Goal: Task Accomplishment & Management: Manage account settings

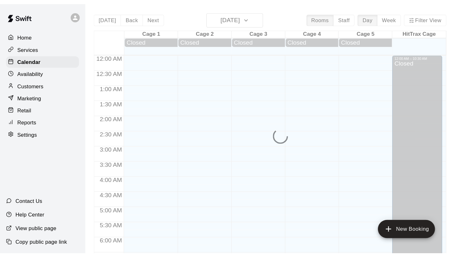
scroll to position [301, 0]
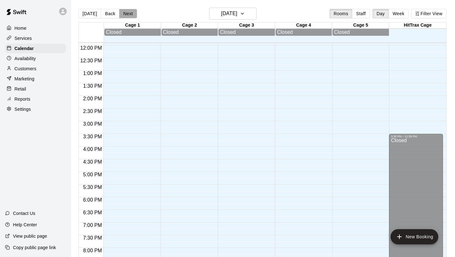
click at [128, 15] on button "Next" at bounding box center [128, 13] width 18 height 9
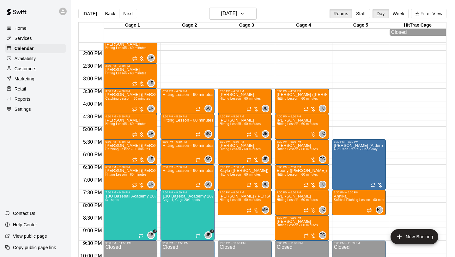
scroll to position [347, 0]
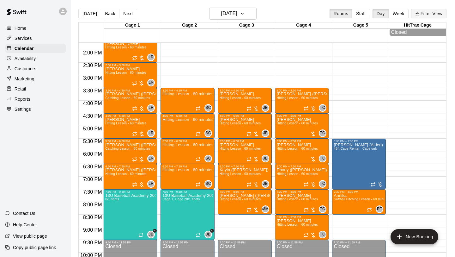
click at [380, 15] on button "Filter View" at bounding box center [428, 13] width 35 height 9
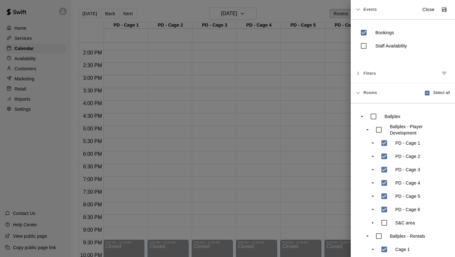
click at [364, 11] on span "Events" at bounding box center [371, 9] width 14 height 11
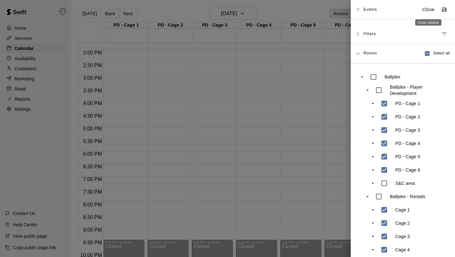
click at [380, 8] on p "Close" at bounding box center [429, 9] width 12 height 7
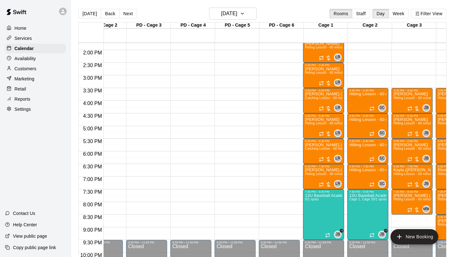
scroll to position [0, 57]
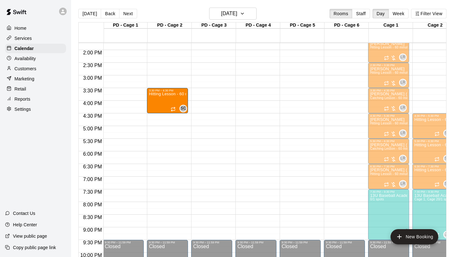
drag, startPoint x: 424, startPoint y: 99, endPoint x: 187, endPoint y: 103, distance: 237.5
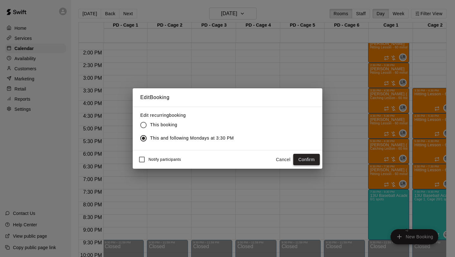
click at [310, 161] on button "Confirm" at bounding box center [306, 160] width 27 height 12
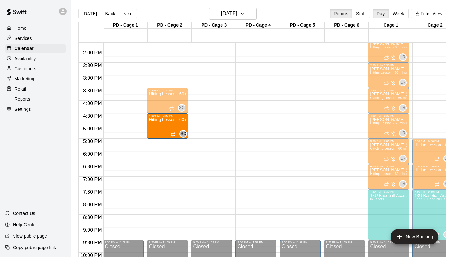
drag, startPoint x: 428, startPoint y: 126, endPoint x: 186, endPoint y: 129, distance: 242.2
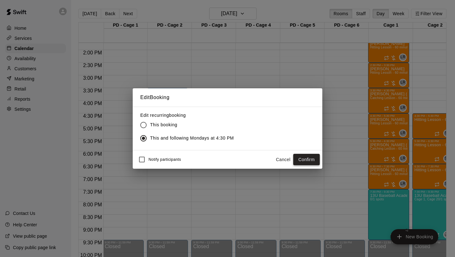
click at [306, 159] on button "Confirm" at bounding box center [306, 160] width 27 height 12
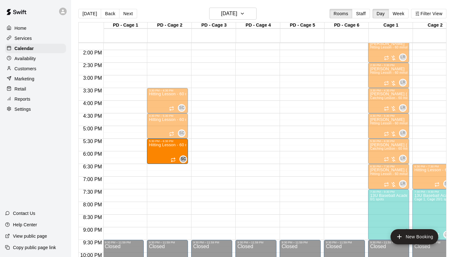
drag, startPoint x: 429, startPoint y: 154, endPoint x: 188, endPoint y: 157, distance: 241.2
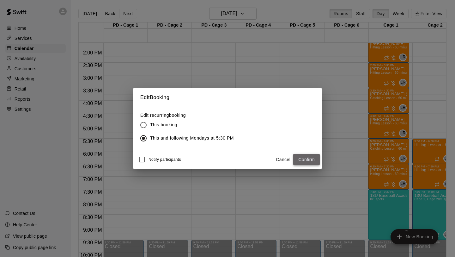
click at [306, 163] on button "Confirm" at bounding box center [306, 160] width 27 height 12
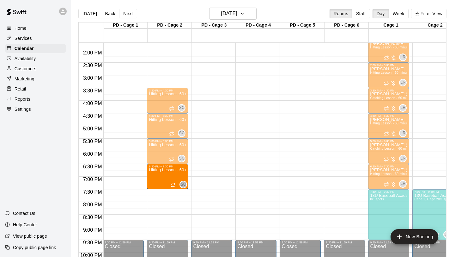
drag, startPoint x: 426, startPoint y: 176, endPoint x: 177, endPoint y: 176, distance: 248.2
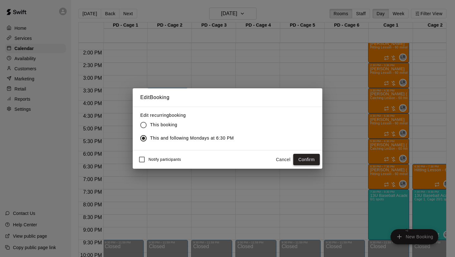
click at [303, 162] on button "Confirm" at bounding box center [306, 160] width 27 height 12
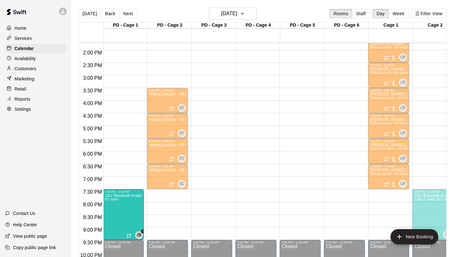
drag, startPoint x: 383, startPoint y: 200, endPoint x: 142, endPoint y: 203, distance: 240.6
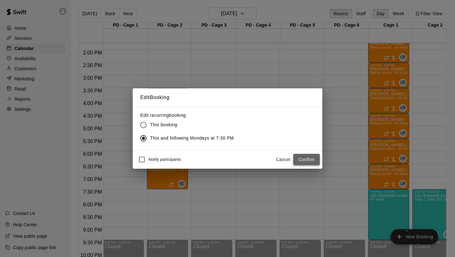
click at [302, 161] on button "Confirm" at bounding box center [306, 160] width 27 height 12
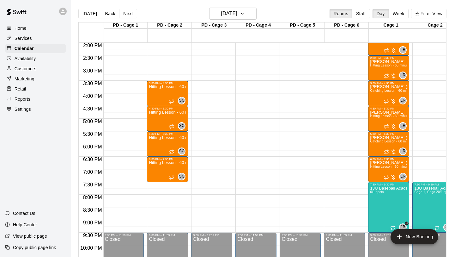
scroll to position [354, 1]
click at [26, 38] on p "Services" at bounding box center [23, 38] width 17 height 6
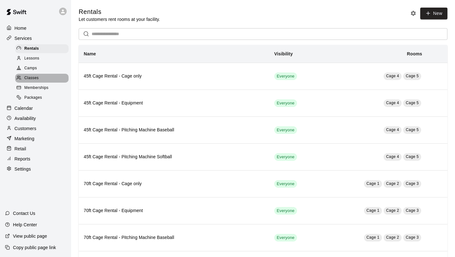
click at [33, 78] on span "Classes" at bounding box center [31, 78] width 14 height 6
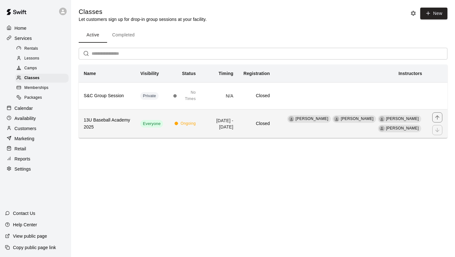
click at [133, 118] on th "13U Baseball Academy 2025" at bounding box center [107, 123] width 57 height 29
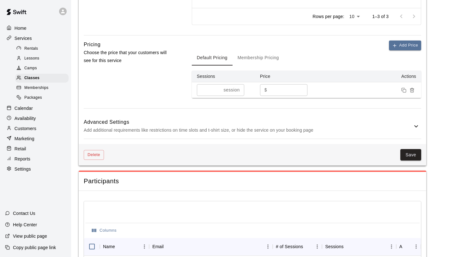
scroll to position [367, 0]
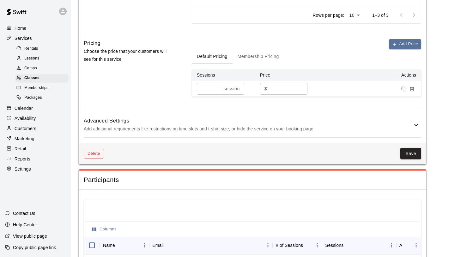
click at [274, 123] on h6 "Advanced Settings" at bounding box center [248, 121] width 329 height 8
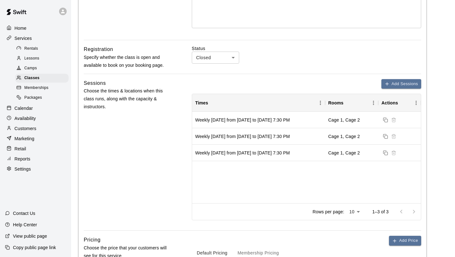
scroll to position [169, 0]
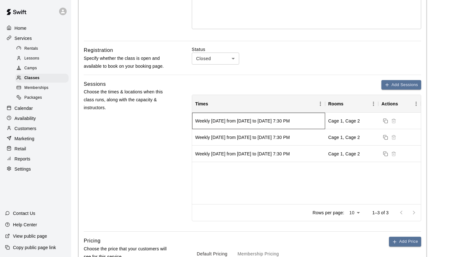
click at [312, 121] on div "Weekly [DATE] from [DATE] to [DATE] 7:30 PM" at bounding box center [258, 121] width 133 height 16
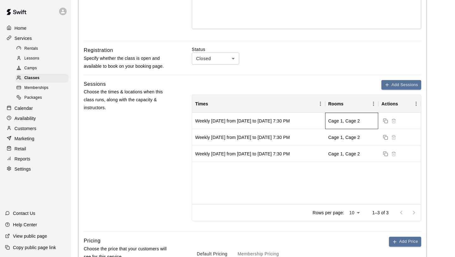
click at [337, 123] on div "Cage 1, Cage 2" at bounding box center [344, 121] width 32 height 6
click at [313, 196] on div "Weekly [DATE] from [DATE] to [DATE] 7:30 PM Cage 1, Cage 2 Weekly [DATE] from […" at bounding box center [306, 158] width 229 height 91
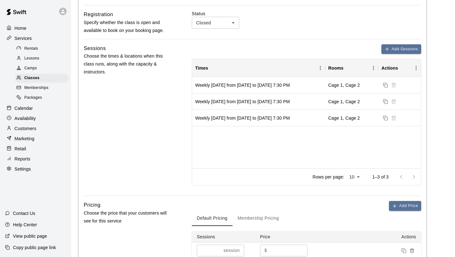
scroll to position [203, 0]
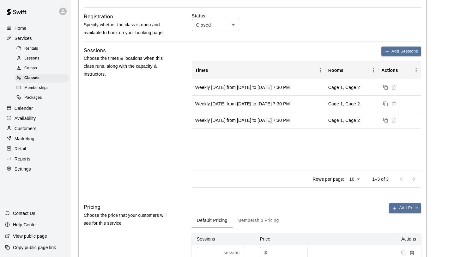
click at [22, 107] on p "Calendar" at bounding box center [24, 108] width 18 height 6
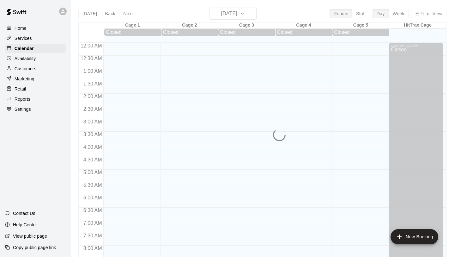
scroll to position [305, 0]
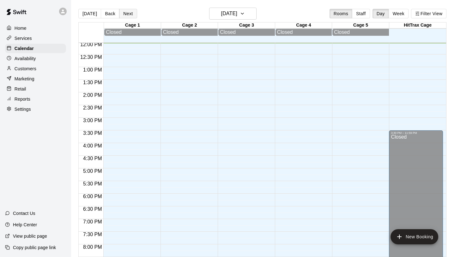
click at [126, 16] on button "Next" at bounding box center [128, 13] width 18 height 9
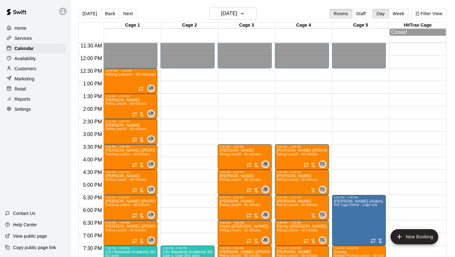
scroll to position [289, 0]
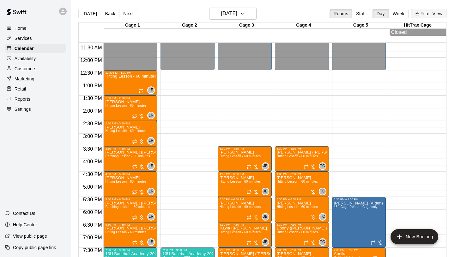
click at [380, 14] on button "Filter View" at bounding box center [428, 13] width 35 height 9
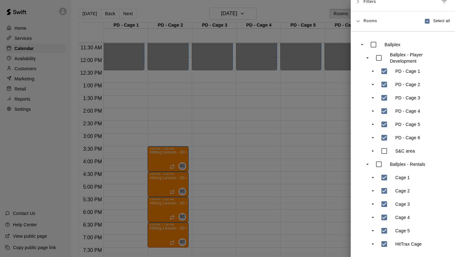
scroll to position [0, 0]
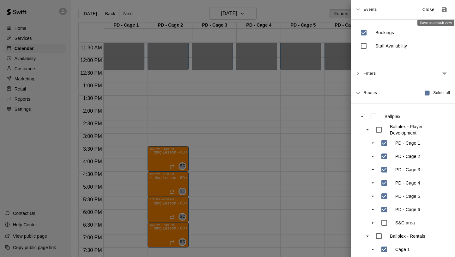
click at [380, 10] on icon "Save as default view" at bounding box center [444, 9] width 5 height 5
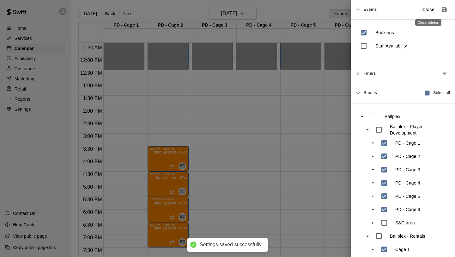
click at [380, 13] on button "Close" at bounding box center [429, 9] width 20 height 10
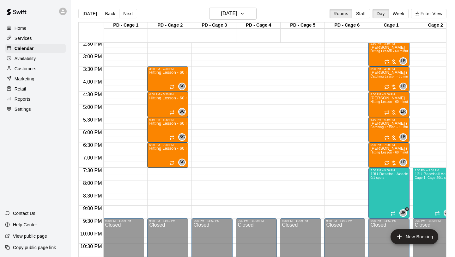
scroll to position [371, 0]
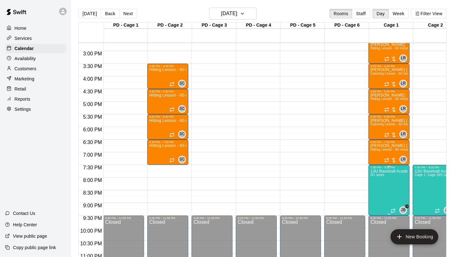
click at [374, 177] on icon "edit" at bounding box center [377, 176] width 6 height 6
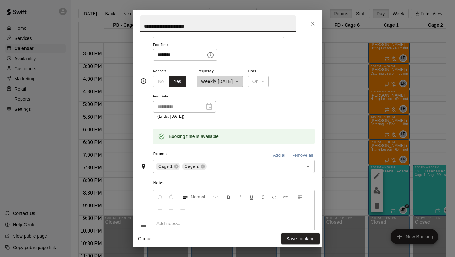
scroll to position [115, 0]
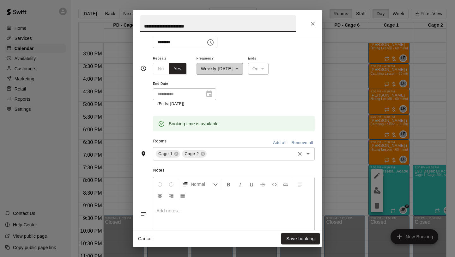
click at [301, 153] on icon "Clear" at bounding box center [300, 153] width 6 height 6
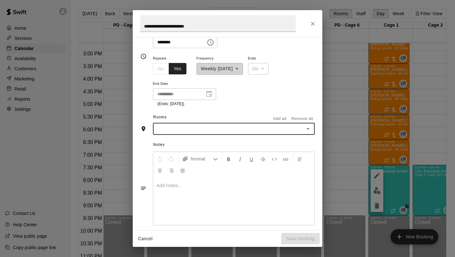
scroll to position [103, 0]
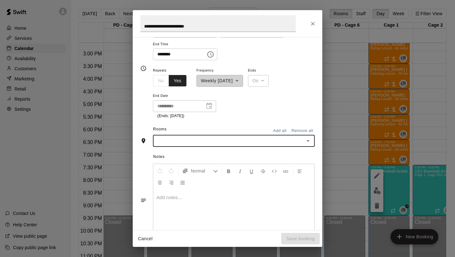
click at [310, 141] on icon "Open" at bounding box center [308, 141] width 8 height 8
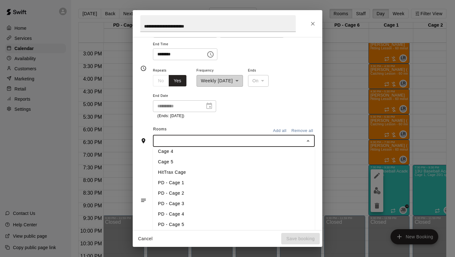
scroll to position [38, 0]
click at [187, 180] on li "PD - Cage 1" at bounding box center [234, 179] width 162 height 10
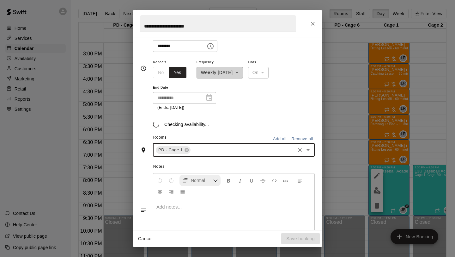
scroll to position [115, 0]
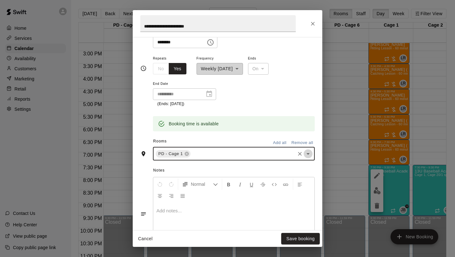
click at [310, 152] on icon "Open" at bounding box center [308, 154] width 8 height 8
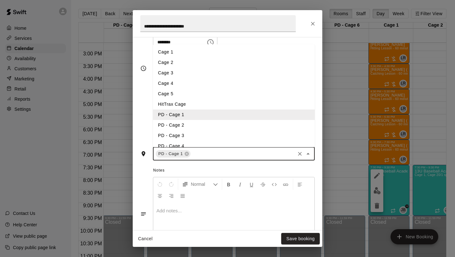
click at [214, 126] on li "PD - Cage 2" at bounding box center [234, 125] width 162 height 10
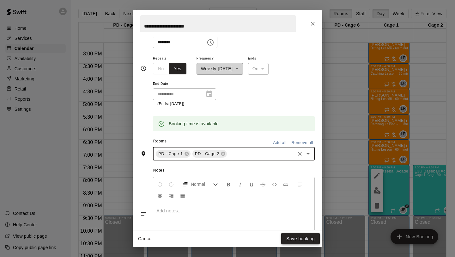
click at [289, 208] on button "Save booking" at bounding box center [300, 239] width 39 height 12
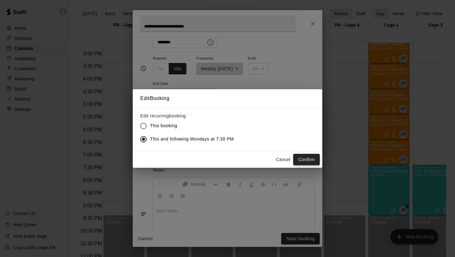
click at [302, 160] on button "Confirm" at bounding box center [306, 160] width 27 height 12
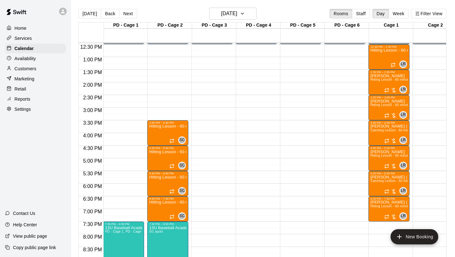
scroll to position [309, 0]
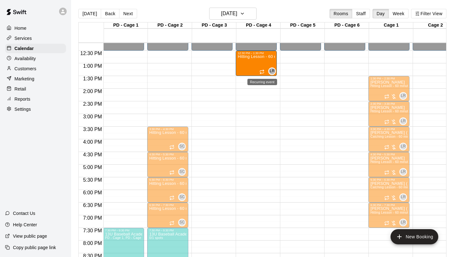
drag, startPoint x: 330, startPoint y: 71, endPoint x: 265, endPoint y: 72, distance: 64.8
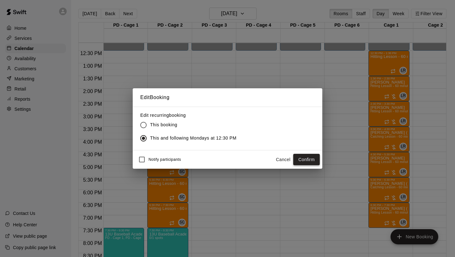
click at [311, 159] on button "Confirm" at bounding box center [306, 160] width 27 height 12
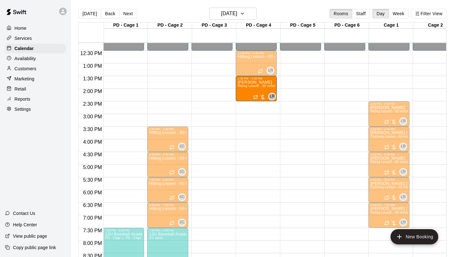
drag, startPoint x: 394, startPoint y: 88, endPoint x: 267, endPoint y: 88, distance: 126.5
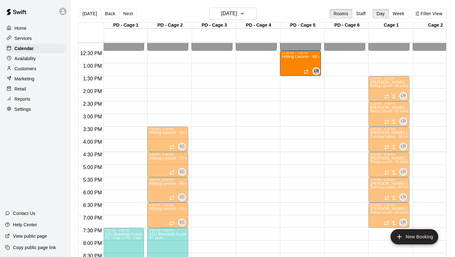
drag, startPoint x: 254, startPoint y: 63, endPoint x: 294, endPoint y: 64, distance: 40.5
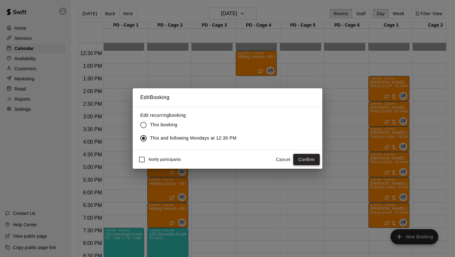
click at [314, 162] on button "Confirm" at bounding box center [306, 160] width 27 height 12
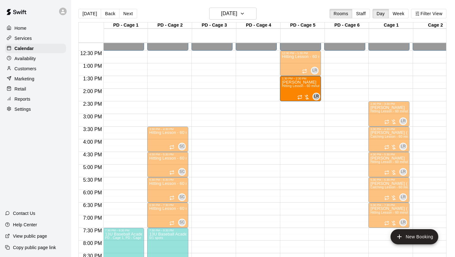
drag, startPoint x: 400, startPoint y: 86, endPoint x: 320, endPoint y: 89, distance: 79.4
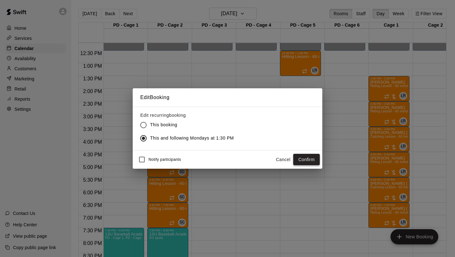
click at [305, 158] on button "Confirm" at bounding box center [306, 160] width 27 height 12
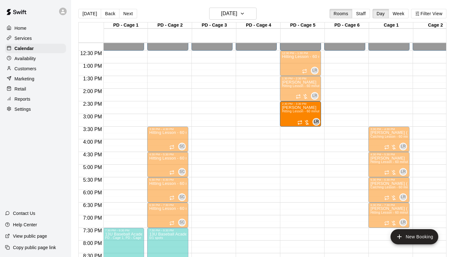
drag, startPoint x: 384, startPoint y: 114, endPoint x: 314, endPoint y: 118, distance: 70.9
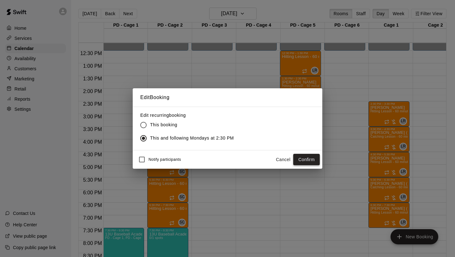
click at [303, 160] on button "Confirm" at bounding box center [306, 160] width 27 height 12
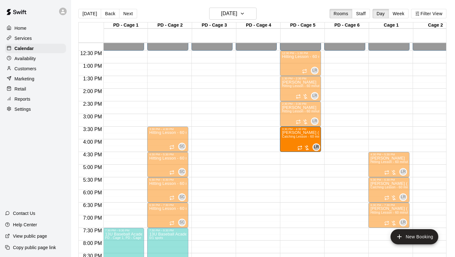
drag, startPoint x: 378, startPoint y: 142, endPoint x: 306, endPoint y: 143, distance: 72.1
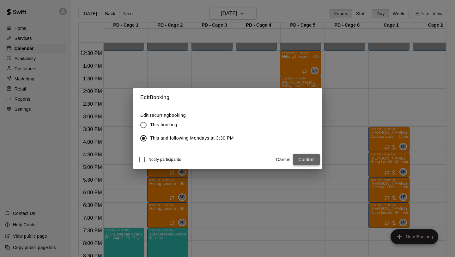
click at [317, 158] on button "Confirm" at bounding box center [306, 160] width 27 height 12
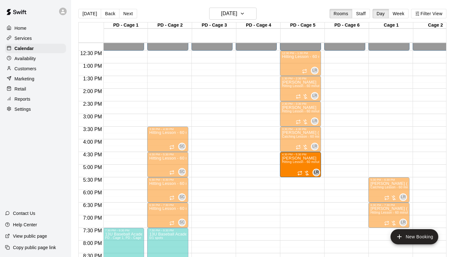
drag, startPoint x: 384, startPoint y: 166, endPoint x: 323, endPoint y: 171, distance: 61.2
click at [323, 171] on div "12:00 AM 12:30 AM 1:00 AM 1:30 AM 2:00 AM 2:30 AM 3:00 AM 3:30 AM 4:00 AM 4:30 …" at bounding box center [263, 153] width 368 height 222
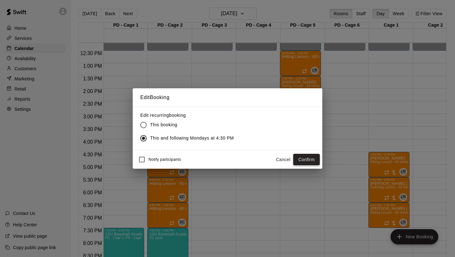
click at [310, 158] on button "Confirm" at bounding box center [306, 160] width 27 height 12
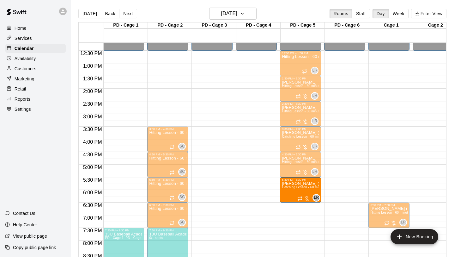
drag, startPoint x: 341, startPoint y: 188, endPoint x: 317, endPoint y: 189, distance: 24.4
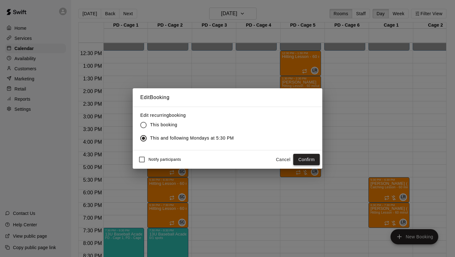
click at [306, 160] on button "Confirm" at bounding box center [306, 160] width 27 height 12
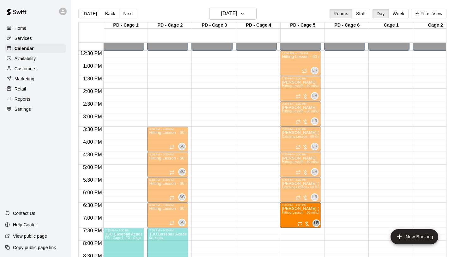
drag, startPoint x: 384, startPoint y: 213, endPoint x: 316, endPoint y: 216, distance: 69.0
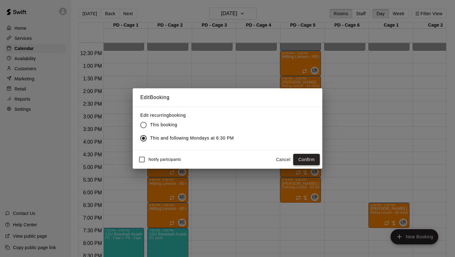
click at [304, 163] on button "Confirm" at bounding box center [306, 160] width 27 height 12
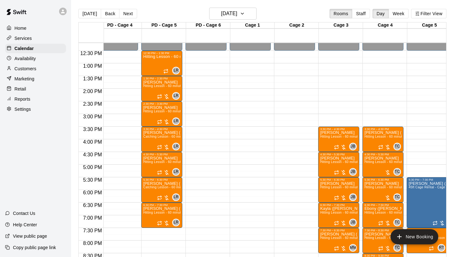
scroll to position [0, 137]
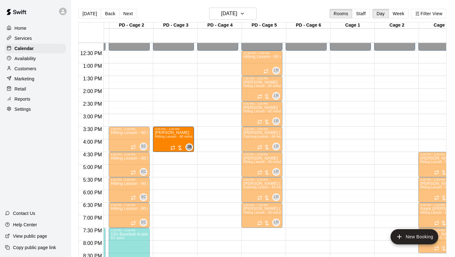
drag, startPoint x: 437, startPoint y: 140, endPoint x: 194, endPoint y: 144, distance: 243.2
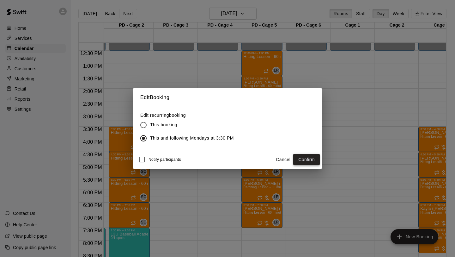
click at [300, 162] on button "Confirm" at bounding box center [306, 160] width 27 height 12
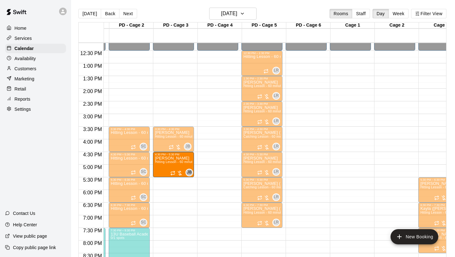
drag, startPoint x: 426, startPoint y: 169, endPoint x: 194, endPoint y: 172, distance: 231.4
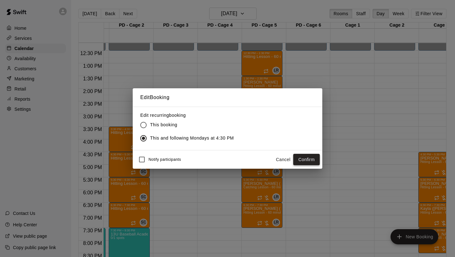
click at [313, 159] on button "Confirm" at bounding box center [306, 160] width 27 height 12
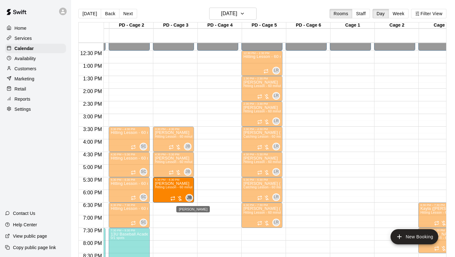
drag, startPoint x: 432, startPoint y: 192, endPoint x: 193, endPoint y: 197, distance: 238.7
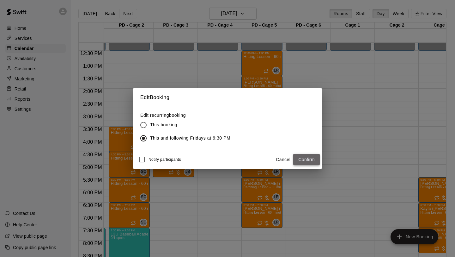
click at [304, 160] on button "Confirm" at bounding box center [306, 160] width 27 height 12
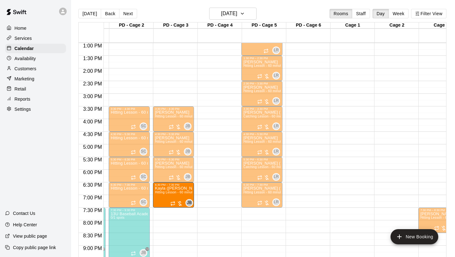
drag, startPoint x: 426, startPoint y: 192, endPoint x: 193, endPoint y: 198, distance: 233.1
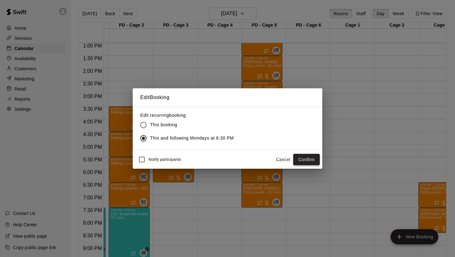
click at [311, 159] on button "Confirm" at bounding box center [306, 160] width 27 height 12
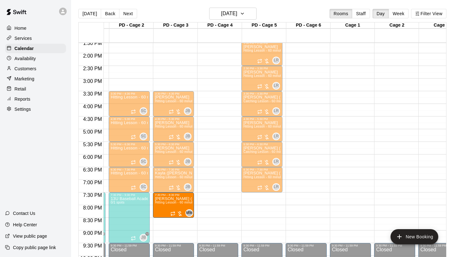
drag, startPoint x: 432, startPoint y: 207, endPoint x: 193, endPoint y: 211, distance: 238.4
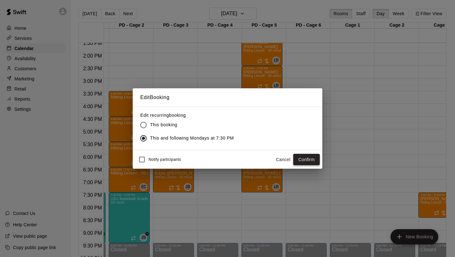
click at [303, 160] on button "Confirm" at bounding box center [306, 160] width 27 height 12
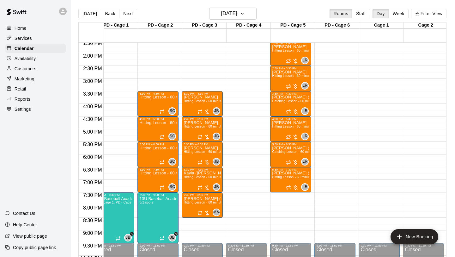
scroll to position [0, 21]
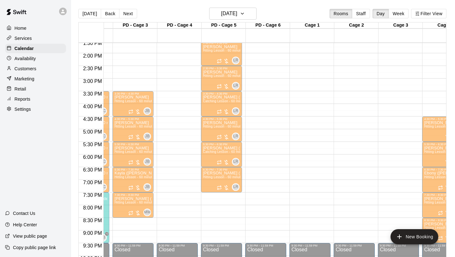
drag, startPoint x: 427, startPoint y: 105, endPoint x: 57, endPoint y: 108, distance: 370.2
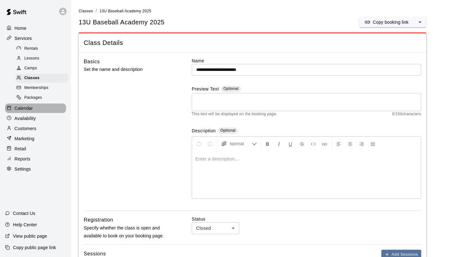
click at [27, 107] on p "Calendar" at bounding box center [24, 108] width 18 height 6
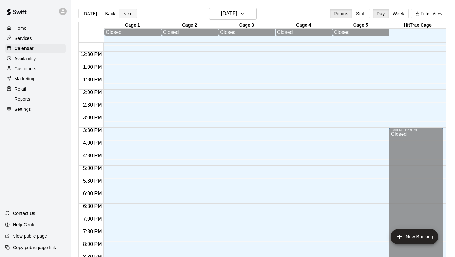
click at [130, 12] on button "Next" at bounding box center [128, 13] width 18 height 9
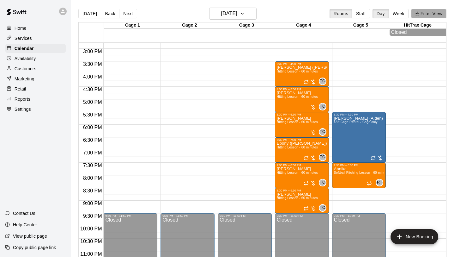
click at [380, 10] on button "Filter View" at bounding box center [428, 13] width 35 height 9
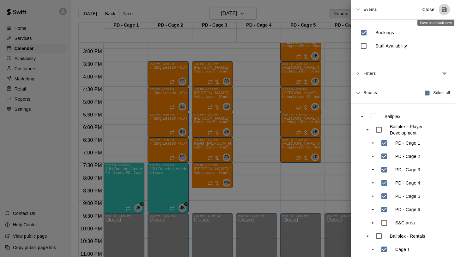
click at [380, 8] on icon "Save as default view" at bounding box center [444, 9] width 5 height 5
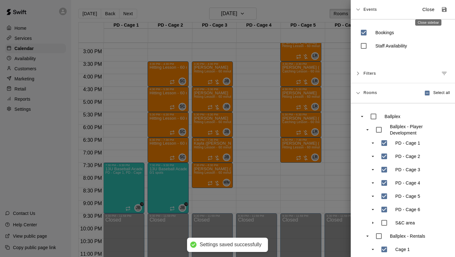
click at [380, 7] on p "Close" at bounding box center [429, 9] width 12 height 7
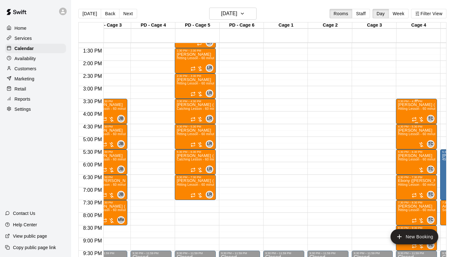
click at [380, 112] on div "[PERSON_NAME] ([PERSON_NAME]) [PERSON_NAME] Hitting Lesson - 60 minutes" at bounding box center [416, 231] width 37 height 257
click at [380, 112] on icon "edit" at bounding box center [405, 110] width 8 height 8
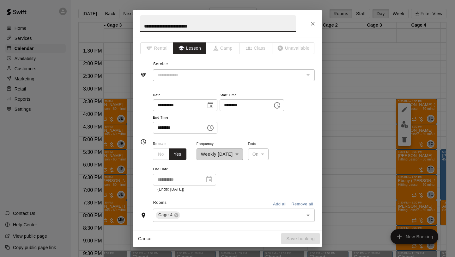
type input "**********"
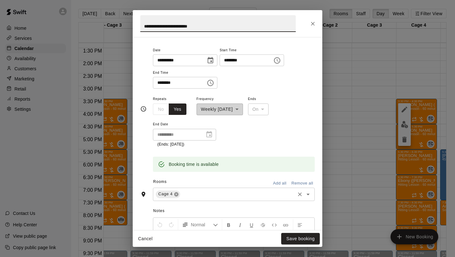
click at [178, 194] on icon at bounding box center [177, 194] width 4 height 4
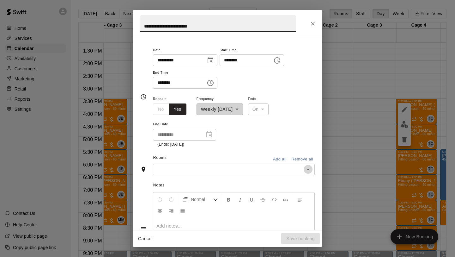
click at [309, 171] on icon "Open" at bounding box center [308, 169] width 8 height 8
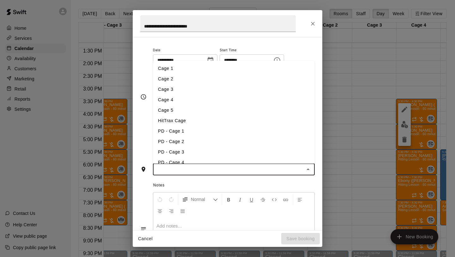
click at [215, 127] on li "PD - Cage 1" at bounding box center [234, 131] width 162 height 10
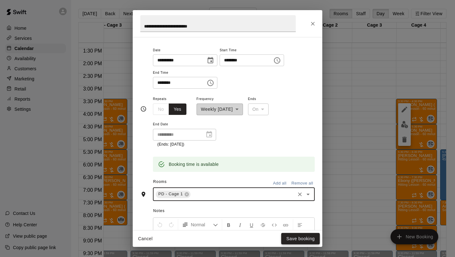
click at [296, 208] on button "Save booking" at bounding box center [300, 239] width 39 height 12
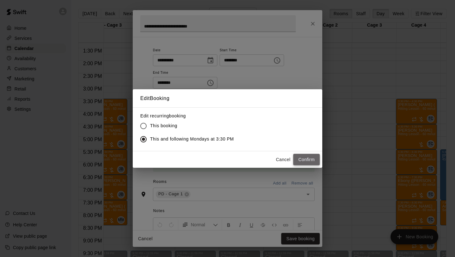
click at [309, 160] on button "Confirm" at bounding box center [306, 160] width 27 height 12
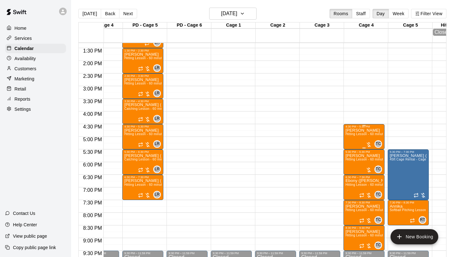
click at [356, 137] on div "[PERSON_NAME] Hitting Lesson - 60 minutes" at bounding box center [364, 256] width 37 height 257
click at [351, 139] on button "edit" at bounding box center [352, 134] width 13 height 13
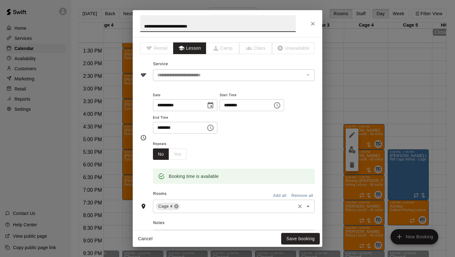
click at [176, 207] on icon at bounding box center [177, 206] width 4 height 4
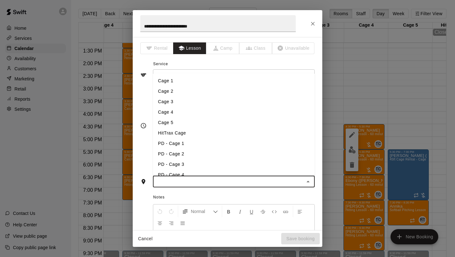
click at [272, 179] on input "text" at bounding box center [229, 181] width 148 height 8
click at [209, 156] on li "PD - Cage 2" at bounding box center [234, 154] width 162 height 10
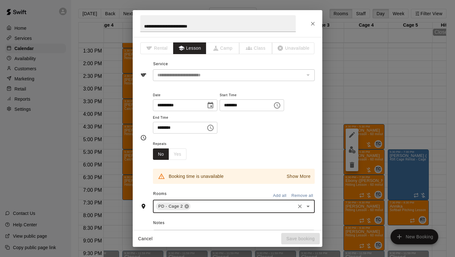
click at [188, 206] on icon at bounding box center [187, 206] width 4 height 4
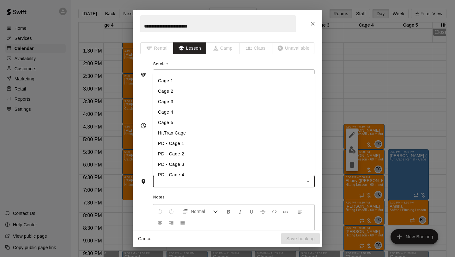
click at [294, 180] on input "text" at bounding box center [229, 181] width 148 height 8
click at [212, 144] on li "PD - Cage 1" at bounding box center [234, 143] width 162 height 10
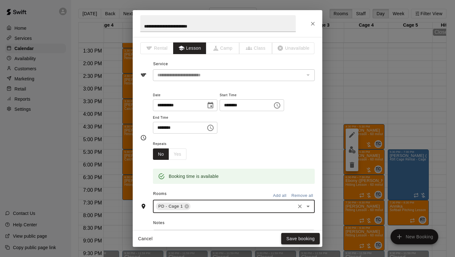
click at [297, 208] on button "Save booking" at bounding box center [300, 239] width 39 height 12
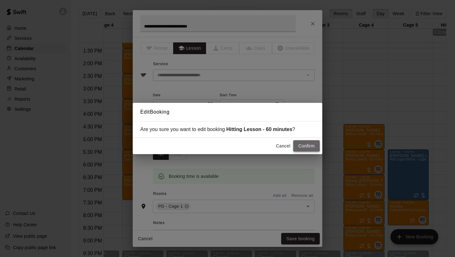
click at [300, 147] on button "Confirm" at bounding box center [306, 146] width 27 height 12
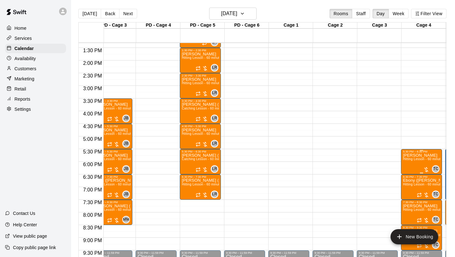
click at [380, 163] on icon "edit" at bounding box center [410, 160] width 8 height 8
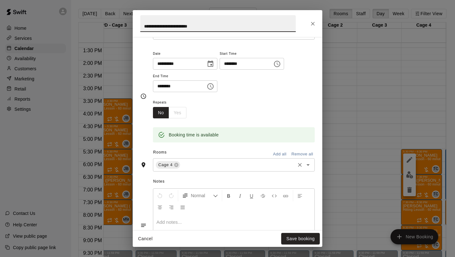
click at [176, 168] on div "Cage 4" at bounding box center [168, 165] width 24 height 8
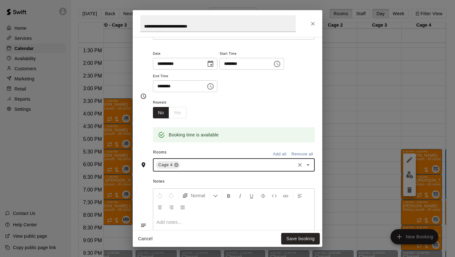
click at [176, 166] on icon at bounding box center [177, 165] width 4 height 4
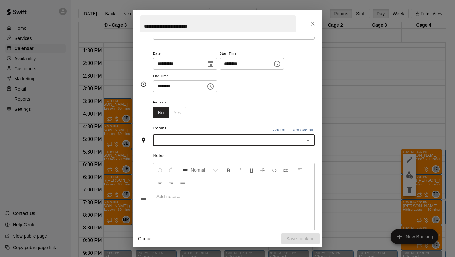
click at [308, 142] on icon "Open" at bounding box center [308, 140] width 8 height 8
click at [196, 208] on li "PD - Cage 1" at bounding box center [234, 216] width 162 height 10
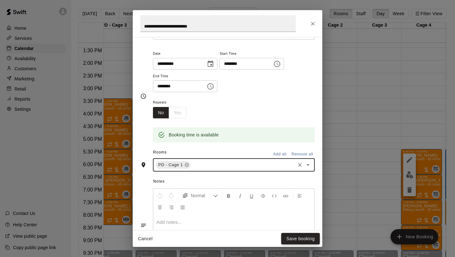
click at [295, 208] on button "Save booking" at bounding box center [300, 239] width 39 height 12
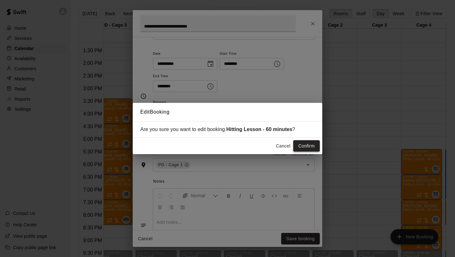
click at [304, 145] on button "Confirm" at bounding box center [306, 146] width 27 height 12
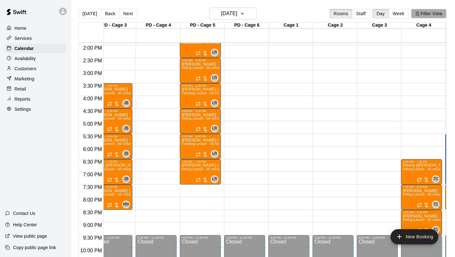
click at [380, 15] on button "Filter View" at bounding box center [428, 13] width 35 height 9
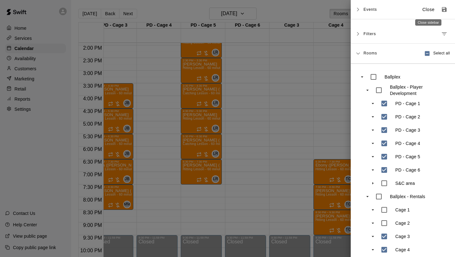
click at [380, 12] on p "Close" at bounding box center [429, 9] width 12 height 7
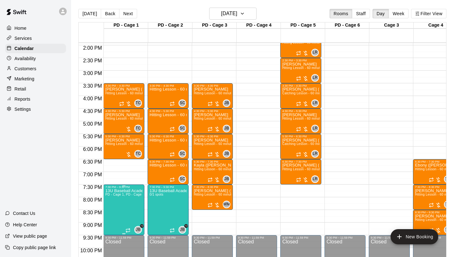
click at [113, 197] on icon "edit" at bounding box center [112, 195] width 8 height 8
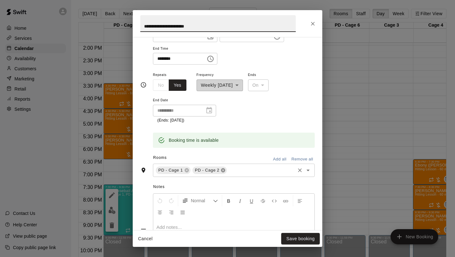
click at [223, 170] on icon at bounding box center [223, 170] width 4 height 4
click at [188, 171] on icon at bounding box center [187, 170] width 4 height 4
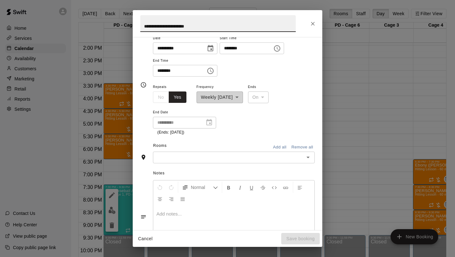
click at [295, 159] on input "text" at bounding box center [229, 157] width 148 height 8
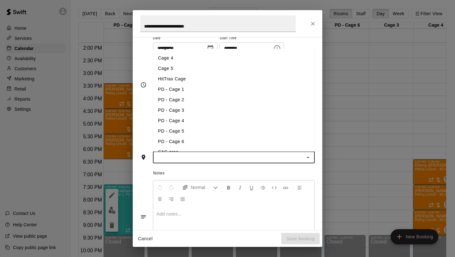
click at [216, 119] on li "PD - Cage 4" at bounding box center [234, 120] width 162 height 10
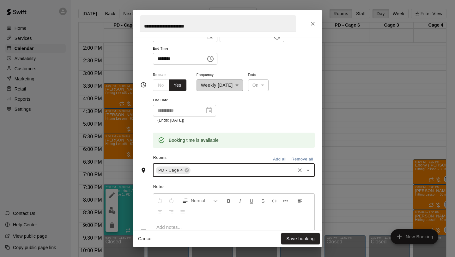
click at [217, 172] on input "text" at bounding box center [243, 170] width 103 height 8
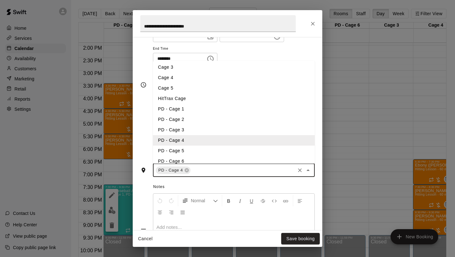
click at [210, 150] on li "PD - Cage 5" at bounding box center [234, 150] width 162 height 10
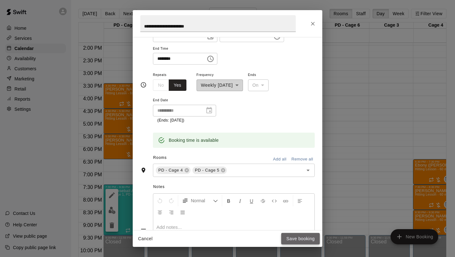
click at [297, 208] on button "Save booking" at bounding box center [300, 239] width 39 height 12
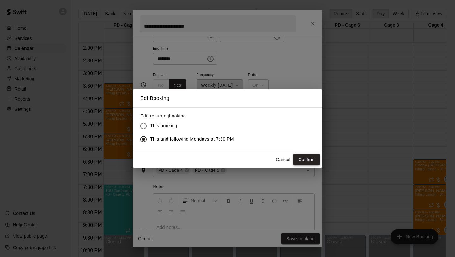
click at [308, 156] on button "Confirm" at bounding box center [306, 160] width 27 height 12
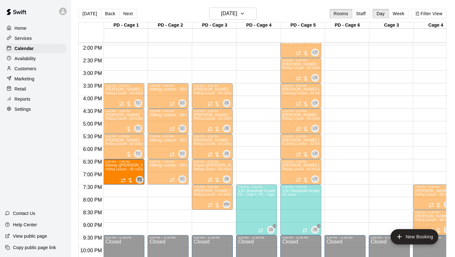
drag, startPoint x: 326, startPoint y: 179, endPoint x: 140, endPoint y: 172, distance: 185.7
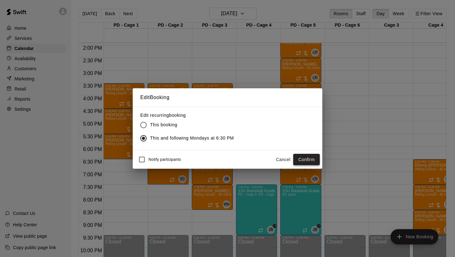
click at [298, 156] on button "Confirm" at bounding box center [306, 160] width 27 height 12
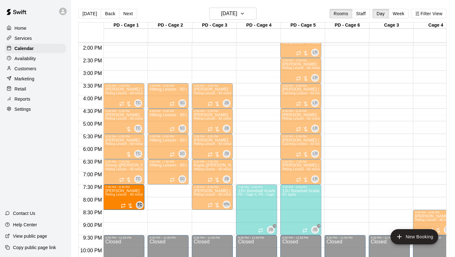
drag, startPoint x: 430, startPoint y: 198, endPoint x: 136, endPoint y: 201, distance: 293.7
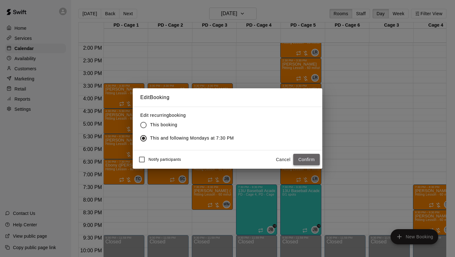
click at [305, 160] on button "Confirm" at bounding box center [306, 160] width 27 height 12
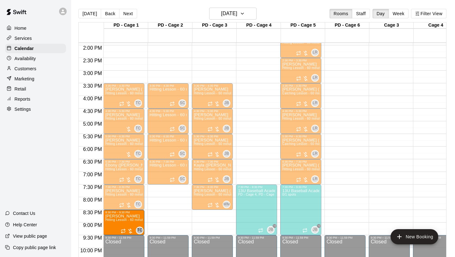
drag, startPoint x: 333, startPoint y: 212, endPoint x: 144, endPoint y: 221, distance: 189.9
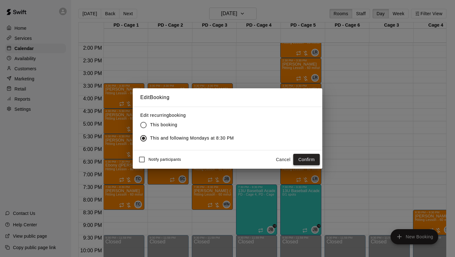
click at [296, 159] on button "Confirm" at bounding box center [306, 160] width 27 height 12
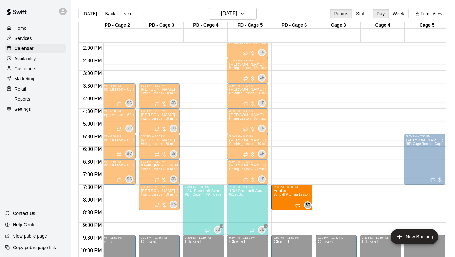
drag, startPoint x: 412, startPoint y: 198, endPoint x: 304, endPoint y: 201, distance: 107.8
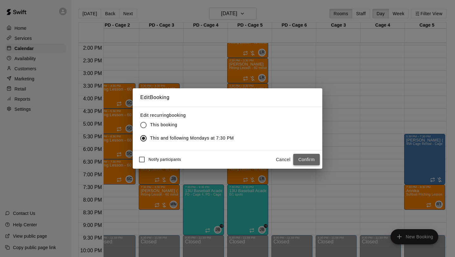
click at [308, 159] on button "Confirm" at bounding box center [306, 160] width 27 height 12
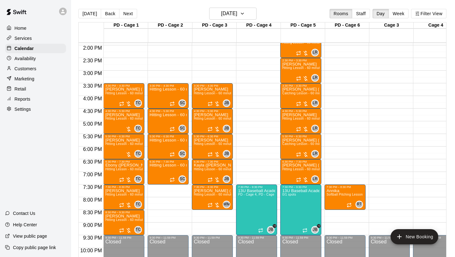
click at [25, 107] on p "Settings" at bounding box center [23, 109] width 16 height 6
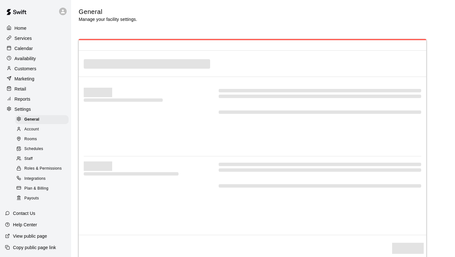
select select "**"
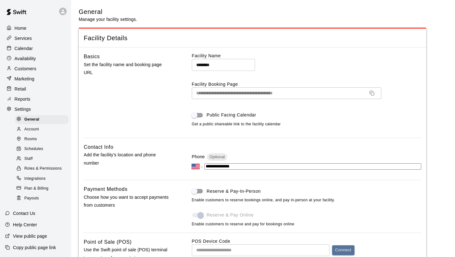
scroll to position [1226, 0]
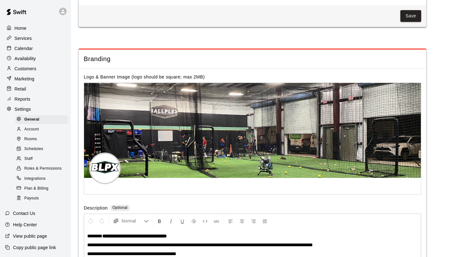
click at [37, 136] on span "Rooms" at bounding box center [30, 139] width 13 height 6
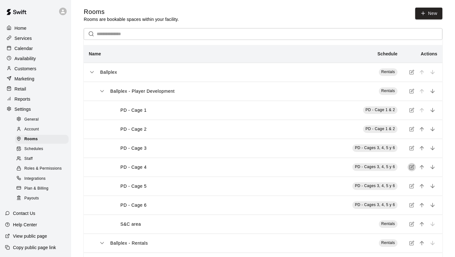
click at [380, 165] on icon "simple table" at bounding box center [412, 166] width 3 height 3
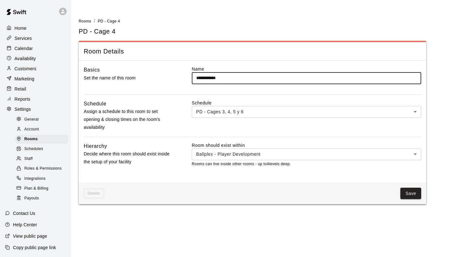
type input "**********"
click at [294, 95] on div "**********" at bounding box center [253, 122] width 348 height 122
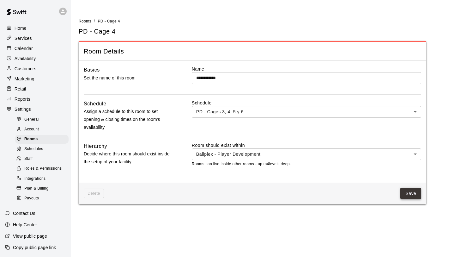
click at [380, 192] on button "Save" at bounding box center [411, 193] width 21 height 12
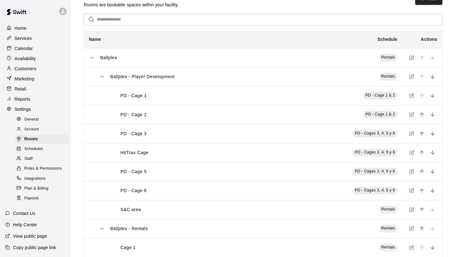
scroll to position [15, 0]
click at [31, 40] on p "Services" at bounding box center [23, 38] width 17 height 6
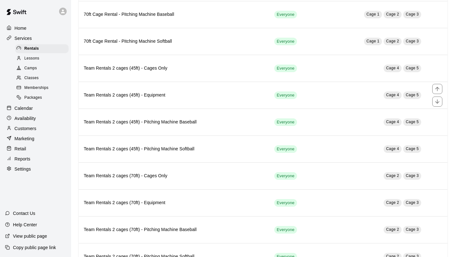
scroll to position [275, 0]
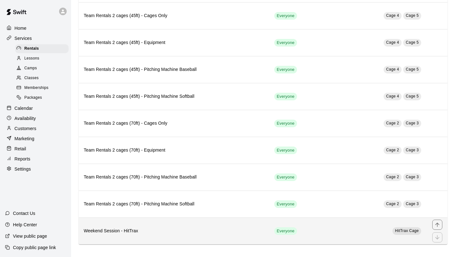
click at [180, 208] on th "Weekend Session - HitTrax" at bounding box center [174, 230] width 191 height 27
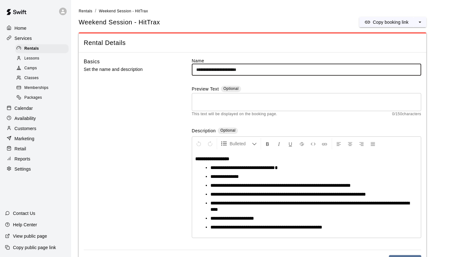
drag, startPoint x: 239, startPoint y: 70, endPoint x: 188, endPoint y: 69, distance: 50.9
click at [188, 69] on div "**********" at bounding box center [253, 154] width 338 height 192
click at [217, 67] on input "*******" at bounding box center [307, 70] width 230 height 12
type input "**********"
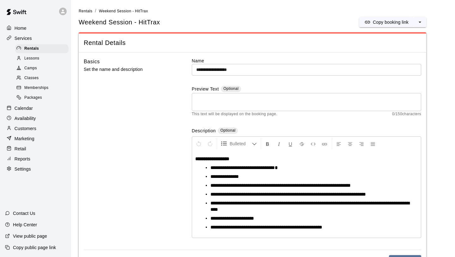
click at [260, 85] on div "**********" at bounding box center [307, 154] width 230 height 192
click at [37, 49] on span "Rentals" at bounding box center [31, 49] width 15 height 6
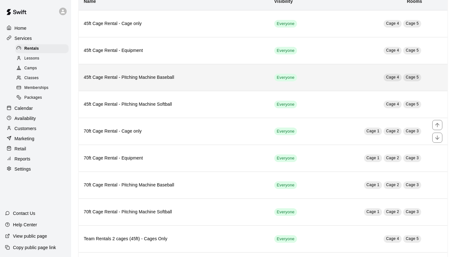
scroll to position [275, 0]
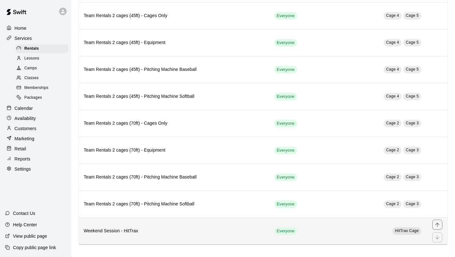
click at [188, 208] on th "Weekend Session - HitTrax" at bounding box center [174, 230] width 191 height 27
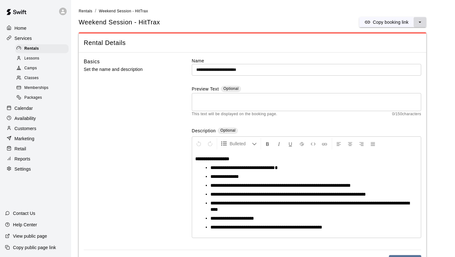
click at [380, 23] on icon "select merge strategy" at bounding box center [420, 22] width 6 height 6
click at [30, 157] on p "Reports" at bounding box center [23, 159] width 16 height 6
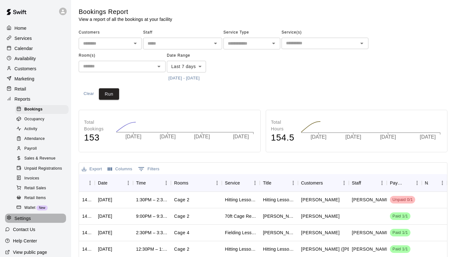
click at [28, 208] on p "Settings" at bounding box center [23, 218] width 16 height 6
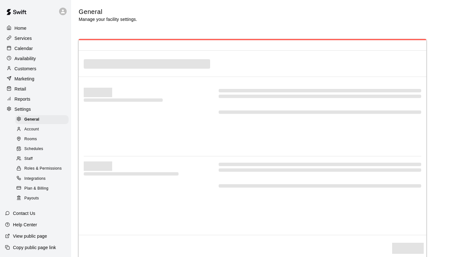
select select "**"
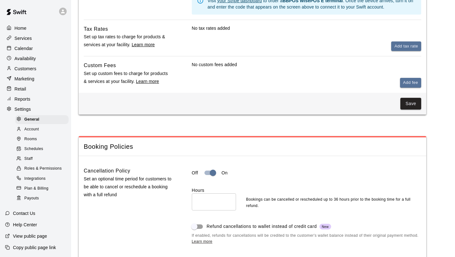
scroll to position [336, 0]
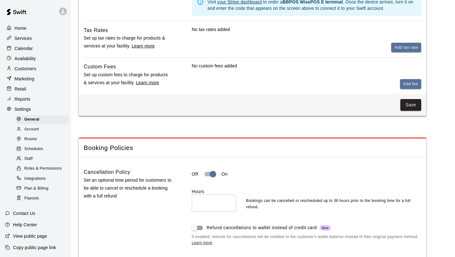
click at [39, 148] on span "Schedules" at bounding box center [33, 149] width 19 height 6
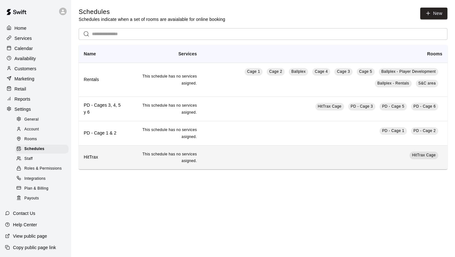
click at [230, 150] on td "HitTrax Cage" at bounding box center [325, 157] width 246 height 24
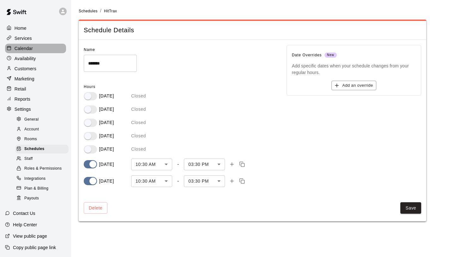
click at [33, 49] on div "Calendar" at bounding box center [35, 48] width 61 height 9
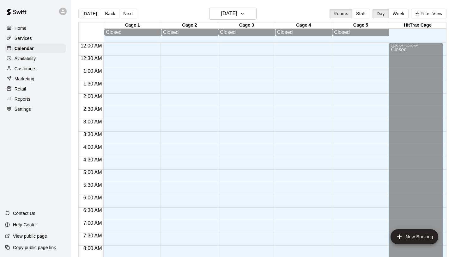
scroll to position [315, 0]
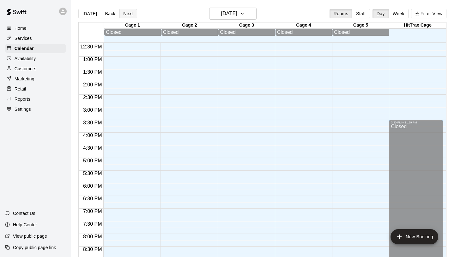
click at [128, 15] on button "Next" at bounding box center [128, 13] width 18 height 9
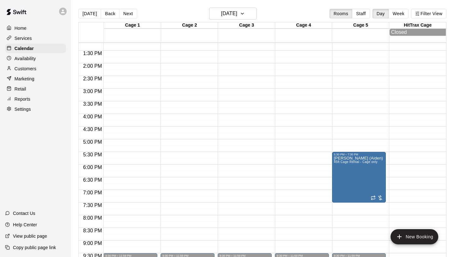
scroll to position [338, 0]
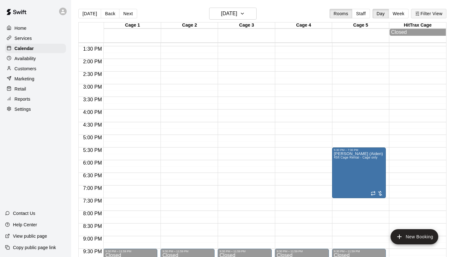
click at [380, 13] on icon "button" at bounding box center [417, 13] width 4 height 4
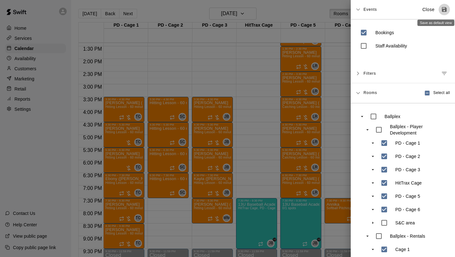
click at [380, 11] on icon "Save as default view" at bounding box center [444, 9] width 6 height 6
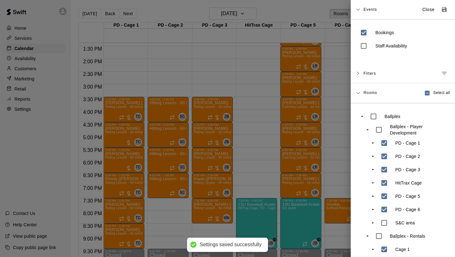
click at [360, 10] on icon at bounding box center [358, 9] width 4 height 4
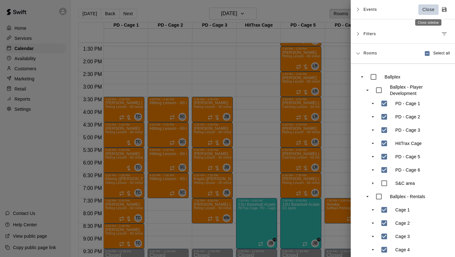
click at [380, 12] on p "Close" at bounding box center [429, 9] width 12 height 7
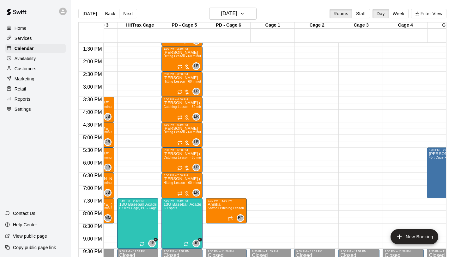
scroll to position [338, 59]
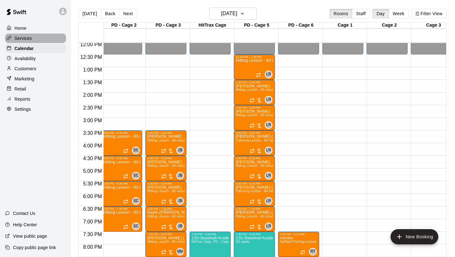
click at [32, 38] on div "Services" at bounding box center [35, 38] width 61 height 9
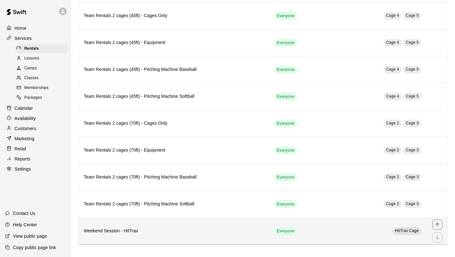
click at [182, 208] on h6 "Weekend Session - HitTrax" at bounding box center [174, 230] width 181 height 7
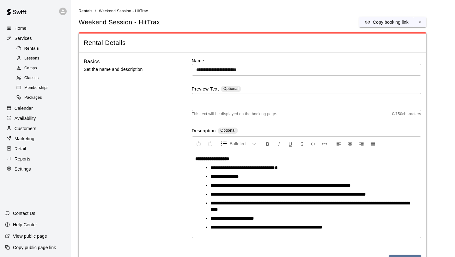
click at [37, 51] on span "Rentals" at bounding box center [31, 49] width 15 height 6
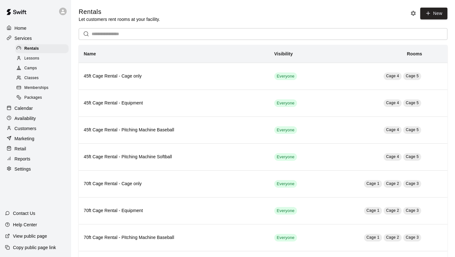
click at [29, 167] on p "Settings" at bounding box center [23, 169] width 16 height 6
select select "**"
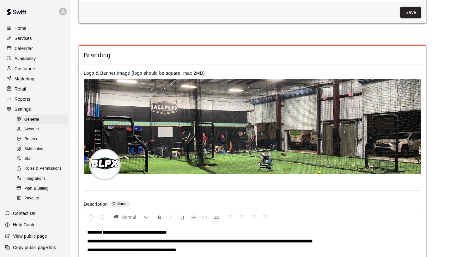
scroll to position [1301, 0]
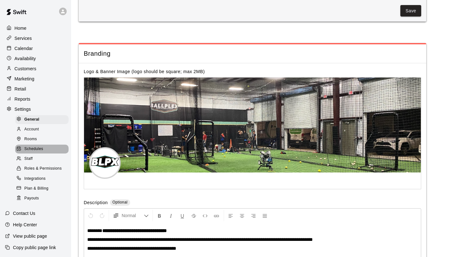
click at [38, 148] on span "Schedules" at bounding box center [33, 149] width 19 height 6
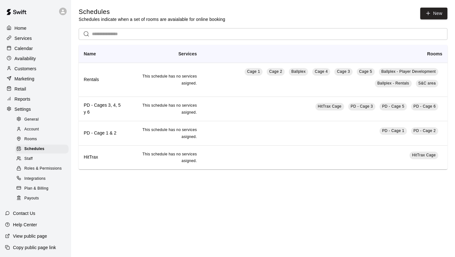
click at [39, 137] on div "Rooms" at bounding box center [41, 139] width 53 height 9
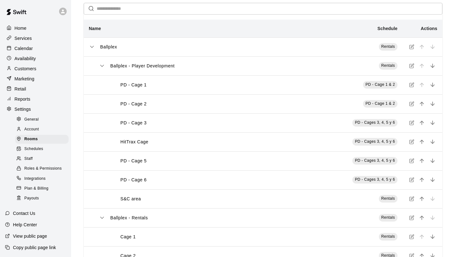
scroll to position [26, 0]
click at [48, 149] on div "Schedules" at bounding box center [41, 148] width 53 height 9
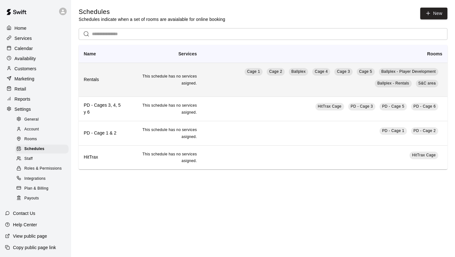
click at [222, 89] on td "Cage 1 Cage 2 Ballplex Cage 4 Cage 3 Cage 5 Ballplex - Player Development Ballp…" at bounding box center [325, 80] width 246 height 34
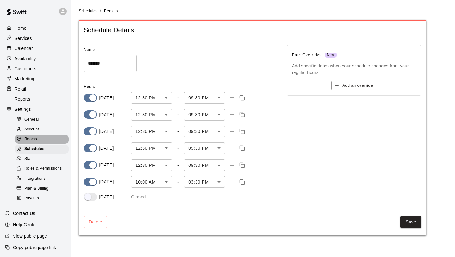
click at [37, 140] on div "Rooms" at bounding box center [41, 139] width 53 height 9
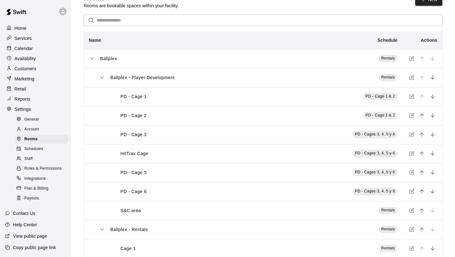
scroll to position [15, 0]
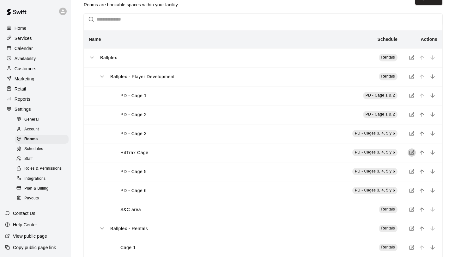
click at [380, 151] on icon "simple table" at bounding box center [412, 153] width 4 height 4
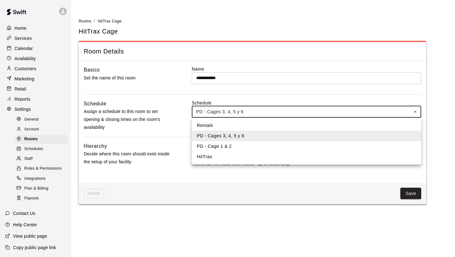
click at [289, 113] on body "**********" at bounding box center [227, 106] width 455 height 212
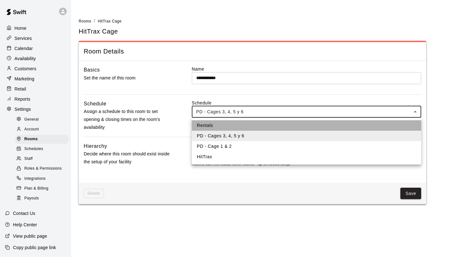
click at [263, 127] on li "Rentals" at bounding box center [307, 125] width 230 height 10
type input "***"
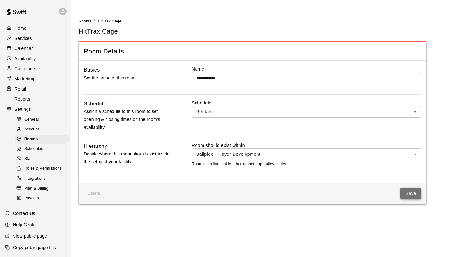
click at [380, 190] on button "Save" at bounding box center [411, 193] width 21 height 12
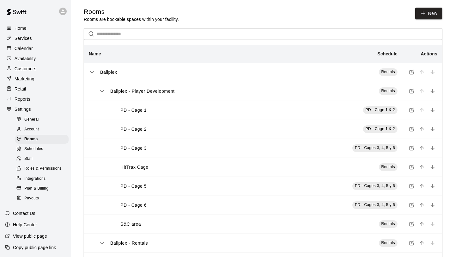
click at [33, 48] on p "Calendar" at bounding box center [24, 48] width 18 height 6
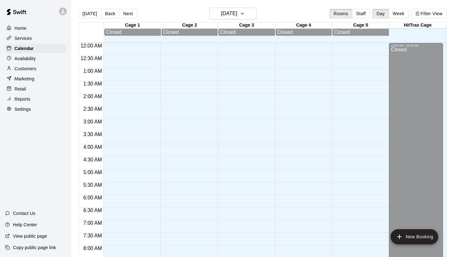
scroll to position [319, 0]
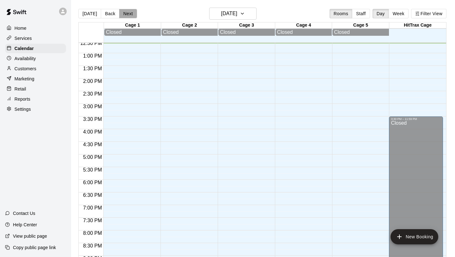
click at [132, 15] on button "Next" at bounding box center [128, 13] width 18 height 9
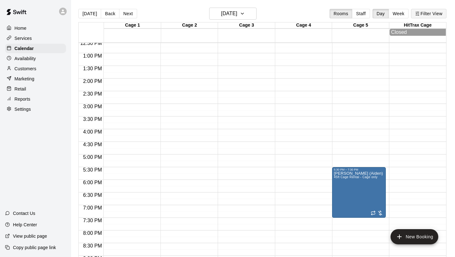
click at [380, 13] on button "Filter View" at bounding box center [428, 13] width 35 height 9
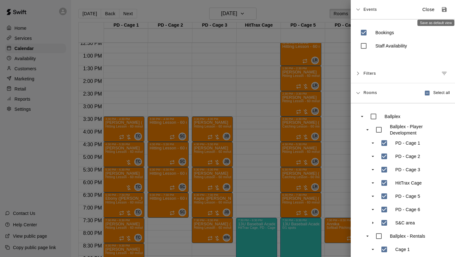
click at [380, 9] on icon "Save as default view" at bounding box center [444, 9] width 5 height 5
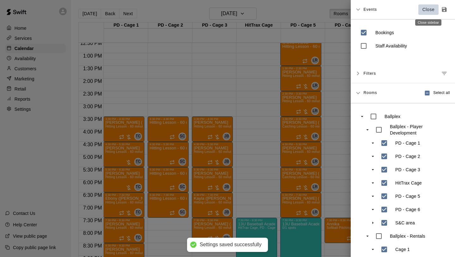
click at [380, 9] on p "Close" at bounding box center [429, 9] width 12 height 7
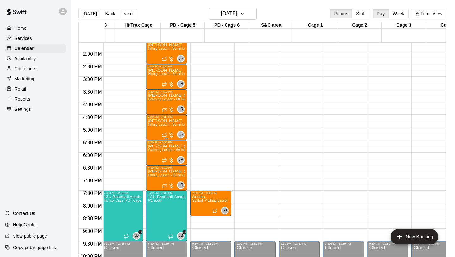
scroll to position [0, 134]
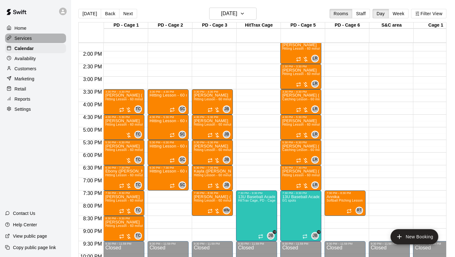
click at [32, 37] on p "Services" at bounding box center [23, 38] width 17 height 6
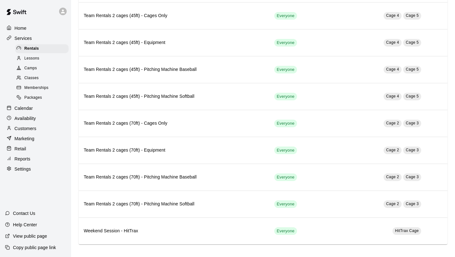
click at [37, 58] on span "Lessons" at bounding box center [31, 58] width 15 height 6
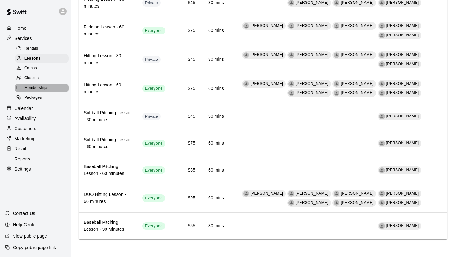
click at [46, 86] on span "Memberships" at bounding box center [36, 88] width 24 height 6
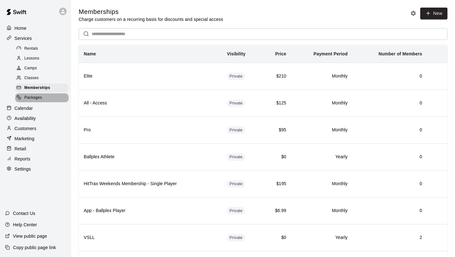
click at [50, 95] on div "Packages" at bounding box center [41, 97] width 53 height 9
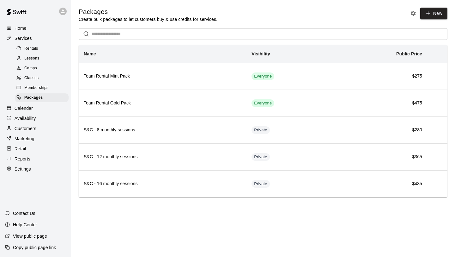
click at [34, 60] on span "Lessons" at bounding box center [31, 58] width 15 height 6
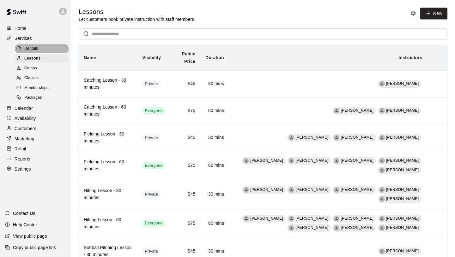
click at [41, 45] on div "Rentals" at bounding box center [41, 48] width 53 height 9
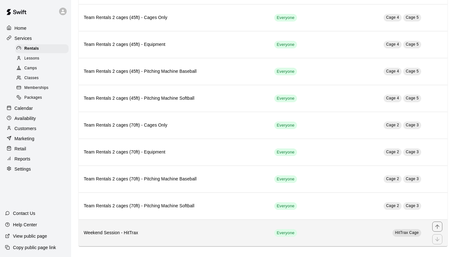
scroll to position [275, 0]
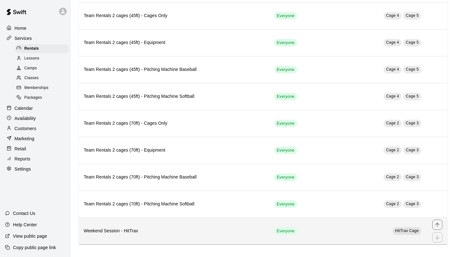
click at [204, 208] on h6 "Weekend Session - HitTrax" at bounding box center [174, 230] width 181 height 7
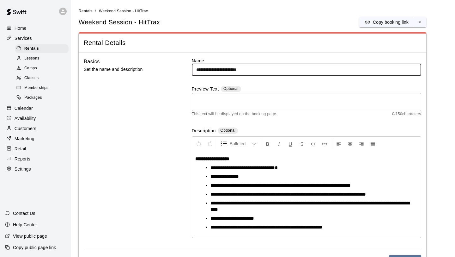
drag, startPoint x: 239, startPoint y: 69, endPoint x: 181, endPoint y: 64, distance: 57.5
click at [181, 64] on div "**********" at bounding box center [253, 154] width 338 height 192
click at [220, 70] on input "*******" at bounding box center [307, 70] width 230 height 12
type input "**********"
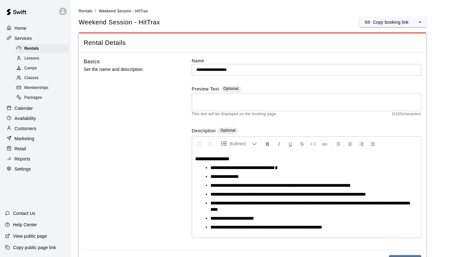
click at [306, 83] on div "**********" at bounding box center [307, 154] width 230 height 192
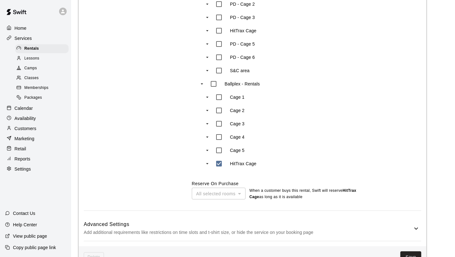
scroll to position [395, 0]
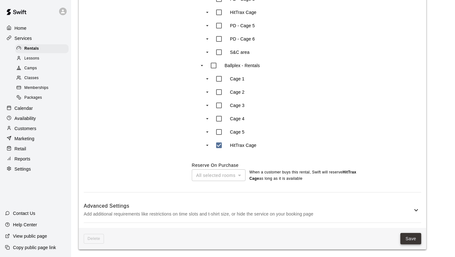
click at [380, 208] on button "Save" at bounding box center [411, 239] width 21 height 12
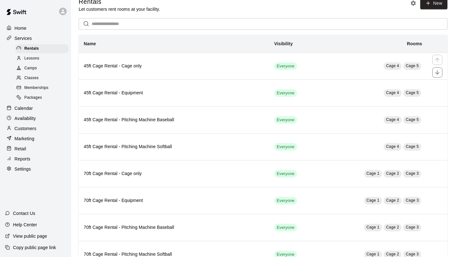
scroll to position [6, 0]
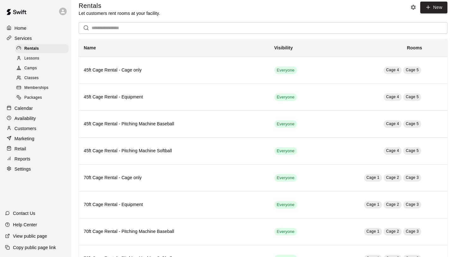
click at [40, 89] on span "Memberships" at bounding box center [36, 88] width 24 height 6
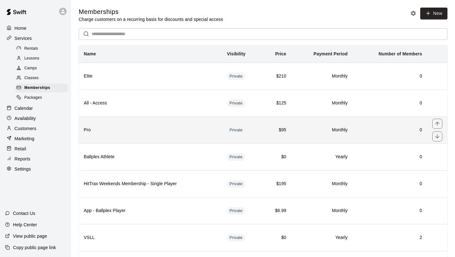
click at [158, 124] on th "Pro" at bounding box center [150, 129] width 143 height 27
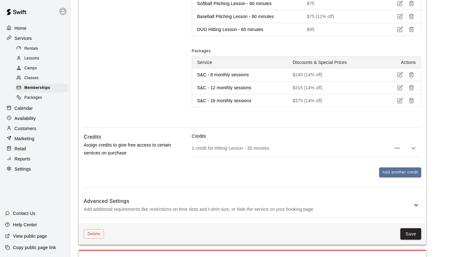
scroll to position [483, 0]
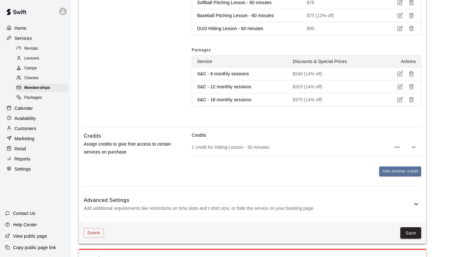
click at [380, 151] on icon "button" at bounding box center [414, 147] width 8 height 8
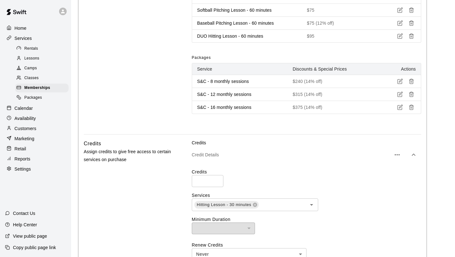
scroll to position [475, 0]
click at [380, 159] on icon "button" at bounding box center [414, 156] width 8 height 8
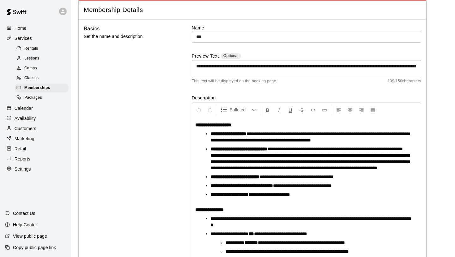
scroll to position [0, 0]
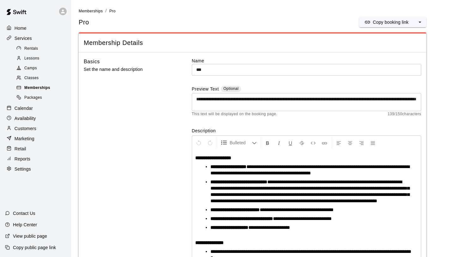
click at [52, 88] on div "Memberships" at bounding box center [41, 87] width 53 height 9
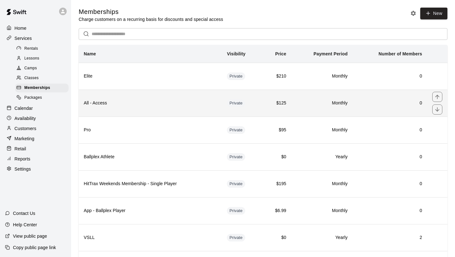
click at [108, 104] on h6 "All - Access" at bounding box center [150, 103] width 133 height 7
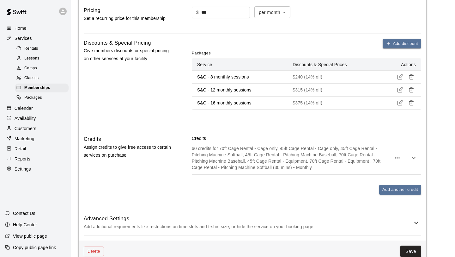
scroll to position [452, 0]
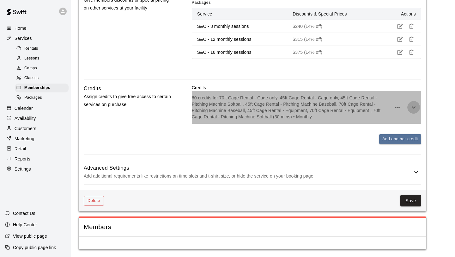
click at [380, 109] on icon "button" at bounding box center [414, 107] width 8 height 8
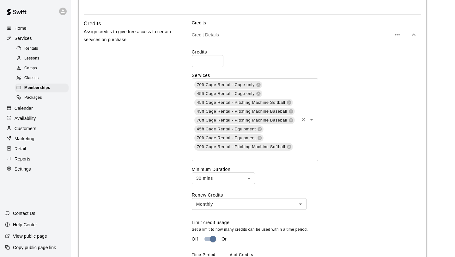
scroll to position [518, 0]
click at [340, 151] on div "70ft Cage Rental - Cage only 45ft Cage Rental - Cage only 45ft Cage Rental - Pi…" at bounding box center [307, 119] width 230 height 83
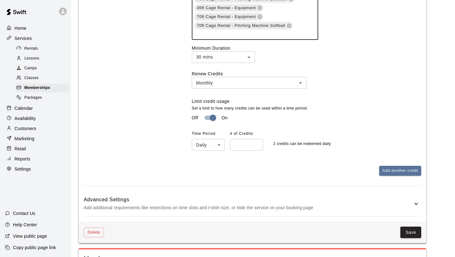
scroll to position [670, 0]
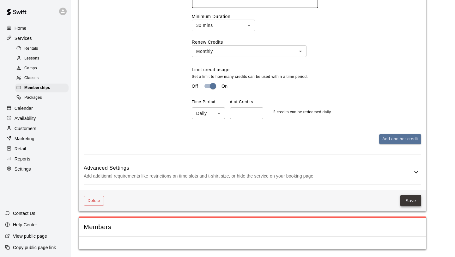
click at [380, 199] on button "Save" at bounding box center [411, 201] width 21 height 12
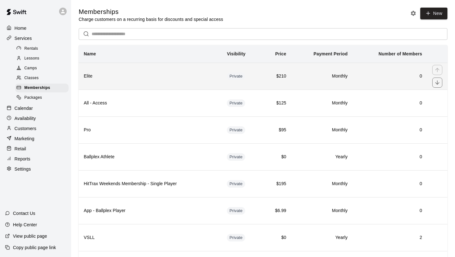
click at [140, 79] on h6 "Elite" at bounding box center [150, 76] width 133 height 7
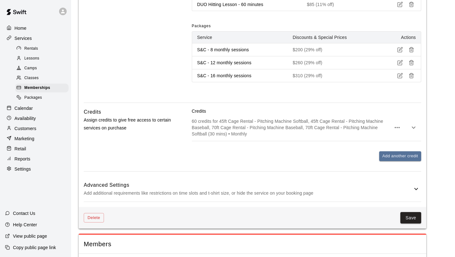
scroll to position [598, 0]
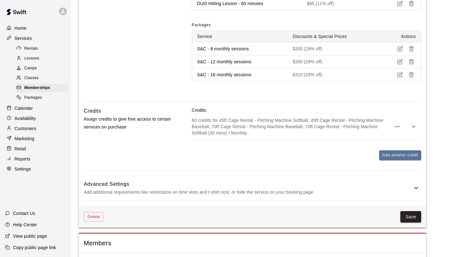
click at [380, 130] on button "button" at bounding box center [414, 126] width 13 height 13
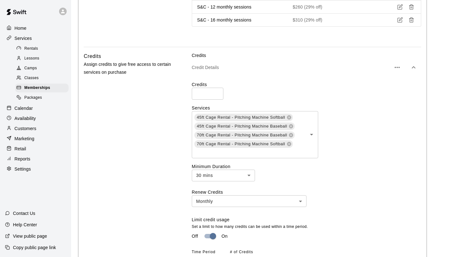
scroll to position [654, 0]
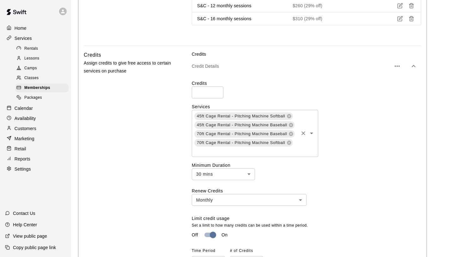
click at [299, 157] on div "45ft Cage Rental - Pitching Machine Softball 45ft Cage Rental - Pitching Machin…" at bounding box center [255, 133] width 126 height 47
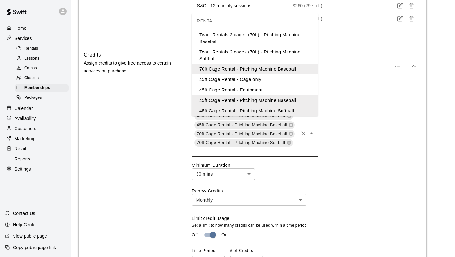
scroll to position [121, 0]
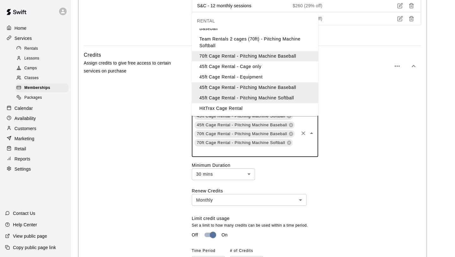
click at [285, 108] on li "HitTrax Cage Rental" at bounding box center [255, 108] width 126 height 10
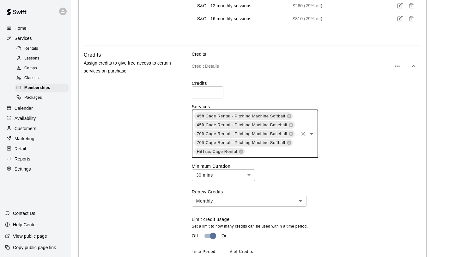
click at [375, 138] on div "45ft Cage Rental - Pitching Machine Softball 45ft Cage Rental - Pitching Machin…" at bounding box center [307, 134] width 230 height 48
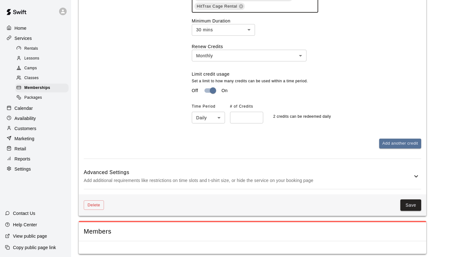
scroll to position [810, 0]
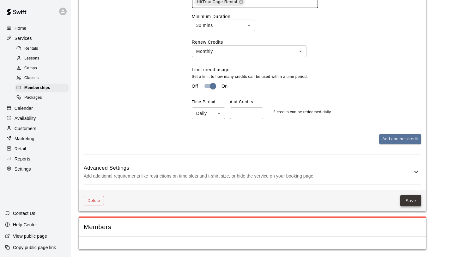
click at [380, 199] on button "Save" at bounding box center [411, 201] width 21 height 12
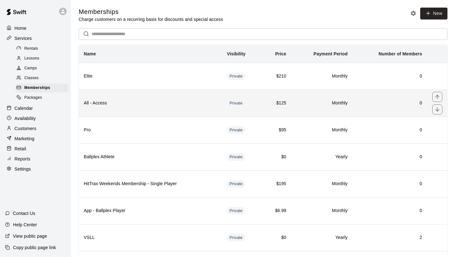
click at [170, 113] on th "All - Access" at bounding box center [150, 102] width 143 height 27
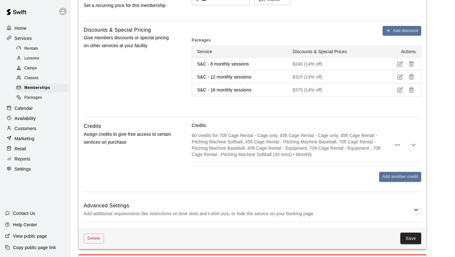
scroll to position [414, 0]
click at [380, 148] on icon "button" at bounding box center [414, 146] width 8 height 8
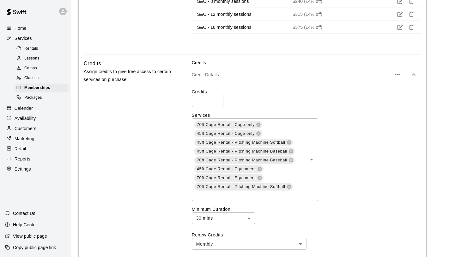
scroll to position [482, 0]
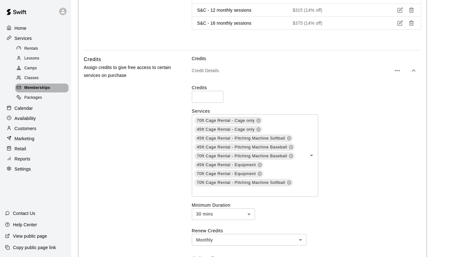
click at [36, 86] on span "Memberships" at bounding box center [37, 88] width 26 height 6
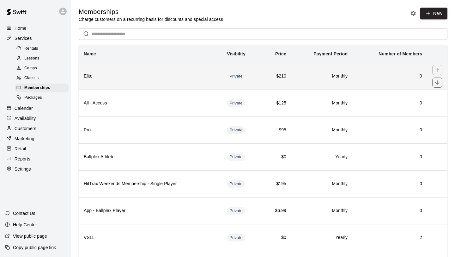
click at [137, 84] on th "Elite" at bounding box center [150, 76] width 143 height 27
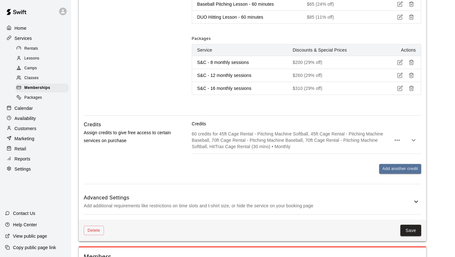
scroll to position [586, 0]
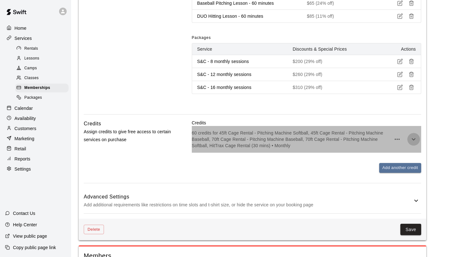
click at [380, 143] on icon "button" at bounding box center [414, 139] width 8 height 8
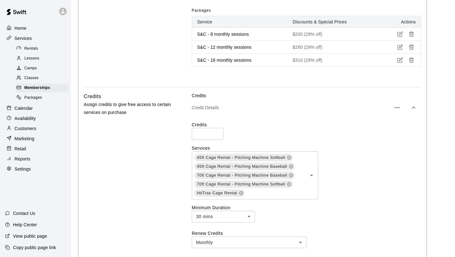
scroll to position [612, 0]
click at [301, 198] on div "45ft Cage Rental - Pitching Machine Softball 45ft Cage Rental - Pitching Machin…" at bounding box center [255, 175] width 126 height 48
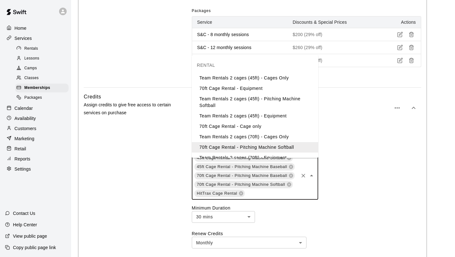
scroll to position [108, 0]
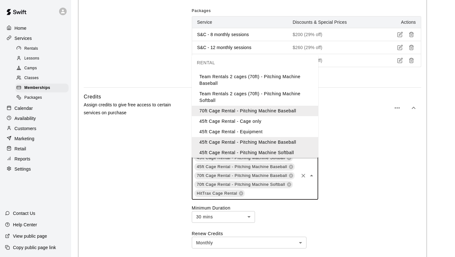
click at [265, 124] on li "45ft Cage Rental - Cage only" at bounding box center [255, 121] width 126 height 10
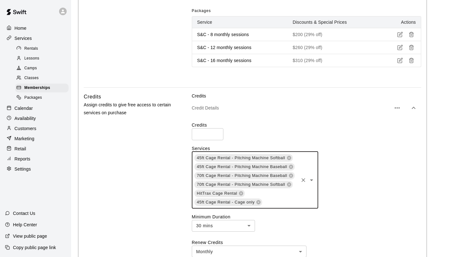
click at [283, 206] on input "text" at bounding box center [280, 202] width 35 height 8
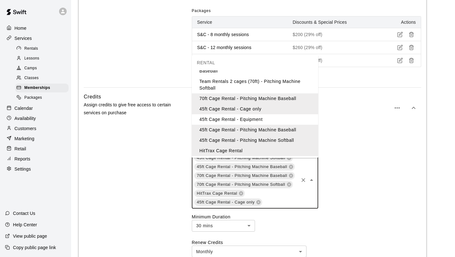
scroll to position [121, 0]
click at [263, 122] on li "45ft Cage Rental - Equipment" at bounding box center [255, 119] width 126 height 10
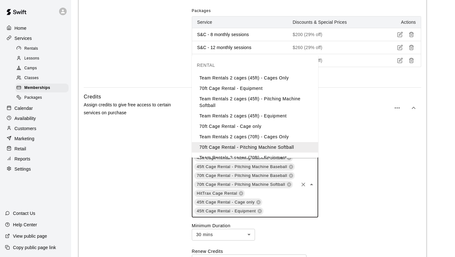
click at [277, 208] on input "text" at bounding box center [281, 211] width 34 height 8
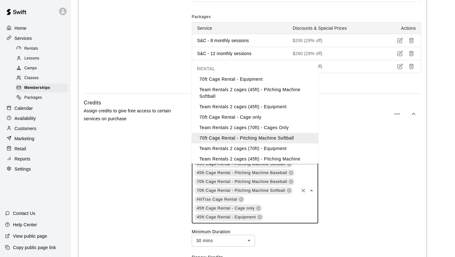
scroll to position [15, 0]
click at [259, 118] on li "70ft Cage Rental - Cage only" at bounding box center [255, 117] width 126 height 10
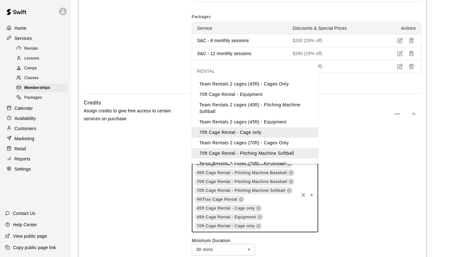
click at [276, 208] on input "text" at bounding box center [280, 226] width 35 height 8
click at [255, 92] on li "70ft Cage Rental - Equipment" at bounding box center [255, 94] width 126 height 10
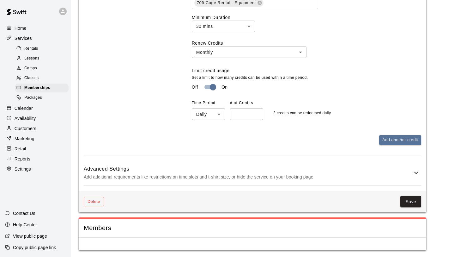
scroll to position [845, 0]
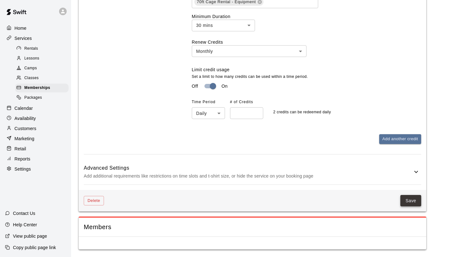
click at [380, 199] on button "Save" at bounding box center [411, 201] width 21 height 12
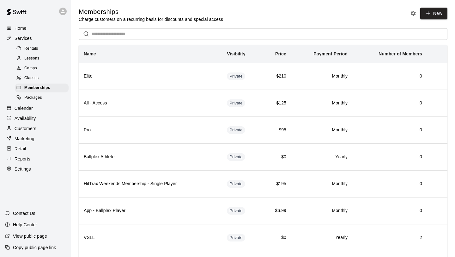
click at [32, 47] on span "Rentals" at bounding box center [31, 49] width 14 height 6
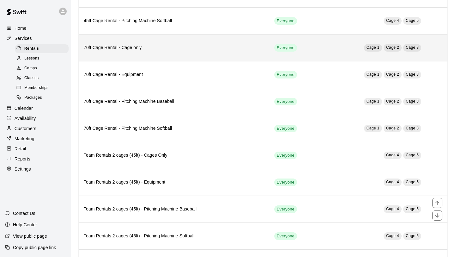
scroll to position [275, 0]
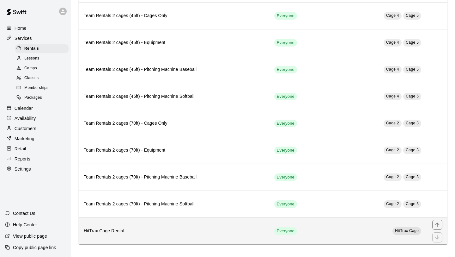
click at [182, 208] on th "HitTrax Cage Rental" at bounding box center [174, 230] width 191 height 27
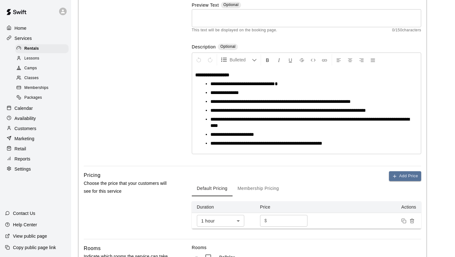
scroll to position [88, 0]
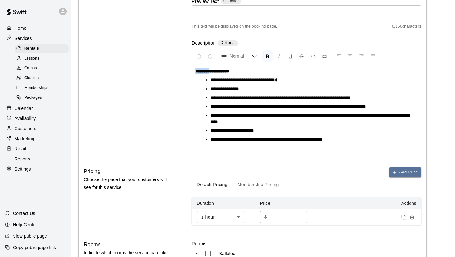
drag, startPoint x: 213, startPoint y: 70, endPoint x: 190, endPoint y: 64, distance: 23.6
click at [190, 64] on div "**********" at bounding box center [253, 66] width 338 height 192
drag, startPoint x: 248, startPoint y: 91, endPoint x: 182, endPoint y: 85, distance: 65.3
click at [182, 85] on div "**********" at bounding box center [253, 66] width 338 height 192
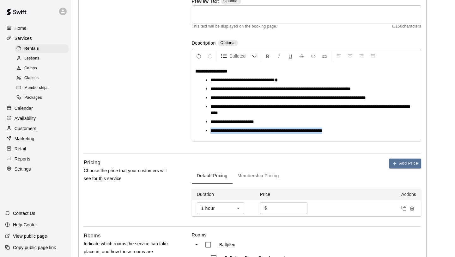
drag, startPoint x: 349, startPoint y: 133, endPoint x: 208, endPoint y: 133, distance: 140.7
click at [208, 133] on ul "**********" at bounding box center [309, 105] width 218 height 57
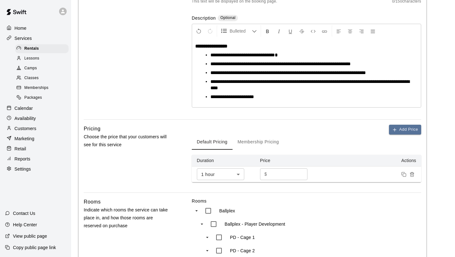
scroll to position [113, 0]
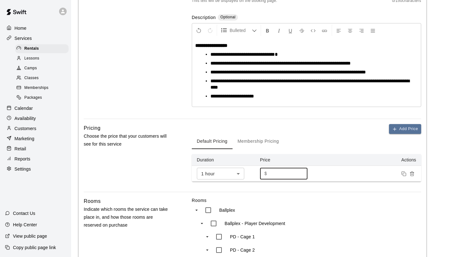
click at [272, 173] on input "**" at bounding box center [289, 174] width 38 height 12
click at [292, 179] on input "**" at bounding box center [289, 174] width 38 height 12
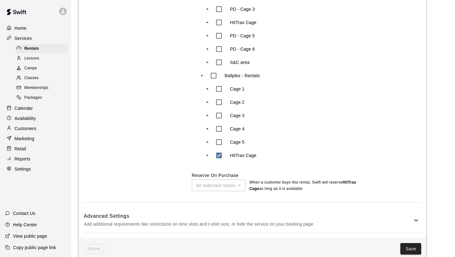
scroll to position [377, 0]
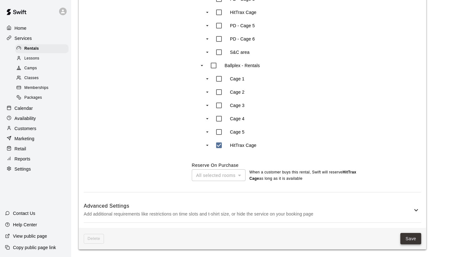
type input "**"
click at [380, 208] on button "Save" at bounding box center [411, 239] width 21 height 12
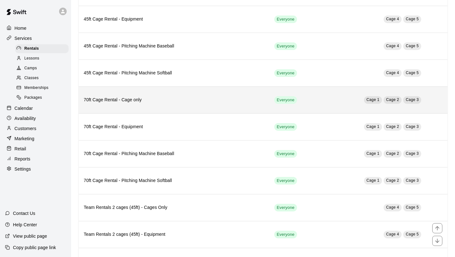
scroll to position [275, 0]
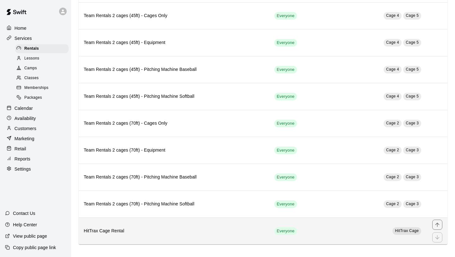
click at [147, 208] on h6 "HitTrax Cage Rental" at bounding box center [174, 230] width 181 height 7
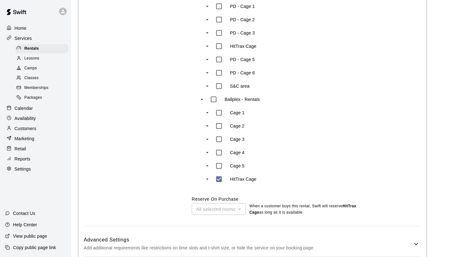
scroll to position [377, 0]
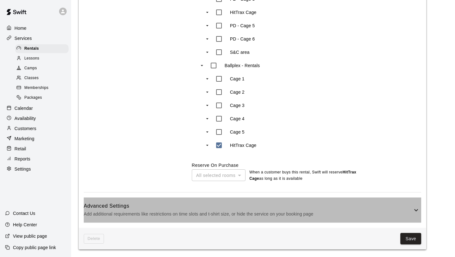
click at [361, 206] on h6 "Advanced Settings" at bounding box center [248, 206] width 329 height 8
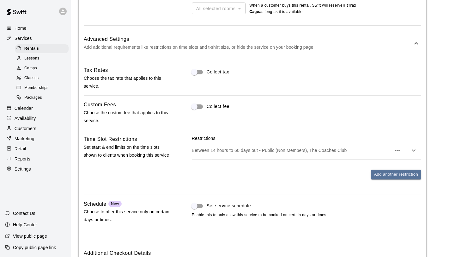
scroll to position [549, 0]
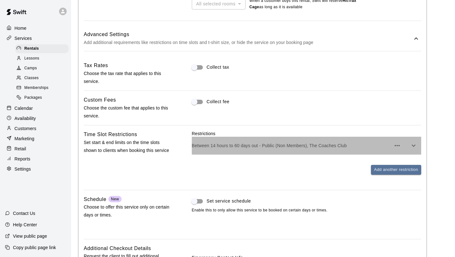
click at [314, 148] on p "Between 14 hours to 60 days out - Public (Non Members), The Coaches Club" at bounding box center [291, 145] width 199 height 6
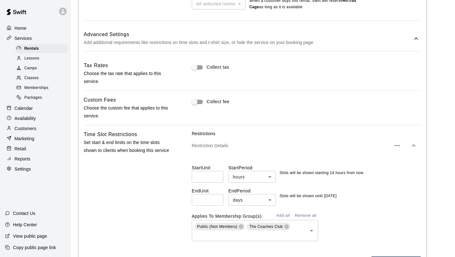
click at [216, 179] on input "**" at bounding box center [208, 177] width 32 height 12
click at [216, 179] on input "*" at bounding box center [208, 177] width 32 height 12
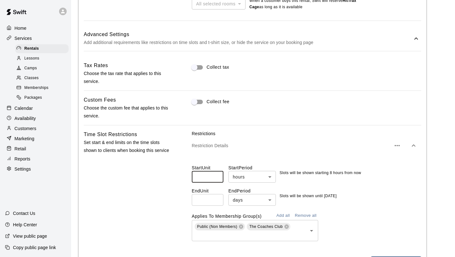
click at [216, 179] on input "*" at bounding box center [208, 177] width 32 height 12
type input "*"
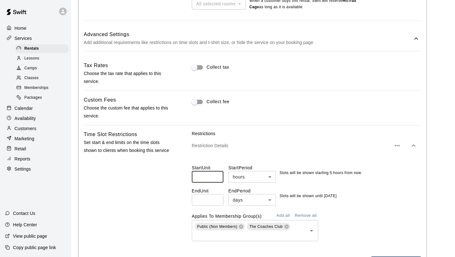
click at [217, 179] on input "*" at bounding box center [208, 177] width 32 height 12
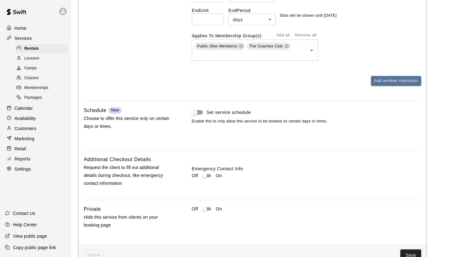
scroll to position [745, 0]
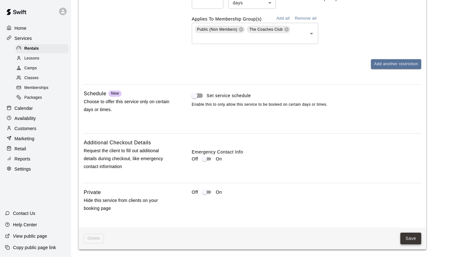
click at [380, 208] on button "Save" at bounding box center [411, 238] width 21 height 12
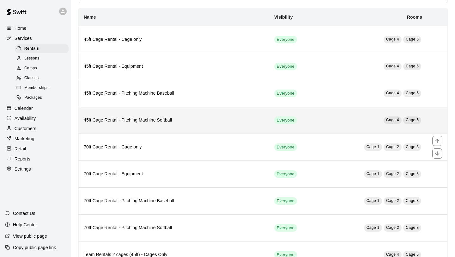
scroll to position [38, 0]
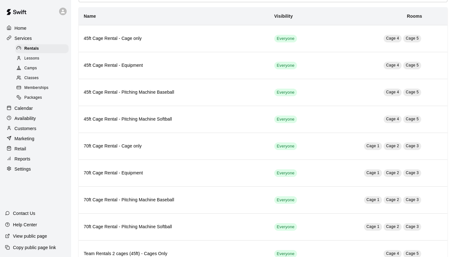
click at [30, 167] on p "Settings" at bounding box center [23, 169] width 16 height 6
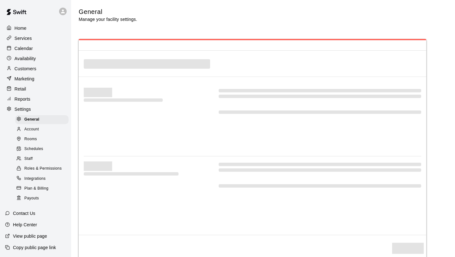
select select "**"
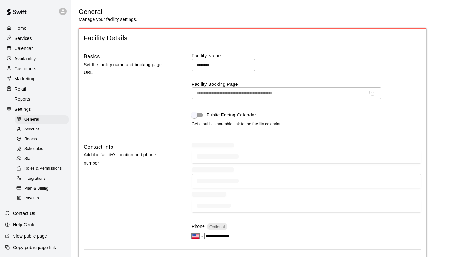
scroll to position [1296, 0]
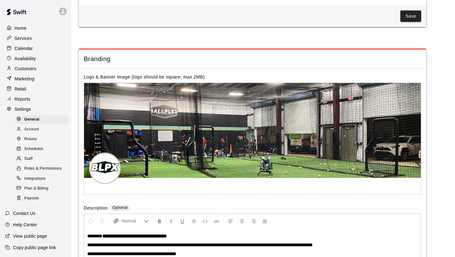
click at [34, 156] on div "Staff" at bounding box center [41, 158] width 53 height 9
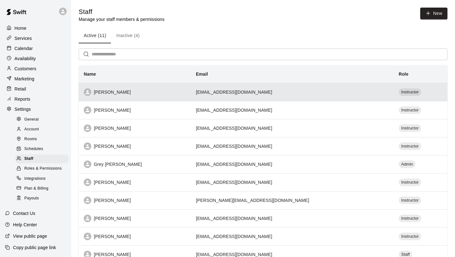
click at [294, 98] on td "[EMAIL_ADDRESS][DOMAIN_NAME]" at bounding box center [292, 92] width 203 height 18
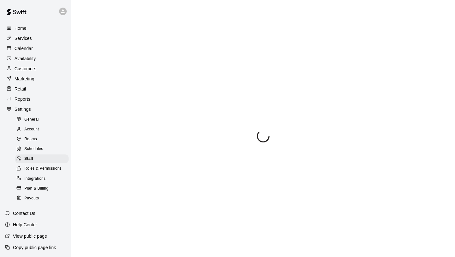
select select "**"
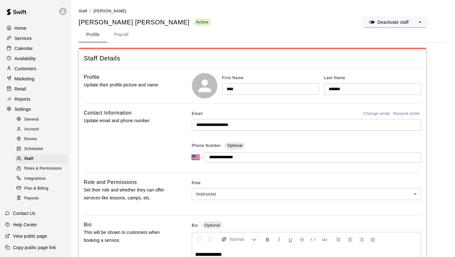
click at [26, 40] on p "Services" at bounding box center [23, 38] width 17 height 6
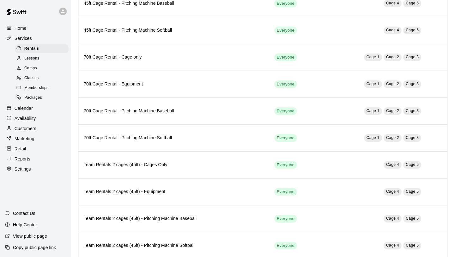
scroll to position [150, 0]
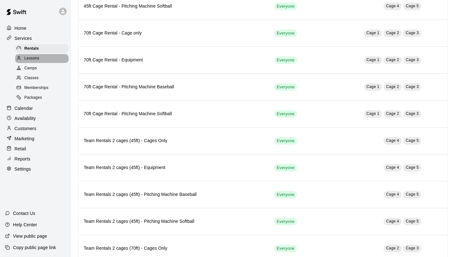
click at [36, 61] on span "Lessons" at bounding box center [31, 58] width 15 height 6
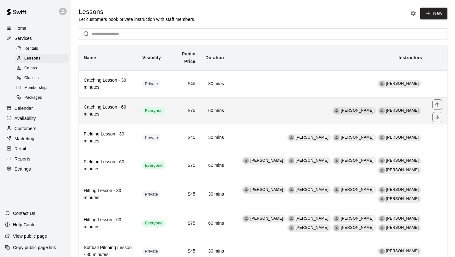
click at [272, 116] on td "[PERSON_NAME] [PERSON_NAME]" at bounding box center [328, 110] width 198 height 27
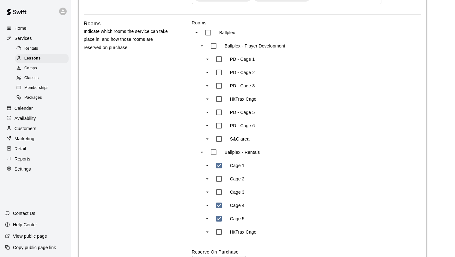
scroll to position [262, 0]
click at [201, 153] on icon "swift facility view" at bounding box center [202, 152] width 6 height 6
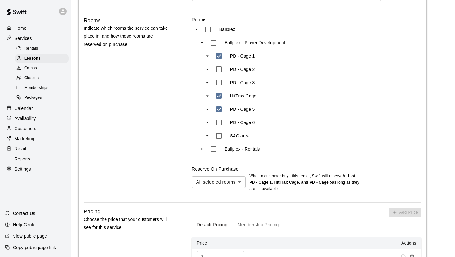
scroll to position [265, 0]
click at [240, 182] on body "**********" at bounding box center [227, 149] width 455 height 828
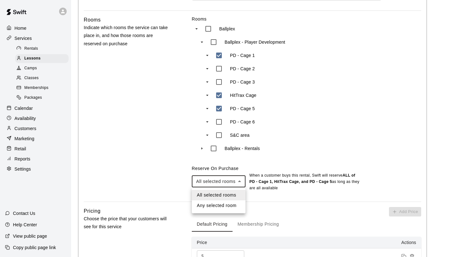
click at [225, 206] on li "Any selected room" at bounding box center [219, 205] width 54 height 10
type input "***"
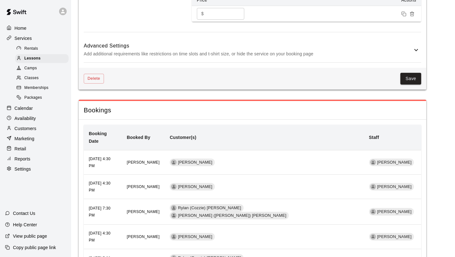
scroll to position [521, 0]
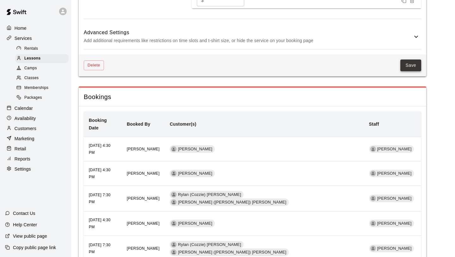
click at [380, 62] on button "Save" at bounding box center [411, 65] width 21 height 12
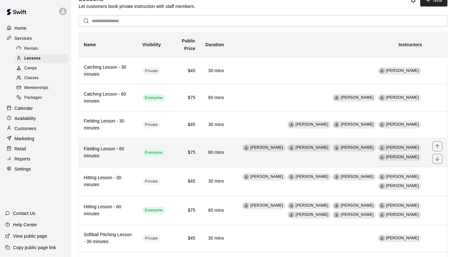
scroll to position [17, 0]
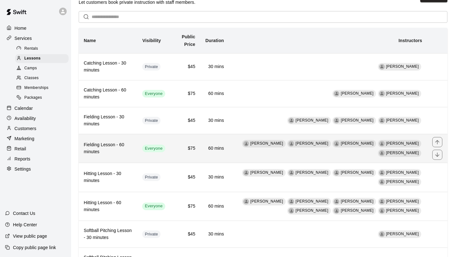
click at [246, 150] on td "[PERSON_NAME] [PERSON_NAME] [PERSON_NAME] [PERSON_NAME] [PERSON_NAME]" at bounding box center [328, 148] width 198 height 29
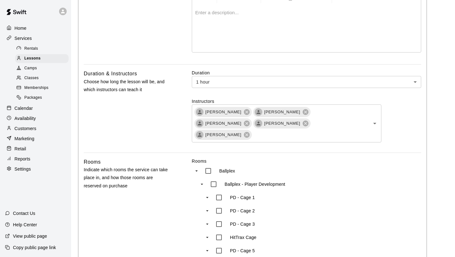
scroll to position [157, 0]
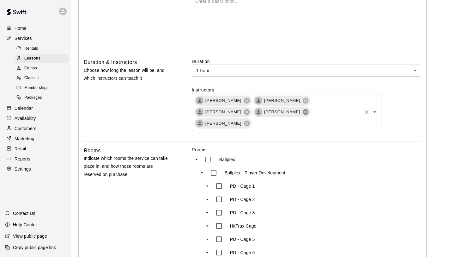
click at [302, 110] on icon at bounding box center [305, 111] width 7 height 7
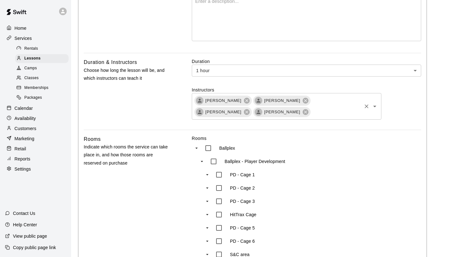
click at [373, 107] on icon "Open" at bounding box center [375, 106] width 8 height 8
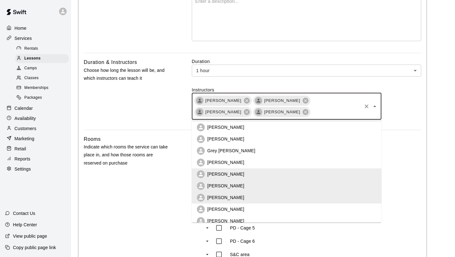
scroll to position [31, 0]
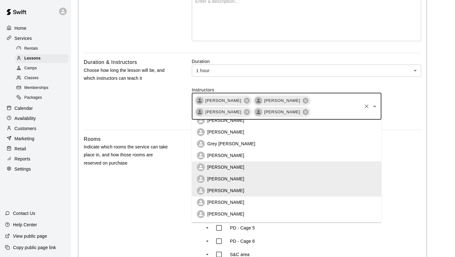
click at [380, 134] on div "**********" at bounding box center [253, 202] width 348 height 614
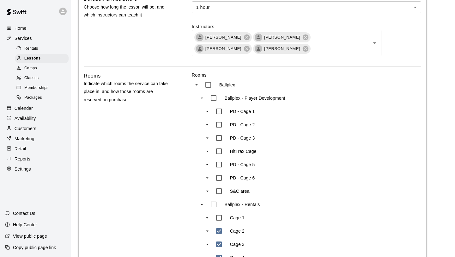
scroll to position [222, 0]
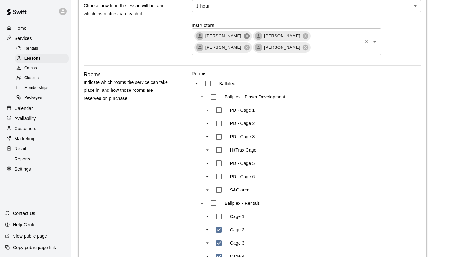
click at [244, 38] on icon at bounding box center [247, 36] width 6 height 6
click at [302, 37] on icon at bounding box center [305, 36] width 7 height 7
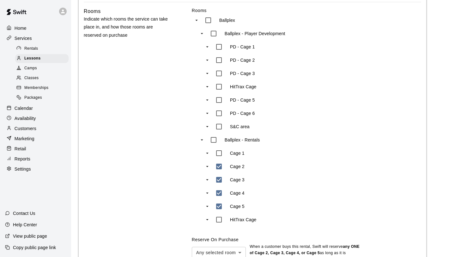
scroll to position [289, 0]
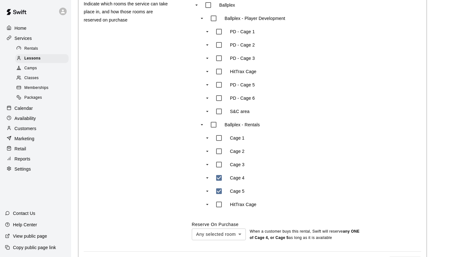
type input "***"
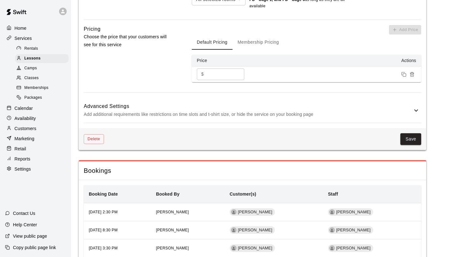
scroll to position [610, 0]
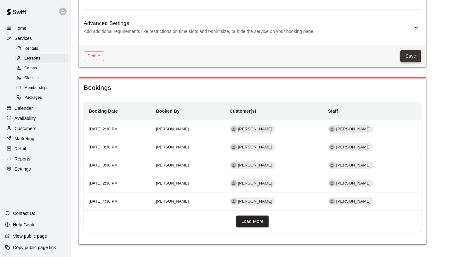
click at [380, 56] on button "Save" at bounding box center [411, 56] width 21 height 12
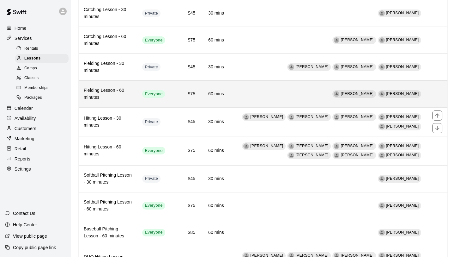
scroll to position [89, 0]
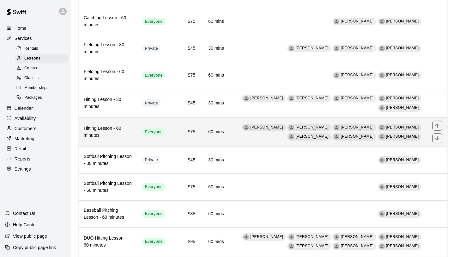
click at [254, 139] on td "[PERSON_NAME] [PERSON_NAME] [PERSON_NAME] [PERSON_NAME] [PERSON_NAME] [PERSON_N…" at bounding box center [328, 132] width 198 height 29
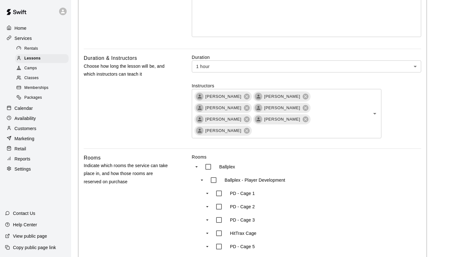
scroll to position [164, 0]
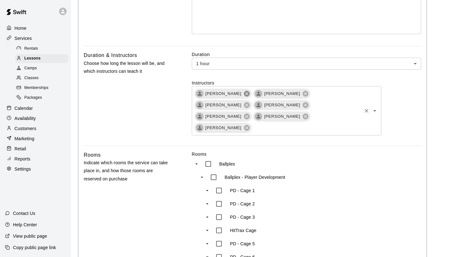
click at [244, 94] on icon at bounding box center [247, 93] width 6 height 6
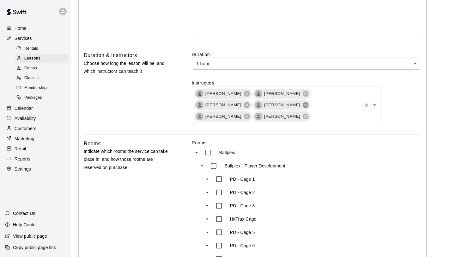
click at [303, 105] on icon at bounding box center [306, 105] width 6 height 6
click at [302, 105] on icon at bounding box center [305, 104] width 7 height 7
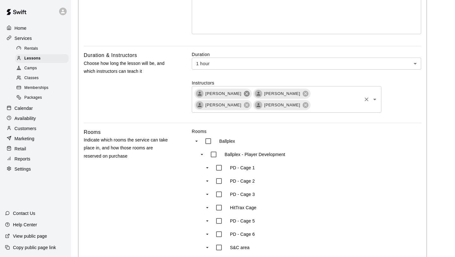
click at [245, 95] on icon at bounding box center [246, 93] width 7 height 7
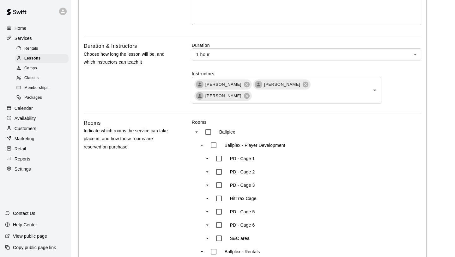
scroll to position [174, 0]
click at [303, 84] on icon at bounding box center [306, 84] width 6 height 6
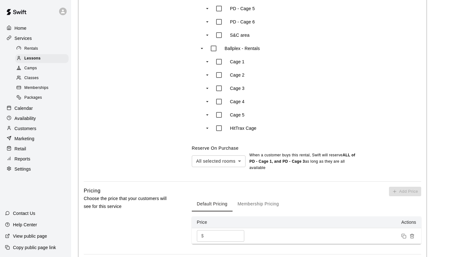
scroll to position [379, 0]
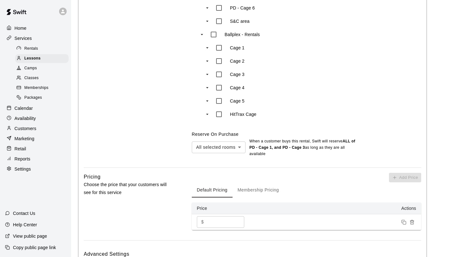
click at [235, 149] on body "**********" at bounding box center [227, 54] width 455 height 866
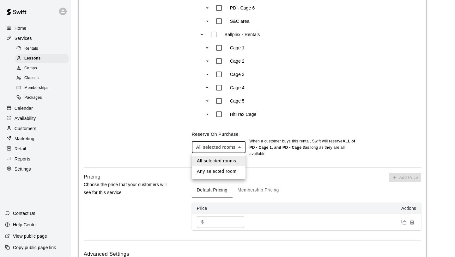
click at [226, 169] on li "Any selected room" at bounding box center [219, 171] width 54 height 10
type input "***"
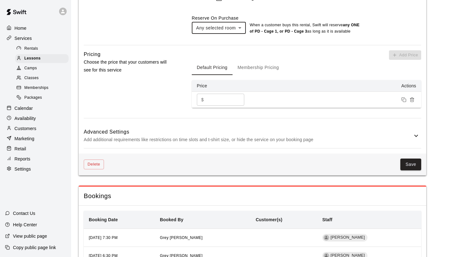
scroll to position [610, 0]
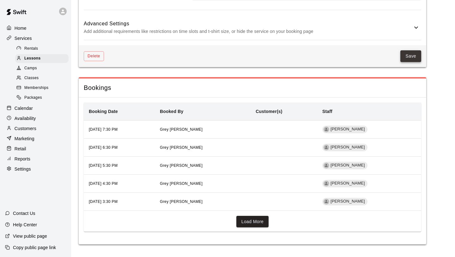
click at [380, 60] on button "Save" at bounding box center [411, 56] width 21 height 12
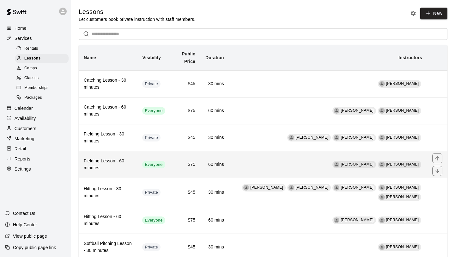
click at [262, 166] on td "[PERSON_NAME] [PERSON_NAME]" at bounding box center [328, 164] width 198 height 27
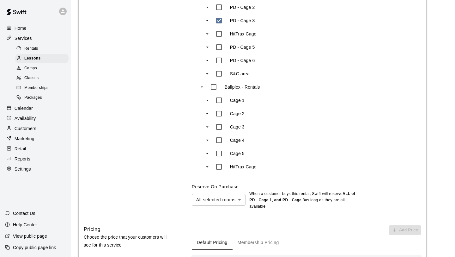
scroll to position [328, 0]
click at [245, 202] on body "**********" at bounding box center [227, 105] width 455 height 866
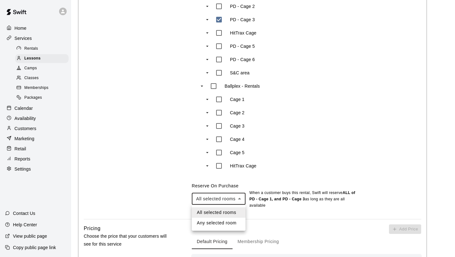
click at [226, 208] on li "Any selected room" at bounding box center [219, 223] width 54 height 10
type input "***"
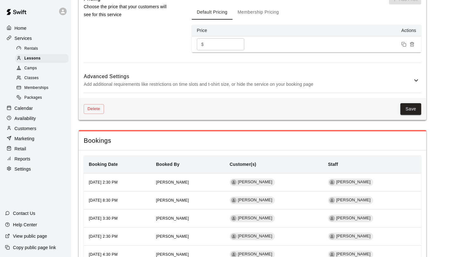
scroll to position [557, 0]
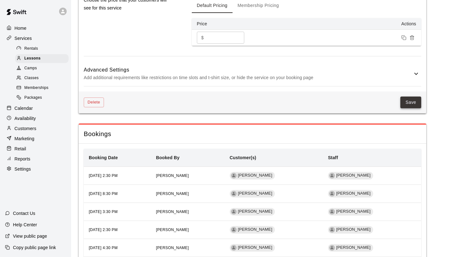
click at [380, 108] on button "Save" at bounding box center [411, 102] width 21 height 12
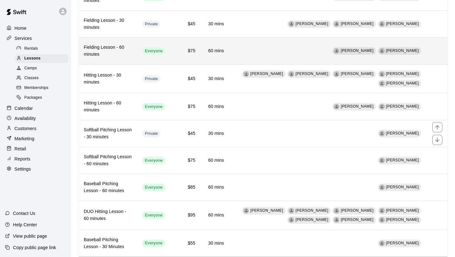
scroll to position [114, 0]
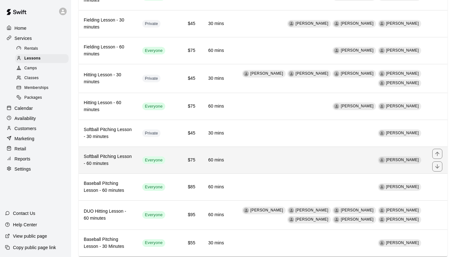
click at [255, 156] on td "[PERSON_NAME]" at bounding box center [328, 160] width 198 height 27
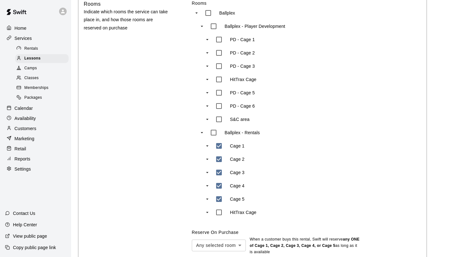
scroll to position [282, 0]
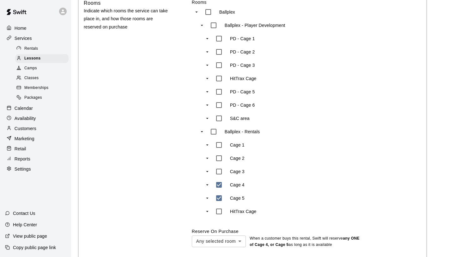
type input "***"
click at [380, 119] on main "**********" at bounding box center [263, 146] width 369 height 840
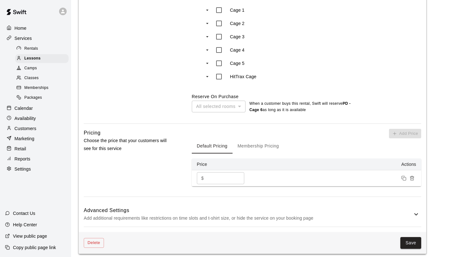
scroll to position [432, 0]
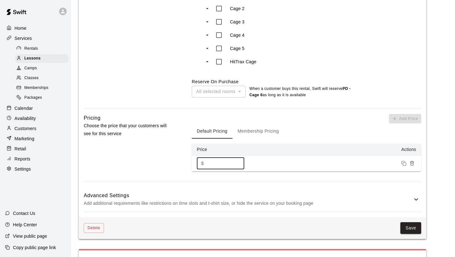
drag, startPoint x: 217, startPoint y: 165, endPoint x: 197, endPoint y: 161, distance: 20.3
click at [197, 161] on div "$ ** ​" at bounding box center [220, 163] width 47 height 12
type input "**"
click at [380, 208] on button "Save" at bounding box center [411, 228] width 21 height 12
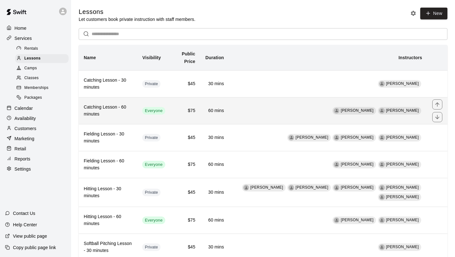
click at [279, 117] on td "[PERSON_NAME] [PERSON_NAME]" at bounding box center [328, 110] width 198 height 27
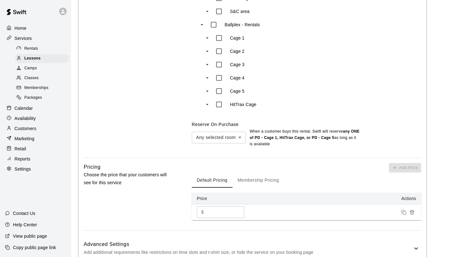
scroll to position [390, 0]
click at [210, 208] on input "**" at bounding box center [225, 211] width 38 height 12
type input "**"
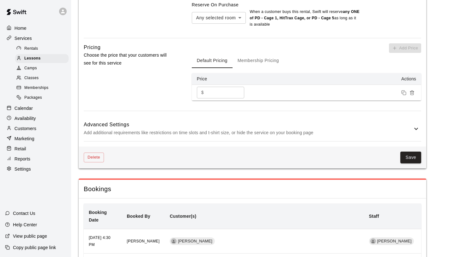
scroll to position [510, 0]
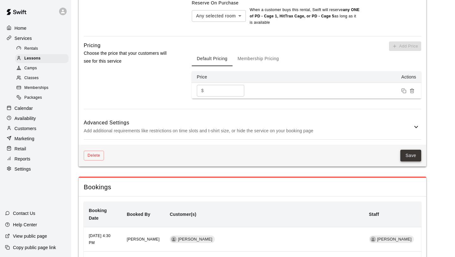
click at [380, 154] on button "Save" at bounding box center [411, 156] width 21 height 12
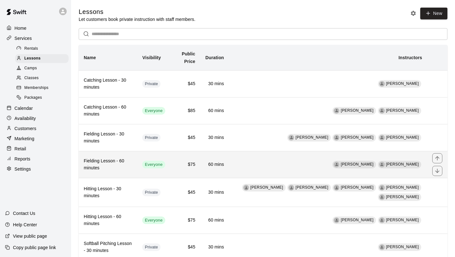
click at [260, 170] on td "[PERSON_NAME] [PERSON_NAME]" at bounding box center [328, 164] width 198 height 27
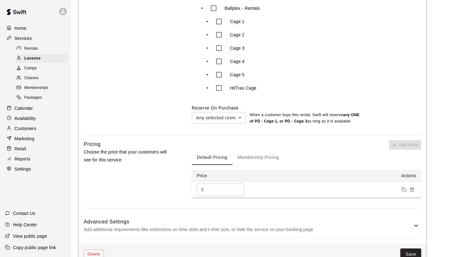
scroll to position [406, 0]
click at [209, 194] on input "**" at bounding box center [225, 189] width 38 height 12
type input "**"
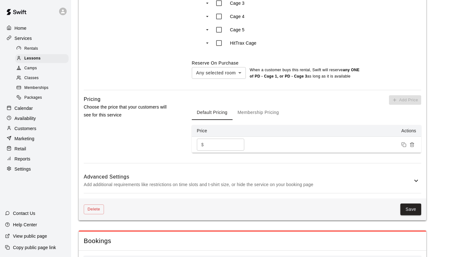
scroll to position [462, 0]
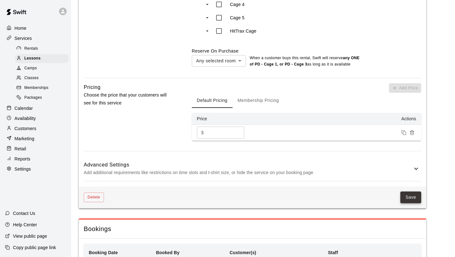
click at [380, 203] on button "Save" at bounding box center [411, 197] width 21 height 12
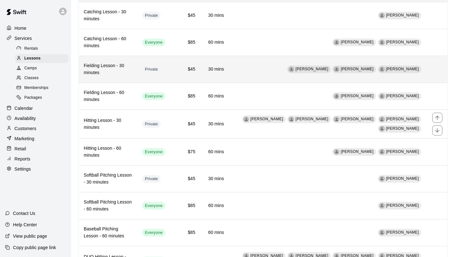
scroll to position [69, 0]
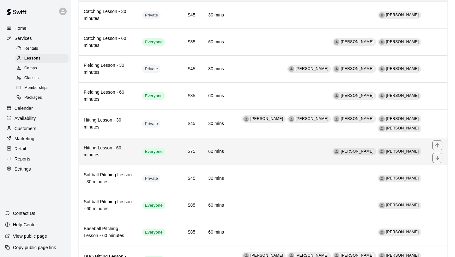
click at [257, 148] on td "[PERSON_NAME] [PERSON_NAME]" at bounding box center [328, 151] width 198 height 27
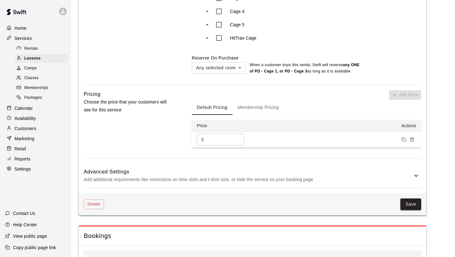
scroll to position [456, 0]
click at [209, 144] on input "**" at bounding box center [225, 139] width 38 height 12
type input "**"
click at [380, 208] on button "Save" at bounding box center [411, 204] width 21 height 12
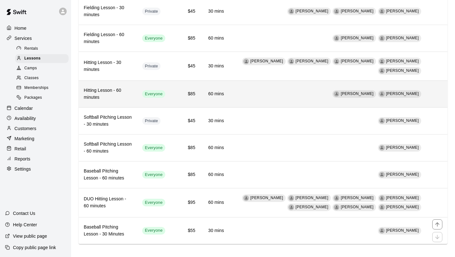
scroll to position [131, 0]
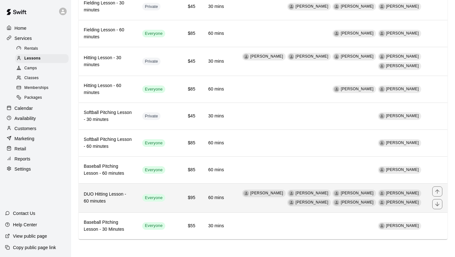
click at [241, 203] on td "[PERSON_NAME] [PERSON_NAME] [PERSON_NAME] [PERSON_NAME] [PERSON_NAME] [PERSON_N…" at bounding box center [328, 197] width 198 height 29
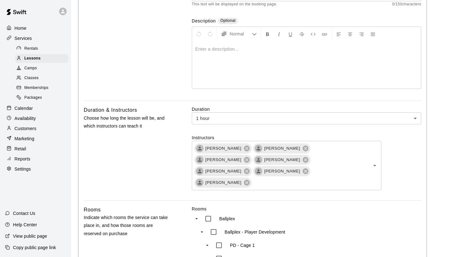
scroll to position [109, 0]
click at [244, 150] on icon at bounding box center [247, 149] width 6 height 6
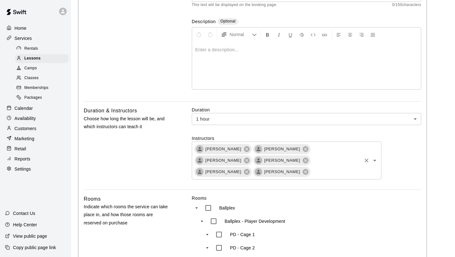
click at [279, 177] on div "[PERSON_NAME] [PERSON_NAME] [PERSON_NAME] [PERSON_NAME] [PERSON_NAME] [PERSON_N…" at bounding box center [287, 160] width 190 height 38
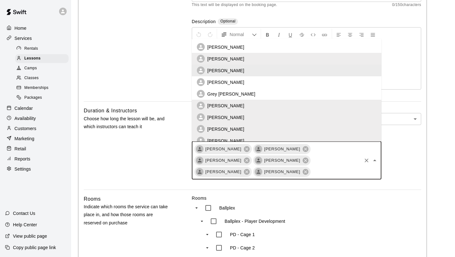
scroll to position [31, 0]
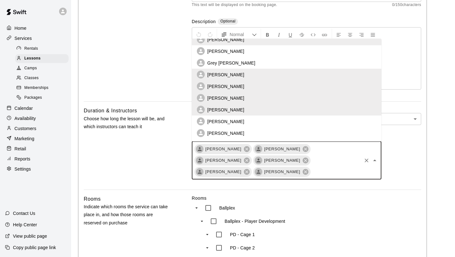
click at [238, 118] on li "[PERSON_NAME]" at bounding box center [287, 121] width 190 height 12
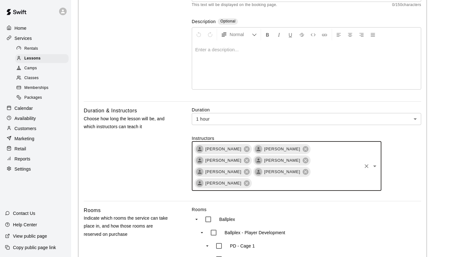
click at [325, 190] on div "**********" at bounding box center [253, 261] width 348 height 637
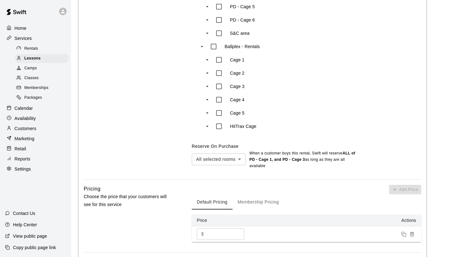
scroll to position [402, 0]
click at [237, 150] on body "**********" at bounding box center [227, 3] width 455 height 810
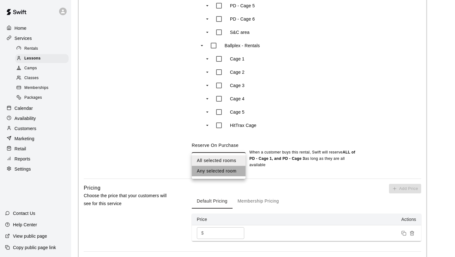
click at [228, 168] on li "Any selected room" at bounding box center [219, 171] width 54 height 10
type input "***"
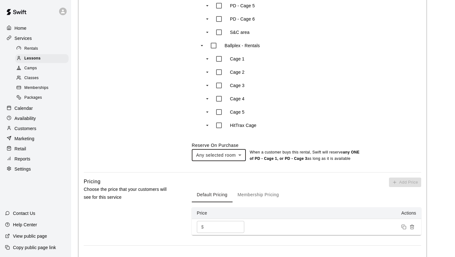
scroll to position [437, 0]
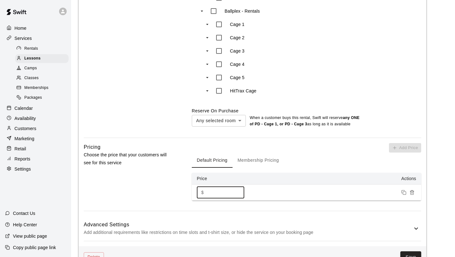
drag, startPoint x: 218, startPoint y: 188, endPoint x: 187, endPoint y: 186, distance: 30.4
click at [187, 186] on div "Pricing Choose the price that your customers will see for this service Add Pric…" at bounding box center [253, 177] width 338 height 68
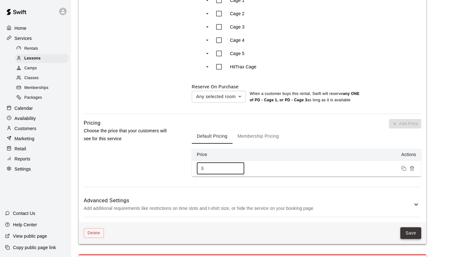
type input "***"
click at [380, 208] on button "Save" at bounding box center [411, 233] width 21 height 12
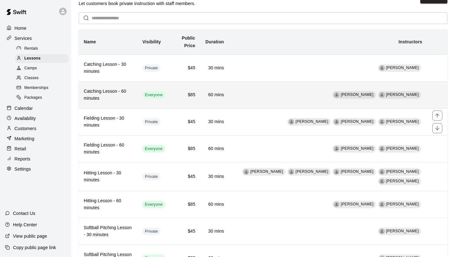
scroll to position [14, 0]
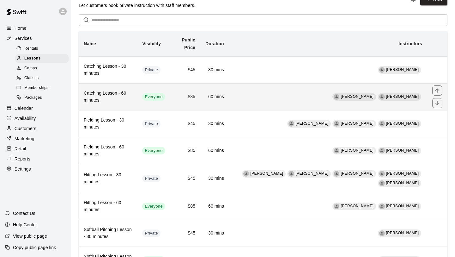
click at [269, 102] on td "[PERSON_NAME] [PERSON_NAME]" at bounding box center [328, 96] width 198 height 27
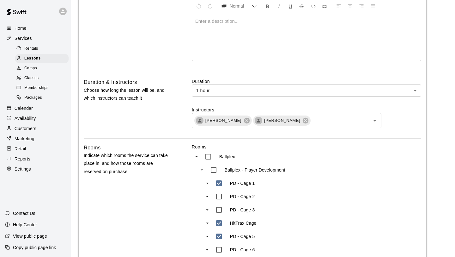
scroll to position [148, 0]
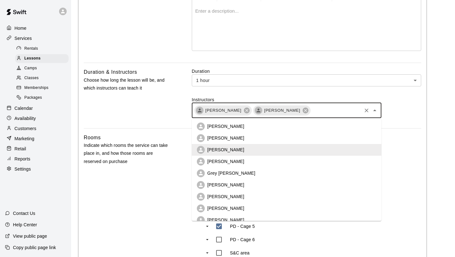
click at [323, 108] on input "text" at bounding box center [336, 110] width 50 height 8
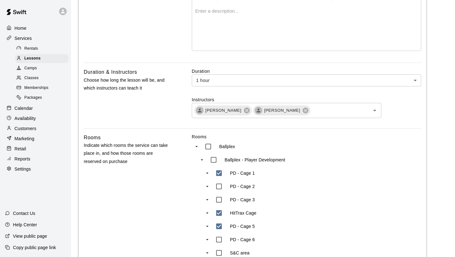
click at [380, 98] on label "Instructors" at bounding box center [307, 99] width 230 height 6
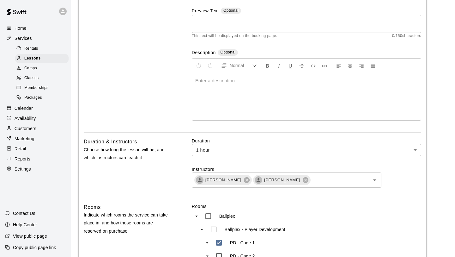
scroll to position [0, 0]
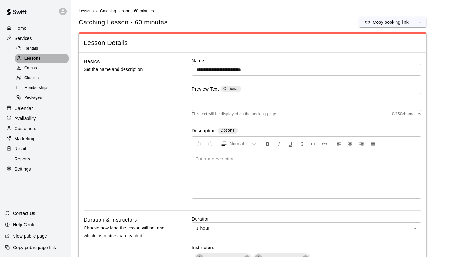
click at [33, 62] on div "Lessons" at bounding box center [41, 58] width 53 height 9
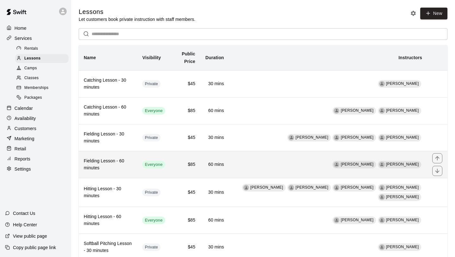
click at [126, 162] on h6 "Fielding Lesson - 60 minutes" at bounding box center [108, 164] width 48 height 14
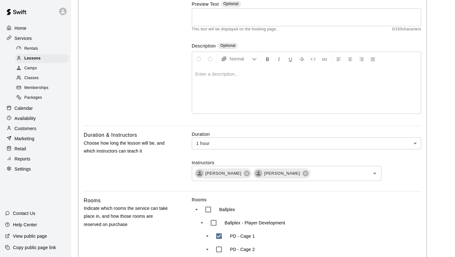
scroll to position [85, 0]
click at [331, 174] on input "text" at bounding box center [336, 173] width 50 height 8
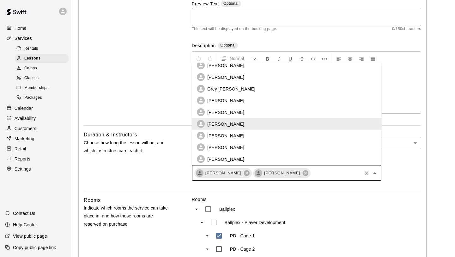
scroll to position [31, 0]
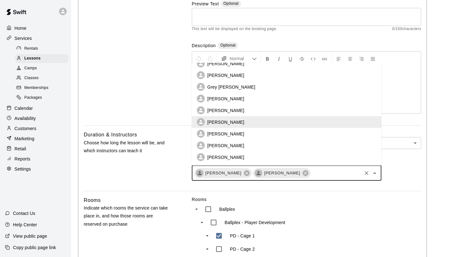
click at [275, 135] on li "[PERSON_NAME]" at bounding box center [287, 134] width 190 height 12
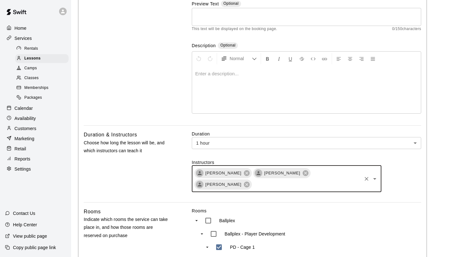
click at [269, 183] on input "text" at bounding box center [307, 184] width 108 height 8
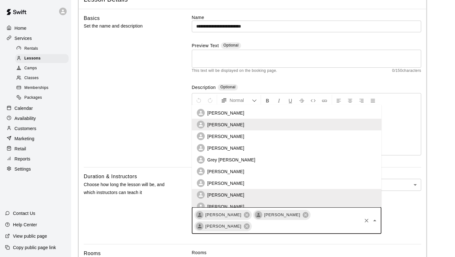
scroll to position [42, 0]
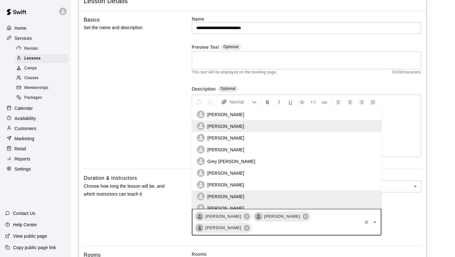
click at [380, 197] on div "Duration 1 hour ** ​ Instructors [PERSON_NAME] [PERSON_NAME] [PERSON_NAME] ​ [P…" at bounding box center [307, 209] width 230 height 71
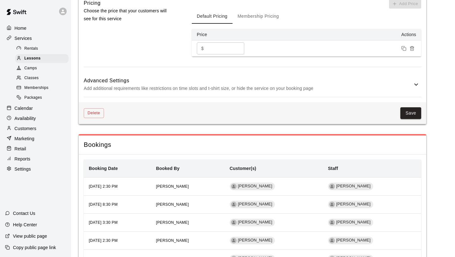
scroll to position [557, 0]
click at [380, 118] on button "Save" at bounding box center [411, 113] width 21 height 12
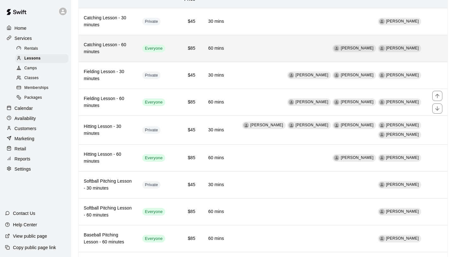
scroll to position [65, 0]
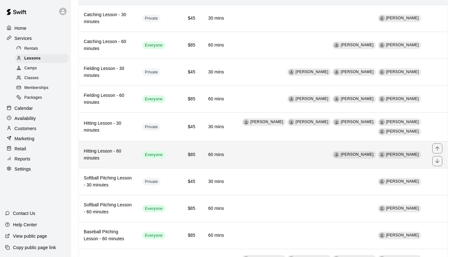
click at [258, 156] on td "[PERSON_NAME] [PERSON_NAME]" at bounding box center [328, 154] width 198 height 27
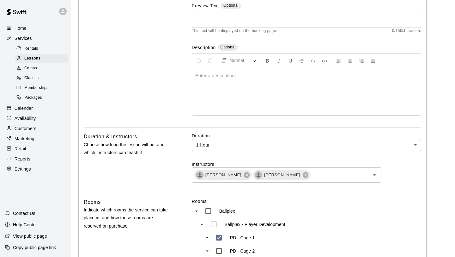
scroll to position [123, 0]
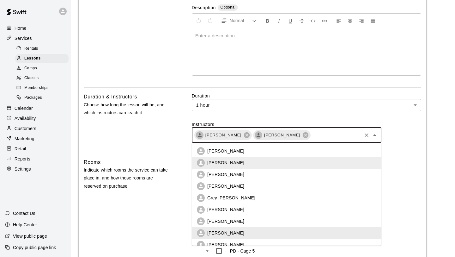
click at [324, 138] on input "text" at bounding box center [336, 135] width 50 height 8
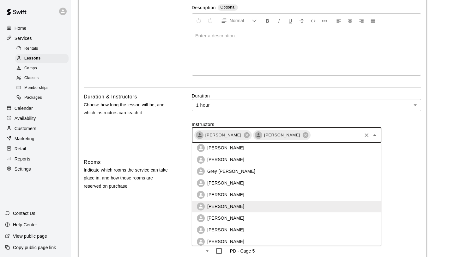
scroll to position [31, 0]
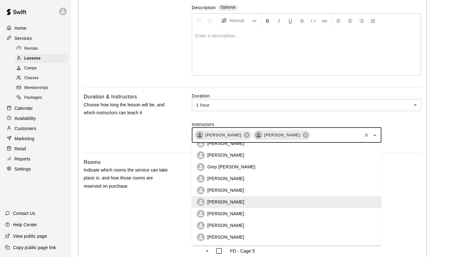
click at [255, 208] on li "[PERSON_NAME]" at bounding box center [287, 214] width 190 height 12
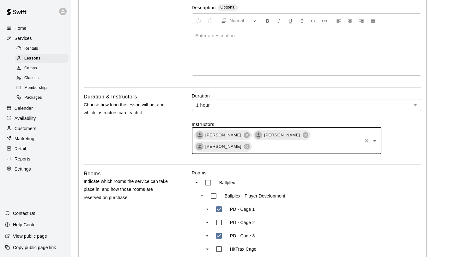
click at [338, 145] on input "text" at bounding box center [307, 146] width 108 height 8
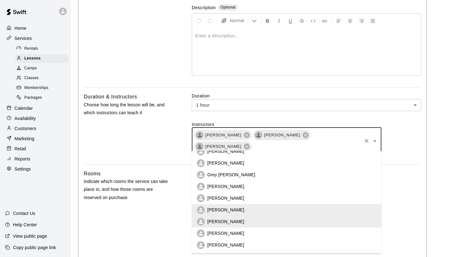
click at [253, 208] on li "[PERSON_NAME]" at bounding box center [287, 233] width 190 height 12
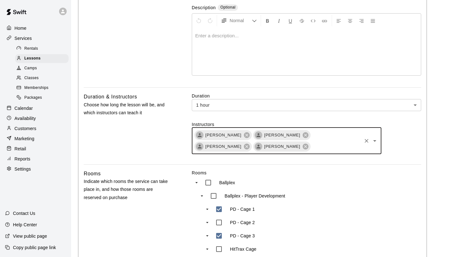
click at [324, 147] on input "text" at bounding box center [336, 146] width 50 height 8
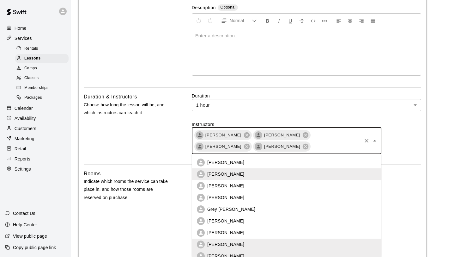
click at [247, 208] on li "[PERSON_NAME]" at bounding box center [287, 233] width 190 height 12
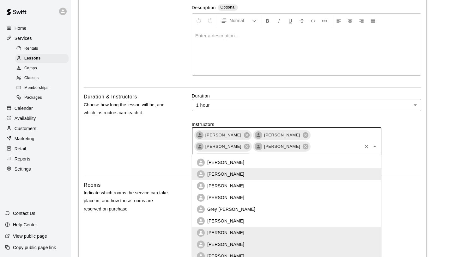
click at [324, 154] on input "text" at bounding box center [307, 158] width 108 height 8
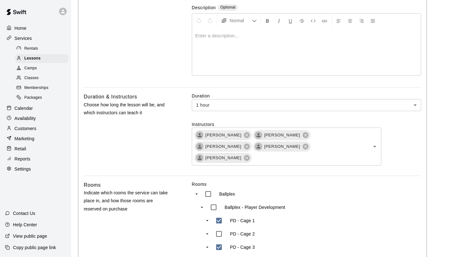
click at [380, 155] on div "Duration 1 hour ** ​ Instructors [PERSON_NAME] [PERSON_NAME] [PERSON_NAME] [PER…" at bounding box center [307, 134] width 230 height 83
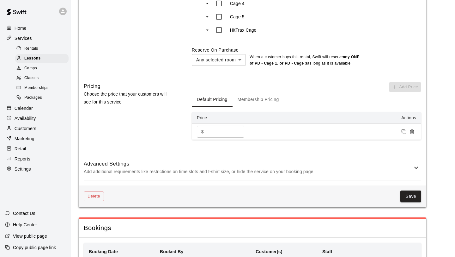
scroll to position [497, 0]
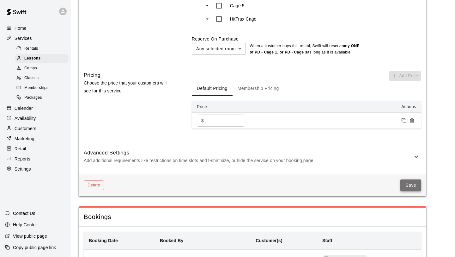
click at [380, 182] on button "Save" at bounding box center [411, 185] width 21 height 12
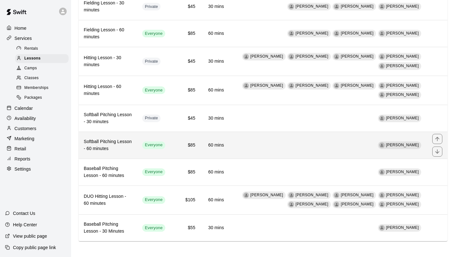
scroll to position [133, 0]
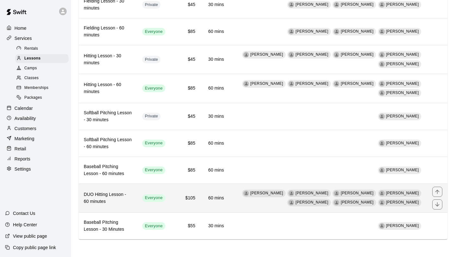
click at [270, 205] on td "[PERSON_NAME] [PERSON_NAME] [PERSON_NAME] [PERSON_NAME] [PERSON_NAME] [PERSON_N…" at bounding box center [328, 197] width 198 height 29
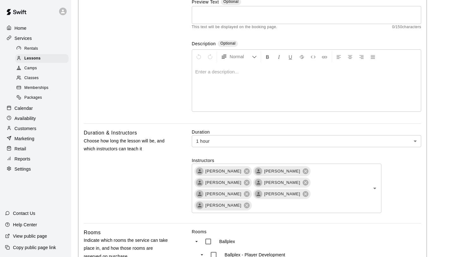
scroll to position [91, 0]
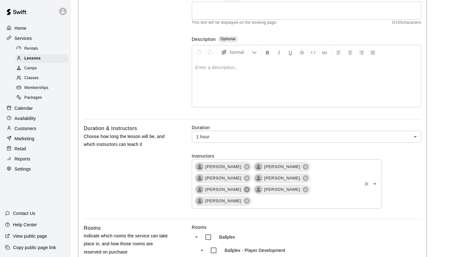
click at [250, 186] on icon at bounding box center [247, 189] width 6 height 6
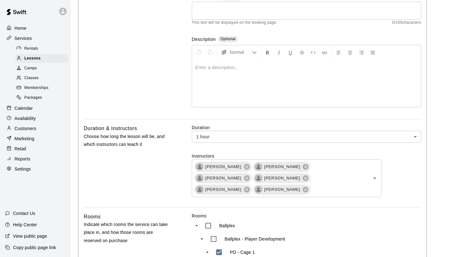
click at [380, 193] on div "Instructors [PERSON_NAME] [PERSON_NAME] [PERSON_NAME] [PERSON_NAME] [PERSON_NAM…" at bounding box center [307, 175] width 230 height 44
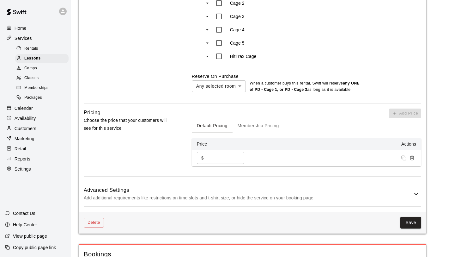
scroll to position [460, 0]
click at [380, 208] on button "Save" at bounding box center [411, 222] width 21 height 12
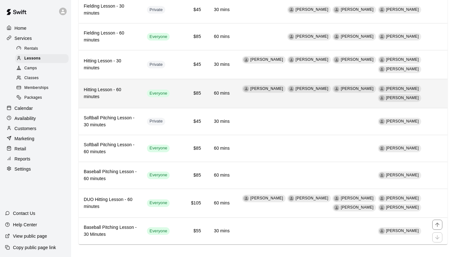
scroll to position [133, 0]
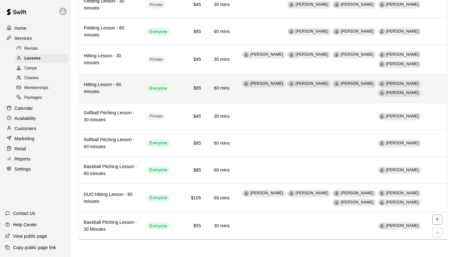
click at [270, 208] on td "[PERSON_NAME]" at bounding box center [331, 225] width 193 height 27
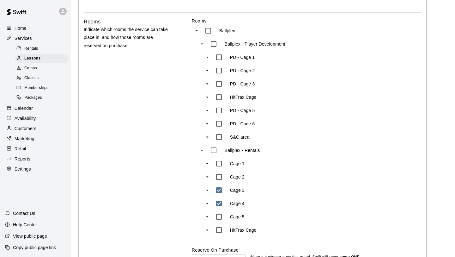
scroll to position [267, 0]
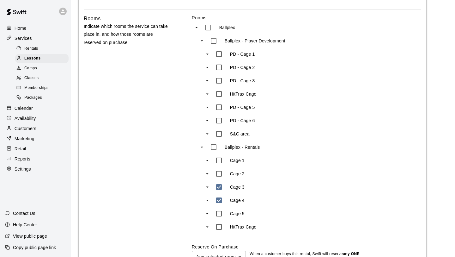
type input "***"
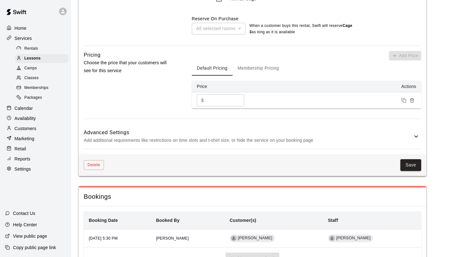
scroll to position [510, 0]
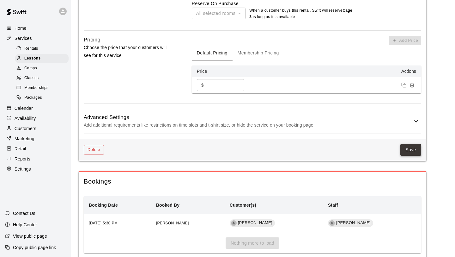
click at [380, 152] on button "Save" at bounding box center [411, 150] width 21 height 12
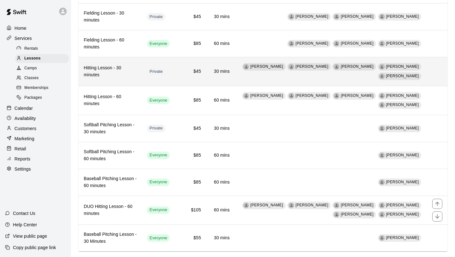
scroll to position [133, 0]
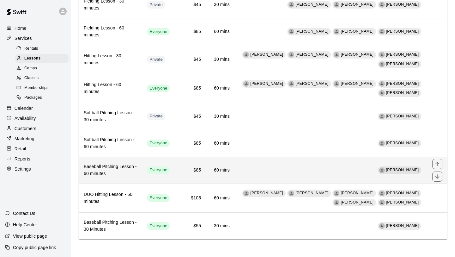
click at [260, 175] on td "[PERSON_NAME]" at bounding box center [331, 169] width 193 height 27
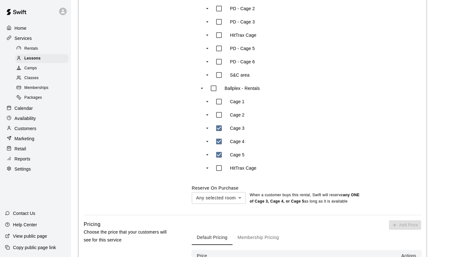
scroll to position [321, 0]
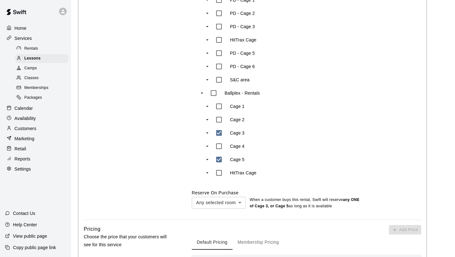
type input "***"
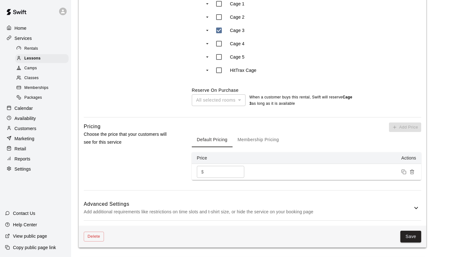
scroll to position [458, 0]
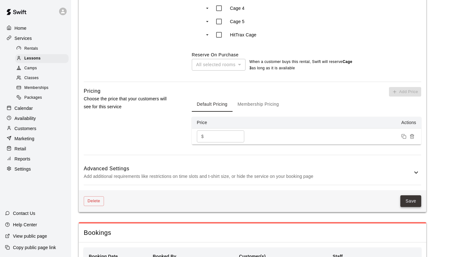
click at [380, 198] on button "Save" at bounding box center [411, 201] width 21 height 12
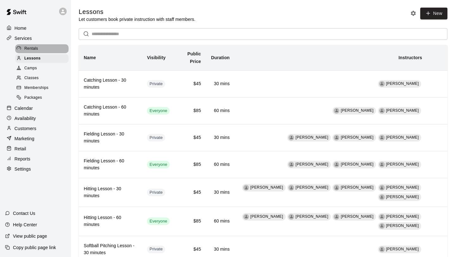
click at [40, 50] on div "Rentals" at bounding box center [41, 48] width 53 height 9
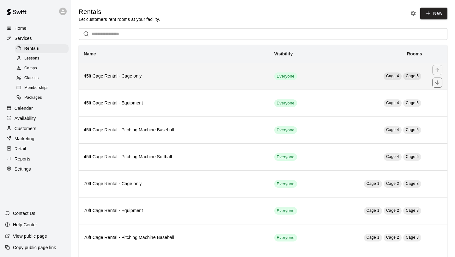
click at [207, 79] on h6 "45ft Cage Rental - Cage only" at bounding box center [174, 76] width 181 height 7
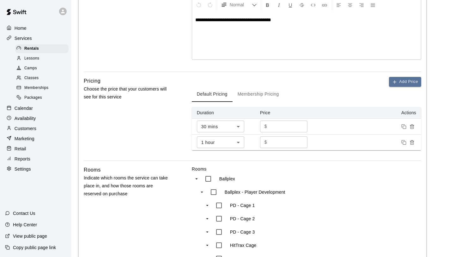
scroll to position [128, 0]
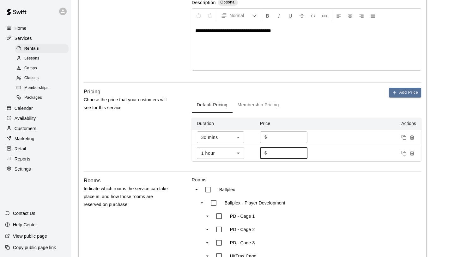
drag, startPoint x: 277, startPoint y: 153, endPoint x: 261, endPoint y: 149, distance: 15.9
click at [261, 149] on div "$ ** ​" at bounding box center [283, 153] width 47 height 12
type input "**"
click at [292, 168] on div "Add Price Default Pricing Membership Pricing Duration Price Actions 30 mins ** …" at bounding box center [307, 129] width 230 height 83
click at [276, 138] on input "**" at bounding box center [289, 137] width 38 height 12
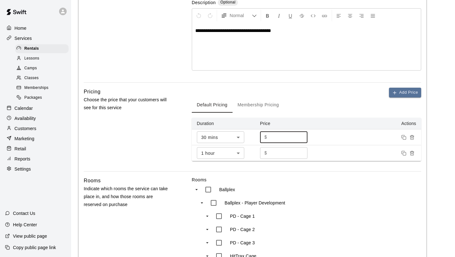
type input "**"
click at [291, 167] on div "Add Price Default Pricing Membership Pricing Duration Price Actions 30 mins ** …" at bounding box center [307, 129] width 230 height 83
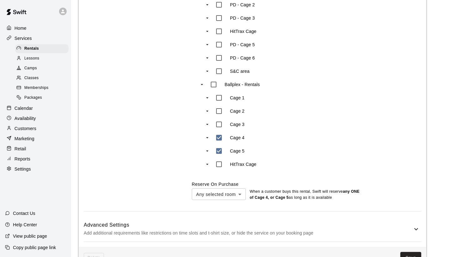
scroll to position [372, 0]
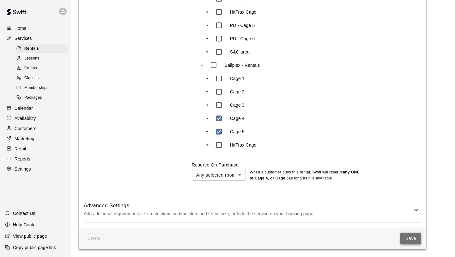
click at [380, 208] on button "Save" at bounding box center [411, 238] width 21 height 12
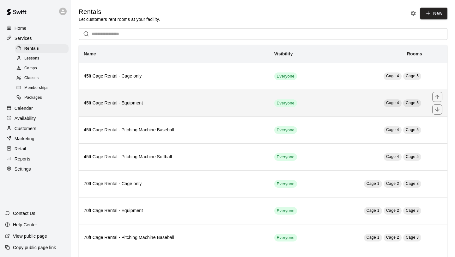
click at [220, 113] on th "45ft Cage Rental - Equipment" at bounding box center [174, 102] width 191 height 27
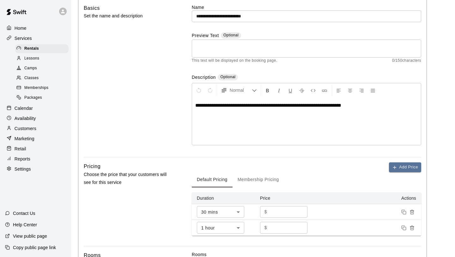
scroll to position [83, 0]
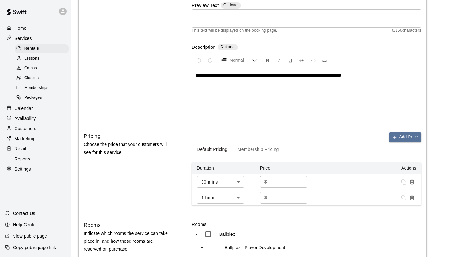
click at [300, 199] on input "**" at bounding box center [289, 198] width 38 height 12
type input "**"
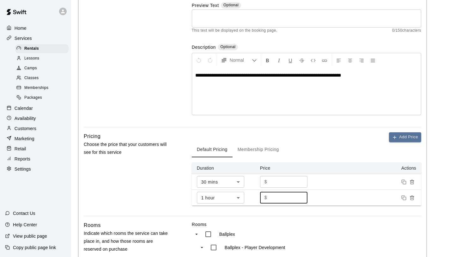
click at [300, 199] on input "**" at bounding box center [289, 198] width 38 height 12
click at [301, 183] on input "**" at bounding box center [289, 182] width 38 height 12
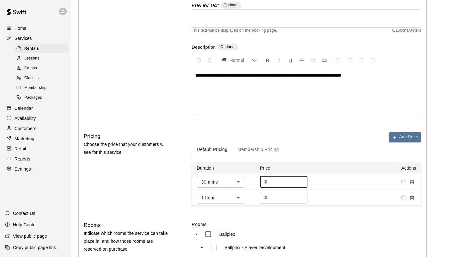
type input "**"
click at [301, 183] on input "**" at bounding box center [289, 182] width 38 height 12
click at [358, 208] on label "Rooms" at bounding box center [307, 224] width 230 height 6
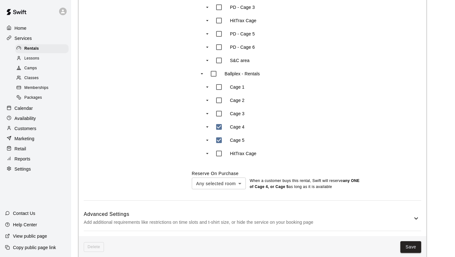
scroll to position [372, 0]
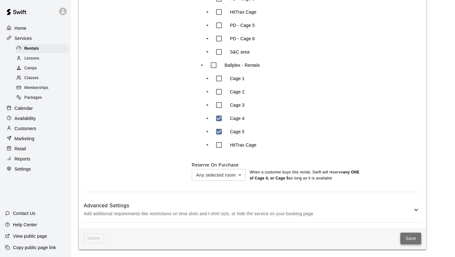
click at [380, 208] on button "Save" at bounding box center [411, 238] width 21 height 12
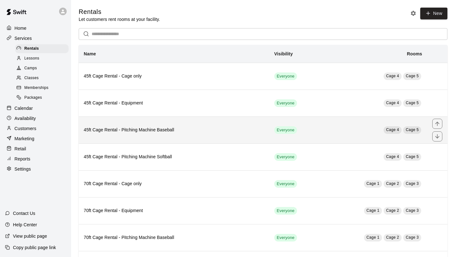
click at [223, 136] on th "45ft Cage Rental - Pitching Machine Baseball" at bounding box center [174, 129] width 191 height 27
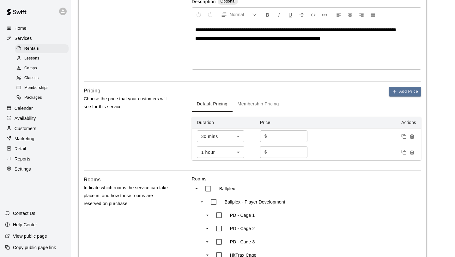
scroll to position [130, 0]
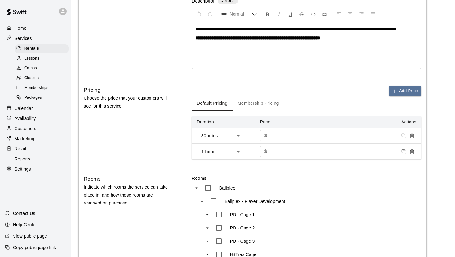
click at [302, 153] on input "**" at bounding box center [289, 151] width 38 height 12
type input "**"
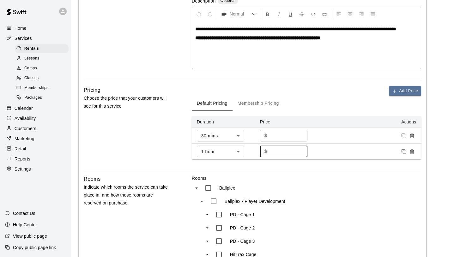
click at [302, 153] on input "**" at bounding box center [289, 151] width 38 height 12
click at [302, 139] on input "**" at bounding box center [289, 136] width 38 height 12
click at [302, 138] on input "**" at bounding box center [289, 136] width 38 height 12
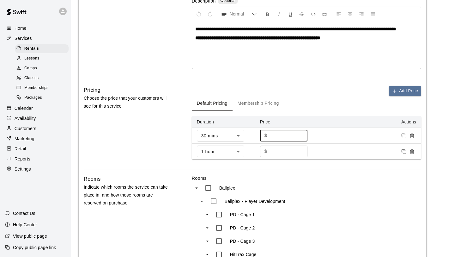
click at [302, 138] on input "**" at bounding box center [289, 136] width 38 height 12
type input "**"
click at [302, 138] on input "**" at bounding box center [289, 136] width 38 height 12
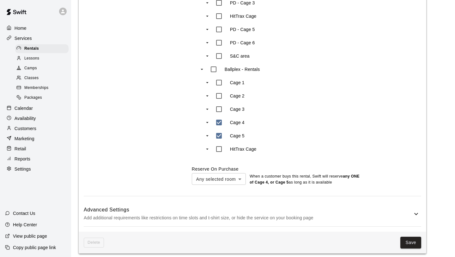
scroll to position [372, 0]
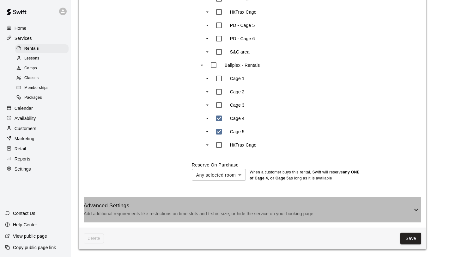
click at [380, 207] on h6 "Advanced Settings" at bounding box center [248, 205] width 329 height 8
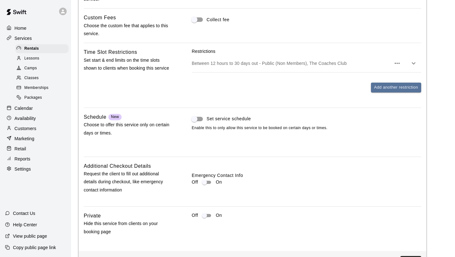
scroll to position [640, 0]
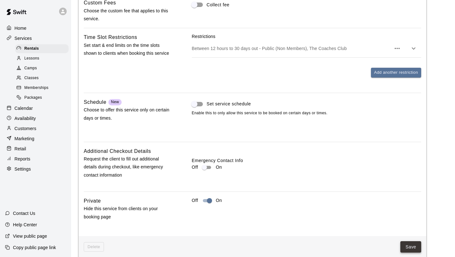
click at [380, 208] on button "Save" at bounding box center [411, 247] width 21 height 12
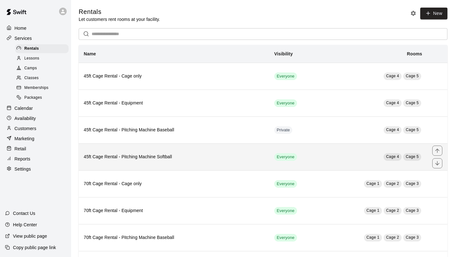
click at [246, 160] on h6 "45ft Cage Rental - Pitching Machine Softball" at bounding box center [174, 156] width 181 height 7
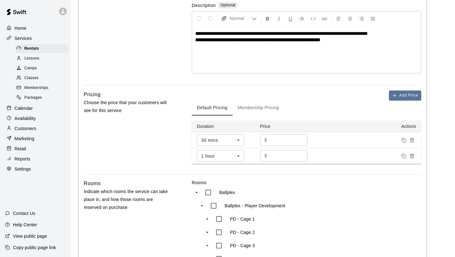
scroll to position [130, 0]
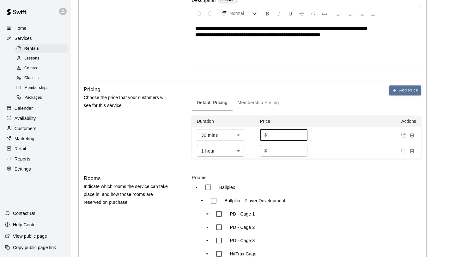
click at [301, 137] on input "**" at bounding box center [289, 135] width 38 height 12
type input "**"
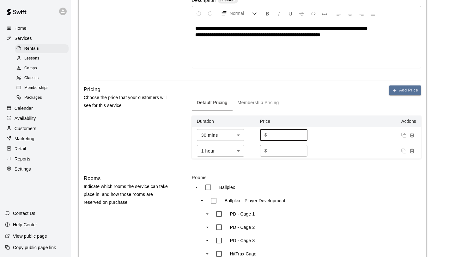
click at [301, 137] on input "**" at bounding box center [289, 135] width 38 height 12
click at [301, 149] on input "**" at bounding box center [289, 151] width 38 height 12
click at [301, 152] on input "**" at bounding box center [289, 151] width 38 height 12
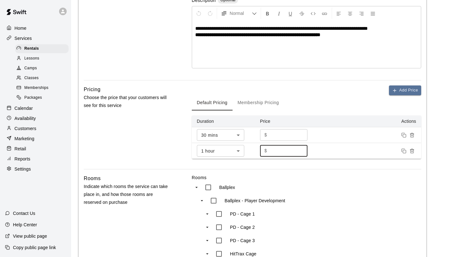
click at [301, 152] on input "**" at bounding box center [289, 151] width 38 height 12
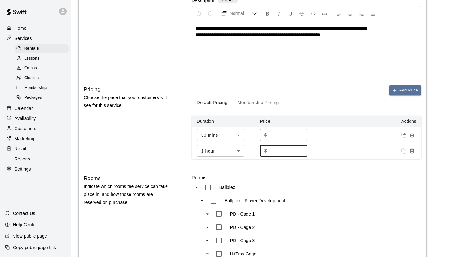
click at [301, 152] on input "**" at bounding box center [289, 151] width 38 height 12
type input "**"
click at [301, 152] on input "**" at bounding box center [289, 151] width 38 height 12
click at [351, 175] on label "Rooms" at bounding box center [307, 177] width 230 height 6
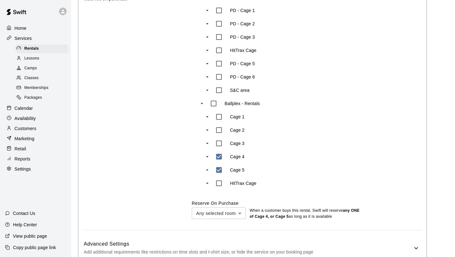
scroll to position [372, 0]
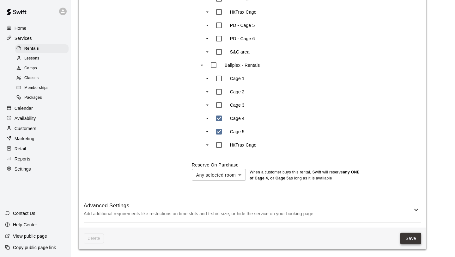
click at [380, 208] on button "Save" at bounding box center [411, 238] width 21 height 12
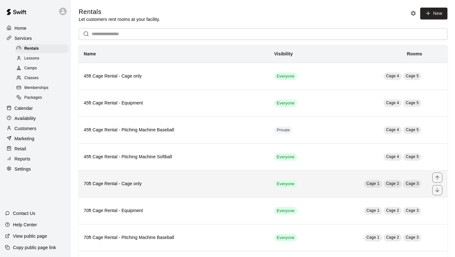
click at [212, 187] on h6 "70ft Cage Rental - Cage only" at bounding box center [174, 183] width 181 height 7
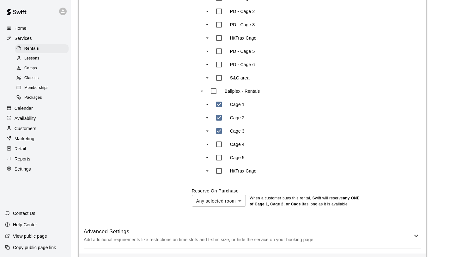
scroll to position [372, 0]
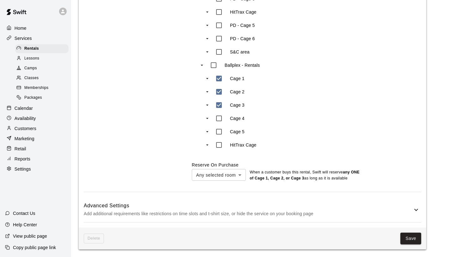
click at [325, 202] on h6 "Advanced Settings" at bounding box center [248, 205] width 329 height 8
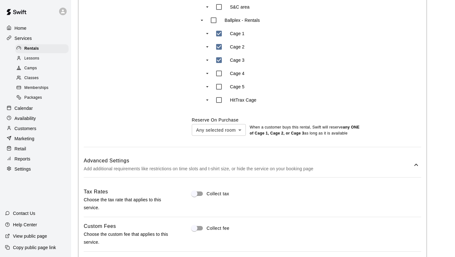
scroll to position [413, 0]
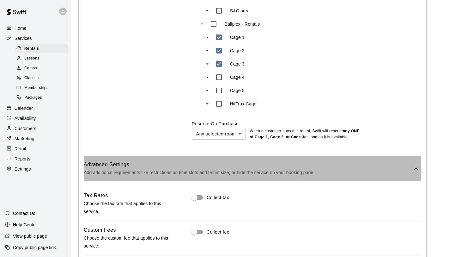
click at [380, 165] on h6 "Advanced Settings" at bounding box center [248, 164] width 329 height 8
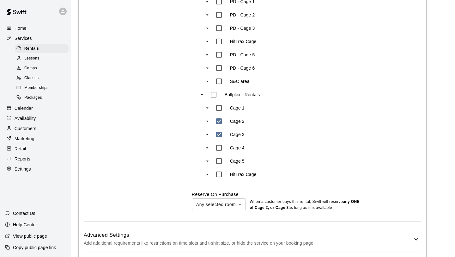
scroll to position [372, 0]
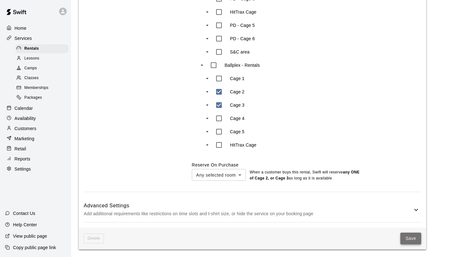
click at [380, 208] on button "Save" at bounding box center [411, 238] width 21 height 12
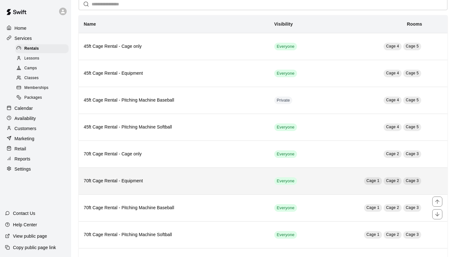
scroll to position [35, 0]
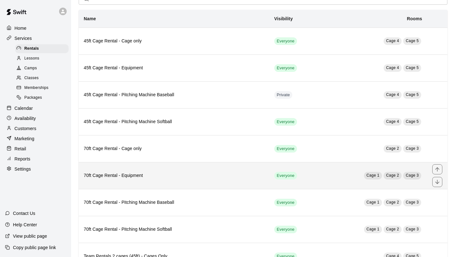
click at [248, 184] on th "70ft Cage Rental - Equipment" at bounding box center [174, 175] width 191 height 27
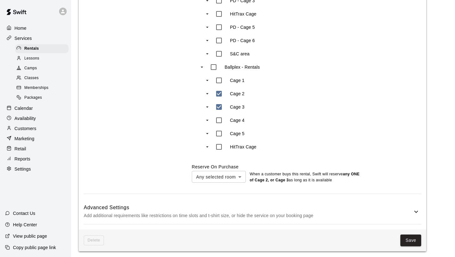
scroll to position [372, 0]
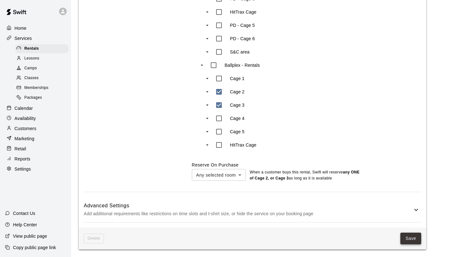
click at [380, 208] on button "Save" at bounding box center [411, 238] width 21 height 12
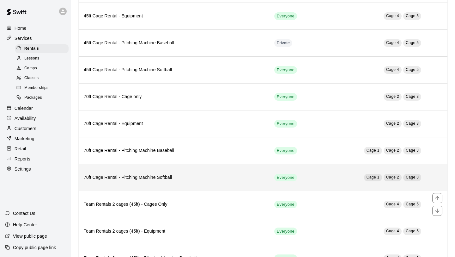
scroll to position [88, 0]
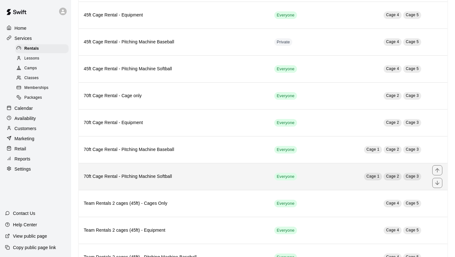
click at [255, 181] on th "70ft Cage Rental - Pitching Machine Softball" at bounding box center [174, 176] width 191 height 27
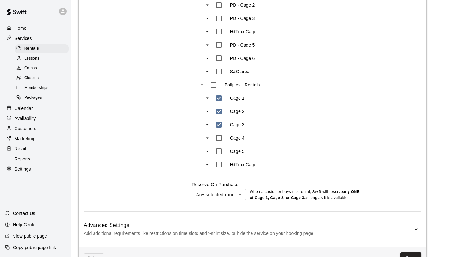
scroll to position [354, 0]
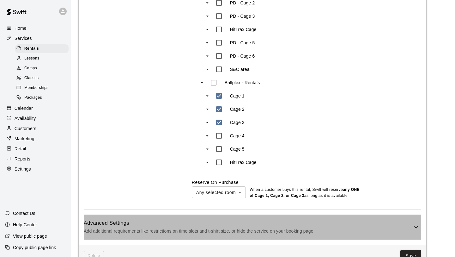
click at [291, 208] on h6 "Advanced Settings" at bounding box center [248, 223] width 329 height 8
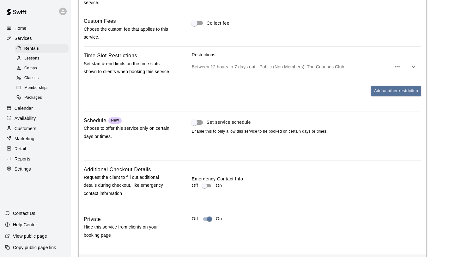
scroll to position [648, 0]
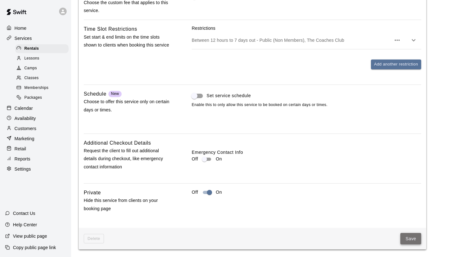
click at [380, 208] on button "Save" at bounding box center [411, 239] width 21 height 12
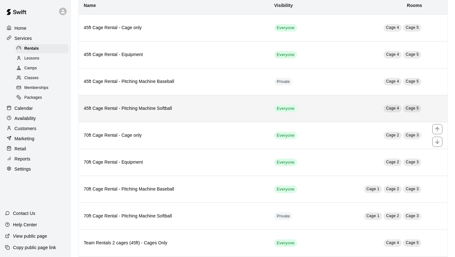
scroll to position [50, 0]
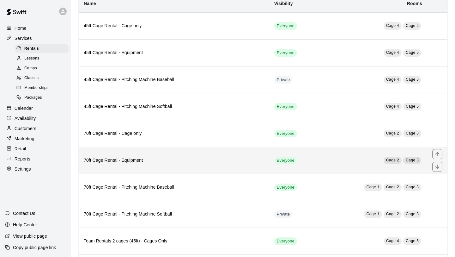
click at [316, 162] on td "Everyone" at bounding box center [294, 160] width 51 height 27
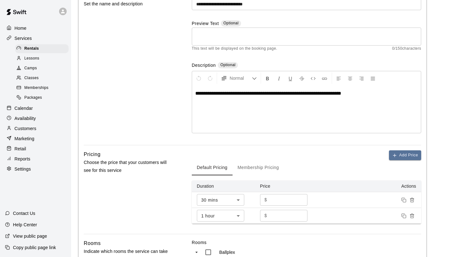
scroll to position [64, 0]
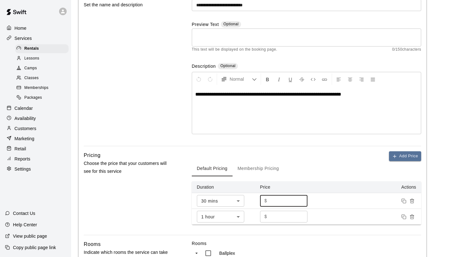
click at [301, 202] on input "**" at bounding box center [289, 201] width 38 height 12
type input "**"
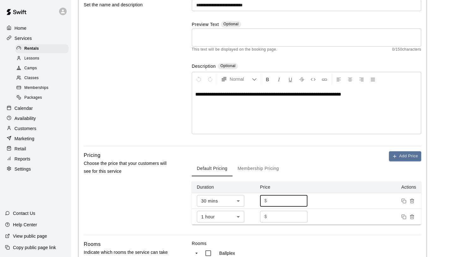
click at [301, 202] on input "**" at bounding box center [289, 201] width 38 height 12
click at [300, 208] on input "**" at bounding box center [289, 217] width 38 height 12
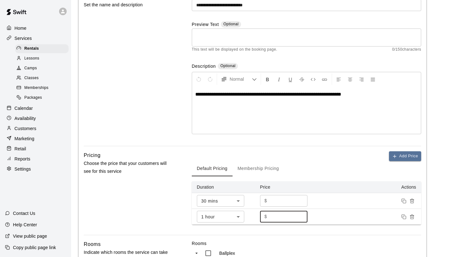
click at [300, 208] on input "**" at bounding box center [289, 217] width 38 height 12
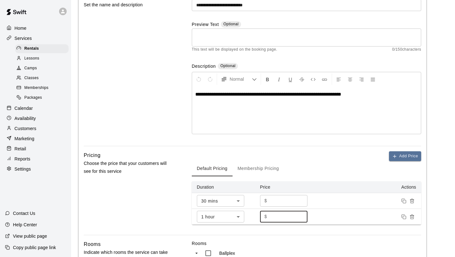
click at [300, 208] on input "**" at bounding box center [289, 217] width 38 height 12
type input "**"
click at [300, 208] on input "**" at bounding box center [289, 217] width 38 height 12
click at [313, 208] on div "Add Price Default Pricing Membership Pricing Duration Price Actions 30 mins ** …" at bounding box center [307, 192] width 230 height 83
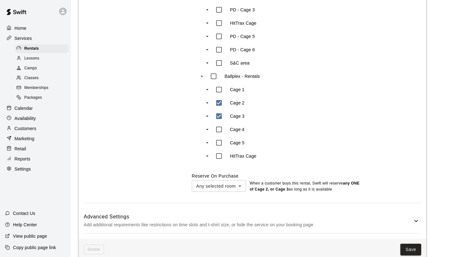
scroll to position [372, 0]
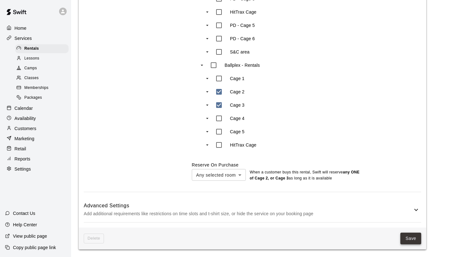
click at [380, 208] on button "Save" at bounding box center [411, 238] width 21 height 12
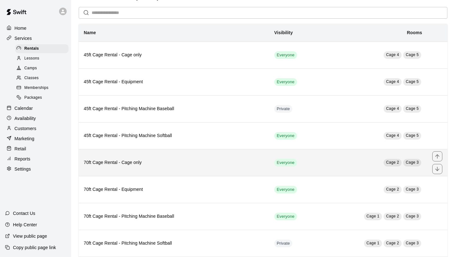
scroll to position [21, 0]
click at [214, 169] on th "70ft Cage Rental - Cage only" at bounding box center [174, 162] width 191 height 27
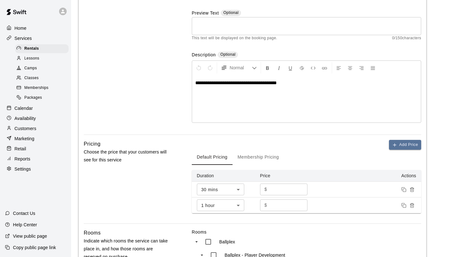
scroll to position [89, 0]
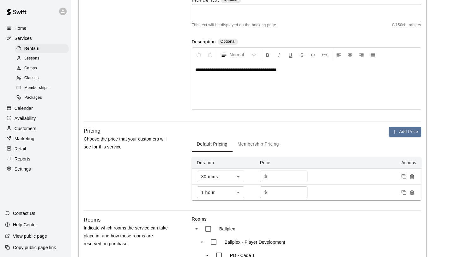
click at [301, 177] on input "**" at bounding box center [289, 176] width 38 height 12
type input "**"
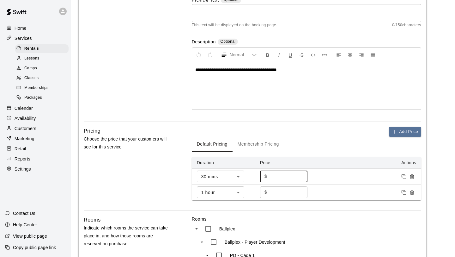
click at [301, 177] on input "**" at bounding box center [289, 176] width 38 height 12
click at [301, 194] on input "**" at bounding box center [289, 192] width 38 height 12
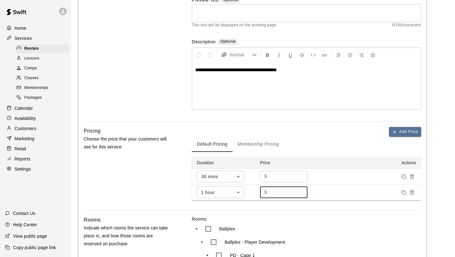
click at [301, 194] on input "**" at bounding box center [289, 192] width 38 height 12
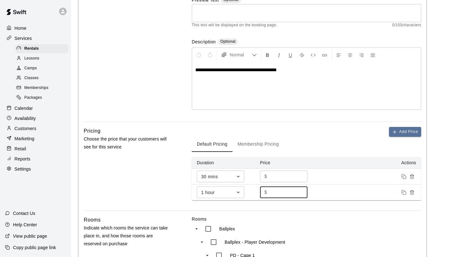
type input "**"
click at [301, 194] on input "**" at bounding box center [289, 192] width 38 height 12
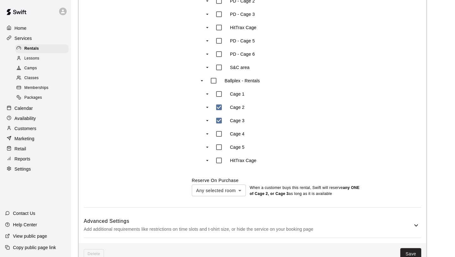
scroll to position [372, 0]
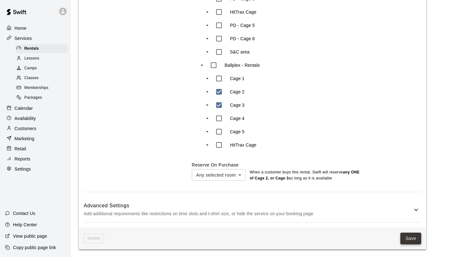
click at [380, 208] on button "Save" at bounding box center [411, 238] width 21 height 12
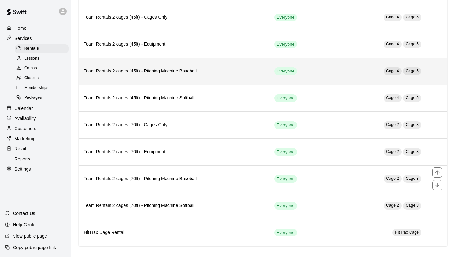
scroll to position [275, 0]
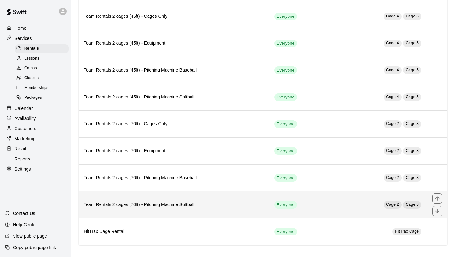
click at [234, 204] on h6 "Team Rentals 2 cages (70ft) - Pitching Machine Softball" at bounding box center [174, 204] width 181 height 7
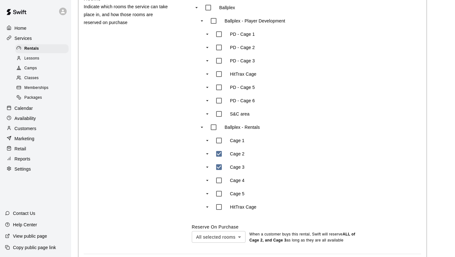
scroll to position [372, 0]
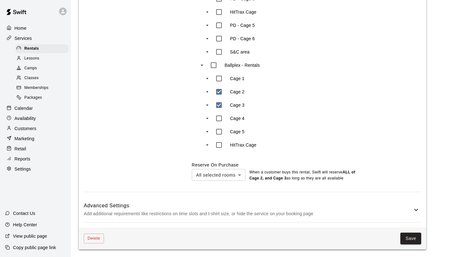
click at [272, 208] on p "Add additional requirements like restrictions on time slots and t-shirt size, o…" at bounding box center [248, 214] width 329 height 8
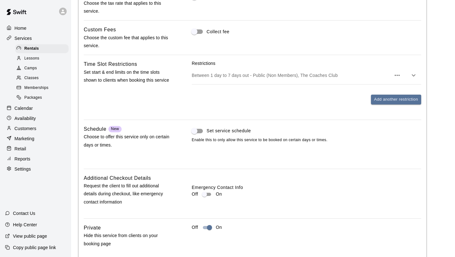
scroll to position [648, 0]
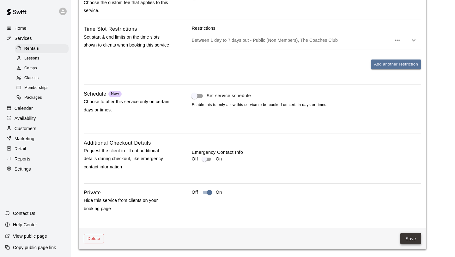
click at [380, 208] on button "Save" at bounding box center [411, 239] width 21 height 12
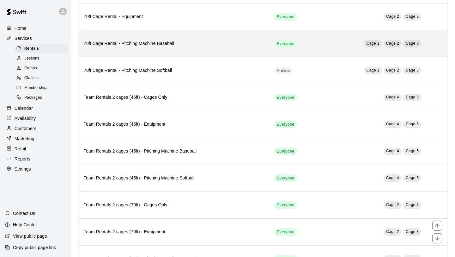
scroll to position [198, 0]
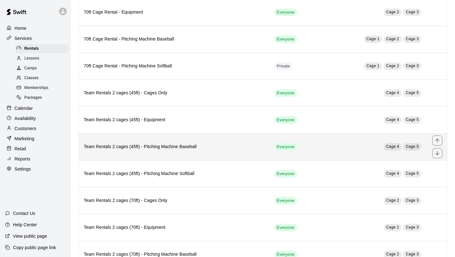
click at [228, 151] on th "Team Rentals 2 cages (45ft) - Pitching Machine Baseball" at bounding box center [174, 146] width 191 height 27
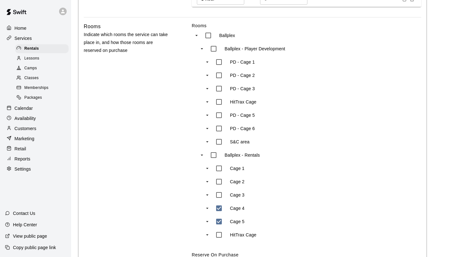
scroll to position [372, 0]
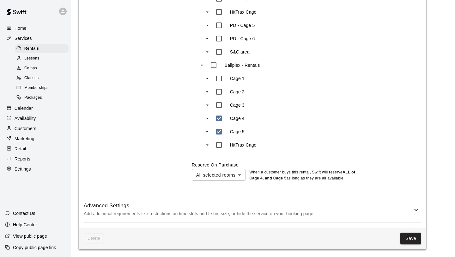
click at [302, 208] on p "Add additional requirements like restrictions on time slots and t-shirt size, o…" at bounding box center [248, 214] width 329 height 8
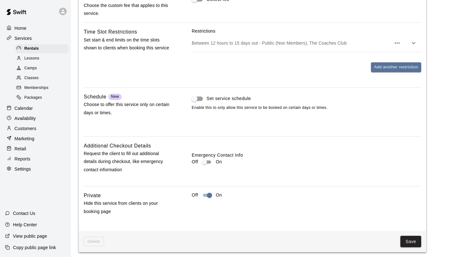
scroll to position [648, 0]
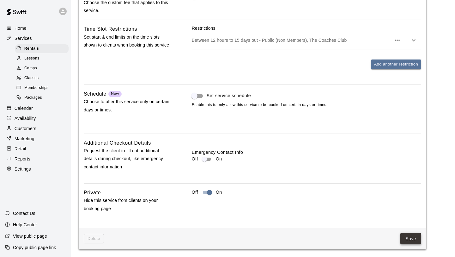
click at [380, 208] on button "Save" at bounding box center [411, 239] width 21 height 12
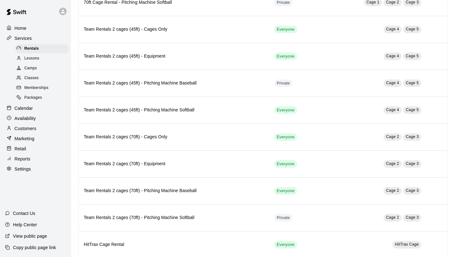
scroll to position [275, 0]
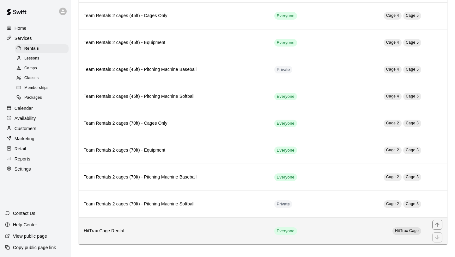
click at [216, 208] on th "HitTrax Cage Rental" at bounding box center [174, 230] width 191 height 27
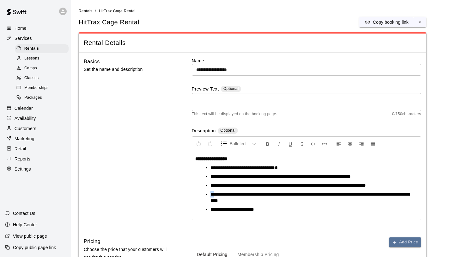
drag, startPoint x: 216, startPoint y: 193, endPoint x: 211, endPoint y: 193, distance: 4.8
click at [211, 193] on span "**********" at bounding box center [310, 197] width 199 height 11
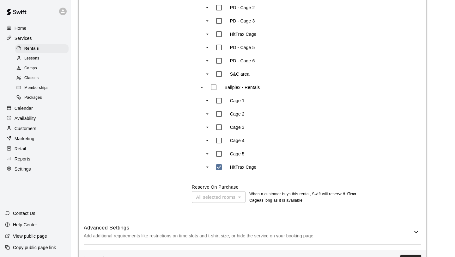
scroll to position [377, 0]
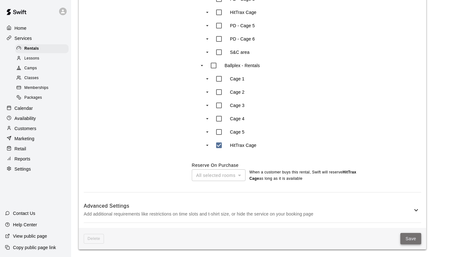
click at [380, 208] on button "Save" at bounding box center [411, 239] width 21 height 12
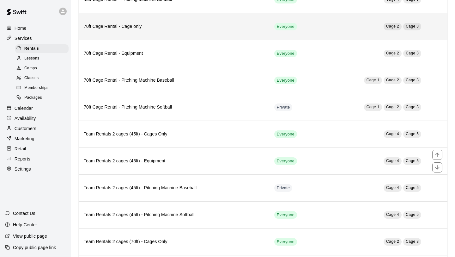
scroll to position [159, 0]
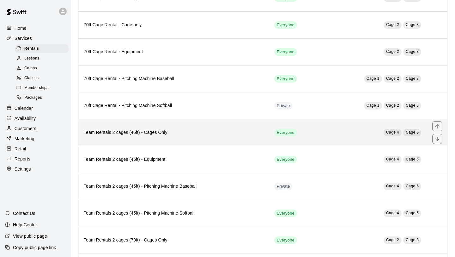
click at [248, 139] on th "Team Rentals 2 cages (45ft) - Cages Only" at bounding box center [174, 132] width 191 height 27
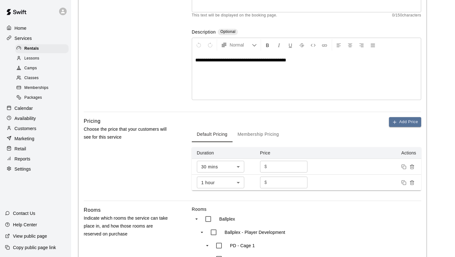
scroll to position [115, 0]
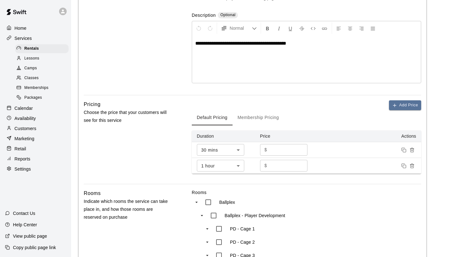
click at [273, 166] on input "**" at bounding box center [289, 166] width 38 height 12
type input "**"
click at [274, 150] on input "**" at bounding box center [289, 150] width 38 height 12
type input "**"
click at [318, 182] on div "Add Price Default Pricing Membership Pricing Duration Price Actions 30 mins ** …" at bounding box center [307, 141] width 230 height 83
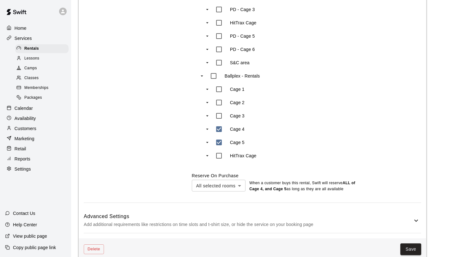
scroll to position [372, 0]
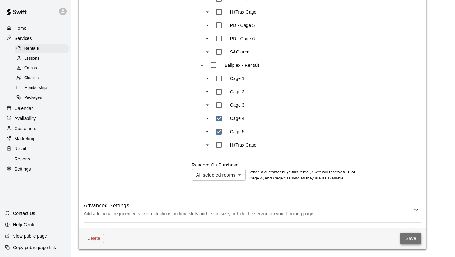
click at [380, 208] on button "Save" at bounding box center [411, 238] width 21 height 12
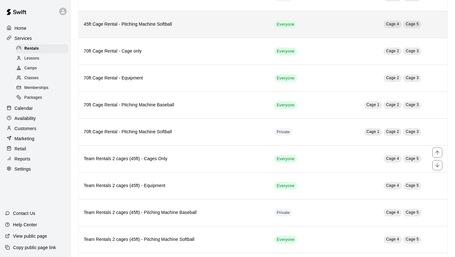
scroll to position [132, 0]
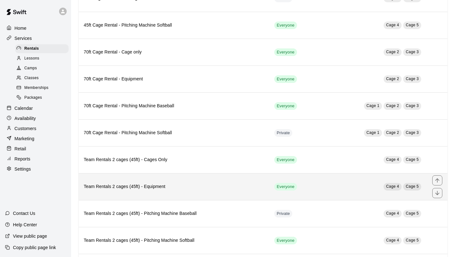
click at [242, 179] on th "Team Rentals 2 cages (45ft) - Equipment" at bounding box center [174, 186] width 191 height 27
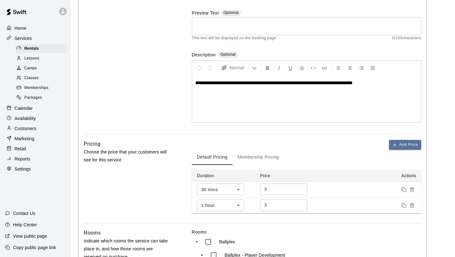
scroll to position [93, 0]
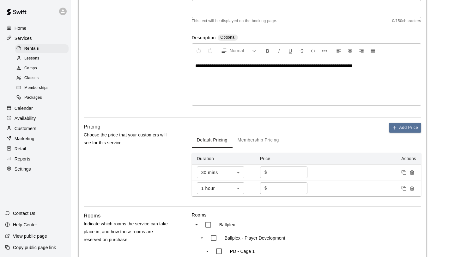
click at [272, 186] on input "**" at bounding box center [289, 188] width 38 height 12
type input "**"
drag, startPoint x: 274, startPoint y: 171, endPoint x: 262, endPoint y: 169, distance: 11.8
click at [262, 169] on div "$ ** ​" at bounding box center [283, 172] width 47 height 12
type input "**"
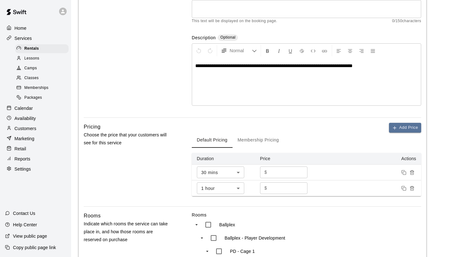
click at [312, 207] on div "**********" at bounding box center [253, 233] width 348 height 547
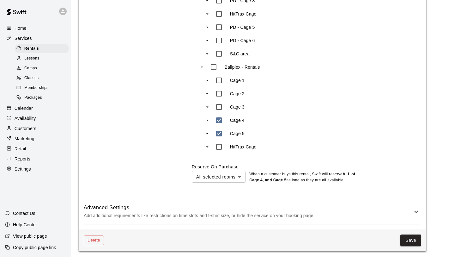
scroll to position [372, 0]
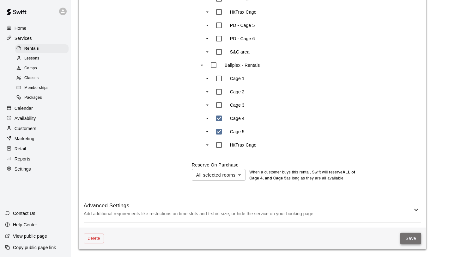
click at [380, 208] on button "Save" at bounding box center [411, 238] width 21 height 12
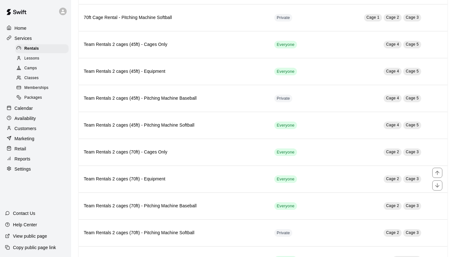
scroll to position [248, 0]
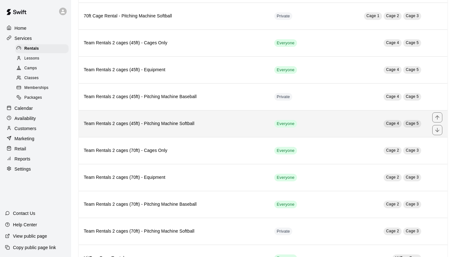
click at [247, 132] on th "Team Rentals 2 cages (45ft) - Pitching Machine Softball" at bounding box center [174, 123] width 191 height 27
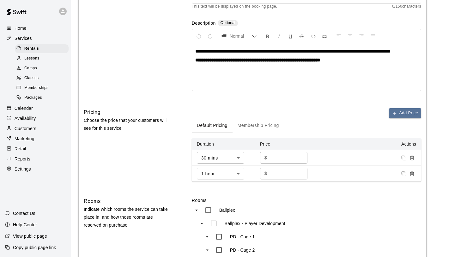
scroll to position [125, 0]
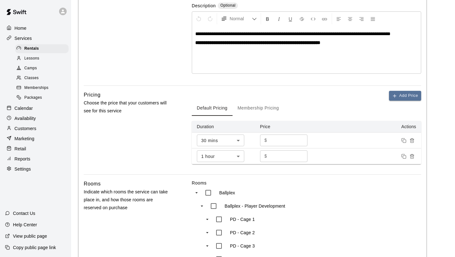
click at [272, 156] on input "**" at bounding box center [289, 156] width 38 height 12
type input "**"
click at [275, 143] on input "**" at bounding box center [289, 140] width 38 height 12
type input "**"
click at [311, 171] on div "Add Price Default Pricing Membership Pricing Duration Price Actions 30 mins ** …" at bounding box center [307, 132] width 230 height 83
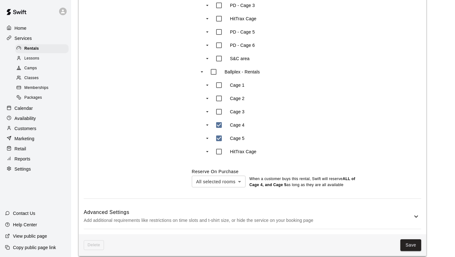
scroll to position [372, 0]
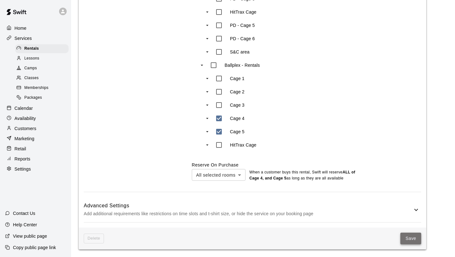
click at [380, 208] on button "Save" at bounding box center [411, 238] width 21 height 12
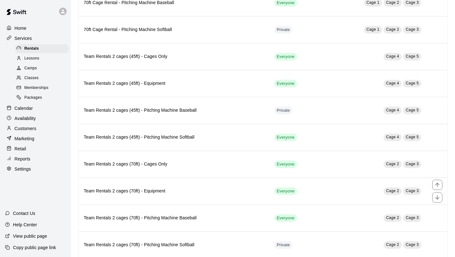
scroll to position [245, 0]
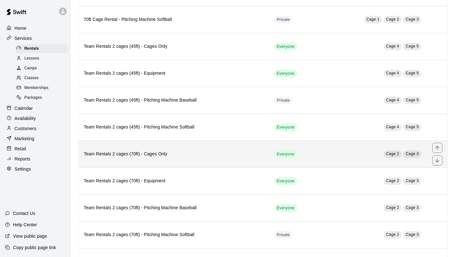
click at [312, 162] on td "Everyone" at bounding box center [294, 153] width 51 height 27
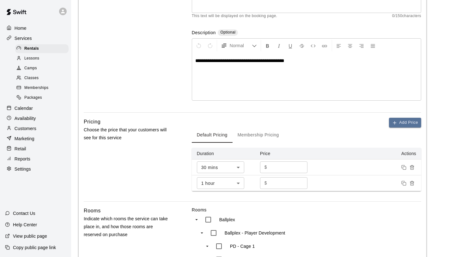
scroll to position [108, 0]
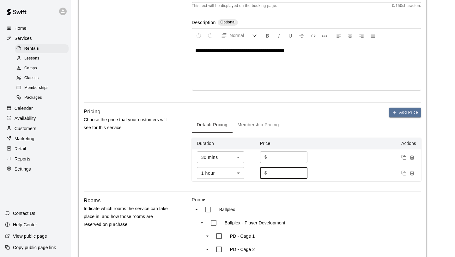
click at [272, 173] on input "**" at bounding box center [289, 173] width 38 height 12
type input "**"
click at [280, 158] on input "**" at bounding box center [289, 157] width 38 height 12
type input "**"
click at [310, 188] on div "Add Price Default Pricing Membership Pricing Duration Price Actions 30 mins ** …" at bounding box center [307, 148] width 230 height 83
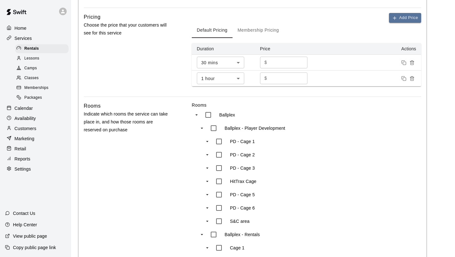
scroll to position [372, 0]
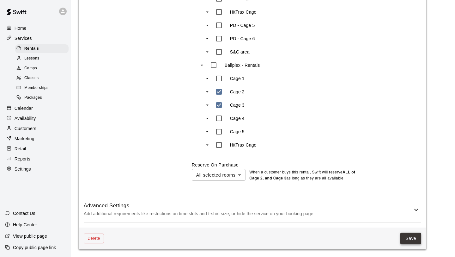
click at [380, 208] on button "Save" at bounding box center [411, 238] width 21 height 12
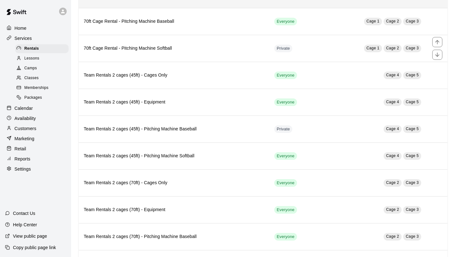
scroll to position [275, 0]
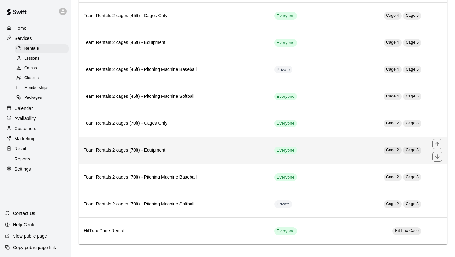
click at [218, 152] on h6 "Team Rentals 2 cages (70ft) - Equipment" at bounding box center [174, 150] width 181 height 7
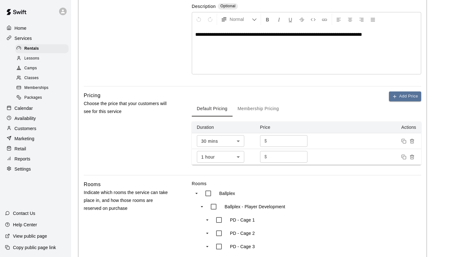
scroll to position [125, 0]
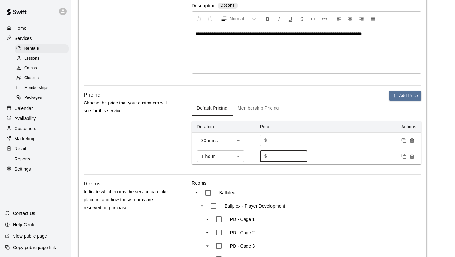
click at [273, 157] on input "***" at bounding box center [289, 156] width 38 height 12
type input "**"
click at [277, 142] on input "**" at bounding box center [289, 140] width 38 height 12
type input "*"
type input "**"
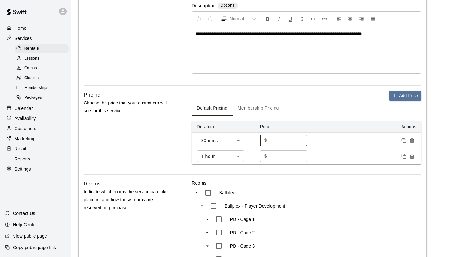
click at [323, 171] on div "Add Price Default Pricing Membership Pricing Duration Price Actions 30 mins ** …" at bounding box center [307, 132] width 230 height 83
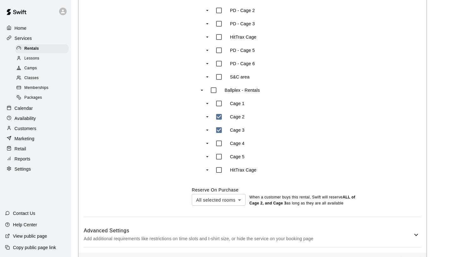
scroll to position [372, 0]
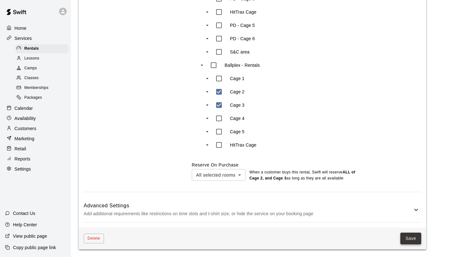
click at [380, 208] on button "Save" at bounding box center [411, 238] width 21 height 12
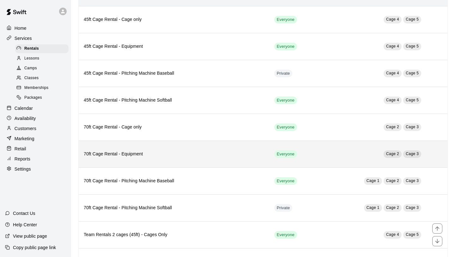
scroll to position [275, 0]
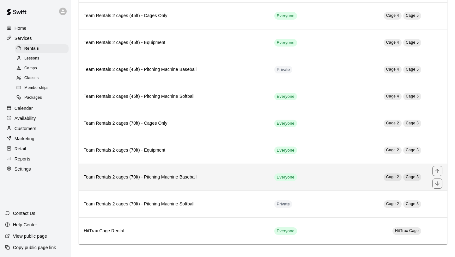
click at [225, 175] on h6 "Team Rentals 2 cages (70ft) - Pitching Machine Baseball" at bounding box center [174, 177] width 181 height 7
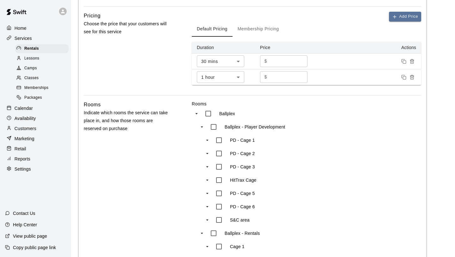
scroll to position [180, 0]
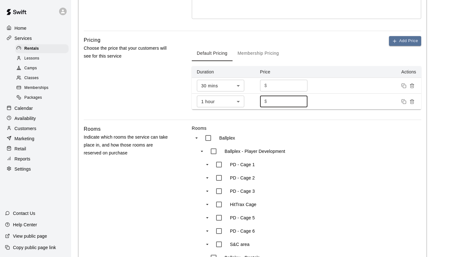
drag, startPoint x: 274, startPoint y: 102, endPoint x: 263, endPoint y: 102, distance: 11.1
click at [263, 102] on div "$ *** ​" at bounding box center [283, 101] width 47 height 12
type input "**"
click at [275, 88] on input "**" at bounding box center [289, 86] width 38 height 12
type input "**"
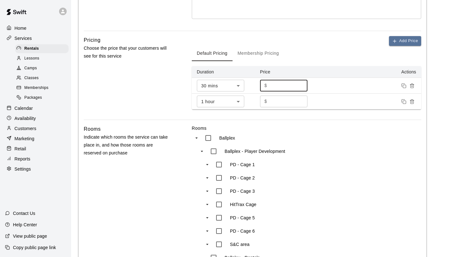
click at [311, 135] on div "Ballplex" at bounding box center [259, 137] width 114 height 13
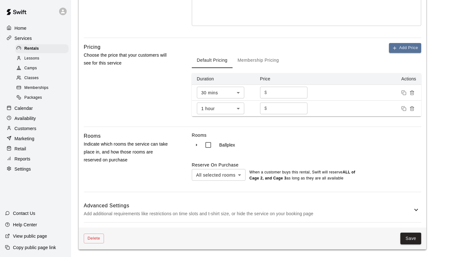
scroll to position [173, 0]
click at [301, 146] on div "Ballplex" at bounding box center [259, 144] width 114 height 13
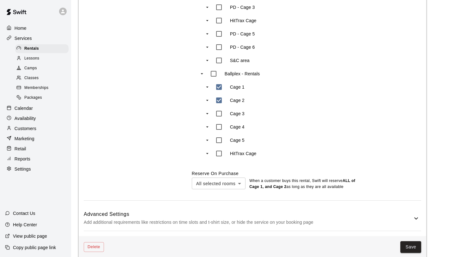
scroll to position [372, 0]
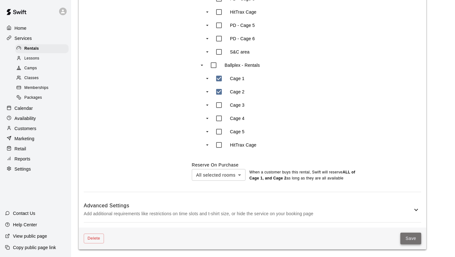
click at [380, 208] on button "Save" at bounding box center [411, 238] width 21 height 12
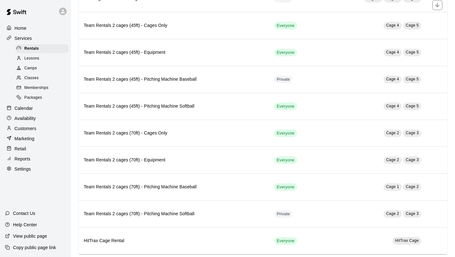
scroll to position [275, 0]
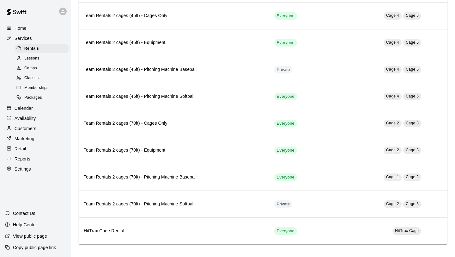
click at [39, 59] on span "Lessons" at bounding box center [31, 58] width 15 height 6
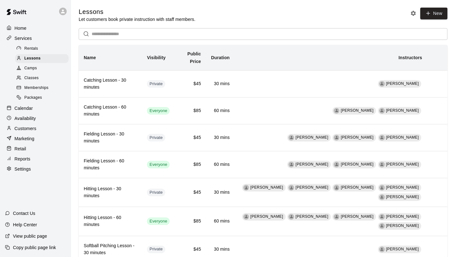
click at [36, 47] on span "Rentals" at bounding box center [31, 49] width 14 height 6
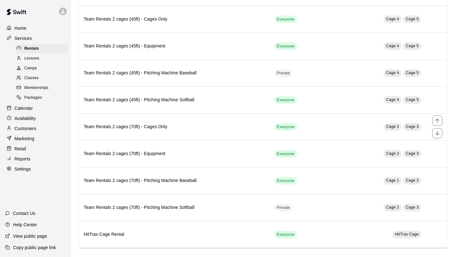
scroll to position [275, 0]
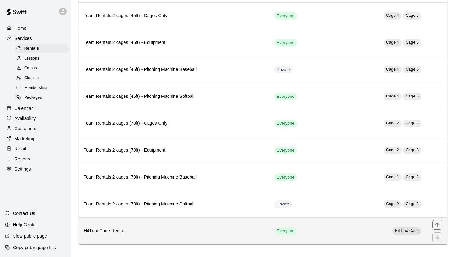
click at [174, 208] on th "HitTrax Cage Rental" at bounding box center [174, 230] width 191 height 27
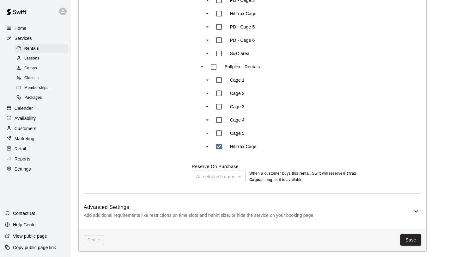
scroll to position [377, 0]
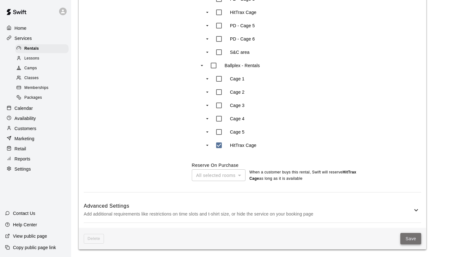
click at [380, 208] on button "Save" at bounding box center [411, 239] width 21 height 12
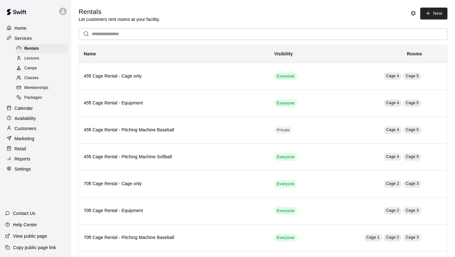
click at [32, 60] on span "Lessons" at bounding box center [31, 58] width 15 height 6
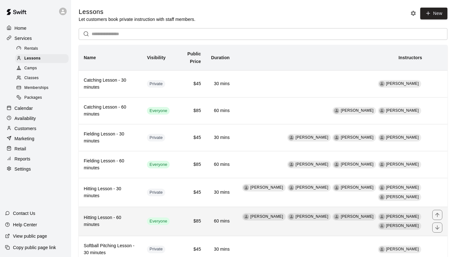
click at [254, 208] on td "[PERSON_NAME] [PERSON_NAME] [PERSON_NAME] [PERSON_NAME] [PERSON_NAME]" at bounding box center [331, 221] width 193 height 29
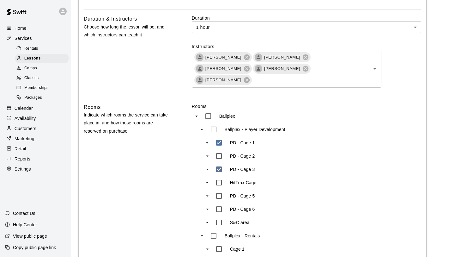
scroll to position [201, 0]
click at [28, 107] on p "Calendar" at bounding box center [24, 108] width 18 height 6
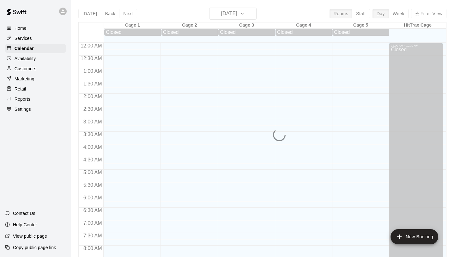
scroll to position [344, 0]
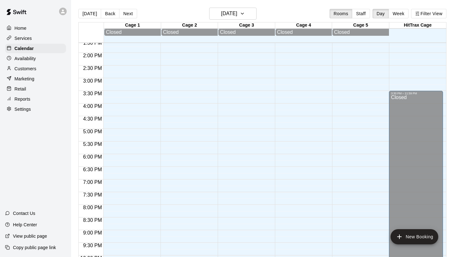
click at [129, 19] on div "[DATE] Back [DATE][DATE] Rooms Staff Day Week Filter View" at bounding box center [262, 15] width 368 height 15
click at [129, 15] on button "Next" at bounding box center [128, 13] width 18 height 9
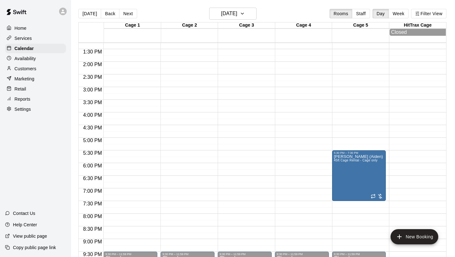
scroll to position [333, 0]
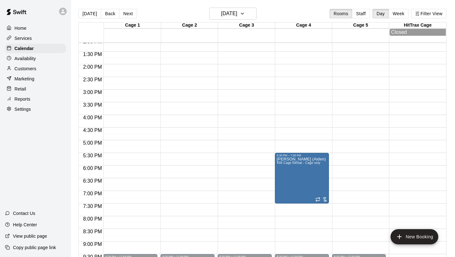
drag, startPoint x: 345, startPoint y: 179, endPoint x: 322, endPoint y: 179, distance: 22.5
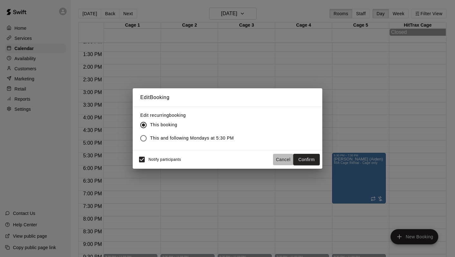
click at [283, 160] on button "Cancel" at bounding box center [283, 160] width 20 height 12
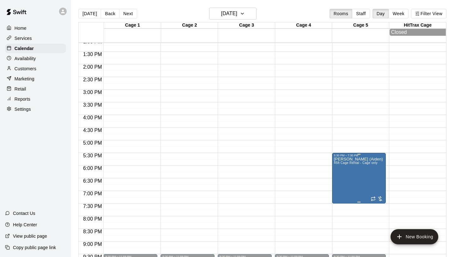
click at [341, 164] on icon "edit" at bounding box center [341, 164] width 8 height 8
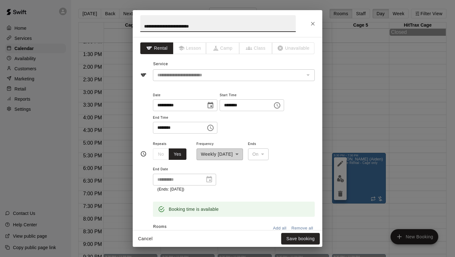
click at [169, 127] on input "********" at bounding box center [177, 128] width 49 height 12
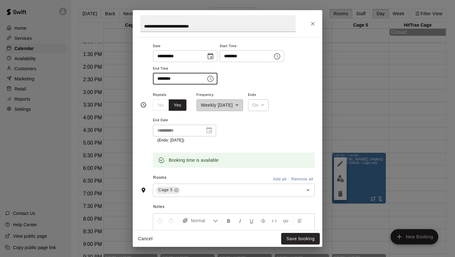
scroll to position [56, 0]
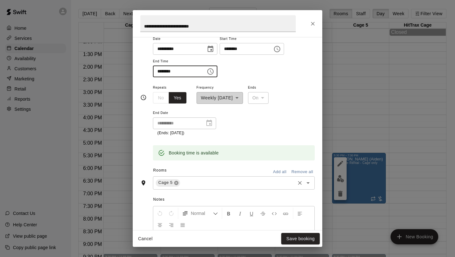
click at [177, 183] on icon at bounding box center [176, 182] width 5 height 5
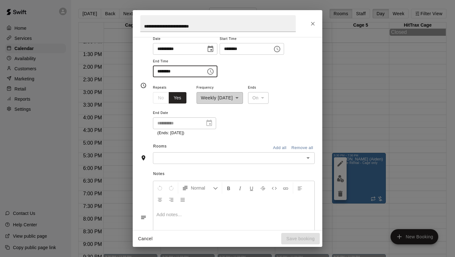
scroll to position [44, 0]
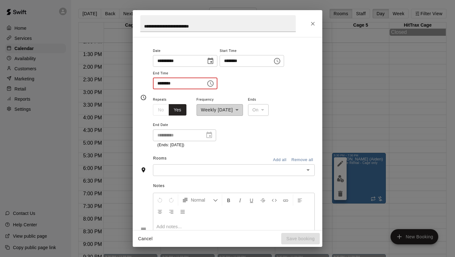
click at [170, 165] on div "​" at bounding box center [234, 170] width 162 height 12
type input "********"
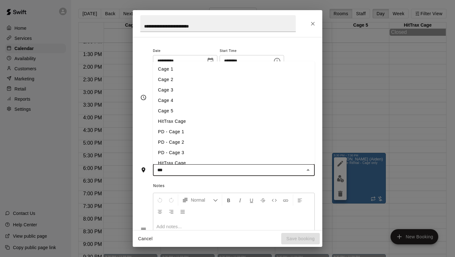
type input "****"
click at [180, 103] on li "Cage 4" at bounding box center [234, 100] width 162 height 10
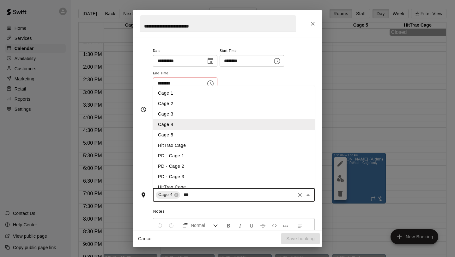
type input "****"
click at [194, 104] on li "Cage 2" at bounding box center [234, 103] width 162 height 10
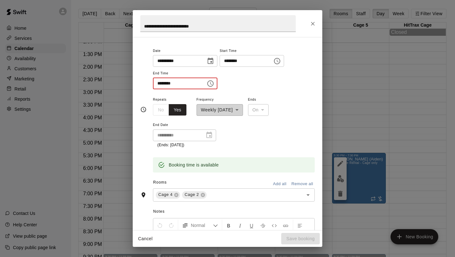
click at [181, 83] on input "********" at bounding box center [177, 83] width 49 height 12
click at [174, 83] on input "********" at bounding box center [177, 83] width 49 height 12
type input "********"
click at [262, 142] on div "**********" at bounding box center [234, 121] width 162 height 52
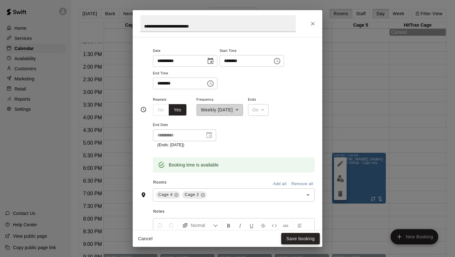
click at [292, 208] on button "Save booking" at bounding box center [300, 239] width 39 height 12
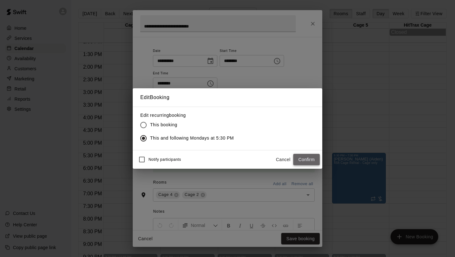
click at [309, 154] on button "Confirm" at bounding box center [306, 160] width 27 height 12
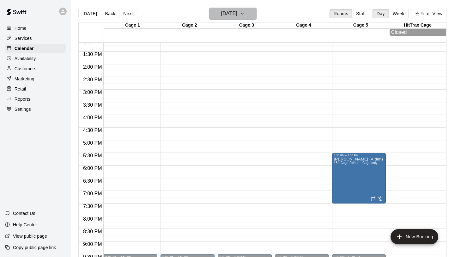
click at [251, 17] on button "[DATE]" at bounding box center [232, 14] width 47 height 12
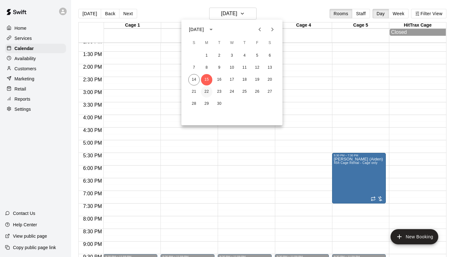
click at [206, 90] on button "22" at bounding box center [206, 91] width 11 height 11
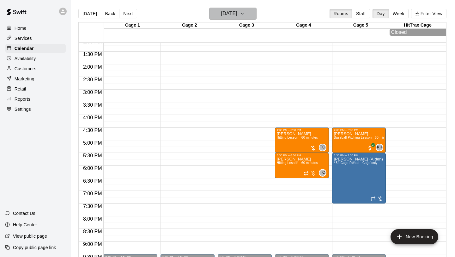
click at [245, 17] on icon "button" at bounding box center [242, 14] width 5 height 8
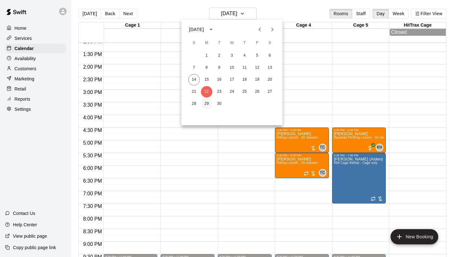
click at [205, 104] on button "29" at bounding box center [206, 103] width 11 height 11
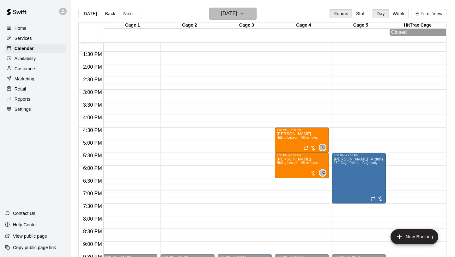
click at [237, 15] on h6 "[DATE]" at bounding box center [229, 13] width 16 height 9
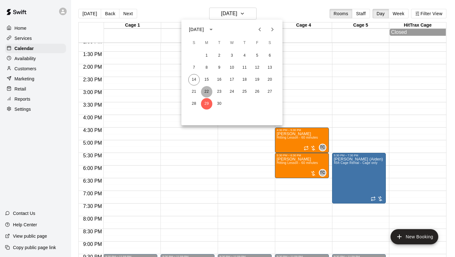
click at [207, 88] on button "22" at bounding box center [206, 91] width 11 height 11
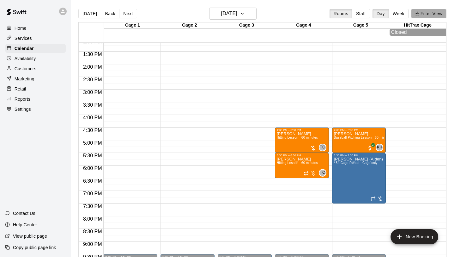
click at [380, 15] on button "Filter View" at bounding box center [428, 13] width 35 height 9
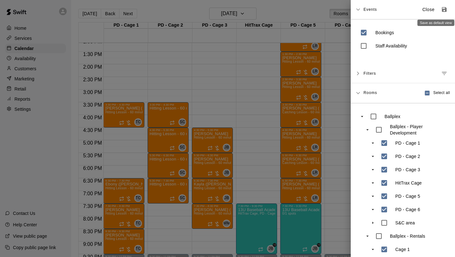
click at [380, 10] on icon "Save as default view" at bounding box center [444, 9] width 5 height 5
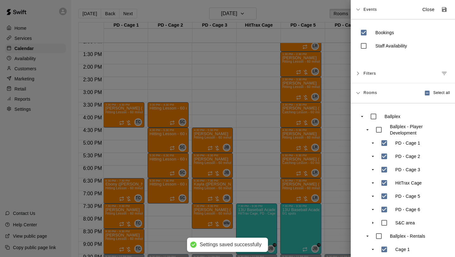
click at [380, 9] on p "Close" at bounding box center [429, 9] width 12 height 7
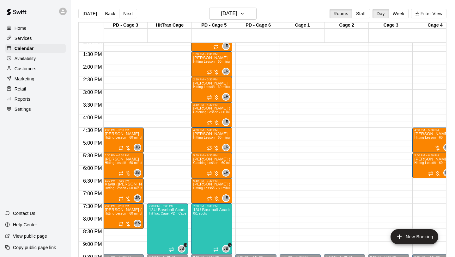
scroll to position [0, 110]
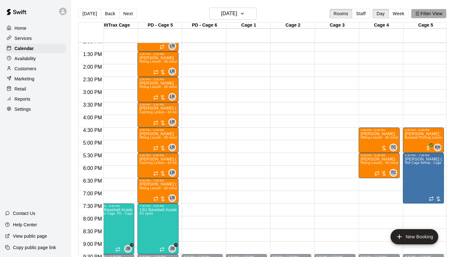
click at [380, 16] on button "Filter View" at bounding box center [428, 13] width 35 height 9
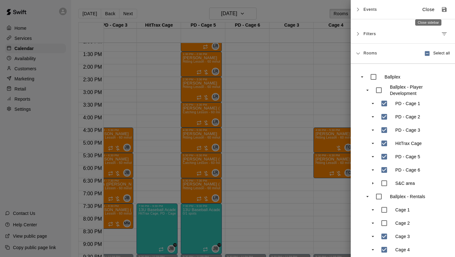
click at [380, 8] on p "Close" at bounding box center [429, 9] width 12 height 7
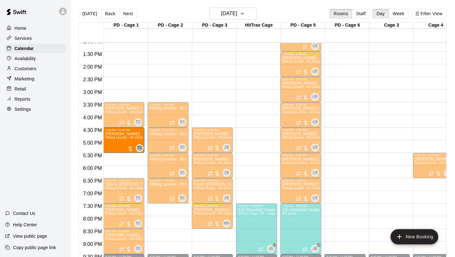
drag, startPoint x: 421, startPoint y: 137, endPoint x: 135, endPoint y: 142, distance: 285.5
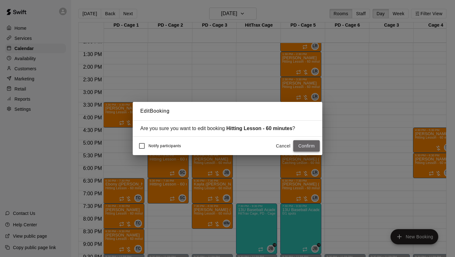
click at [308, 146] on button "Confirm" at bounding box center [306, 146] width 27 height 12
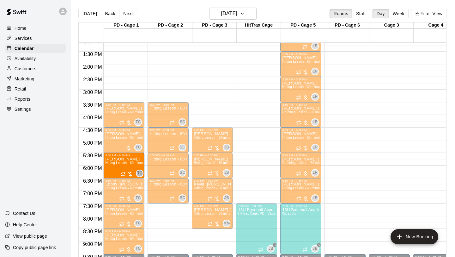
drag, startPoint x: 421, startPoint y: 167, endPoint x: 144, endPoint y: 171, distance: 276.7
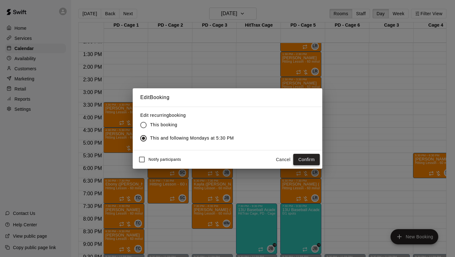
click at [306, 158] on button "Confirm" at bounding box center [306, 160] width 27 height 12
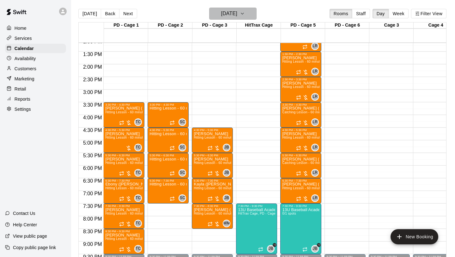
click at [248, 13] on button "[DATE]" at bounding box center [232, 14] width 47 height 12
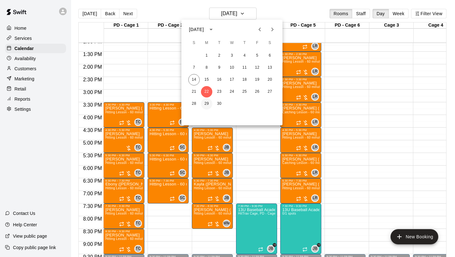
click at [207, 101] on button "29" at bounding box center [206, 103] width 11 height 11
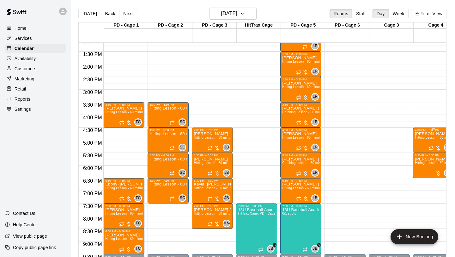
click at [380, 143] on div "[PERSON_NAME] Hitting Lesson - 60 minutes" at bounding box center [433, 260] width 37 height 257
click at [380, 154] on img "edit" at bounding box center [421, 153] width 7 height 7
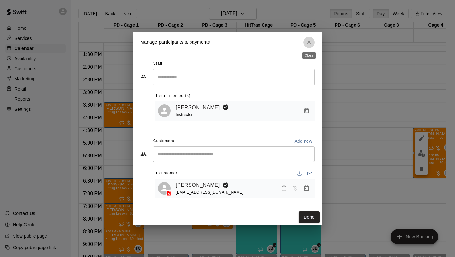
click at [309, 41] on icon "Close" at bounding box center [309, 42] width 6 height 6
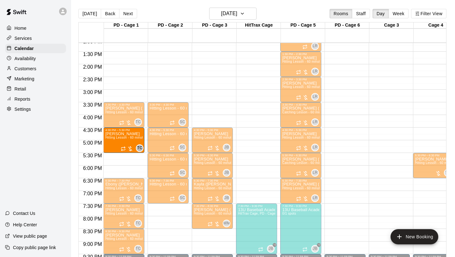
drag, startPoint x: 426, startPoint y: 144, endPoint x: 143, endPoint y: 150, distance: 282.4
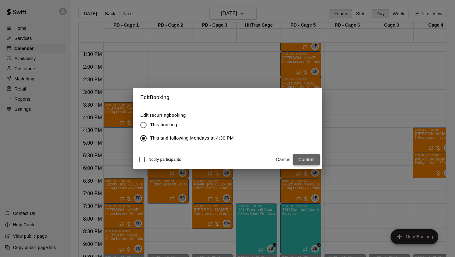
click at [303, 160] on button "Confirm" at bounding box center [306, 160] width 27 height 12
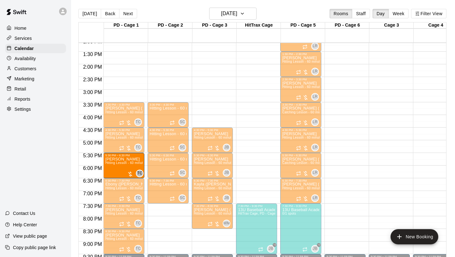
drag, startPoint x: 421, startPoint y: 163, endPoint x: 136, endPoint y: 168, distance: 285.2
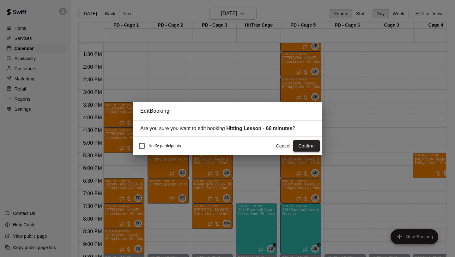
click at [305, 146] on button "Confirm" at bounding box center [306, 146] width 27 height 12
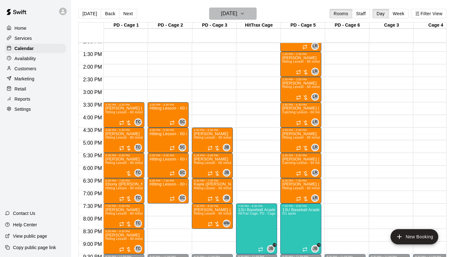
click at [237, 17] on h6 "[DATE]" at bounding box center [229, 13] width 16 height 9
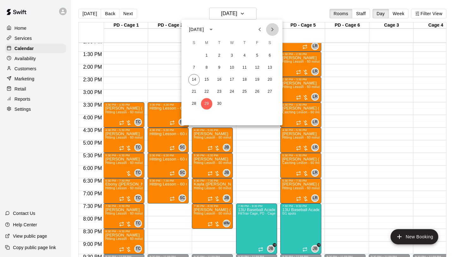
click at [271, 31] on icon "Next month" at bounding box center [273, 30] width 8 height 8
click at [209, 65] on button "6" at bounding box center [206, 67] width 11 height 11
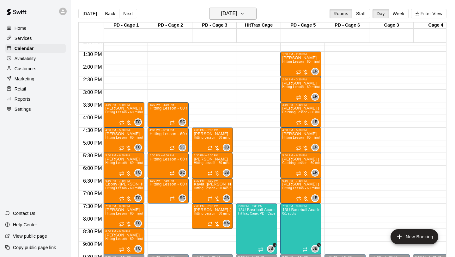
click at [235, 13] on h6 "[DATE]" at bounding box center [229, 13] width 16 height 9
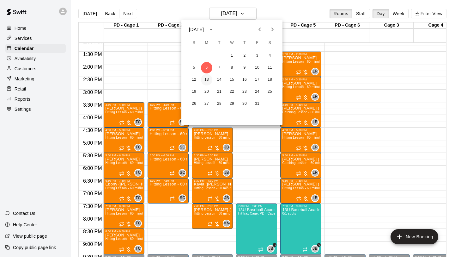
click at [208, 80] on button "13" at bounding box center [206, 79] width 11 height 11
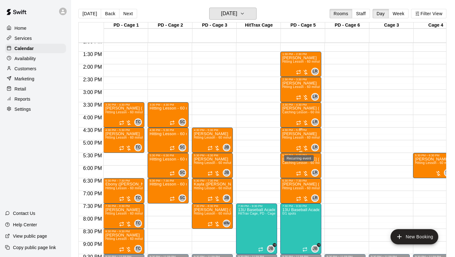
scroll to position [0, 23]
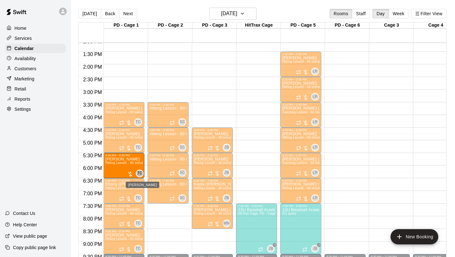
drag, startPoint x: 436, startPoint y: 167, endPoint x: 141, endPoint y: 171, distance: 295.0
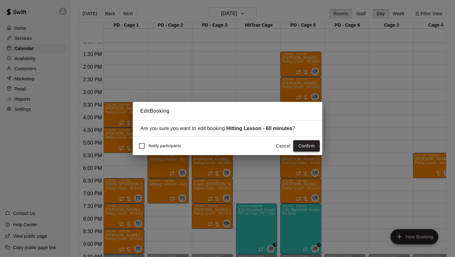
click at [302, 148] on button "Confirm" at bounding box center [306, 146] width 27 height 12
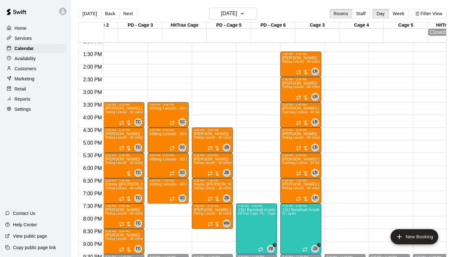
scroll to position [0, 0]
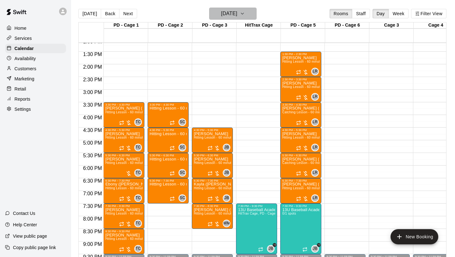
click at [245, 14] on icon "button" at bounding box center [242, 14] width 5 height 8
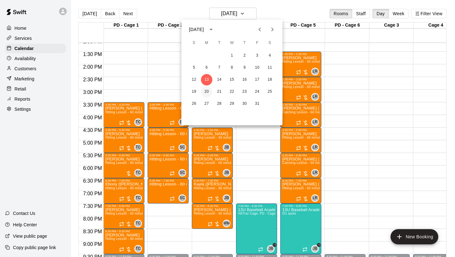
click at [205, 92] on button "20" at bounding box center [206, 91] width 11 height 11
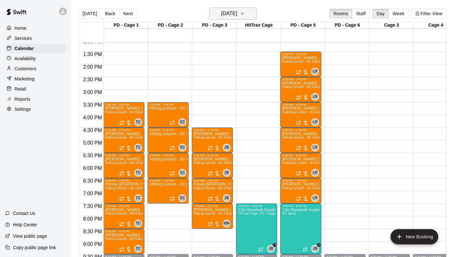
click at [245, 17] on icon "button" at bounding box center [242, 14] width 5 height 8
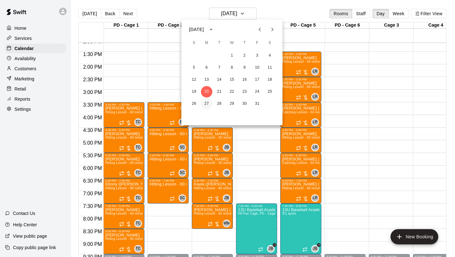
click at [207, 104] on button "27" at bounding box center [206, 103] width 11 height 11
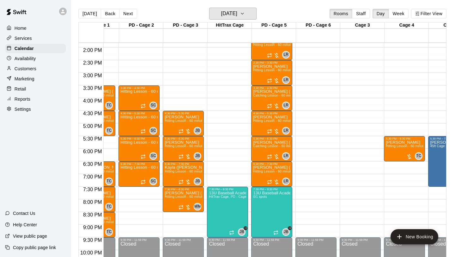
scroll to position [0, 18]
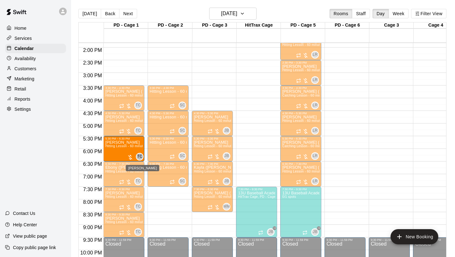
drag, startPoint x: 423, startPoint y: 147, endPoint x: 144, endPoint y: 152, distance: 279.8
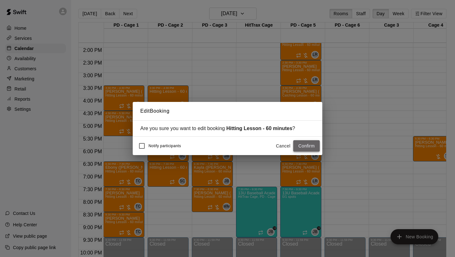
click at [301, 147] on button "Confirm" at bounding box center [306, 146] width 27 height 12
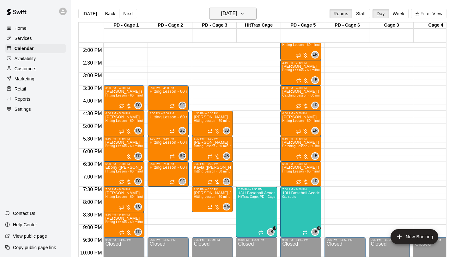
click at [237, 12] on h6 "[DATE]" at bounding box center [229, 13] width 16 height 9
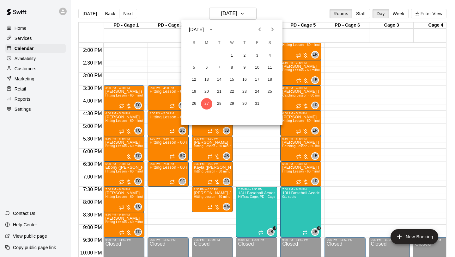
click at [273, 32] on icon "Next month" at bounding box center [273, 30] width 8 height 8
click at [206, 67] on button "3" at bounding box center [206, 67] width 11 height 11
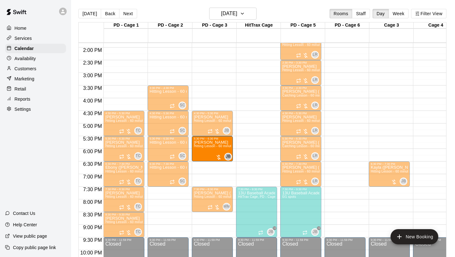
drag, startPoint x: 378, startPoint y: 149, endPoint x: 222, endPoint y: 154, distance: 156.3
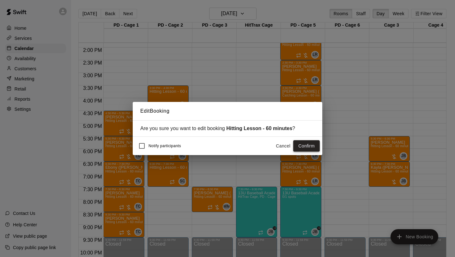
click at [305, 149] on button "Confirm" at bounding box center [306, 146] width 27 height 12
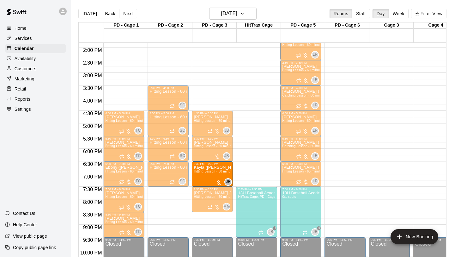
drag, startPoint x: 379, startPoint y: 179, endPoint x: 218, endPoint y: 180, distance: 161.2
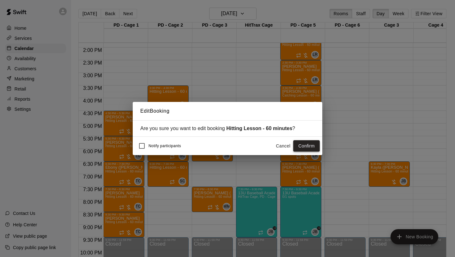
click at [310, 146] on button "Confirm" at bounding box center [306, 146] width 27 height 12
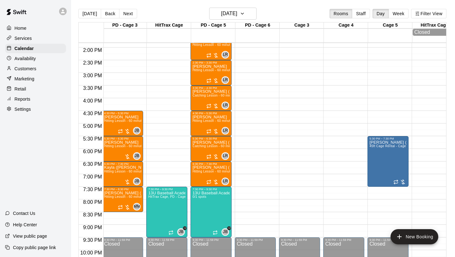
scroll to position [350, 73]
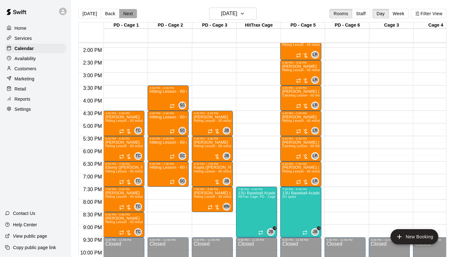
click at [130, 15] on button "Next" at bounding box center [128, 13] width 18 height 9
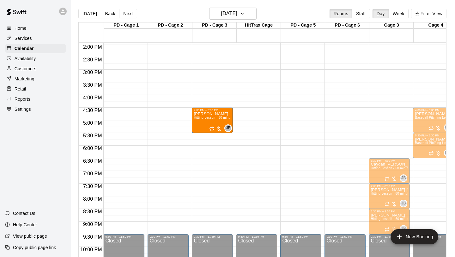
drag, startPoint x: 379, startPoint y: 121, endPoint x: 230, endPoint y: 122, distance: 149.2
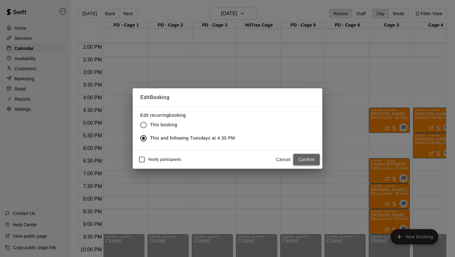
click at [314, 156] on button "Confirm" at bounding box center [306, 160] width 27 height 12
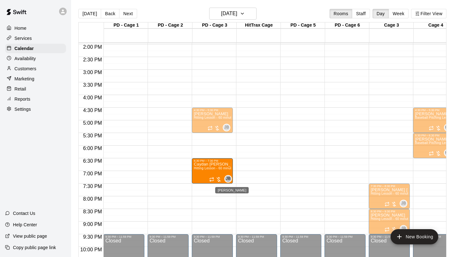
drag, startPoint x: 377, startPoint y: 172, endPoint x: 230, endPoint y: 177, distance: 147.4
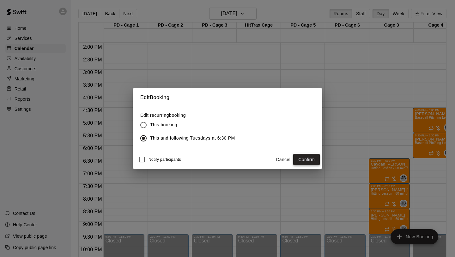
click at [316, 157] on button "Confirm" at bounding box center [306, 160] width 27 height 12
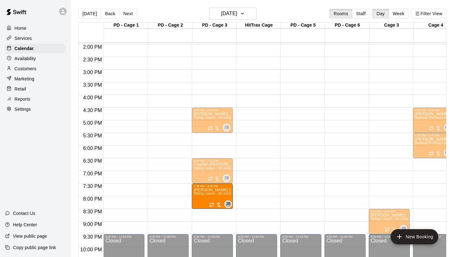
drag, startPoint x: 381, startPoint y: 193, endPoint x: 233, endPoint y: 194, distance: 147.6
click at [233, 194] on div "12:00 AM 12:30 AM 1:00 AM 1:30 AM 2:00 AM 2:30 AM 3:00 AM 3:30 AM 4:00 AM 4:30 …" at bounding box center [263, 153] width 368 height 222
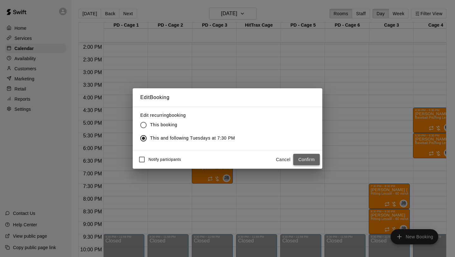
click at [306, 159] on button "Confirm" at bounding box center [306, 160] width 27 height 12
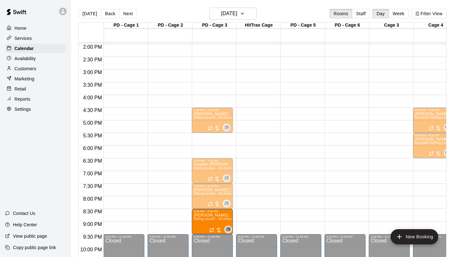
drag, startPoint x: 338, startPoint y: 214, endPoint x: 234, endPoint y: 223, distance: 104.7
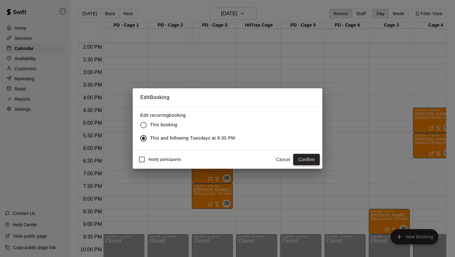
click at [304, 160] on button "Confirm" at bounding box center [306, 160] width 27 height 12
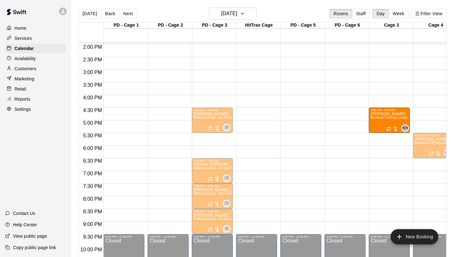
drag, startPoint x: 426, startPoint y: 123, endPoint x: 399, endPoint y: 126, distance: 27.3
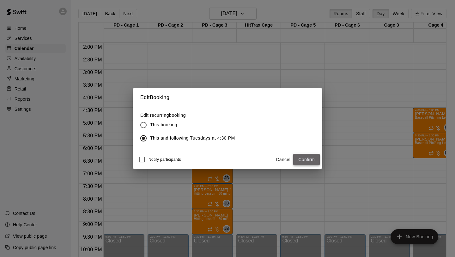
click at [299, 156] on button "Confirm" at bounding box center [306, 160] width 27 height 12
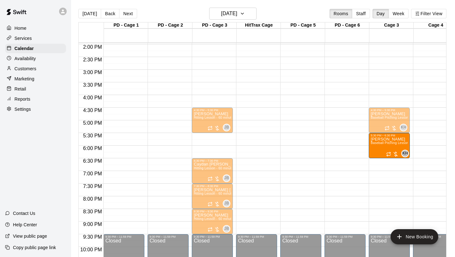
drag, startPoint x: 420, startPoint y: 150, endPoint x: 400, endPoint y: 150, distance: 19.3
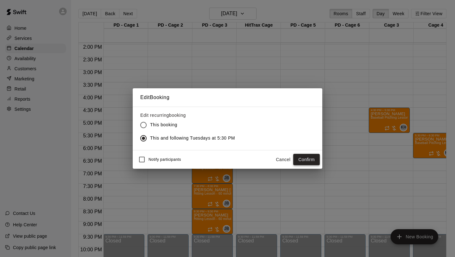
click at [308, 159] on button "Confirm" at bounding box center [306, 160] width 27 height 12
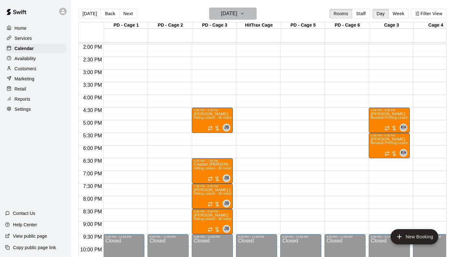
click at [222, 12] on h6 "[DATE]" at bounding box center [229, 13] width 16 height 9
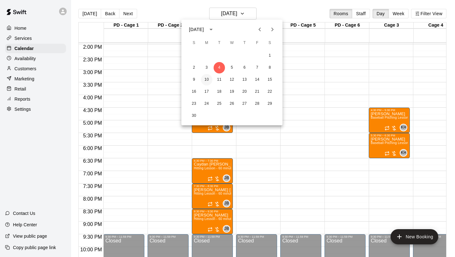
click at [207, 79] on button "10" at bounding box center [206, 79] width 11 height 11
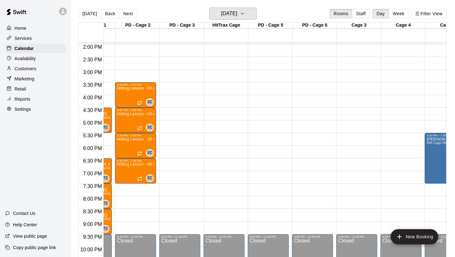
scroll to position [0, 0]
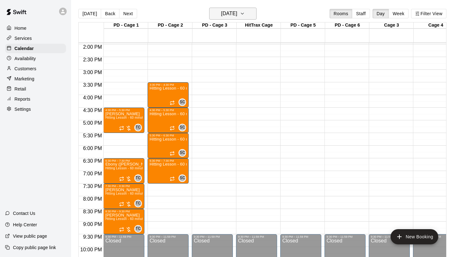
click at [237, 13] on h6 "[DATE]" at bounding box center [229, 13] width 16 height 9
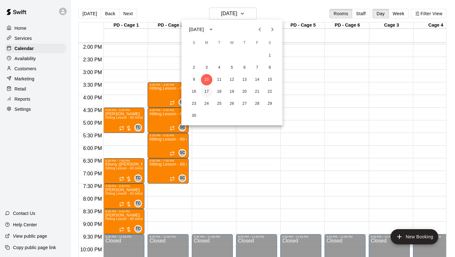
click at [208, 91] on button "17" at bounding box center [206, 91] width 11 height 11
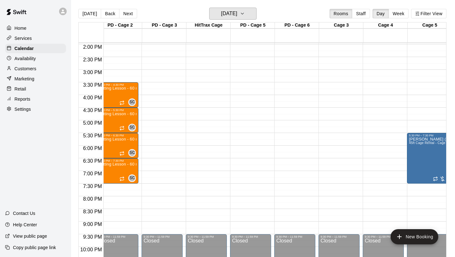
scroll to position [0, 29]
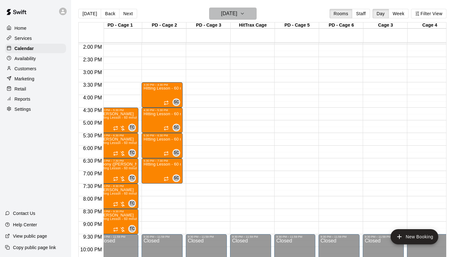
click at [250, 17] on button "[DATE]" at bounding box center [232, 14] width 47 height 12
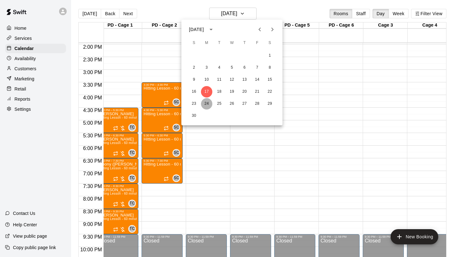
click at [209, 101] on button "24" at bounding box center [206, 103] width 11 height 11
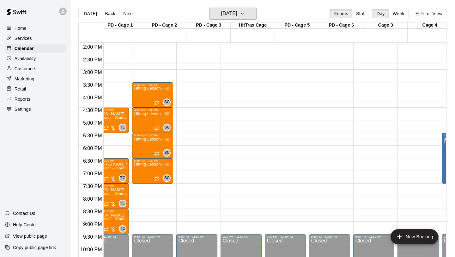
scroll to position [0, 15]
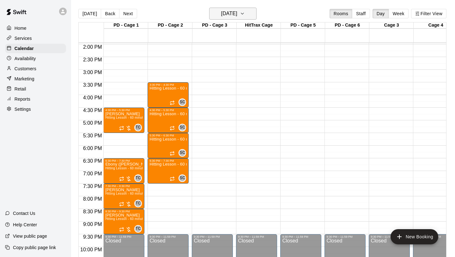
click at [245, 12] on icon "button" at bounding box center [242, 14] width 5 height 8
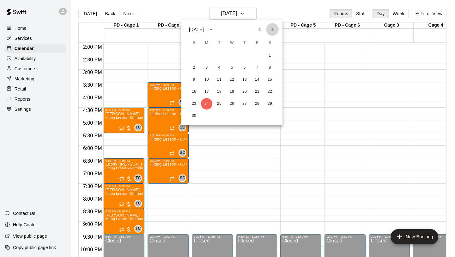
click at [274, 29] on icon "Next month" at bounding box center [273, 30] width 8 height 8
click at [209, 55] on button "1" at bounding box center [206, 55] width 11 height 11
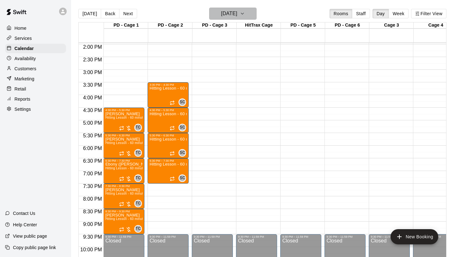
click at [248, 16] on button "[DATE]" at bounding box center [232, 14] width 47 height 12
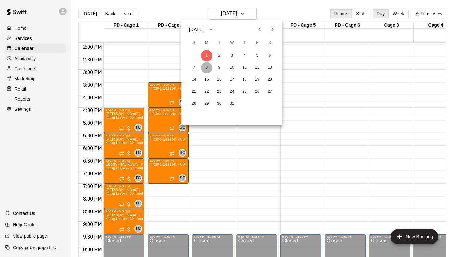
click at [208, 68] on button "8" at bounding box center [206, 67] width 11 height 11
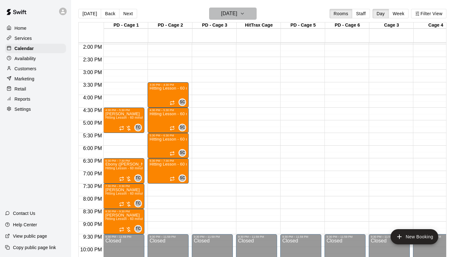
click at [237, 18] on h6 "[DATE]" at bounding box center [229, 13] width 16 height 9
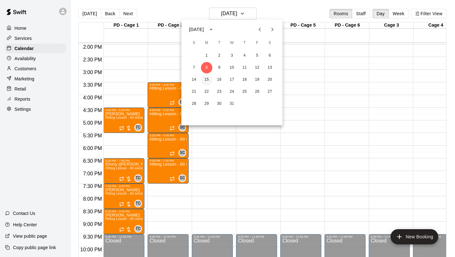
click at [209, 80] on button "15" at bounding box center [206, 79] width 11 height 11
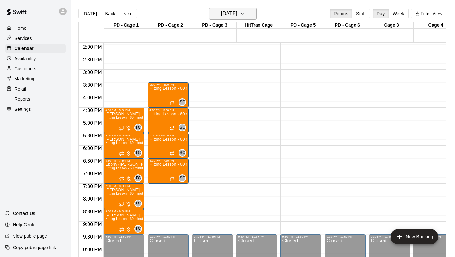
click at [247, 18] on button "[DATE]" at bounding box center [232, 14] width 47 height 12
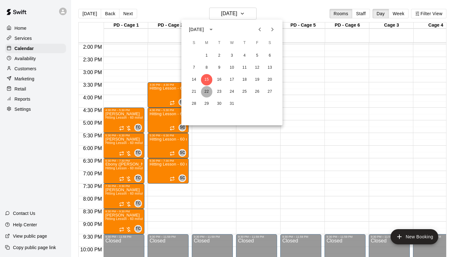
click at [208, 93] on button "22" at bounding box center [206, 91] width 11 height 11
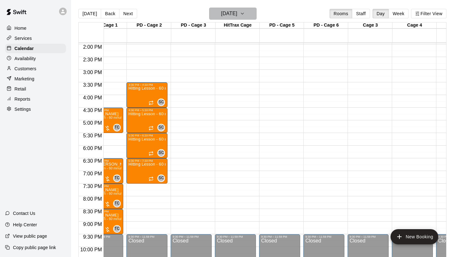
click at [245, 14] on icon "button" at bounding box center [242, 14] width 5 height 8
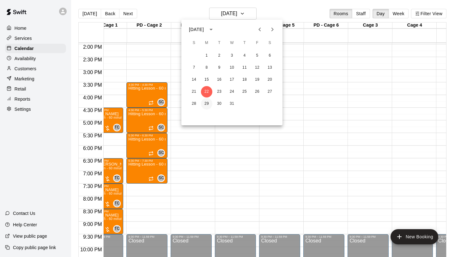
click at [207, 101] on button "29" at bounding box center [206, 103] width 11 height 11
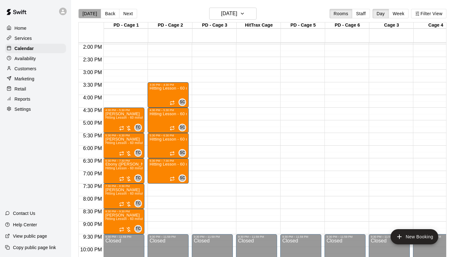
click at [92, 16] on button "[DATE]" at bounding box center [89, 13] width 23 height 9
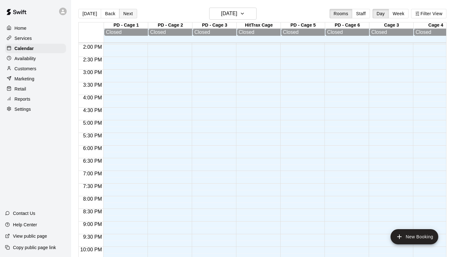
click at [128, 13] on button "Next" at bounding box center [128, 13] width 18 height 9
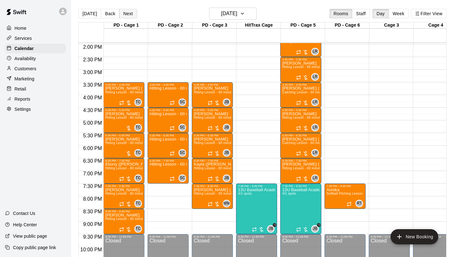
click at [129, 13] on button "Next" at bounding box center [128, 13] width 18 height 9
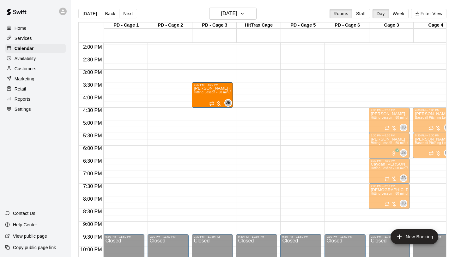
drag, startPoint x: 388, startPoint y: 94, endPoint x: 236, endPoint y: 98, distance: 152.1
click at [236, 98] on div "12:00 AM 12:30 AM 1:00 AM 1:30 AM 2:00 AM 2:30 AM 3:00 AM 3:30 AM 4:00 AM 4:30 …" at bounding box center [263, 153] width 368 height 222
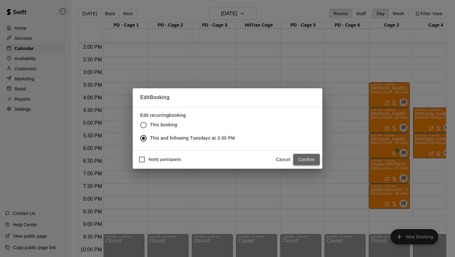
click at [295, 158] on button "Confirm" at bounding box center [306, 160] width 27 height 12
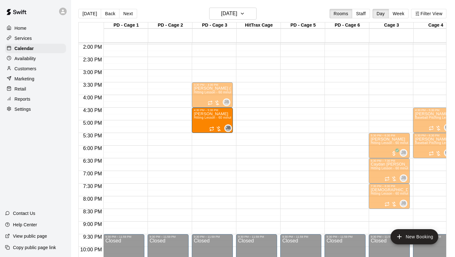
drag, startPoint x: 382, startPoint y: 127, endPoint x: 221, endPoint y: 129, distance: 161.2
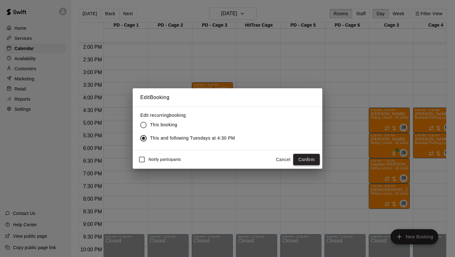
click at [313, 156] on button "Confirm" at bounding box center [306, 160] width 27 height 12
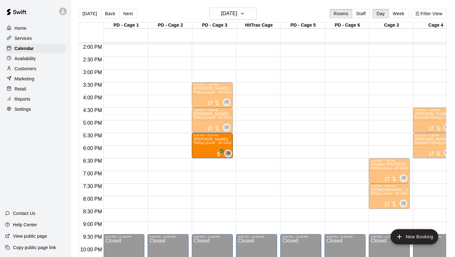
drag, startPoint x: 378, startPoint y: 151, endPoint x: 222, endPoint y: 151, distance: 156.8
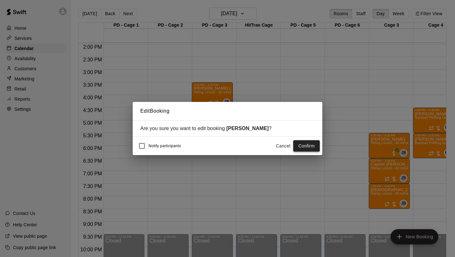
click at [304, 148] on button "Confirm" at bounding box center [306, 146] width 27 height 12
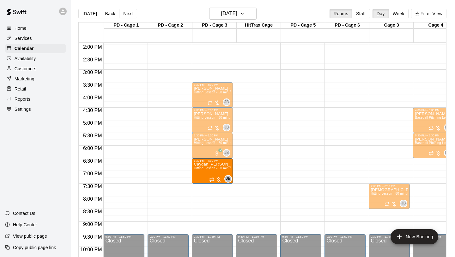
drag, startPoint x: 374, startPoint y: 173, endPoint x: 225, endPoint y: 174, distance: 149.2
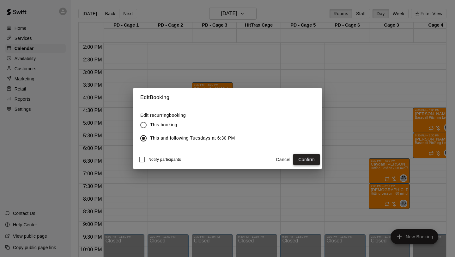
click at [302, 157] on button "Confirm" at bounding box center [306, 160] width 27 height 12
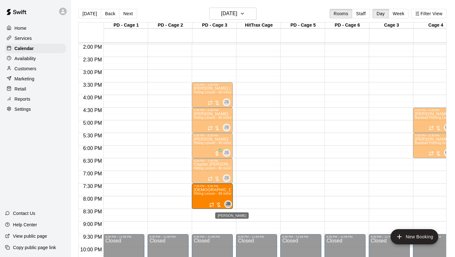
drag, startPoint x: 332, startPoint y: 199, endPoint x: 229, endPoint y: 204, distance: 102.5
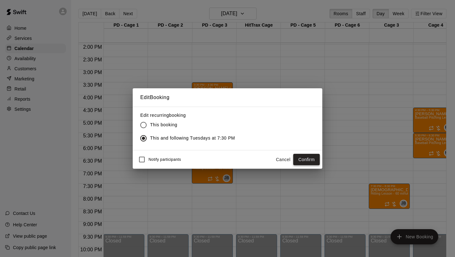
click at [310, 159] on button "Confirm" at bounding box center [306, 160] width 27 height 12
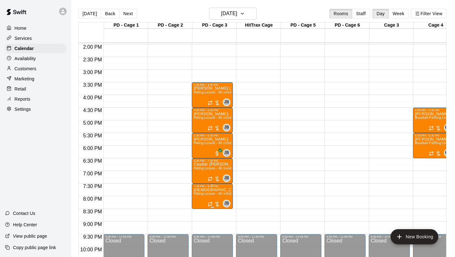
click at [209, 193] on span "Hitting Lesson - 60 minutes" at bounding box center [214, 193] width 41 height 3
click at [202, 195] on icon "edit" at bounding box center [201, 198] width 8 height 8
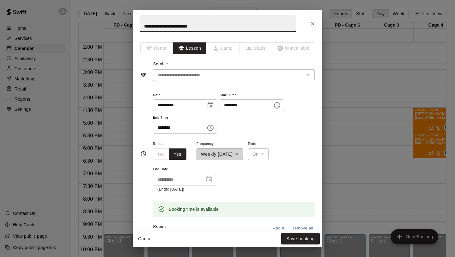
click at [143, 26] on input "**********" at bounding box center [218, 23] width 156 height 17
click at [315, 27] on button "Close" at bounding box center [312, 23] width 11 height 11
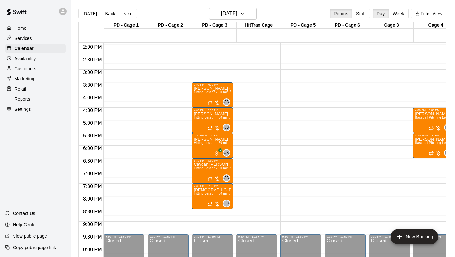
click at [204, 193] on span "Hitting Lesson - 60 minutes" at bounding box center [214, 193] width 41 height 3
click at [197, 208] on img "edit" at bounding box center [200, 213] width 7 height 7
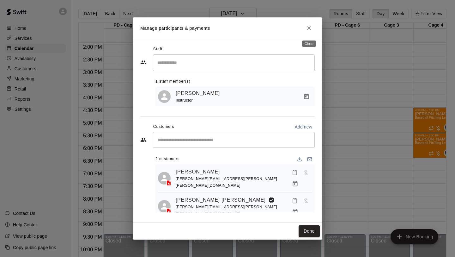
click at [311, 31] on icon "Close" at bounding box center [309, 28] width 6 height 6
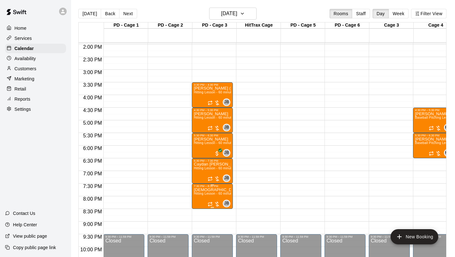
click at [203, 194] on span "Hitting Lesson - 60 minutes" at bounding box center [214, 193] width 41 height 3
click at [199, 208] on img "edit" at bounding box center [200, 213] width 7 height 7
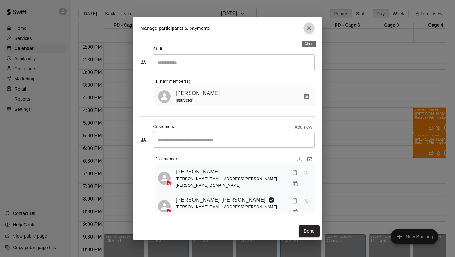
click at [313, 30] on button "Close" at bounding box center [309, 27] width 11 height 11
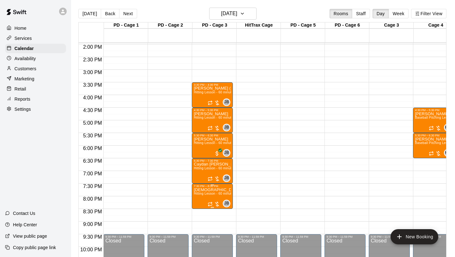
click at [205, 192] on span "Hitting Lesson - 60 minutes" at bounding box center [214, 193] width 41 height 3
click at [200, 198] on icon "edit" at bounding box center [201, 198] width 6 height 6
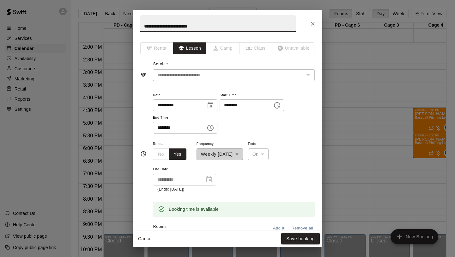
click at [143, 28] on input "**********" at bounding box center [218, 23] width 156 height 17
type input "**********"
click at [292, 208] on button "Save booking" at bounding box center [300, 239] width 39 height 12
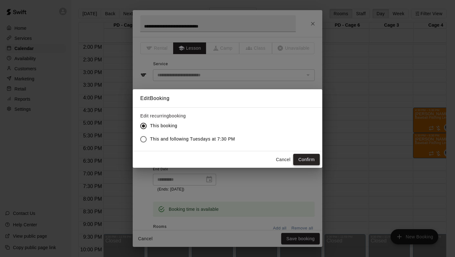
click at [312, 157] on button "Confirm" at bounding box center [306, 160] width 27 height 12
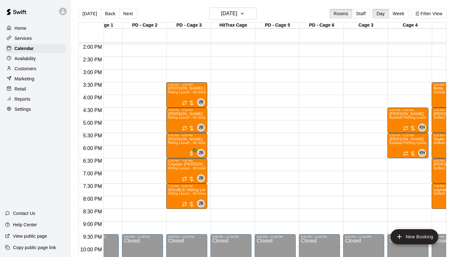
scroll to position [0, 30]
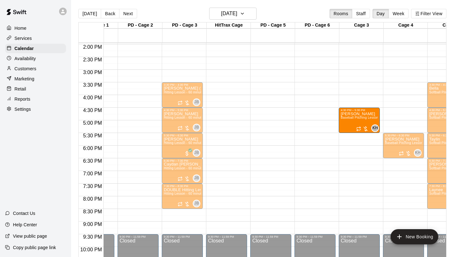
drag, startPoint x: 409, startPoint y: 115, endPoint x: 380, endPoint y: 118, distance: 29.9
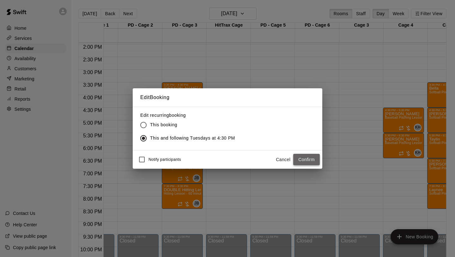
click at [304, 156] on button "Confirm" at bounding box center [306, 160] width 27 height 12
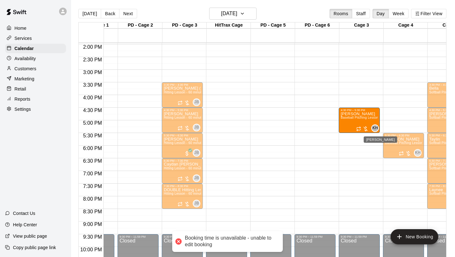
drag, startPoint x: 401, startPoint y: 122, endPoint x: 381, endPoint y: 123, distance: 19.6
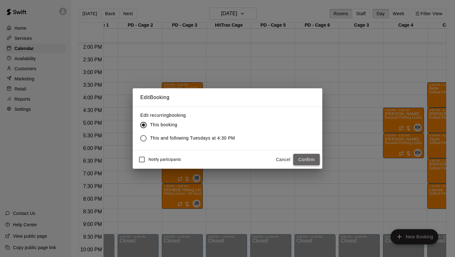
click at [300, 158] on button "Confirm" at bounding box center [306, 160] width 27 height 12
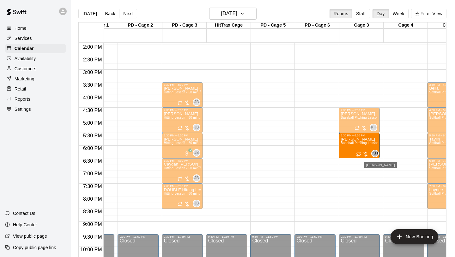
drag, startPoint x: 393, startPoint y: 148, endPoint x: 375, endPoint y: 150, distance: 17.8
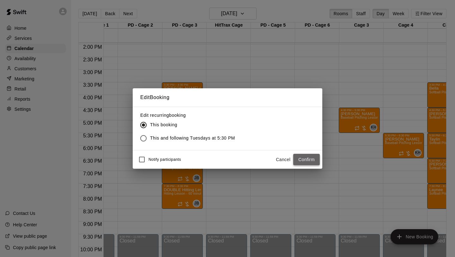
click at [301, 161] on button "Confirm" at bounding box center [306, 160] width 27 height 12
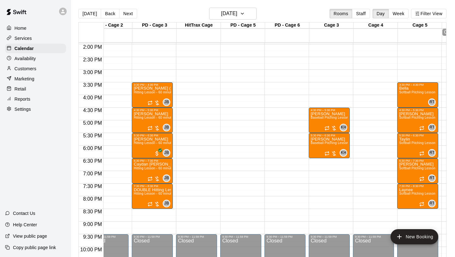
scroll to position [0, 62]
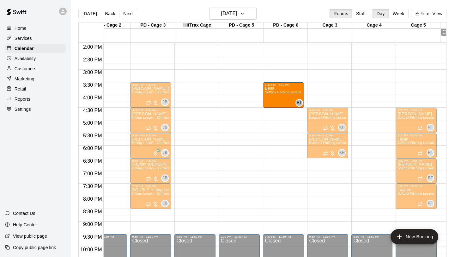
drag, startPoint x: 419, startPoint y: 94, endPoint x: 295, endPoint y: 97, distance: 124.3
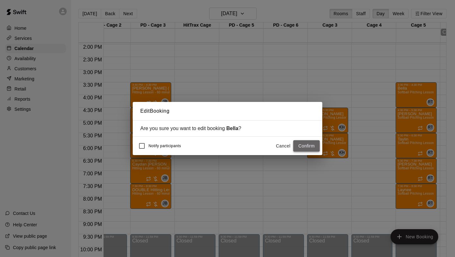
click at [308, 147] on button "Confirm" at bounding box center [306, 146] width 27 height 12
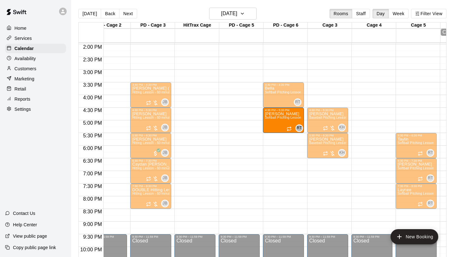
drag, startPoint x: 374, startPoint y: 122, endPoint x: 307, endPoint y: 124, distance: 66.7
click at [307, 124] on div "12:00 AM 12:30 AM 1:00 AM 1:30 AM 2:00 AM 2:30 AM 3:00 AM 3:30 AM 4:00 AM 4:30 …" at bounding box center [263, 153] width 368 height 222
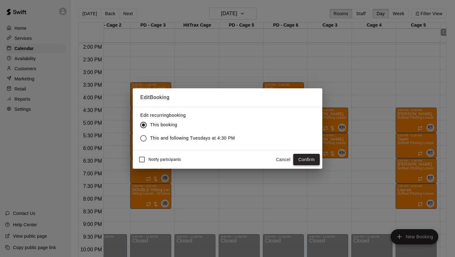
click at [314, 162] on button "Confirm" at bounding box center [306, 160] width 27 height 12
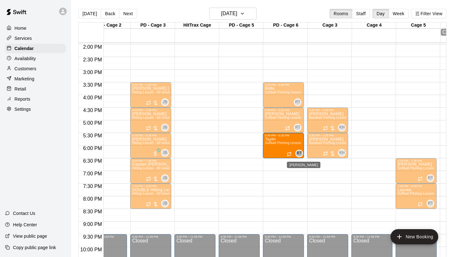
drag, startPoint x: 410, startPoint y: 150, endPoint x: 301, endPoint y: 151, distance: 108.8
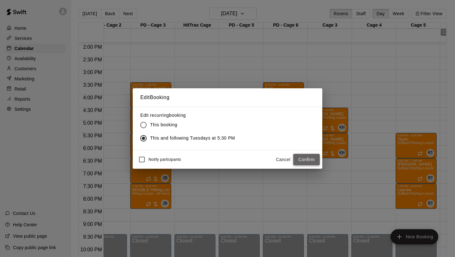
click at [301, 161] on button "Confirm" at bounding box center [306, 160] width 27 height 12
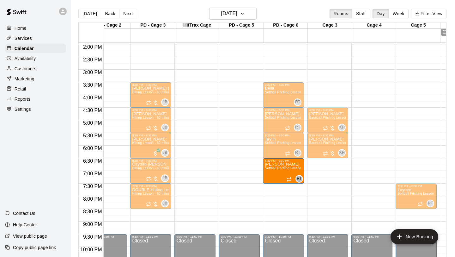
drag, startPoint x: 404, startPoint y: 172, endPoint x: 304, endPoint y: 172, distance: 99.3
click at [304, 172] on div "12:00 AM 12:30 AM 1:00 AM 1:30 AM 2:00 AM 2:30 AM 3:00 AM 3:30 AM 4:00 AM 4:30 …" at bounding box center [263, 153] width 368 height 222
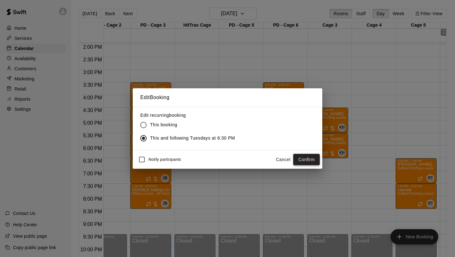
click at [301, 158] on button "Confirm" at bounding box center [306, 160] width 27 height 12
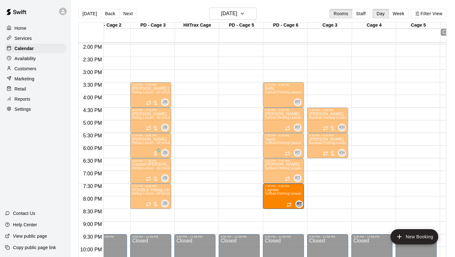
drag, startPoint x: 352, startPoint y: 199, endPoint x: 304, endPoint y: 200, distance: 48.4
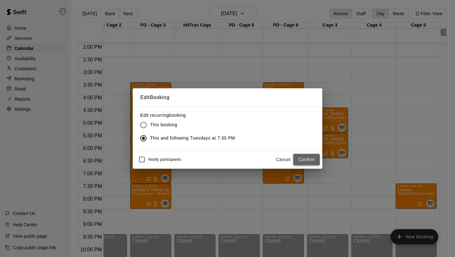
click at [301, 155] on button "Confirm" at bounding box center [306, 160] width 27 height 12
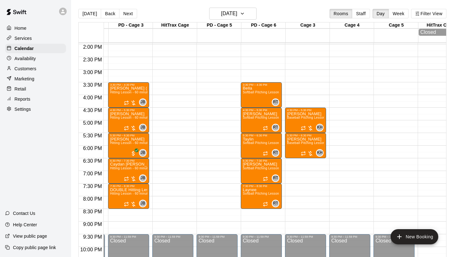
scroll to position [0, 100]
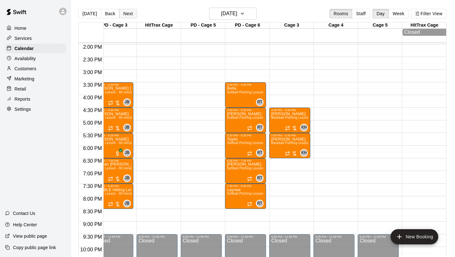
click at [128, 11] on button "Next" at bounding box center [128, 13] width 18 height 9
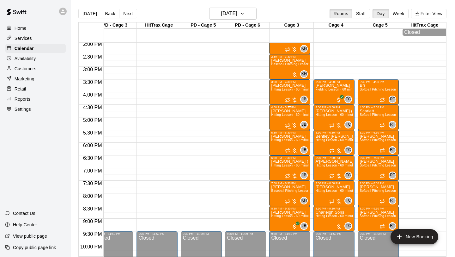
scroll to position [362, 100]
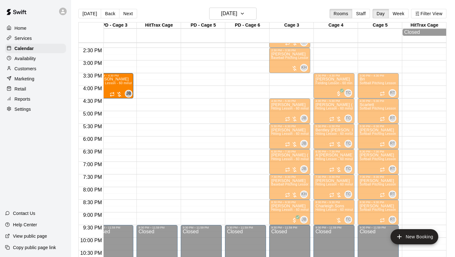
drag, startPoint x: 283, startPoint y: 89, endPoint x: 133, endPoint y: 91, distance: 149.9
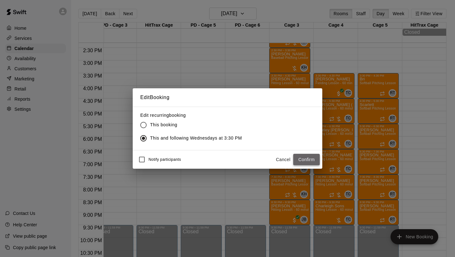
click at [309, 162] on button "Confirm" at bounding box center [306, 160] width 27 height 12
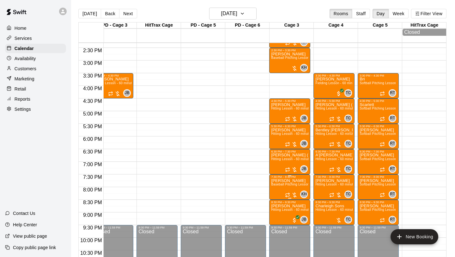
scroll to position [0, 85]
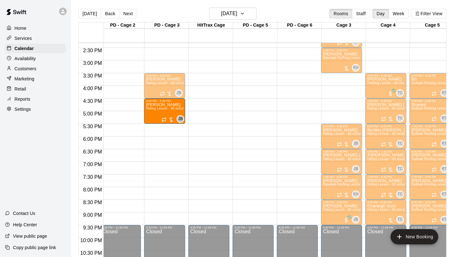
drag, startPoint x: 333, startPoint y: 110, endPoint x: 181, endPoint y: 112, distance: 151.8
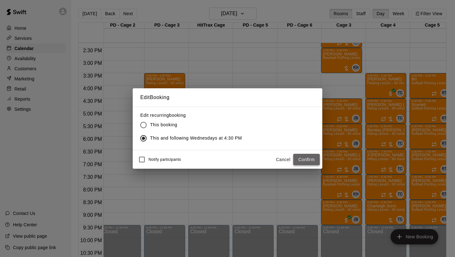
click at [304, 156] on button "Confirm" at bounding box center [306, 160] width 27 height 12
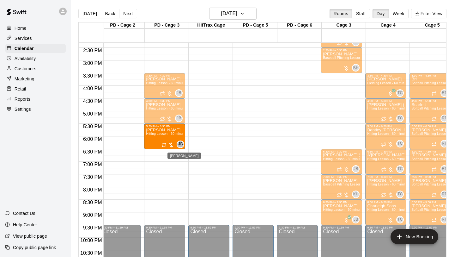
drag, startPoint x: 340, startPoint y: 138, endPoint x: 184, endPoint y: 143, distance: 156.0
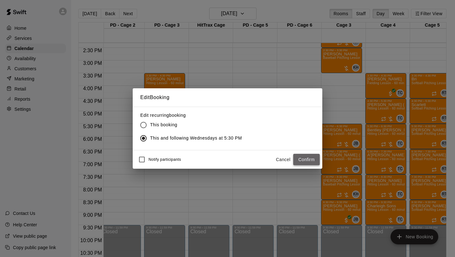
click at [312, 160] on button "Confirm" at bounding box center [306, 160] width 27 height 12
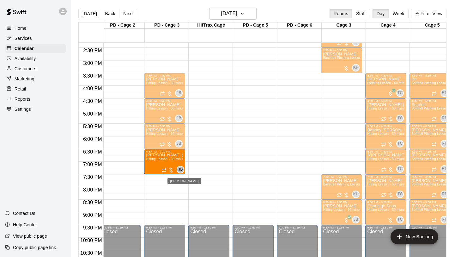
drag, startPoint x: 269, startPoint y: 162, endPoint x: 178, endPoint y: 168, distance: 90.6
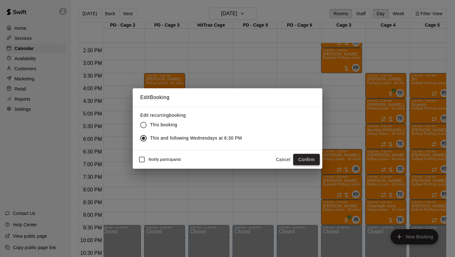
click at [310, 158] on button "Confirm" at bounding box center [306, 160] width 27 height 12
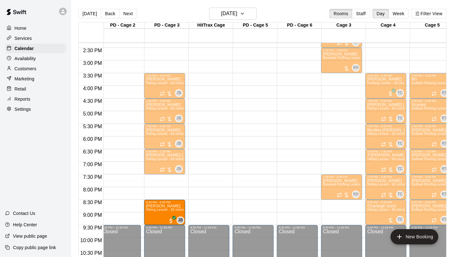
drag, startPoint x: 335, startPoint y: 213, endPoint x: 185, endPoint y: 215, distance: 150.8
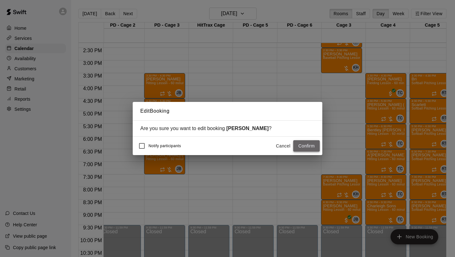
click at [312, 147] on button "Confirm" at bounding box center [306, 146] width 27 height 12
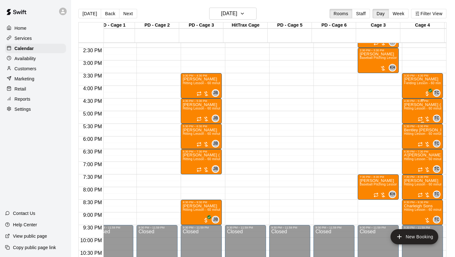
scroll to position [0, 9]
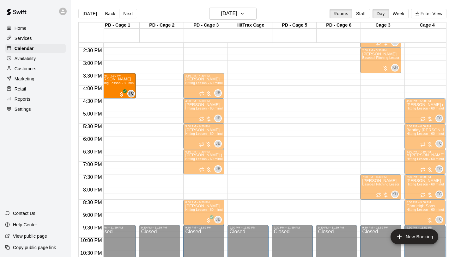
drag, startPoint x: 413, startPoint y: 86, endPoint x: 137, endPoint y: 91, distance: 276.0
click at [137, 91] on div "12:00 AM 12:30 AM 1:00 AM 1:30 AM 2:00 AM 2:30 AM 3:00 AM 3:30 AM 4:00 AM 4:30 …" at bounding box center [263, 153] width 368 height 222
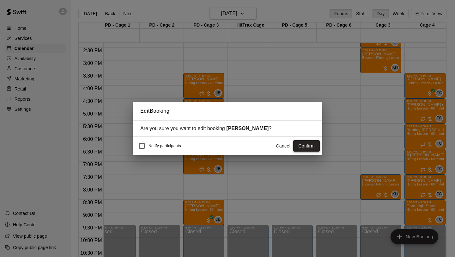
click at [298, 145] on button "Confirm" at bounding box center [306, 146] width 27 height 12
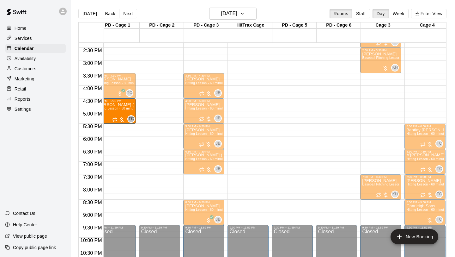
drag, startPoint x: 414, startPoint y: 111, endPoint x: 130, endPoint y: 114, distance: 284.5
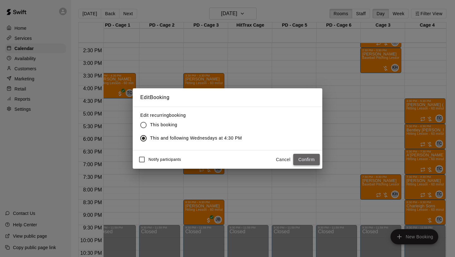
click at [304, 155] on button "Confirm" at bounding box center [306, 160] width 27 height 12
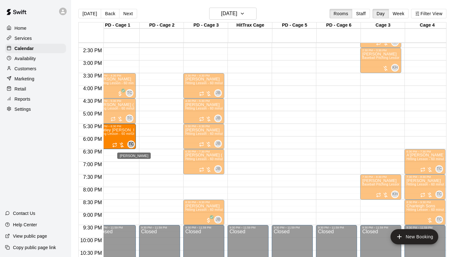
drag, startPoint x: 413, startPoint y: 137, endPoint x: 135, endPoint y: 141, distance: 278.6
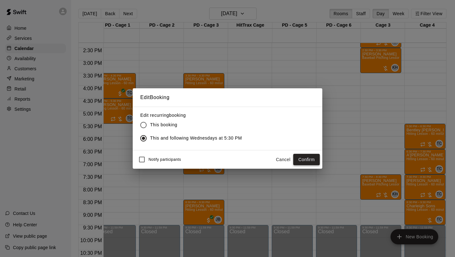
click at [305, 161] on button "Confirm" at bounding box center [306, 160] width 27 height 12
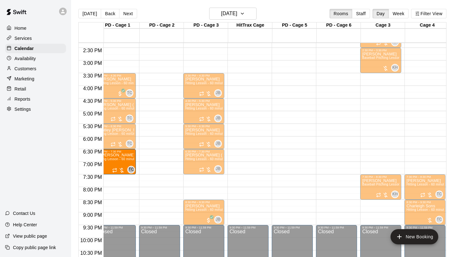
drag, startPoint x: 417, startPoint y: 163, endPoint x: 135, endPoint y: 165, distance: 281.7
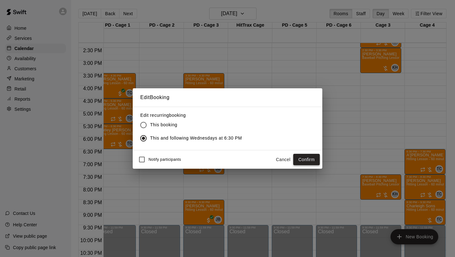
click at [304, 162] on button "Confirm" at bounding box center [306, 160] width 27 height 12
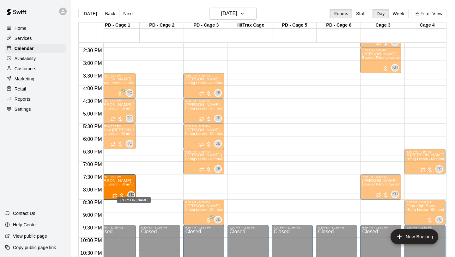
drag, startPoint x: 414, startPoint y: 191, endPoint x: 133, endPoint y: 193, distance: 280.8
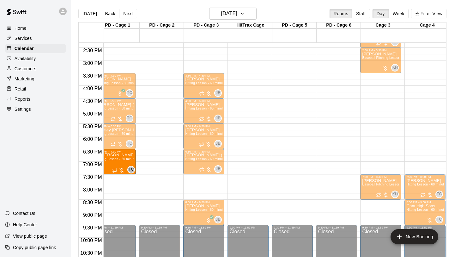
drag, startPoint x: 418, startPoint y: 160, endPoint x: 132, endPoint y: 164, distance: 285.8
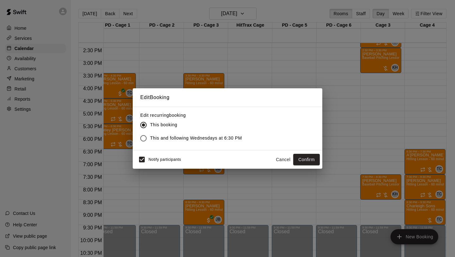
click at [283, 160] on button "Cancel" at bounding box center [283, 160] width 20 height 12
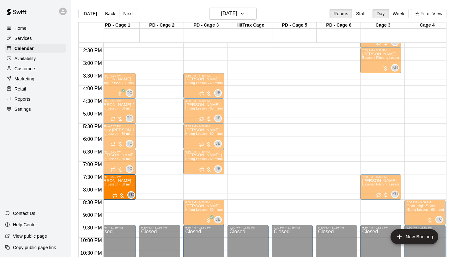
drag, startPoint x: 424, startPoint y: 184, endPoint x: 134, endPoint y: 189, distance: 290.3
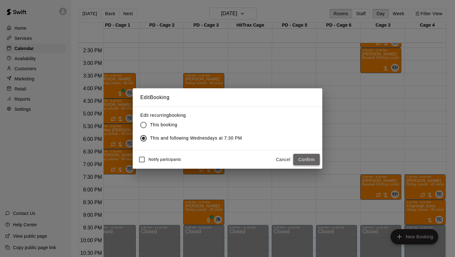
click at [312, 156] on button "Confirm" at bounding box center [306, 160] width 27 height 12
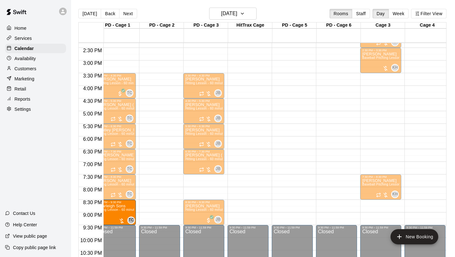
drag, startPoint x: 259, startPoint y: 204, endPoint x: 138, endPoint y: 213, distance: 121.1
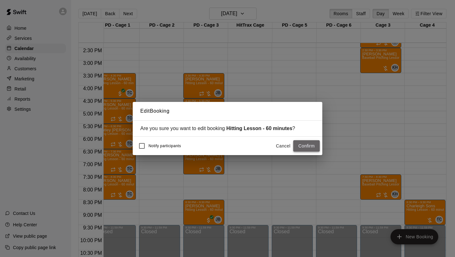
click at [308, 149] on button "Confirm" at bounding box center [306, 146] width 27 height 12
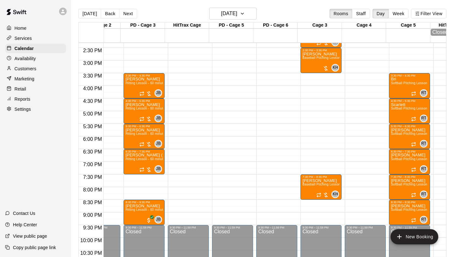
scroll to position [0, 68]
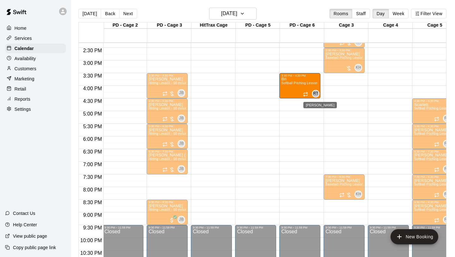
drag, startPoint x: 431, startPoint y: 89, endPoint x: 317, endPoint y: 91, distance: 114.1
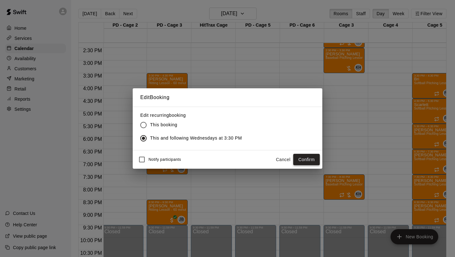
click at [301, 158] on button "Confirm" at bounding box center [306, 160] width 27 height 12
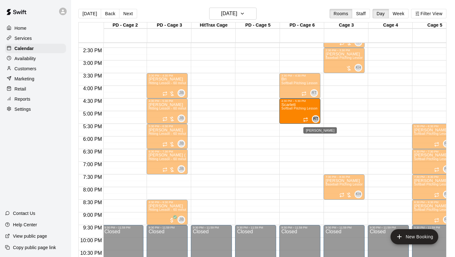
drag, startPoint x: 338, startPoint y: 117, endPoint x: 312, endPoint y: 118, distance: 26.2
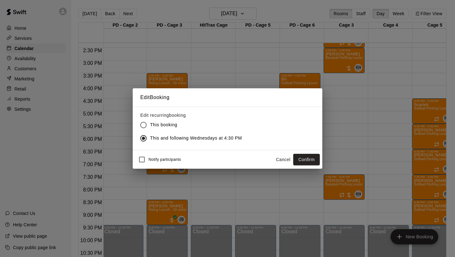
click at [301, 158] on button "Confirm" at bounding box center [306, 160] width 27 height 12
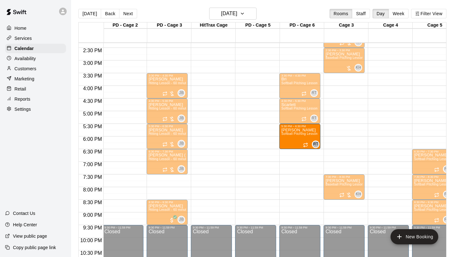
drag, startPoint x: 424, startPoint y: 136, endPoint x: 322, endPoint y: 140, distance: 102.2
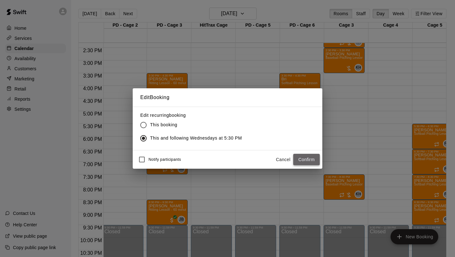
click at [306, 160] on button "Confirm" at bounding box center [306, 160] width 27 height 12
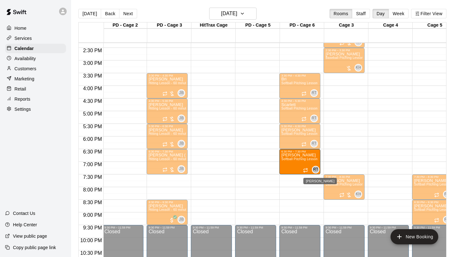
drag, startPoint x: 420, startPoint y: 164, endPoint x: 312, endPoint y: 168, distance: 108.2
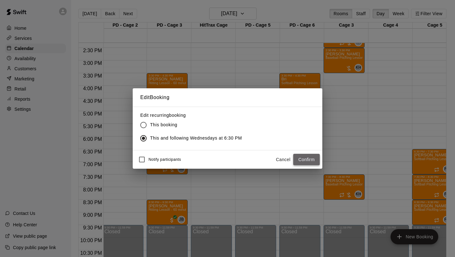
click at [309, 156] on button "Confirm" at bounding box center [306, 160] width 27 height 12
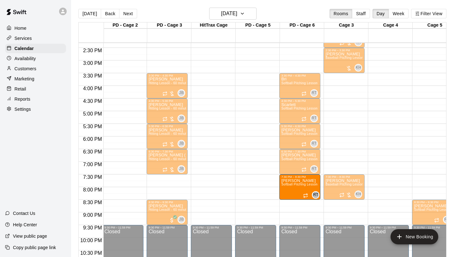
drag, startPoint x: 420, startPoint y: 187, endPoint x: 311, endPoint y: 188, distance: 108.1
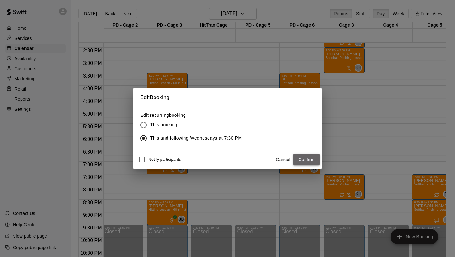
click at [305, 160] on button "Confirm" at bounding box center [306, 160] width 27 height 12
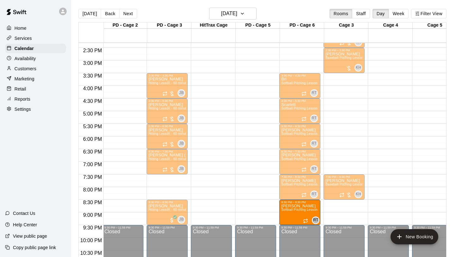
drag, startPoint x: 425, startPoint y: 210, endPoint x: 317, endPoint y: 213, distance: 108.2
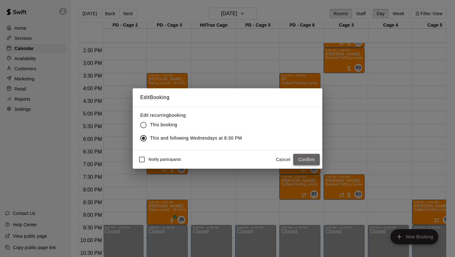
click at [308, 160] on button "Confirm" at bounding box center [306, 160] width 27 height 12
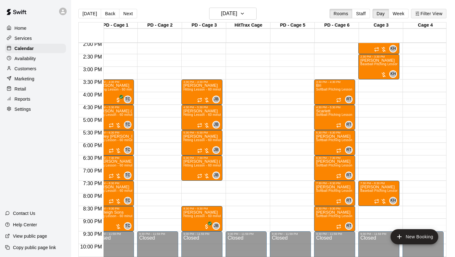
click at [380, 17] on button "Filter View" at bounding box center [428, 13] width 35 height 9
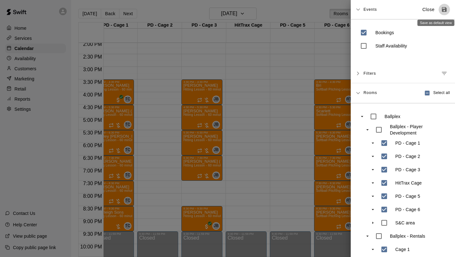
click at [380, 9] on icon "Save as default view" at bounding box center [444, 9] width 6 height 6
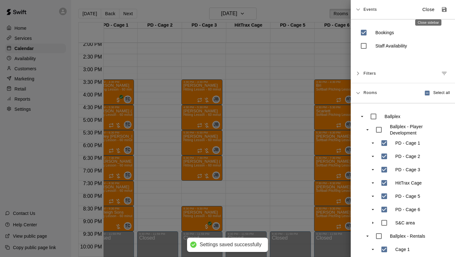
click at [380, 11] on p "Close" at bounding box center [429, 9] width 12 height 7
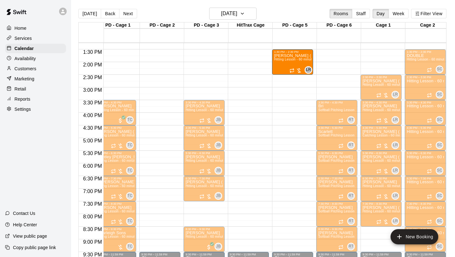
drag, startPoint x: 336, startPoint y: 63, endPoint x: 302, endPoint y: 65, distance: 33.9
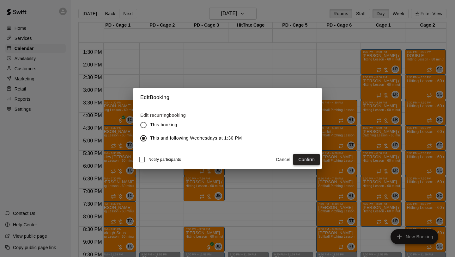
click at [313, 161] on button "Confirm" at bounding box center [306, 160] width 27 height 12
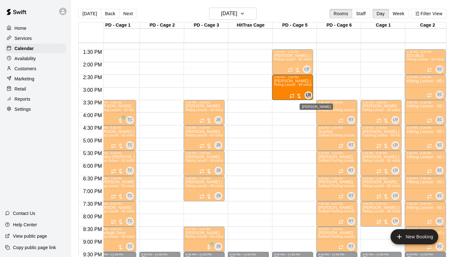
drag, startPoint x: 375, startPoint y: 93, endPoint x: 306, endPoint y: 97, distance: 69.7
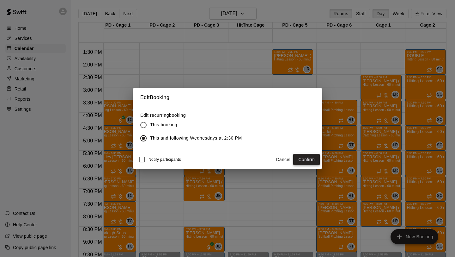
click at [310, 159] on button "Confirm" at bounding box center [306, 160] width 27 height 12
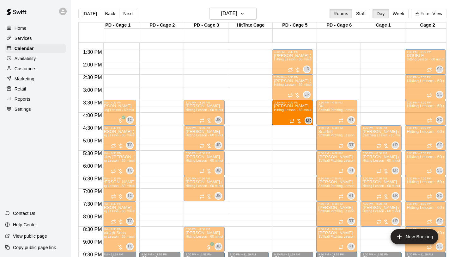
drag, startPoint x: 371, startPoint y: 116, endPoint x: 302, endPoint y: 122, distance: 69.2
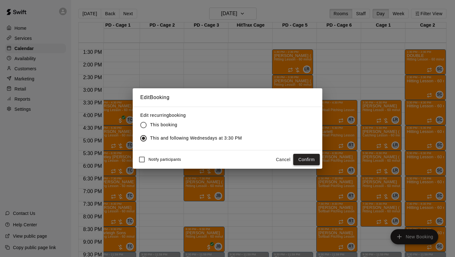
click at [315, 154] on button "Confirm" at bounding box center [306, 160] width 27 height 12
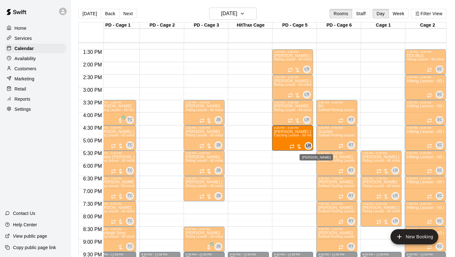
drag, startPoint x: 376, startPoint y: 139, endPoint x: 310, endPoint y: 143, distance: 65.9
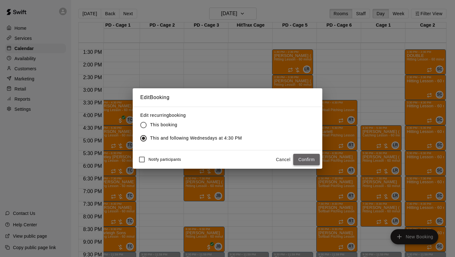
click at [301, 158] on button "Confirm" at bounding box center [306, 160] width 27 height 12
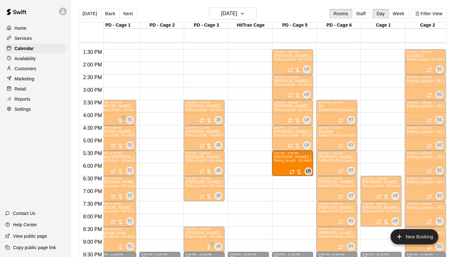
drag, startPoint x: 374, startPoint y: 163, endPoint x: 307, endPoint y: 166, distance: 66.8
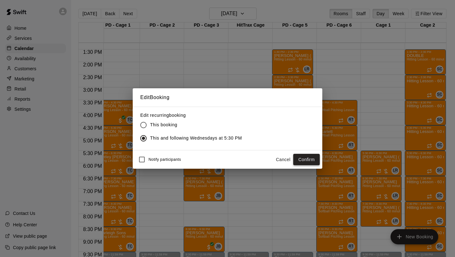
click at [301, 159] on button "Confirm" at bounding box center [306, 160] width 27 height 12
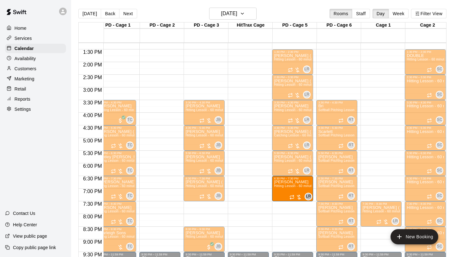
drag, startPoint x: 328, startPoint y: 188, endPoint x: 307, endPoint y: 192, distance: 22.1
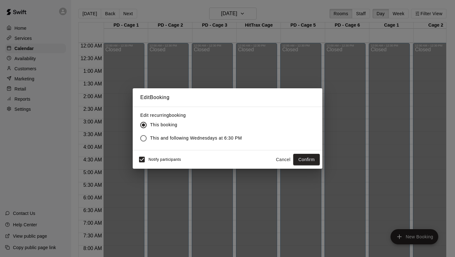
scroll to position [335, 8]
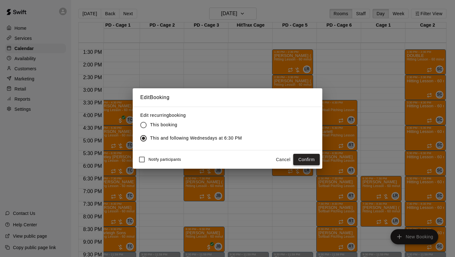
click at [302, 156] on button "Confirm" at bounding box center [306, 160] width 27 height 12
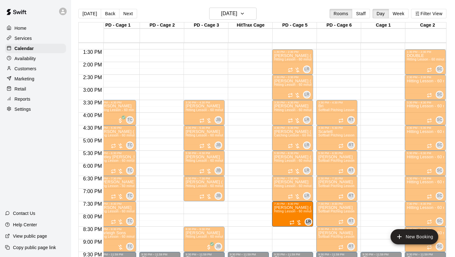
drag, startPoint x: 378, startPoint y: 214, endPoint x: 315, endPoint y: 214, distance: 63.5
click at [315, 214] on div "12:00 AM 12:30 AM 1:00 AM 1:30 AM 2:00 AM 2:30 AM 3:00 AM 3:30 AM 4:00 AM 4:30 …" at bounding box center [263, 153] width 368 height 222
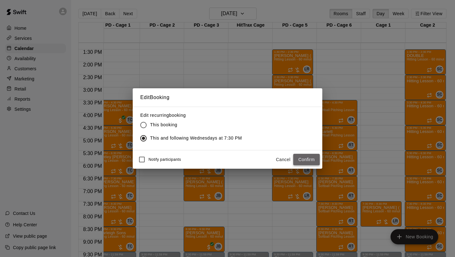
click at [307, 158] on button "Confirm" at bounding box center [306, 160] width 27 height 12
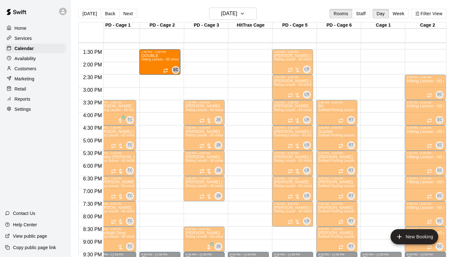
drag, startPoint x: 418, startPoint y: 67, endPoint x: 172, endPoint y: 69, distance: 246.6
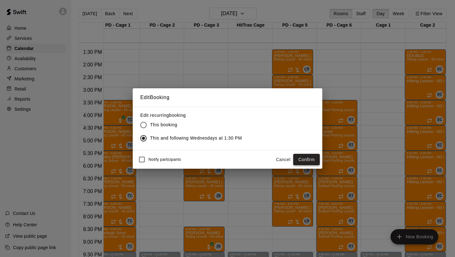
click at [301, 157] on button "Confirm" at bounding box center [306, 160] width 27 height 12
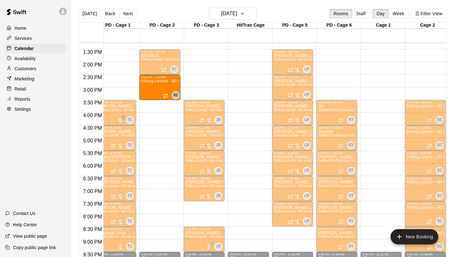
drag, startPoint x: 414, startPoint y: 92, endPoint x: 179, endPoint y: 92, distance: 235.5
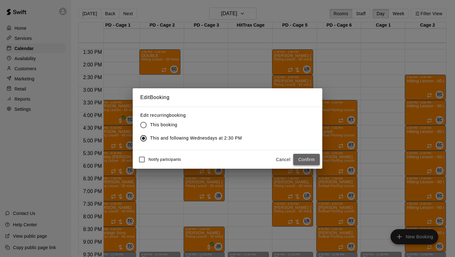
click at [303, 161] on button "Confirm" at bounding box center [306, 160] width 27 height 12
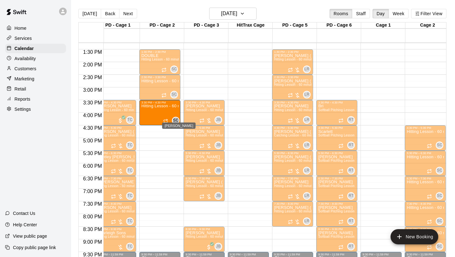
drag, startPoint x: 337, startPoint y: 124, endPoint x: 175, endPoint y: 119, distance: 162.3
drag, startPoint x: 288, startPoint y: 119, endPoint x: 176, endPoint y: 115, distance: 112.0
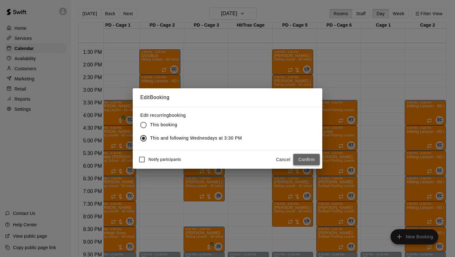
click at [301, 160] on button "Confirm" at bounding box center [306, 160] width 27 height 12
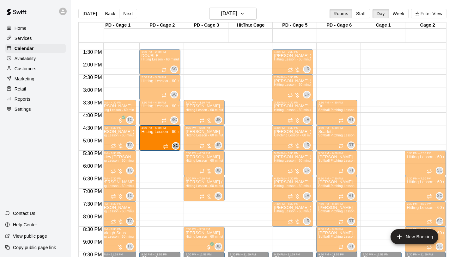
drag, startPoint x: 301, startPoint y: 153, endPoint x: 180, endPoint y: 143, distance: 121.8
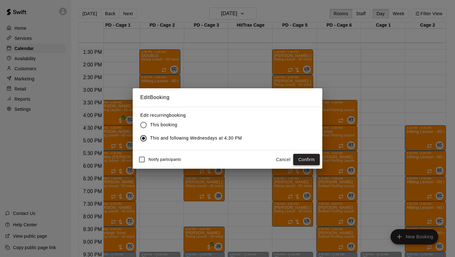
click at [304, 162] on button "Confirm" at bounding box center [306, 160] width 27 height 12
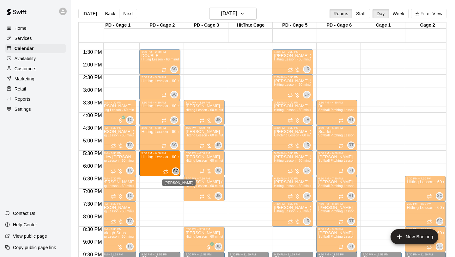
drag, startPoint x: 421, startPoint y: 165, endPoint x: 178, endPoint y: 168, distance: 243.1
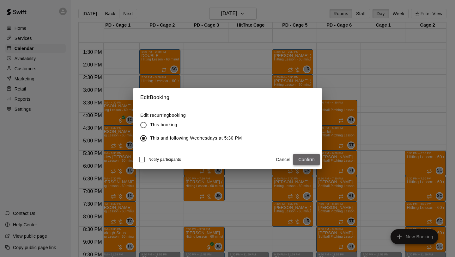
click at [303, 161] on button "Confirm" at bounding box center [306, 160] width 27 height 12
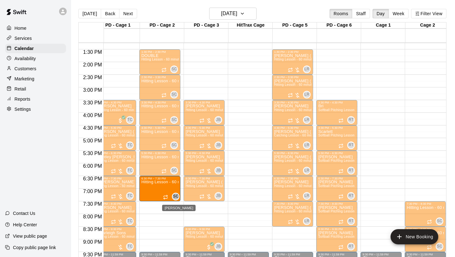
drag, startPoint x: 418, startPoint y: 191, endPoint x: 173, endPoint y: 195, distance: 245.4
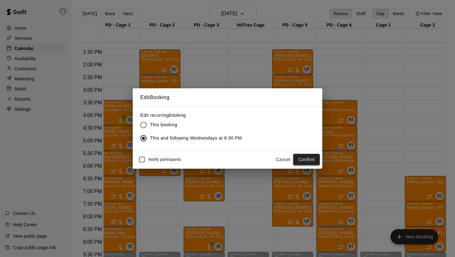
click at [307, 160] on button "Confirm" at bounding box center [306, 160] width 27 height 12
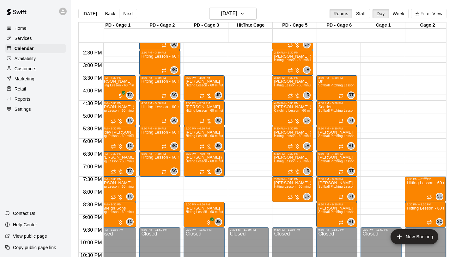
scroll to position [360, 8]
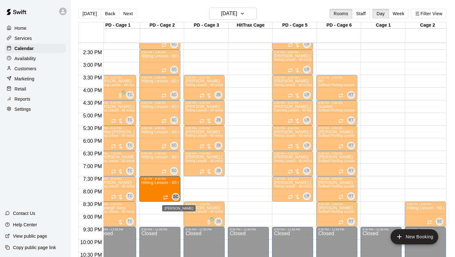
drag, startPoint x: 419, startPoint y: 189, endPoint x: 177, endPoint y: 194, distance: 241.9
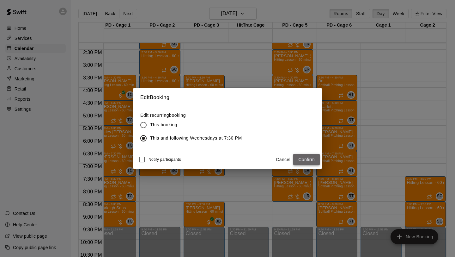
click at [310, 160] on button "Confirm" at bounding box center [306, 160] width 27 height 12
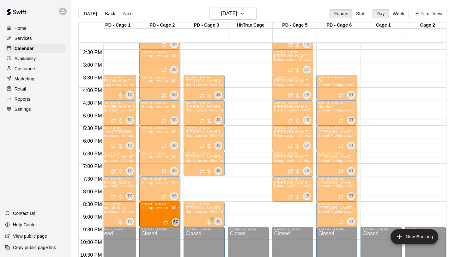
drag, startPoint x: 422, startPoint y: 211, endPoint x: 176, endPoint y: 213, distance: 245.7
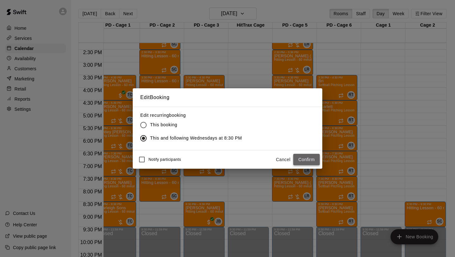
click at [312, 161] on button "Confirm" at bounding box center [306, 160] width 27 height 12
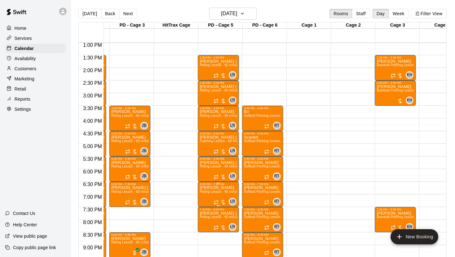
scroll to position [329, 58]
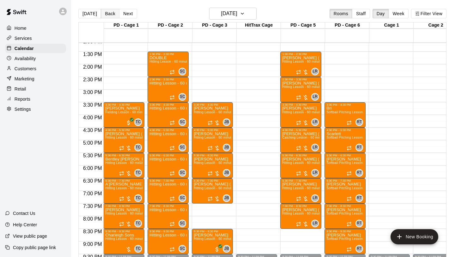
click at [109, 15] on button "Back" at bounding box center [110, 13] width 19 height 9
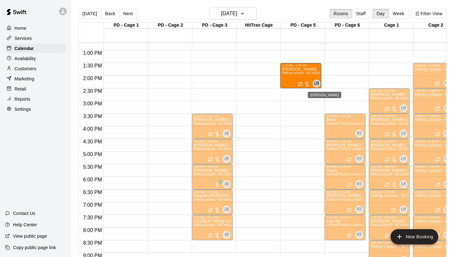
drag, startPoint x: 378, startPoint y: 77, endPoint x: 316, endPoint y: 82, distance: 62.2
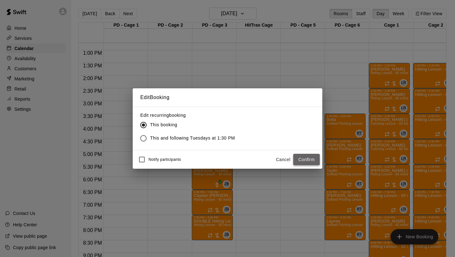
click at [309, 160] on button "Confirm" at bounding box center [306, 160] width 27 height 12
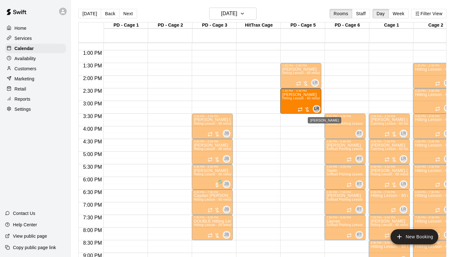
drag, startPoint x: 384, startPoint y: 106, endPoint x: 317, endPoint y: 112, distance: 67.2
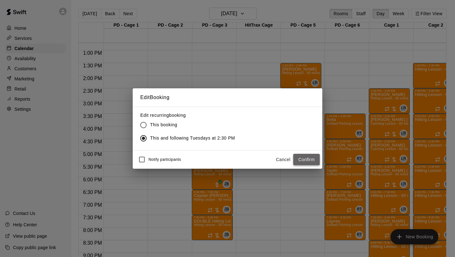
click at [303, 156] on button "Confirm" at bounding box center [306, 160] width 27 height 12
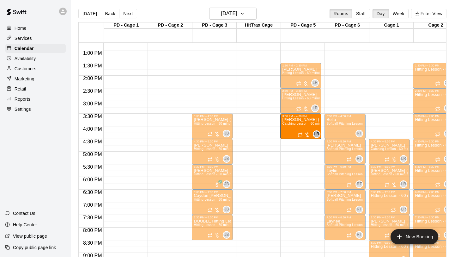
drag, startPoint x: 383, startPoint y: 131, endPoint x: 310, endPoint y: 135, distance: 73.5
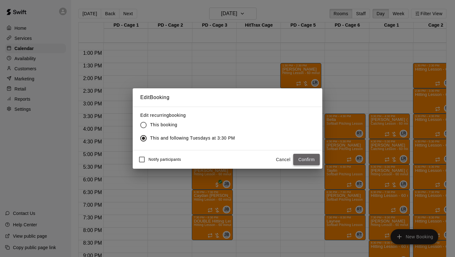
click at [303, 156] on button "Confirm" at bounding box center [306, 160] width 27 height 12
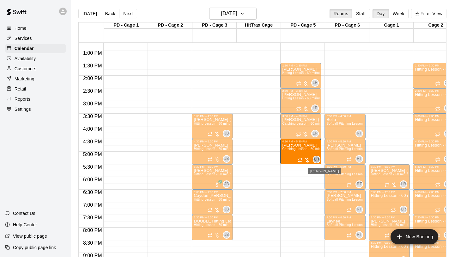
drag, startPoint x: 390, startPoint y: 151, endPoint x: 315, endPoint y: 157, distance: 75.1
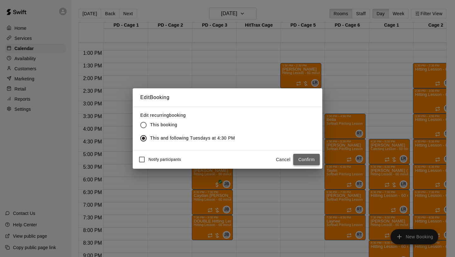
click at [310, 159] on button "Confirm" at bounding box center [306, 160] width 27 height 12
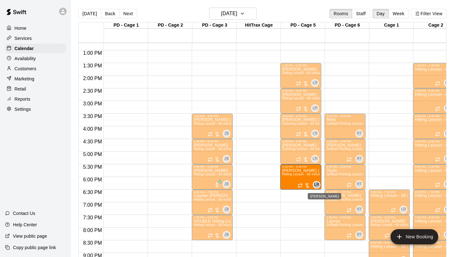
drag, startPoint x: 386, startPoint y: 178, endPoint x: 315, endPoint y: 181, distance: 71.2
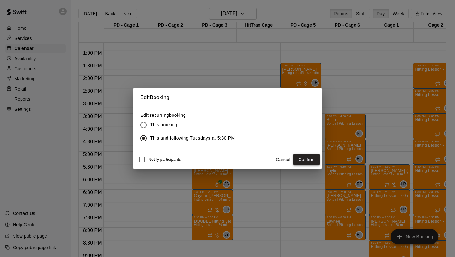
click at [303, 159] on button "Confirm" at bounding box center [306, 160] width 27 height 12
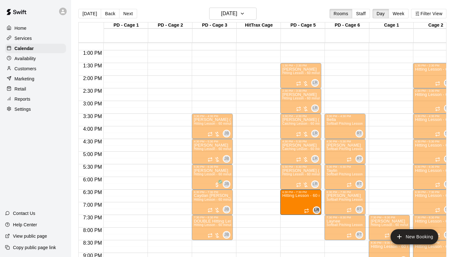
drag, startPoint x: 360, startPoint y: 203, endPoint x: 314, endPoint y: 206, distance: 46.3
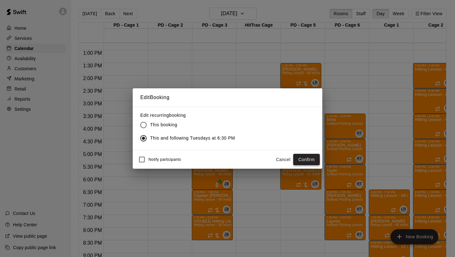
click at [310, 158] on button "Confirm" at bounding box center [306, 160] width 27 height 12
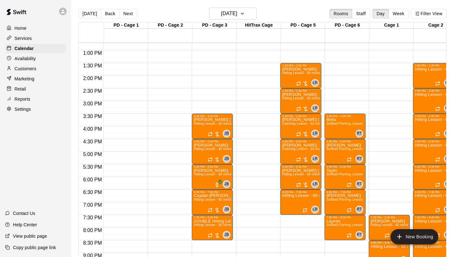
scroll to position [355, 0]
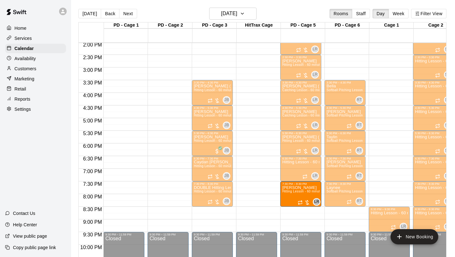
drag, startPoint x: 379, startPoint y: 194, endPoint x: 311, endPoint y: 195, distance: 68.0
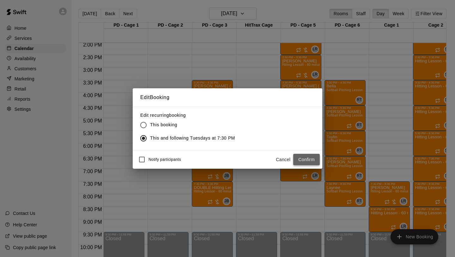
click at [309, 157] on button "Confirm" at bounding box center [306, 160] width 27 height 12
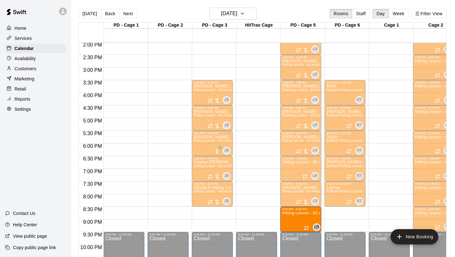
drag, startPoint x: 379, startPoint y: 217, endPoint x: 311, endPoint y: 220, distance: 67.7
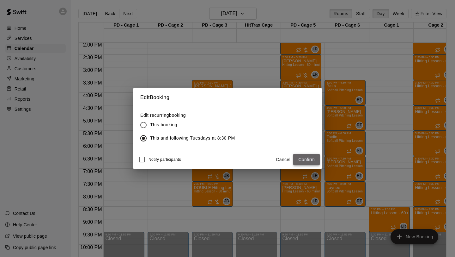
click at [306, 159] on button "Confirm" at bounding box center [306, 160] width 27 height 12
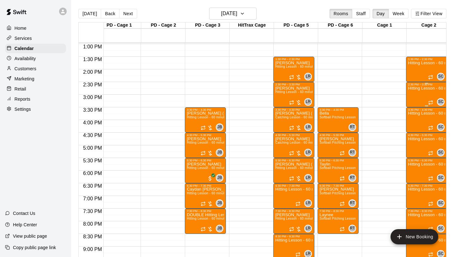
scroll to position [332, 7]
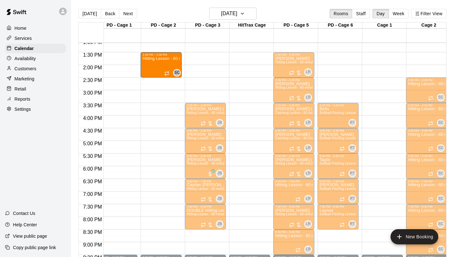
drag, startPoint x: 423, startPoint y: 62, endPoint x: 180, endPoint y: 65, distance: 243.5
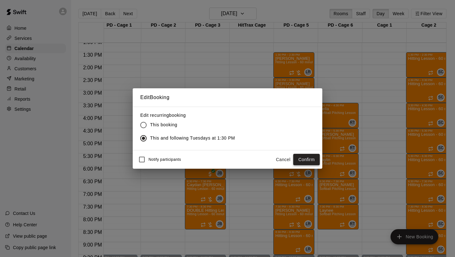
click at [301, 158] on button "Confirm" at bounding box center [306, 160] width 27 height 12
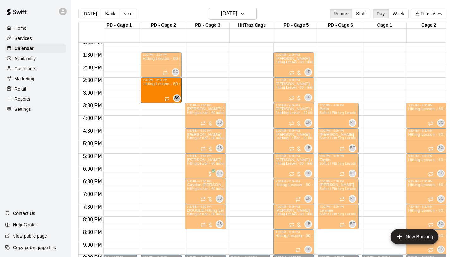
drag, startPoint x: 321, startPoint y: 100, endPoint x: 182, endPoint y: 97, distance: 139.1
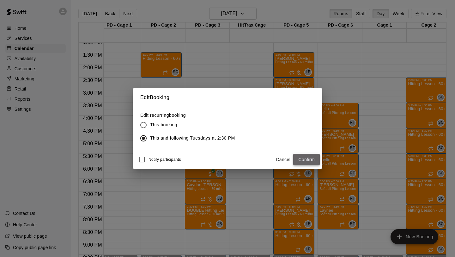
click at [302, 159] on button "Confirm" at bounding box center [306, 160] width 27 height 12
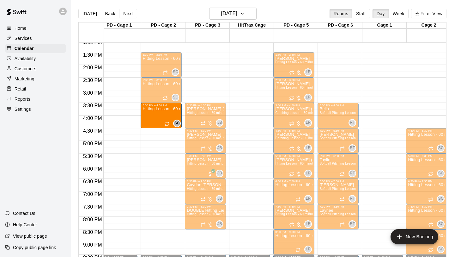
drag, startPoint x: 420, startPoint y: 120, endPoint x: 170, endPoint y: 122, distance: 249.8
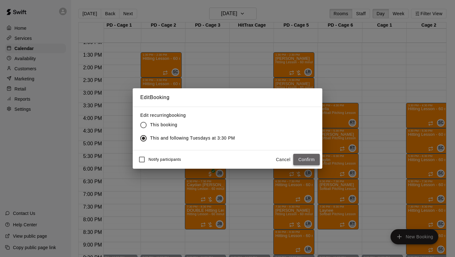
click at [304, 161] on button "Confirm" at bounding box center [306, 160] width 27 height 12
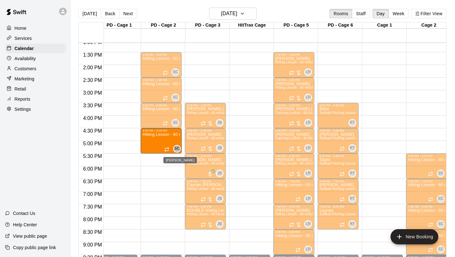
drag, startPoint x: 417, startPoint y: 147, endPoint x: 181, endPoint y: 148, distance: 236.2
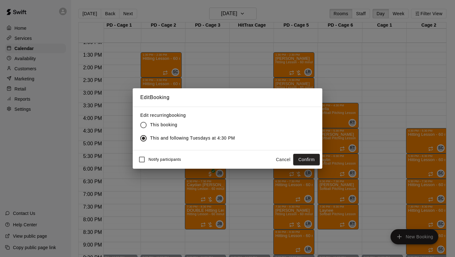
click at [306, 157] on button "Confirm" at bounding box center [306, 160] width 27 height 12
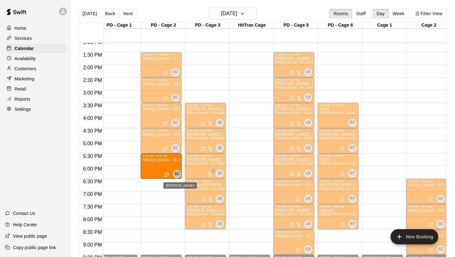
drag, startPoint x: 416, startPoint y: 170, endPoint x: 184, endPoint y: 171, distance: 231.7
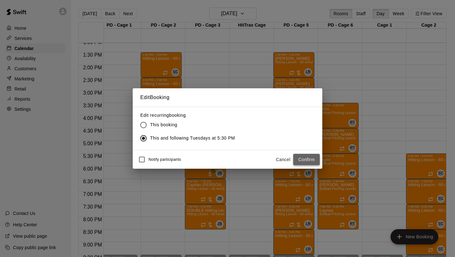
click at [302, 159] on button "Confirm" at bounding box center [306, 160] width 27 height 12
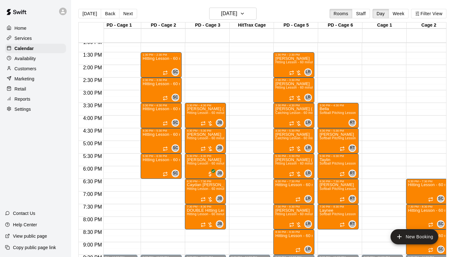
scroll to position [360, 7]
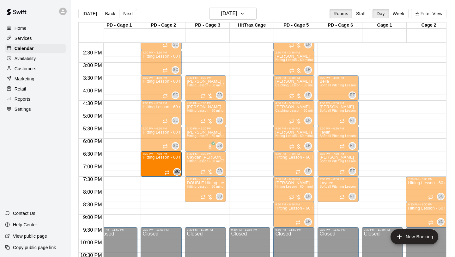
drag, startPoint x: 430, startPoint y: 166, endPoint x: 183, endPoint y: 168, distance: 246.9
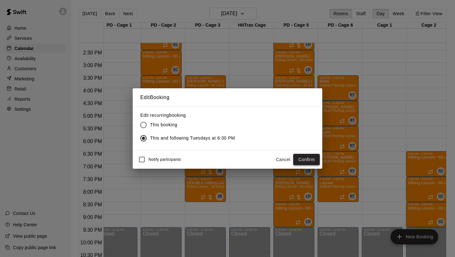
click at [304, 163] on button "Confirm" at bounding box center [306, 160] width 27 height 12
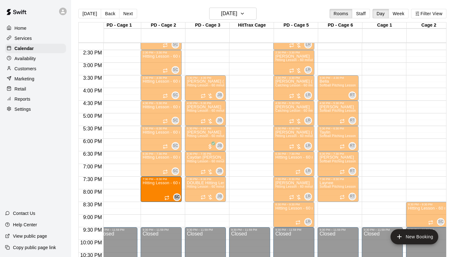
drag, startPoint x: 421, startPoint y: 190, endPoint x: 183, endPoint y: 194, distance: 238.4
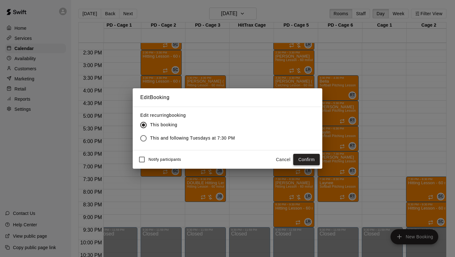
click at [306, 161] on button "Confirm" at bounding box center [306, 160] width 27 height 12
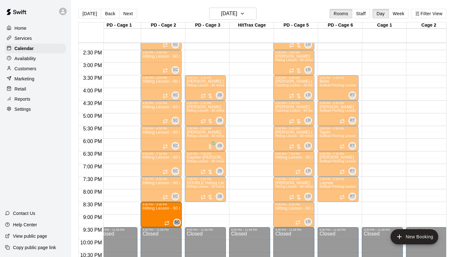
drag, startPoint x: 306, startPoint y: 198, endPoint x: 173, endPoint y: 212, distance: 134.1
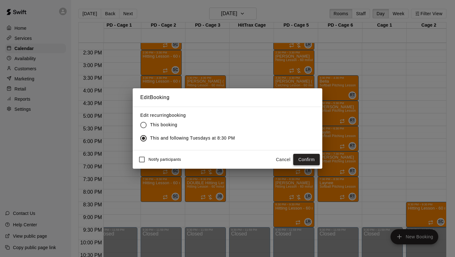
click at [309, 162] on button "Confirm" at bounding box center [306, 160] width 27 height 12
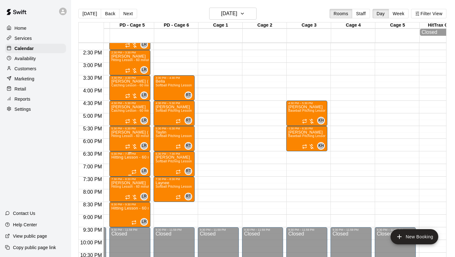
scroll to position [0, 177]
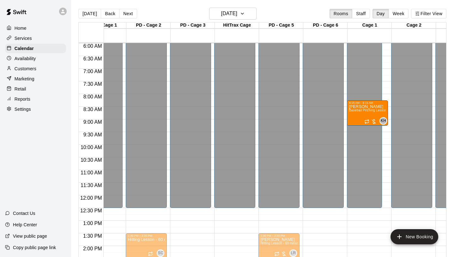
drag, startPoint x: 443, startPoint y: 116, endPoint x: 372, endPoint y: 120, distance: 71.6
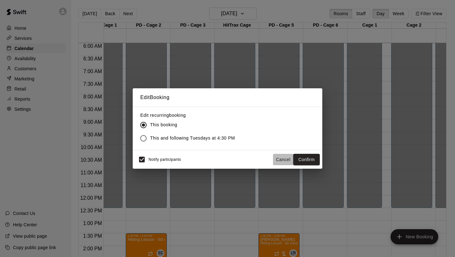
click at [282, 160] on button "Cancel" at bounding box center [283, 160] width 20 height 12
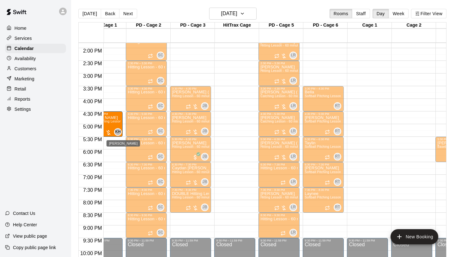
drag, startPoint x: 438, startPoint y: 127, endPoint x: 120, endPoint y: 131, distance: 317.8
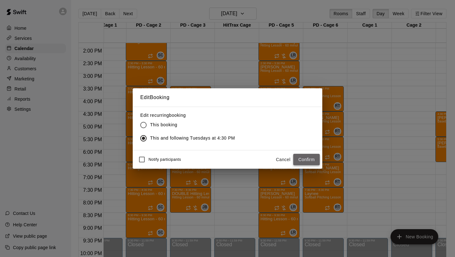
click at [298, 158] on button "Confirm" at bounding box center [306, 160] width 27 height 12
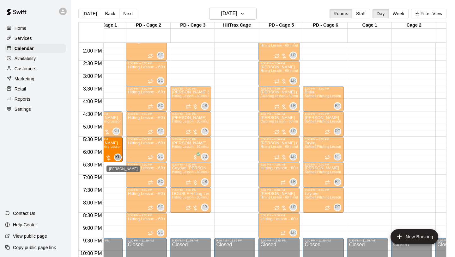
drag, startPoint x: 313, startPoint y: 156, endPoint x: 119, endPoint y: 156, distance: 193.8
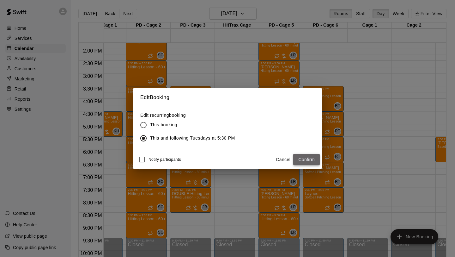
click at [307, 156] on button "Confirm" at bounding box center [306, 160] width 27 height 12
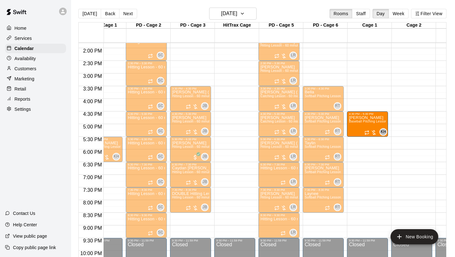
drag, startPoint x: 115, startPoint y: 124, endPoint x: 357, endPoint y: 129, distance: 242.2
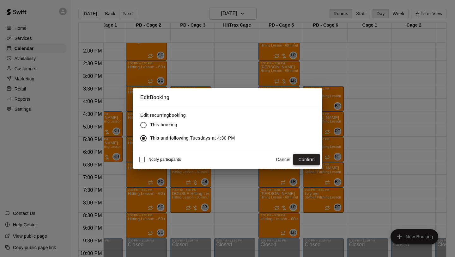
click at [313, 159] on button "Confirm" at bounding box center [306, 160] width 27 height 12
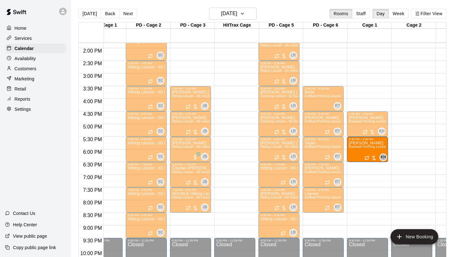
drag, startPoint x: 114, startPoint y: 147, endPoint x: 358, endPoint y: 152, distance: 243.8
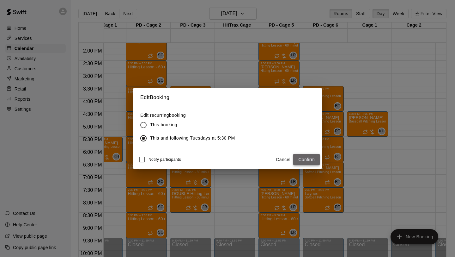
click at [308, 161] on button "Confirm" at bounding box center [306, 160] width 27 height 12
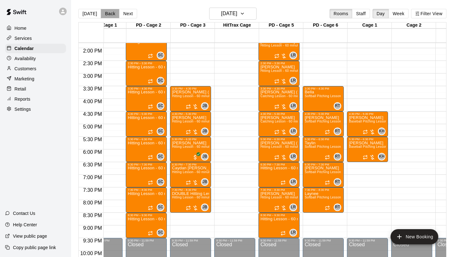
click at [109, 12] on button "Back" at bounding box center [110, 13] width 19 height 9
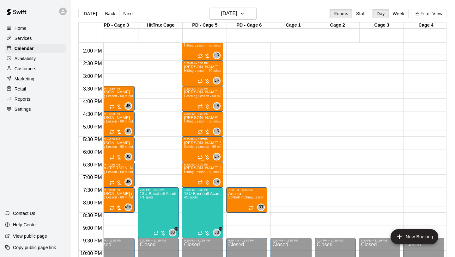
scroll to position [0, 99]
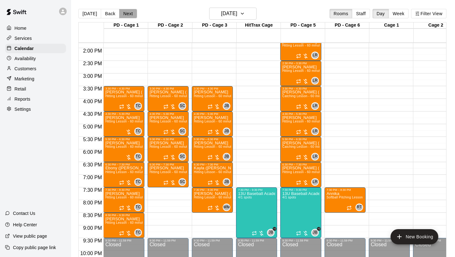
click at [120, 11] on button "Next" at bounding box center [128, 13] width 18 height 9
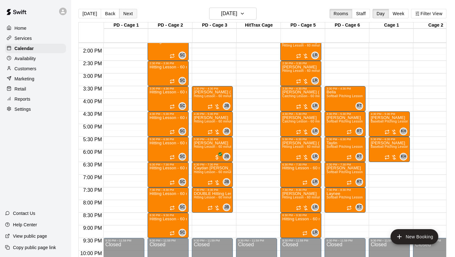
click at [120, 10] on button "Next" at bounding box center [128, 13] width 18 height 9
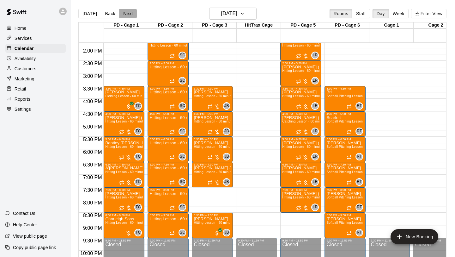
click at [131, 16] on button "Next" at bounding box center [128, 13] width 18 height 9
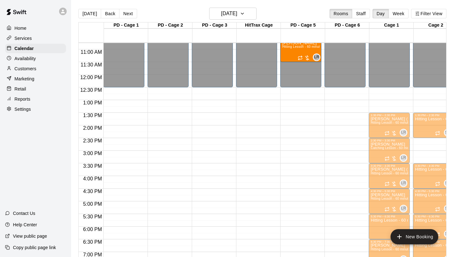
scroll to position [266, 0]
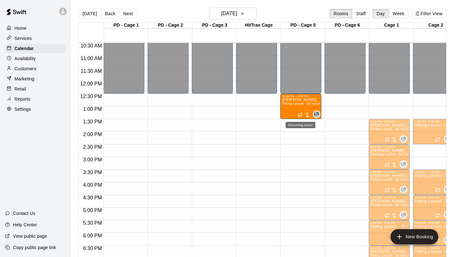
drag, startPoint x: 381, startPoint y: 61, endPoint x: 298, endPoint y: 115, distance: 99.1
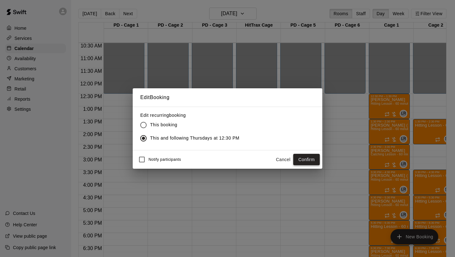
click at [316, 164] on button "Confirm" at bounding box center [306, 160] width 27 height 12
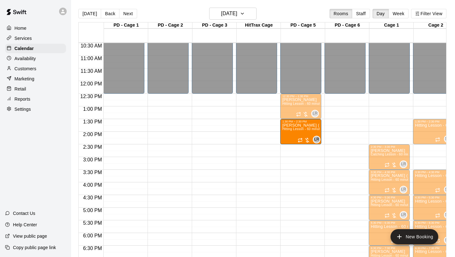
drag, startPoint x: 384, startPoint y: 133, endPoint x: 321, endPoint y: 136, distance: 63.0
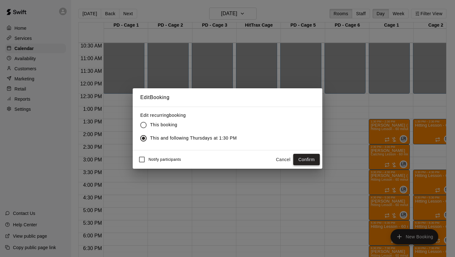
click at [313, 163] on button "Confirm" at bounding box center [306, 160] width 27 height 12
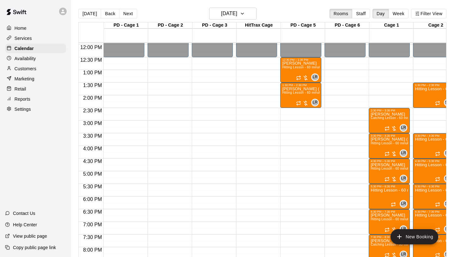
scroll to position [302, 0]
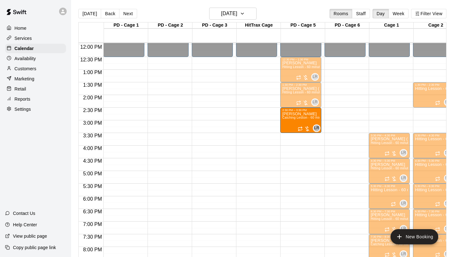
drag, startPoint x: 381, startPoint y: 125, endPoint x: 311, endPoint y: 128, distance: 69.3
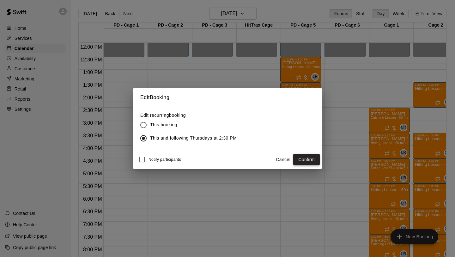
click at [302, 158] on button "Confirm" at bounding box center [306, 160] width 27 height 12
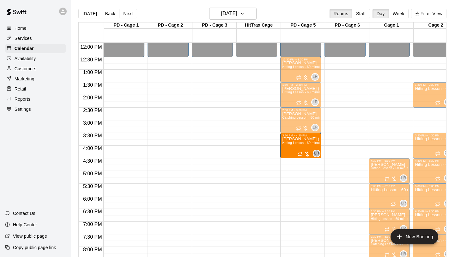
drag, startPoint x: 379, startPoint y: 144, endPoint x: 313, endPoint y: 148, distance: 66.8
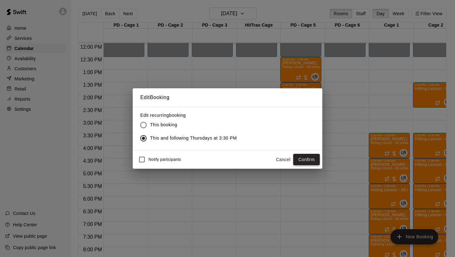
click at [316, 160] on button "Confirm" at bounding box center [306, 160] width 27 height 12
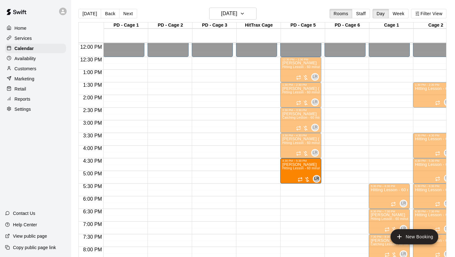
drag, startPoint x: 377, startPoint y: 172, endPoint x: 310, endPoint y: 175, distance: 66.8
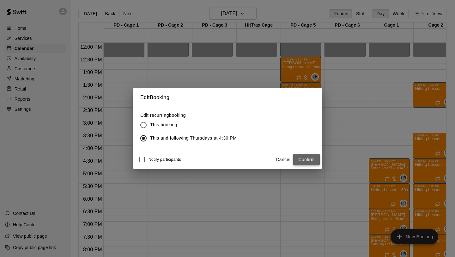
click at [314, 157] on button "Confirm" at bounding box center [306, 160] width 27 height 12
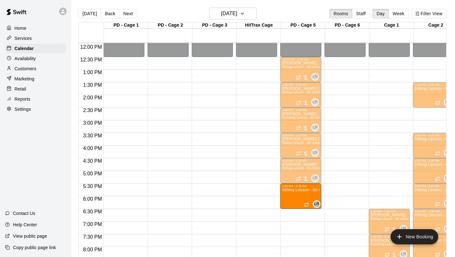
drag, startPoint x: 379, startPoint y: 199, endPoint x: 309, endPoint y: 204, distance: 70.3
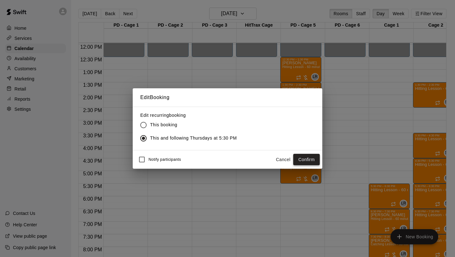
click at [307, 159] on button "Confirm" at bounding box center [306, 160] width 27 height 12
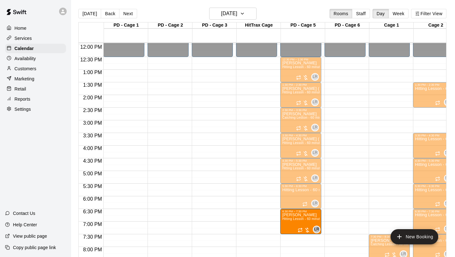
drag, startPoint x: 375, startPoint y: 216, endPoint x: 317, endPoint y: 219, distance: 58.3
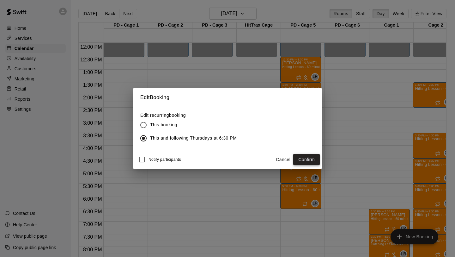
click at [313, 159] on button "Confirm" at bounding box center [306, 160] width 27 height 12
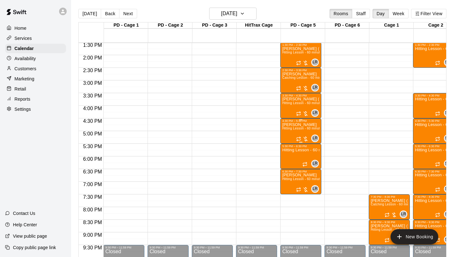
scroll to position [355, 0]
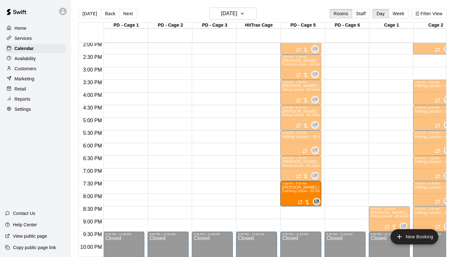
drag, startPoint x: 373, startPoint y: 194, endPoint x: 320, endPoint y: 198, distance: 53.3
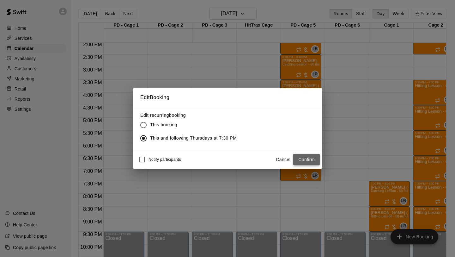
click at [304, 160] on button "Confirm" at bounding box center [306, 160] width 27 height 12
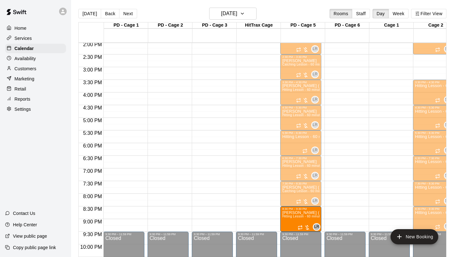
drag, startPoint x: 377, startPoint y: 220, endPoint x: 309, endPoint y: 223, distance: 68.4
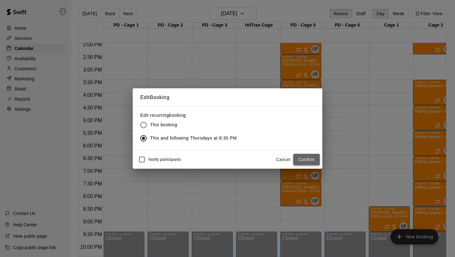
click at [308, 159] on button "Confirm" at bounding box center [306, 160] width 27 height 12
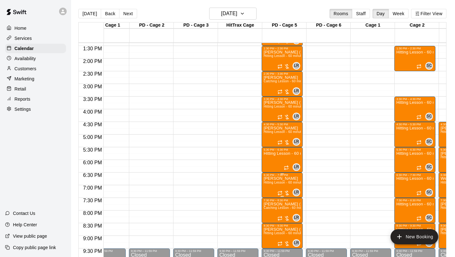
scroll to position [339, 18]
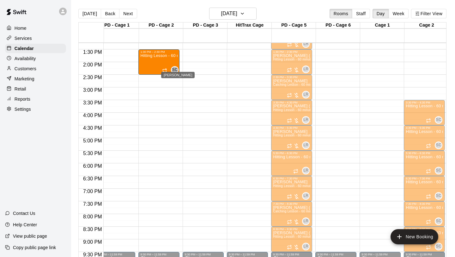
drag, startPoint x: 411, startPoint y: 68, endPoint x: 176, endPoint y: 73, distance: 235.6
drag, startPoint x: 418, startPoint y: 67, endPoint x: 169, endPoint y: 70, distance: 248.8
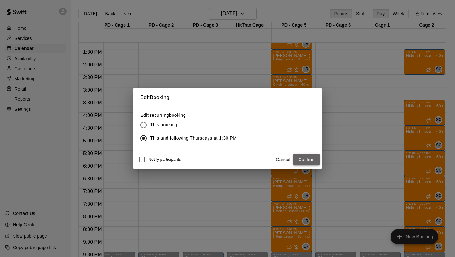
click at [302, 158] on button "Confirm" at bounding box center [306, 160] width 27 height 12
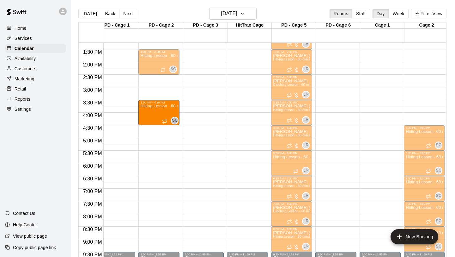
drag, startPoint x: 413, startPoint y: 117, endPoint x: 180, endPoint y: 122, distance: 232.4
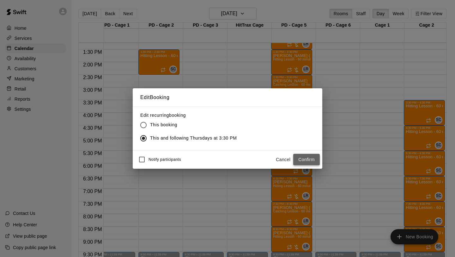
click at [299, 163] on button "Confirm" at bounding box center [306, 160] width 27 height 12
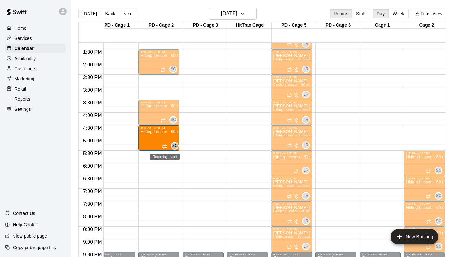
drag, startPoint x: 416, startPoint y: 144, endPoint x: 163, endPoint y: 144, distance: 252.3
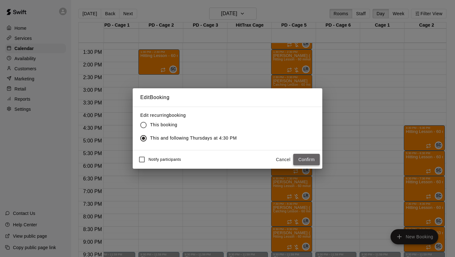
click at [296, 156] on button "Confirm" at bounding box center [306, 160] width 27 height 12
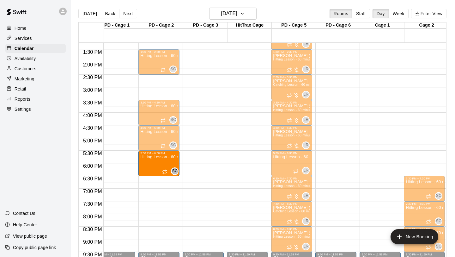
drag, startPoint x: 415, startPoint y: 161, endPoint x: 170, endPoint y: 165, distance: 245.1
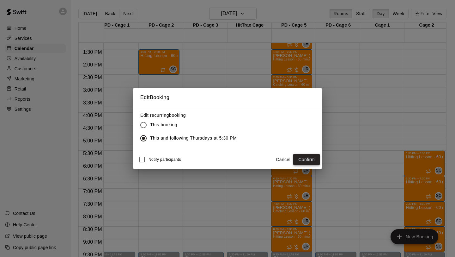
click at [312, 159] on button "Confirm" at bounding box center [306, 160] width 27 height 12
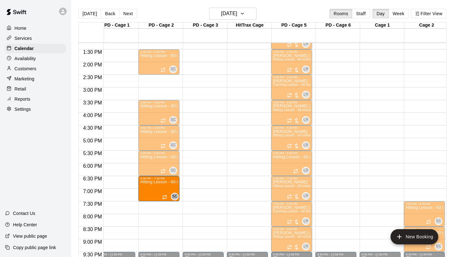
drag, startPoint x: 414, startPoint y: 180, endPoint x: 171, endPoint y: 185, distance: 243.2
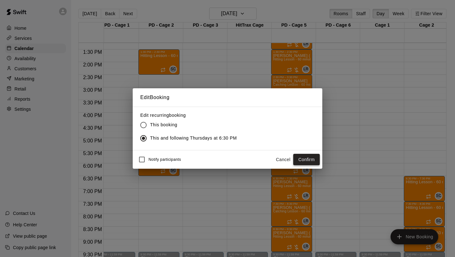
click at [310, 158] on button "Confirm" at bounding box center [306, 160] width 27 height 12
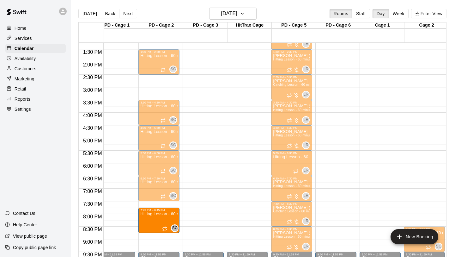
drag, startPoint x: 416, startPoint y: 207, endPoint x: 175, endPoint y: 214, distance: 240.7
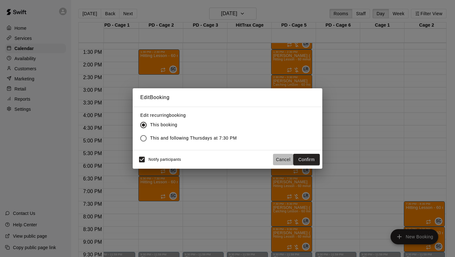
click at [276, 163] on button "Cancel" at bounding box center [283, 160] width 20 height 12
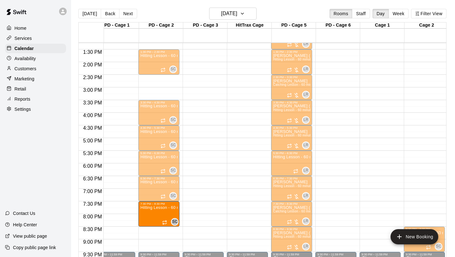
drag, startPoint x: 327, startPoint y: 209, endPoint x: 170, endPoint y: 217, distance: 156.7
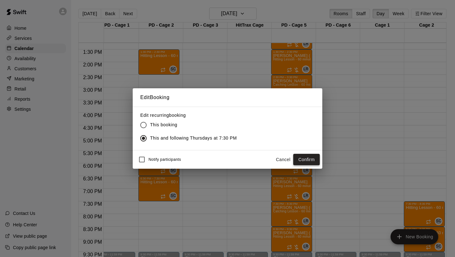
click at [306, 160] on button "Confirm" at bounding box center [306, 160] width 27 height 12
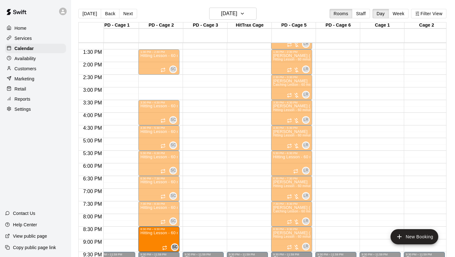
drag, startPoint x: 443, startPoint y: 230, endPoint x: 172, endPoint y: 236, distance: 271.0
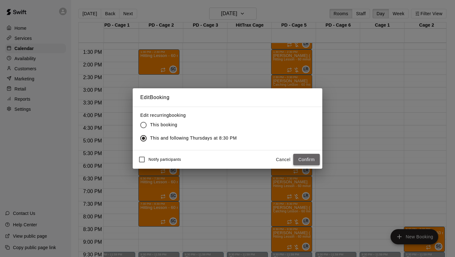
click at [298, 156] on button "Confirm" at bounding box center [306, 160] width 27 height 12
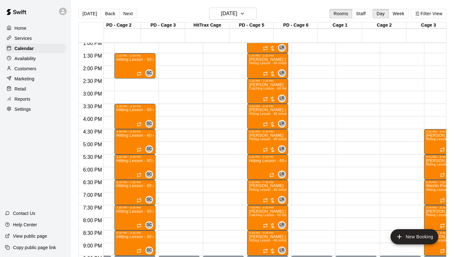
scroll to position [0, 33]
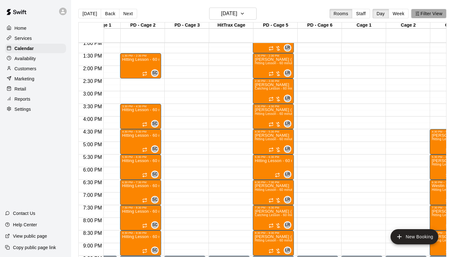
click at [429, 14] on button "Filter View" at bounding box center [428, 13] width 35 height 9
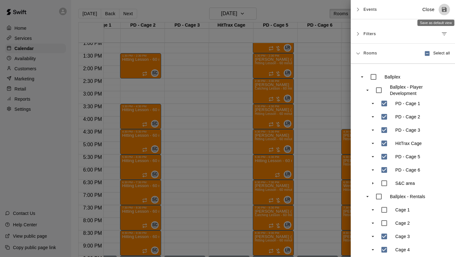
click at [446, 11] on icon "Save as default view" at bounding box center [444, 9] width 5 height 5
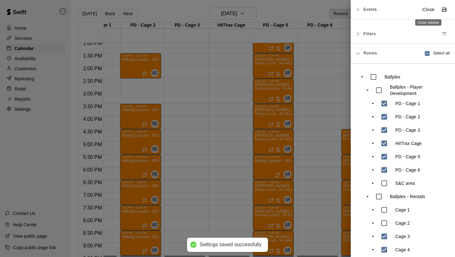
click at [430, 9] on p "Close" at bounding box center [429, 9] width 12 height 7
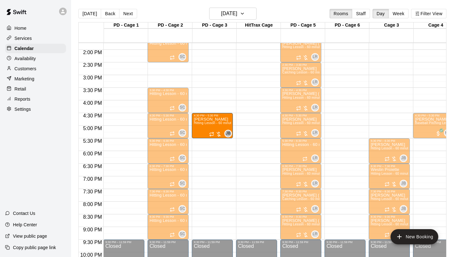
drag, startPoint x: 394, startPoint y: 121, endPoint x: 207, endPoint y: 126, distance: 187.2
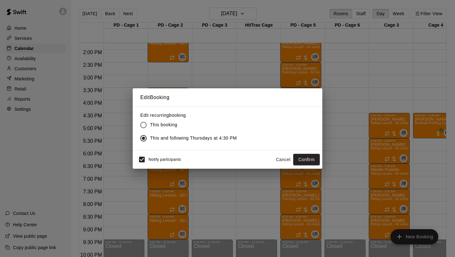
click at [141, 152] on div "Notify participants Cancel Confirm" at bounding box center [228, 159] width 190 height 18
click at [294, 157] on button "Confirm" at bounding box center [306, 160] width 27 height 12
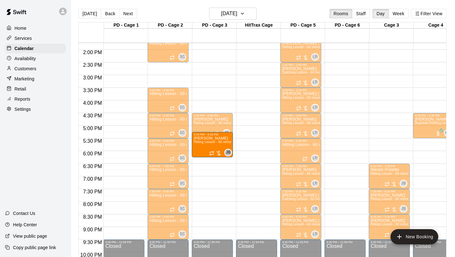
drag, startPoint x: 380, startPoint y: 157, endPoint x: 222, endPoint y: 157, distance: 157.8
click at [222, 157] on div "12:00 AM 12:30 AM 1:00 AM 1:30 AM 2:00 AM 2:30 AM 3:00 AM 3:30 AM 4:00 AM 4:30 …" at bounding box center [263, 153] width 368 height 222
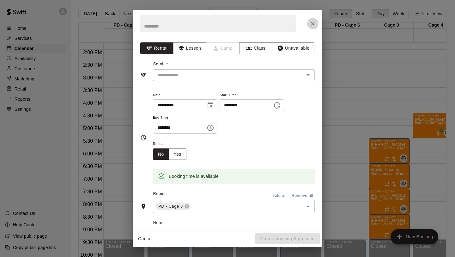
click at [315, 25] on icon "Close" at bounding box center [313, 24] width 6 height 6
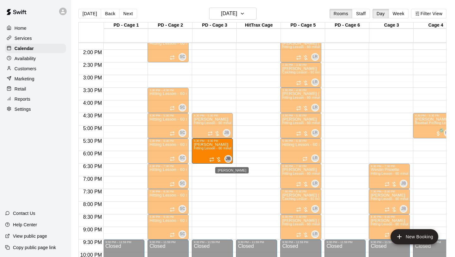
drag, startPoint x: 379, startPoint y: 152, endPoint x: 227, endPoint y: 155, distance: 151.8
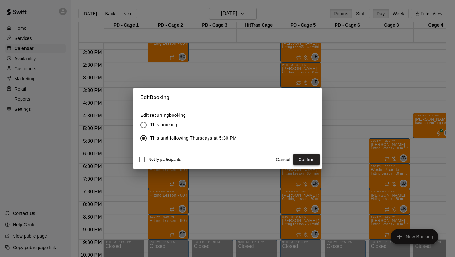
click at [298, 162] on button "Confirm" at bounding box center [306, 160] width 27 height 12
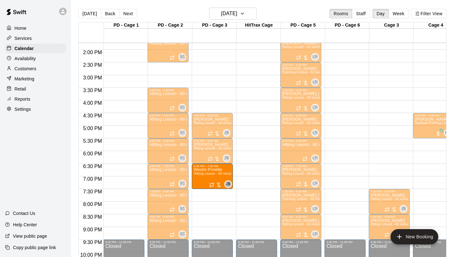
drag, startPoint x: 336, startPoint y: 176, endPoint x: 231, endPoint y: 177, distance: 104.3
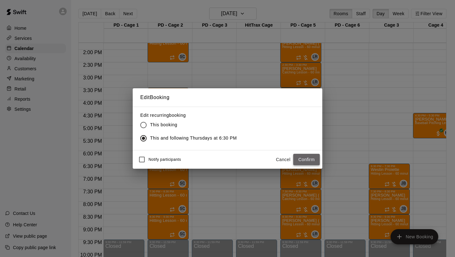
click at [307, 161] on button "Confirm" at bounding box center [306, 160] width 27 height 12
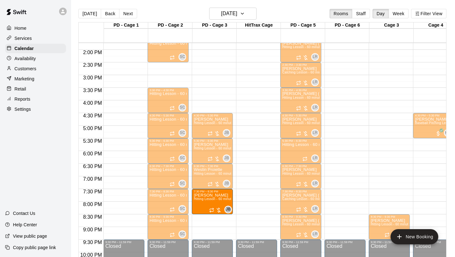
drag, startPoint x: 386, startPoint y: 201, endPoint x: 234, endPoint y: 204, distance: 151.8
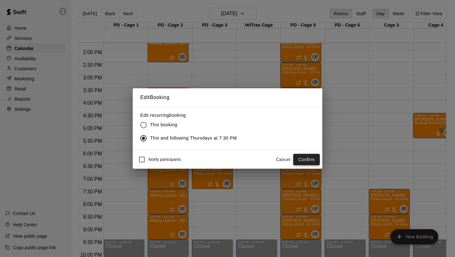
click at [302, 158] on button "Confirm" at bounding box center [306, 160] width 27 height 12
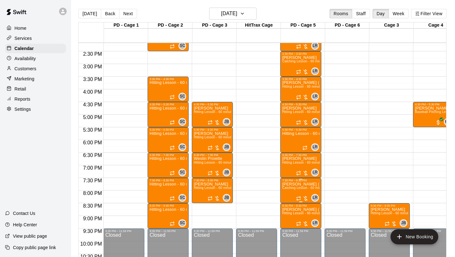
scroll to position [359, 0]
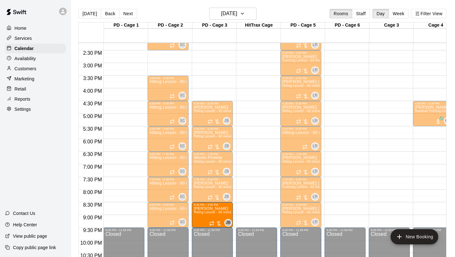
drag, startPoint x: 398, startPoint y: 211, endPoint x: 232, endPoint y: 215, distance: 166.3
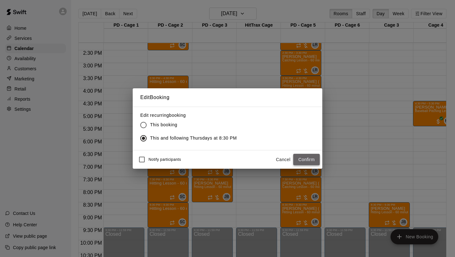
click at [304, 162] on button "Confirm" at bounding box center [306, 160] width 27 height 12
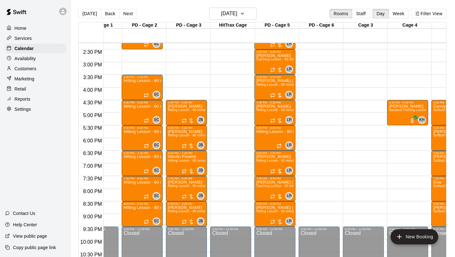
scroll to position [0, 28]
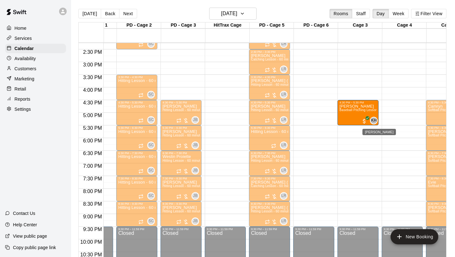
drag, startPoint x: 389, startPoint y: 116, endPoint x: 372, endPoint y: 117, distance: 17.1
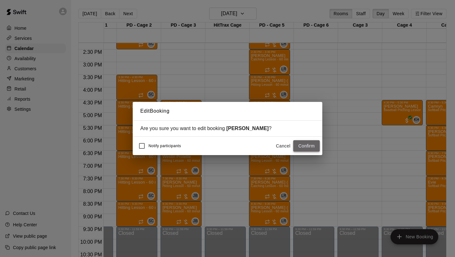
click at [304, 141] on button "Confirm" at bounding box center [306, 146] width 27 height 12
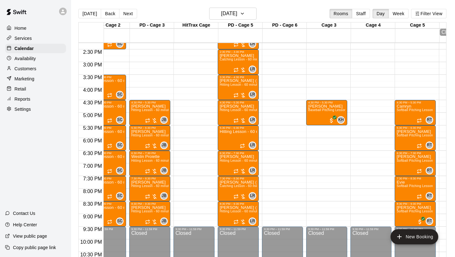
scroll to position [360, 62]
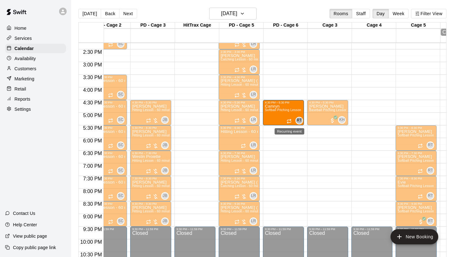
drag, startPoint x: 414, startPoint y: 115, endPoint x: 289, endPoint y: 118, distance: 125.9
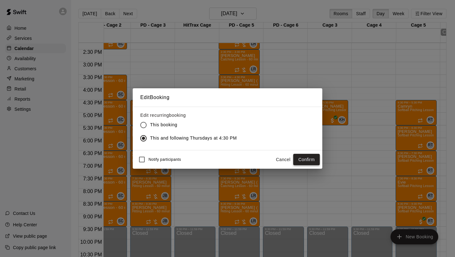
click at [301, 156] on button "Confirm" at bounding box center [306, 160] width 27 height 12
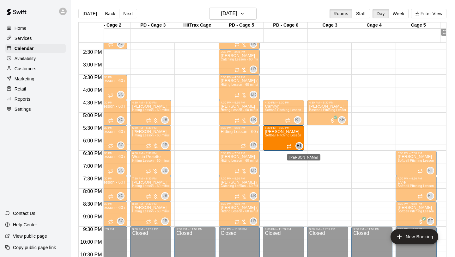
drag, startPoint x: 405, startPoint y: 144, endPoint x: 300, endPoint y: 148, distance: 105.1
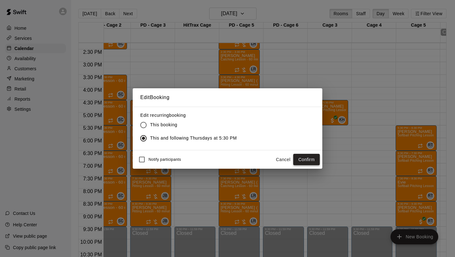
click at [304, 161] on button "Confirm" at bounding box center [306, 160] width 27 height 12
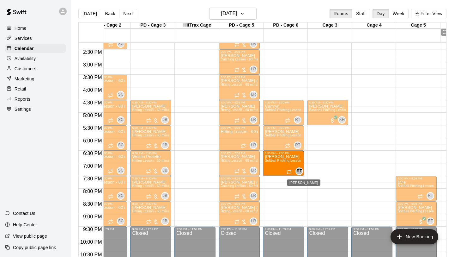
drag, startPoint x: 405, startPoint y: 165, endPoint x: 299, endPoint y: 168, distance: 106.3
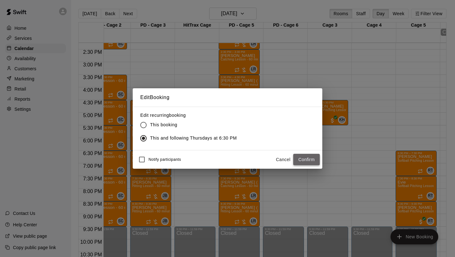
click at [304, 159] on button "Confirm" at bounding box center [306, 160] width 27 height 12
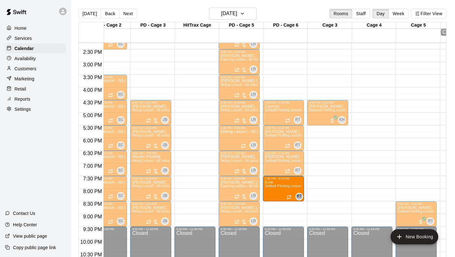
drag, startPoint x: 411, startPoint y: 189, endPoint x: 304, endPoint y: 192, distance: 107.5
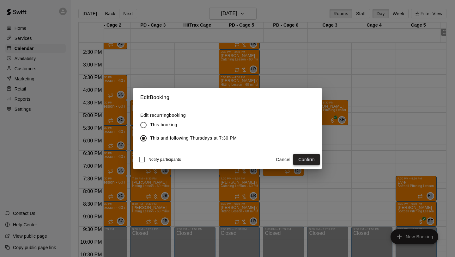
click at [316, 163] on button "Confirm" at bounding box center [306, 160] width 27 height 12
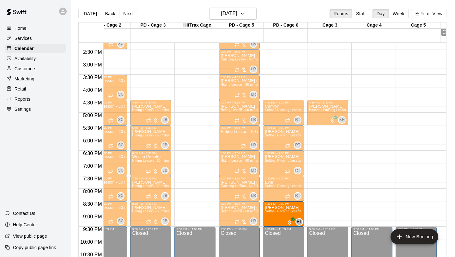
drag, startPoint x: 405, startPoint y: 212, endPoint x: 300, endPoint y: 216, distance: 104.7
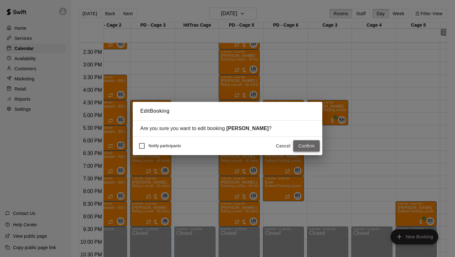
click at [307, 146] on button "Confirm" at bounding box center [306, 146] width 27 height 12
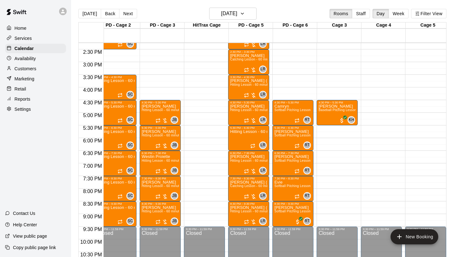
scroll to position [0, 11]
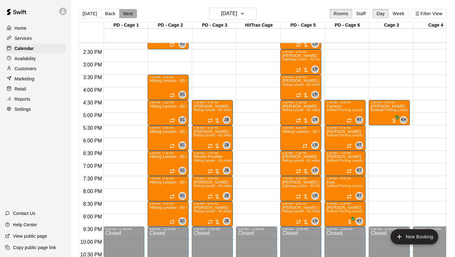
click at [130, 15] on button "Next" at bounding box center [128, 13] width 18 height 9
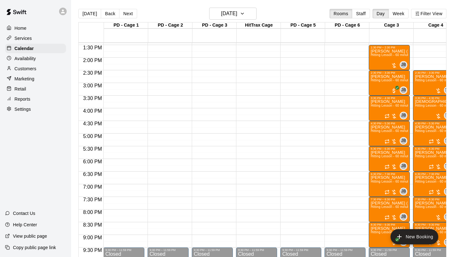
scroll to position [337, 0]
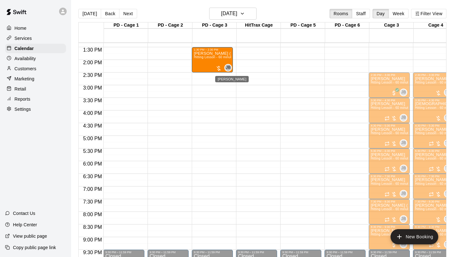
drag, startPoint x: 380, startPoint y: 60, endPoint x: 227, endPoint y: 64, distance: 152.4
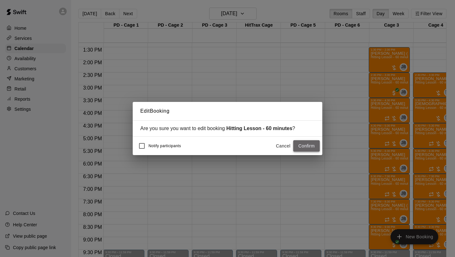
click at [311, 142] on button "Confirm" at bounding box center [306, 146] width 27 height 12
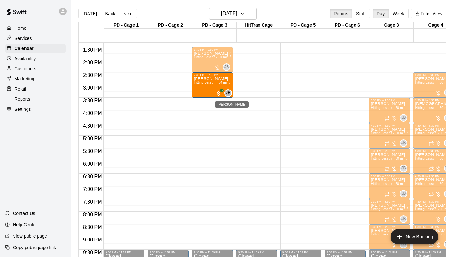
drag, startPoint x: 380, startPoint y: 93, endPoint x: 228, endPoint y: 95, distance: 152.4
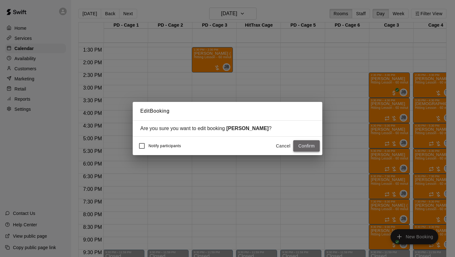
click at [300, 149] on button "Confirm" at bounding box center [306, 146] width 27 height 12
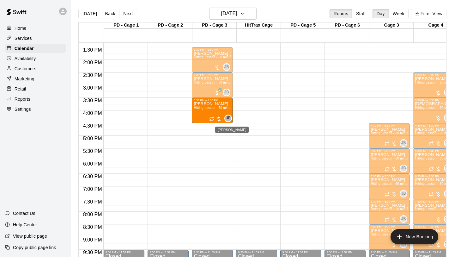
drag, startPoint x: 385, startPoint y: 116, endPoint x: 225, endPoint y: 120, distance: 159.7
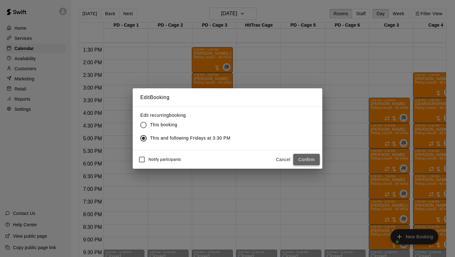
click at [304, 158] on button "Confirm" at bounding box center [306, 160] width 27 height 12
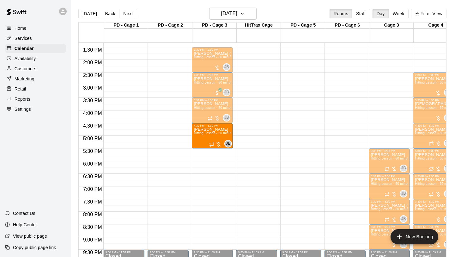
drag, startPoint x: 382, startPoint y: 136, endPoint x: 228, endPoint y: 139, distance: 153.7
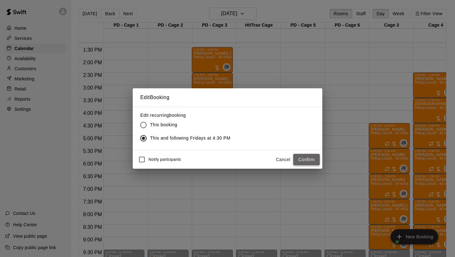
click at [308, 159] on button "Confirm" at bounding box center [306, 160] width 27 height 12
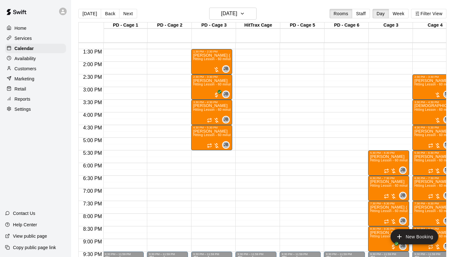
scroll to position [337, 1]
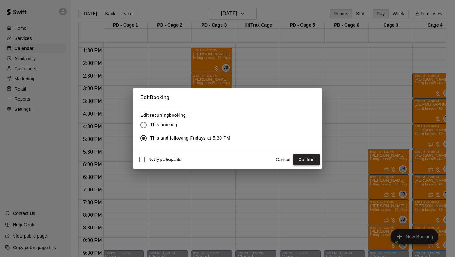
click at [301, 158] on button "Confirm" at bounding box center [306, 160] width 27 height 12
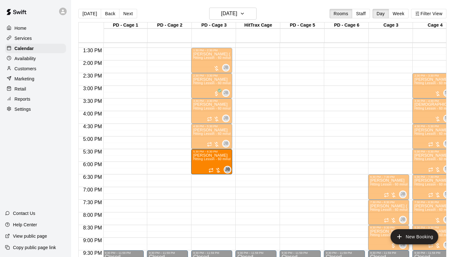
drag, startPoint x: 267, startPoint y: 157, endPoint x: 232, endPoint y: 158, distance: 34.8
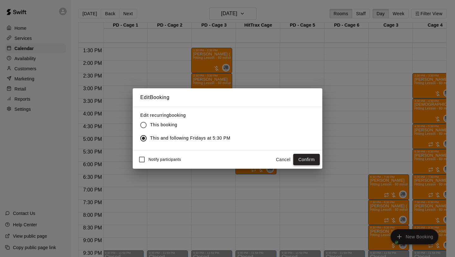
click at [295, 155] on button "Confirm" at bounding box center [306, 160] width 27 height 12
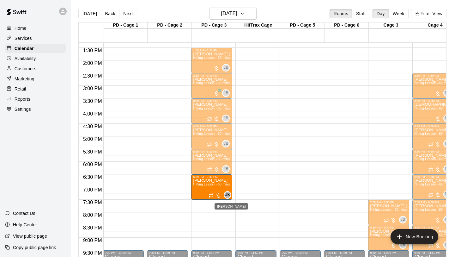
drag, startPoint x: 383, startPoint y: 187, endPoint x: 226, endPoint y: 192, distance: 156.3
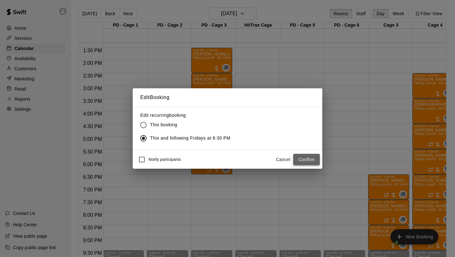
click at [301, 156] on button "Confirm" at bounding box center [306, 160] width 27 height 12
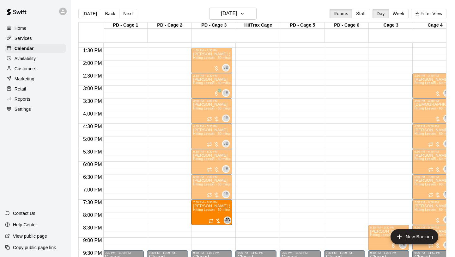
drag, startPoint x: 379, startPoint y: 208, endPoint x: 236, endPoint y: 212, distance: 143.0
click at [236, 212] on div "12:00 AM 12:30 AM 1:00 AM 1:30 AM 2:00 AM 2:30 AM 3:00 AM 3:30 AM 4:00 AM 4:30 …" at bounding box center [263, 153] width 368 height 222
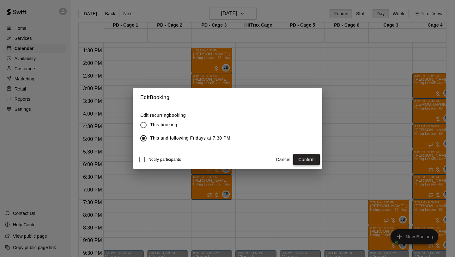
click at [311, 160] on button "Confirm" at bounding box center [306, 160] width 27 height 12
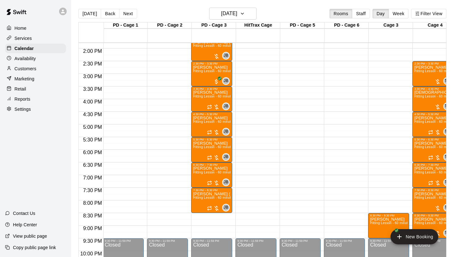
scroll to position [352, 1]
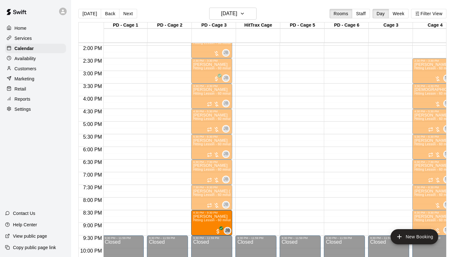
drag, startPoint x: 373, startPoint y: 219, endPoint x: 233, endPoint y: 221, distance: 140.1
click at [233, 221] on div "12:00 AM 12:30 AM 1:00 AM 1:30 AM 2:00 AM 2:30 AM 3:00 AM 3:30 AM 4:00 AM 4:30 …" at bounding box center [263, 153] width 368 height 222
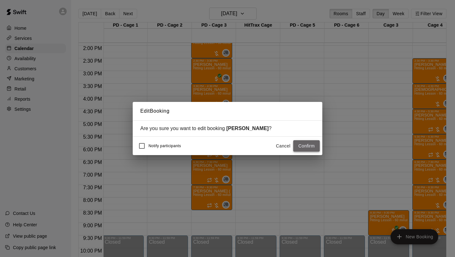
click at [316, 147] on button "Confirm" at bounding box center [306, 146] width 27 height 12
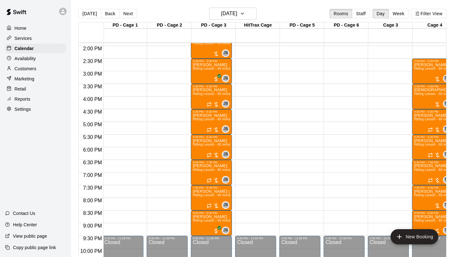
scroll to position [0, 0]
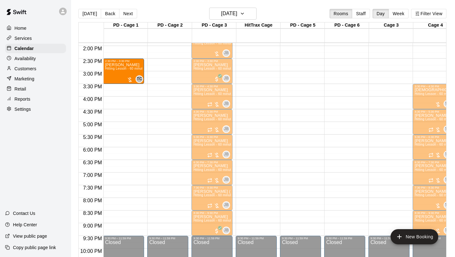
drag, startPoint x: 424, startPoint y: 74, endPoint x: 137, endPoint y: 75, distance: 286.8
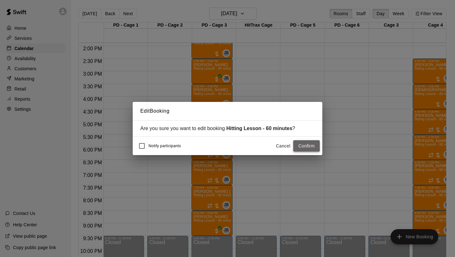
click at [309, 146] on button "Confirm" at bounding box center [306, 146] width 27 height 12
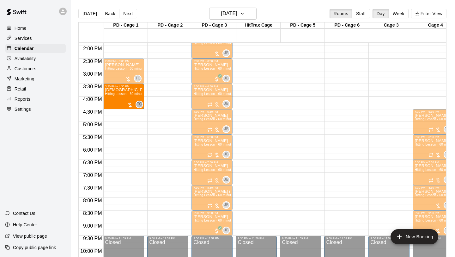
drag, startPoint x: 429, startPoint y: 100, endPoint x: 144, endPoint y: 104, distance: 285.2
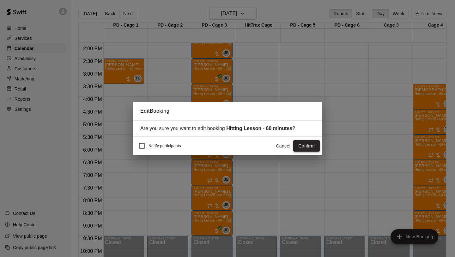
click at [299, 145] on button "Confirm" at bounding box center [306, 146] width 27 height 12
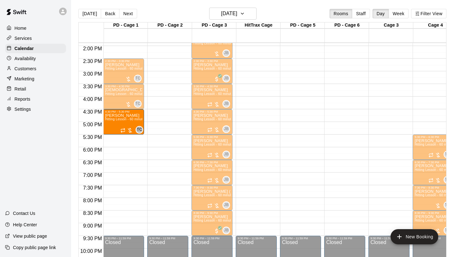
drag, startPoint x: 431, startPoint y: 121, endPoint x: 145, endPoint y: 124, distance: 285.8
click at [145, 124] on div "12:00 AM 12:30 AM 1:00 AM 1:30 AM 2:00 AM 2:30 AM 3:00 AM 3:30 AM 4:00 AM 4:30 …" at bounding box center [263, 153] width 368 height 222
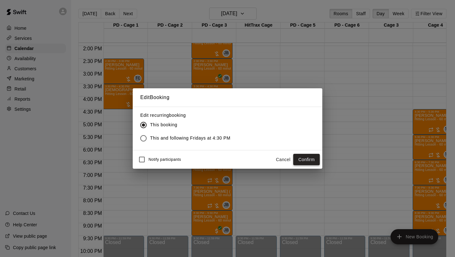
click at [302, 155] on button "Confirm" at bounding box center [306, 160] width 27 height 12
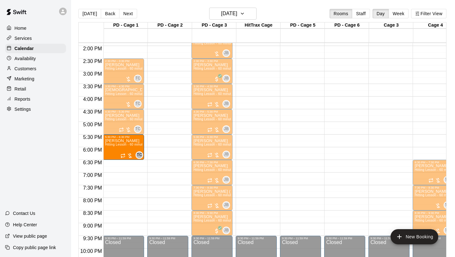
drag, startPoint x: 425, startPoint y: 148, endPoint x: 147, endPoint y: 149, distance: 278.2
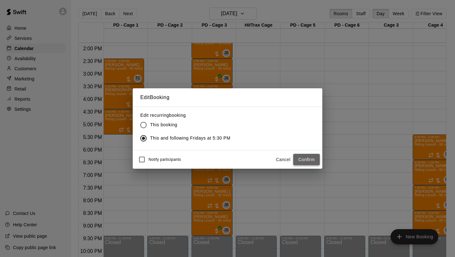
click at [301, 158] on button "Confirm" at bounding box center [306, 160] width 27 height 12
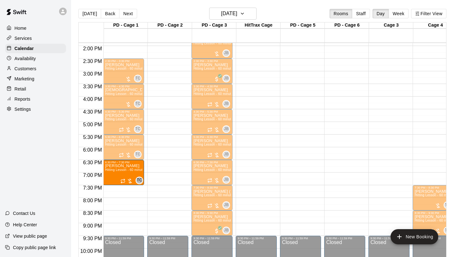
drag, startPoint x: 416, startPoint y: 169, endPoint x: 134, endPoint y: 171, distance: 282.6
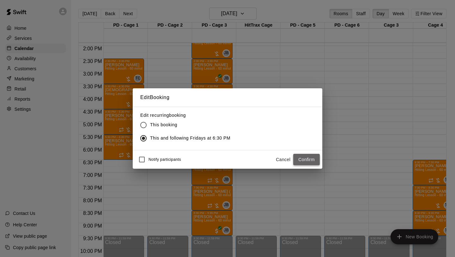
click at [296, 156] on button "Confirm" at bounding box center [306, 160] width 27 height 12
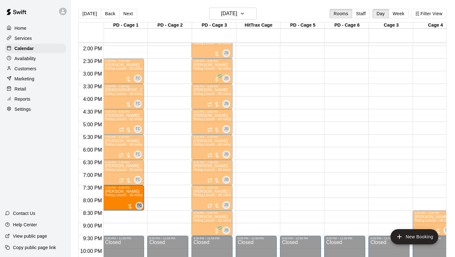
drag, startPoint x: 419, startPoint y: 197, endPoint x: 127, endPoint y: 202, distance: 291.5
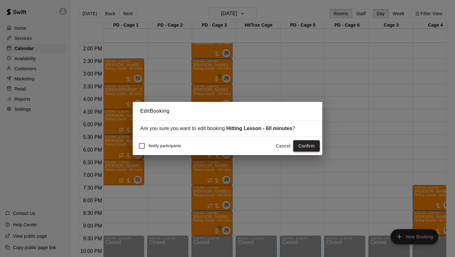
click at [306, 144] on button "Confirm" at bounding box center [306, 146] width 27 height 12
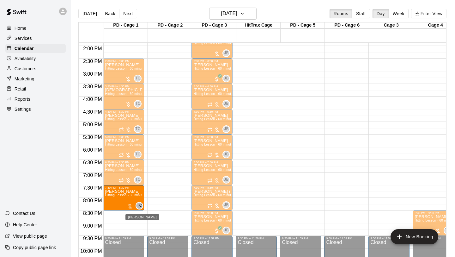
drag, startPoint x: 426, startPoint y: 201, endPoint x: 142, endPoint y: 204, distance: 284.2
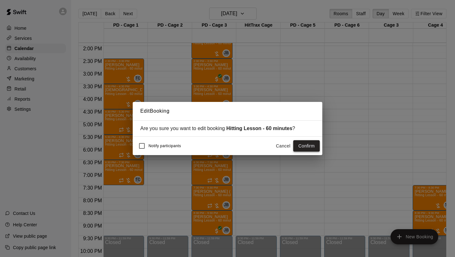
click at [309, 144] on button "Confirm" at bounding box center [306, 146] width 27 height 12
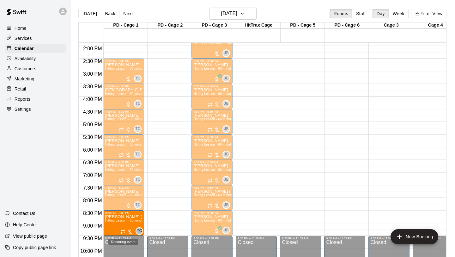
drag, startPoint x: 330, startPoint y: 220, endPoint x: 144, endPoint y: 225, distance: 185.3
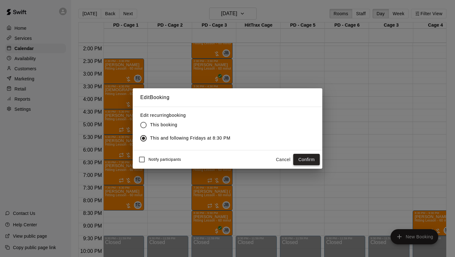
click at [305, 162] on button "Confirm" at bounding box center [306, 160] width 27 height 12
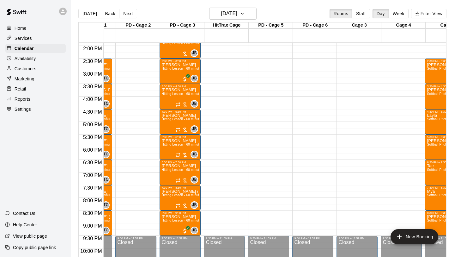
scroll to position [0, 45]
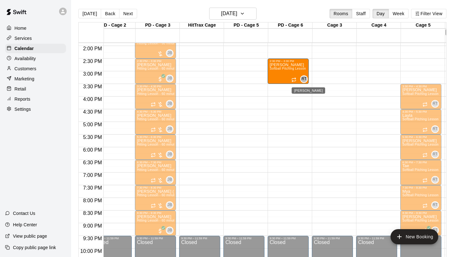
drag, startPoint x: 416, startPoint y: 77, endPoint x: 308, endPoint y: 77, distance: 107.5
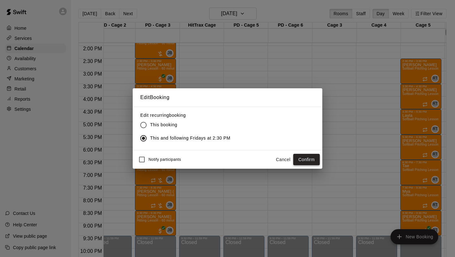
click at [304, 155] on button "Confirm" at bounding box center [306, 160] width 27 height 12
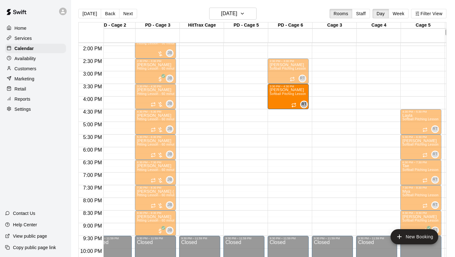
drag, startPoint x: 315, startPoint y: 115, endPoint x: 305, endPoint y: 100, distance: 17.7
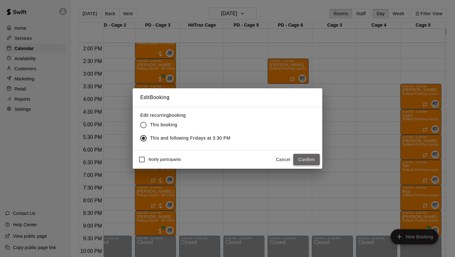
click at [297, 157] on button "Confirm" at bounding box center [306, 160] width 27 height 12
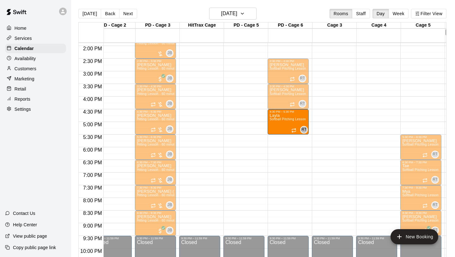
drag, startPoint x: 330, startPoint y: 127, endPoint x: 312, endPoint y: 128, distance: 17.7
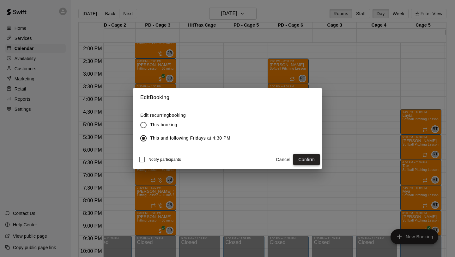
click at [298, 156] on button "Confirm" at bounding box center [306, 160] width 27 height 12
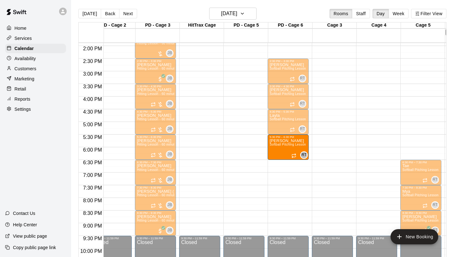
drag, startPoint x: 411, startPoint y: 149, endPoint x: 310, endPoint y: 149, distance: 100.2
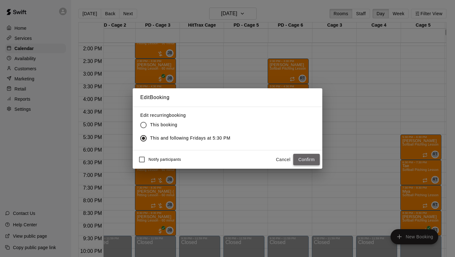
click at [300, 157] on button "Confirm" at bounding box center [306, 160] width 27 height 12
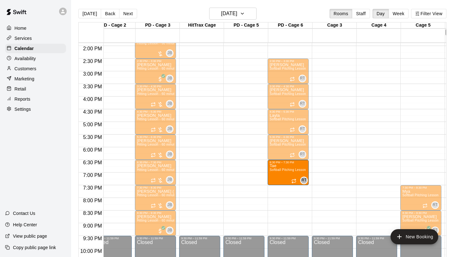
drag, startPoint x: 404, startPoint y: 176, endPoint x: 309, endPoint y: 181, distance: 95.6
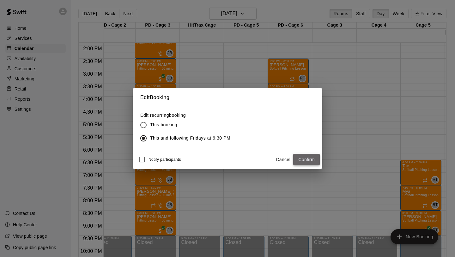
click at [308, 157] on button "Confirm" at bounding box center [306, 160] width 27 height 12
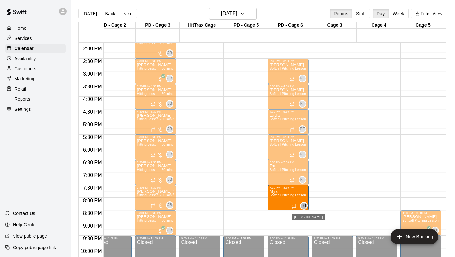
drag, startPoint x: 352, startPoint y: 204, endPoint x: 312, endPoint y: 206, distance: 40.2
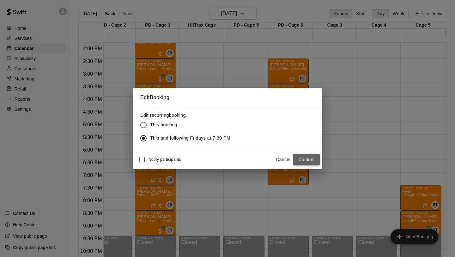
click at [305, 156] on button "Confirm" at bounding box center [306, 160] width 27 height 12
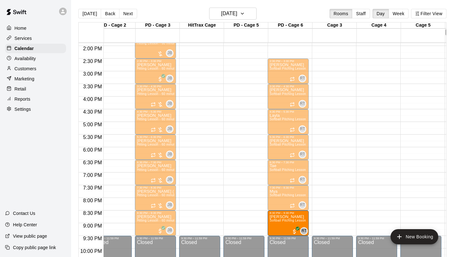
drag, startPoint x: 369, startPoint y: 218, endPoint x: 310, endPoint y: 222, distance: 59.3
click at [310, 222] on div "12:00 AM 12:30 AM 1:00 AM 1:30 AM 2:00 AM 2:30 AM 3:00 AM 3:30 AM 4:00 AM 4:30 …" at bounding box center [263, 153] width 368 height 222
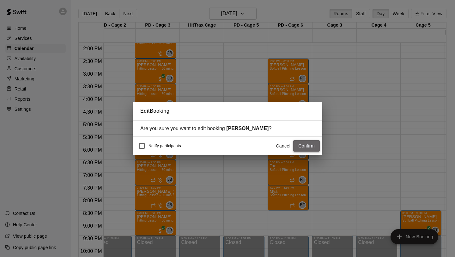
click at [305, 146] on button "Confirm" at bounding box center [306, 146] width 27 height 12
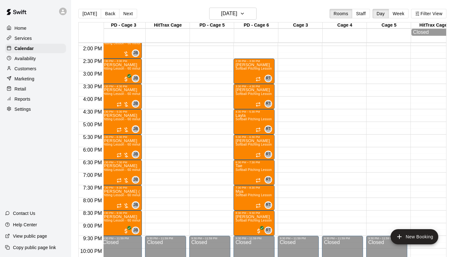
scroll to position [0, 100]
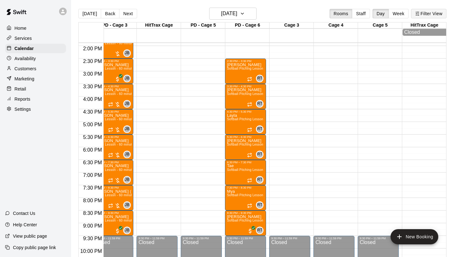
click at [432, 14] on button "Filter View" at bounding box center [428, 13] width 35 height 9
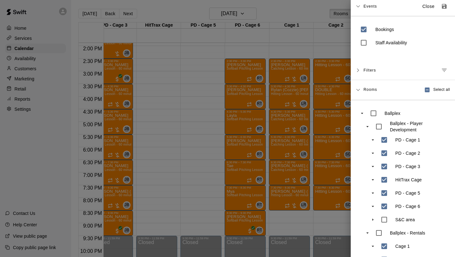
scroll to position [0, 0]
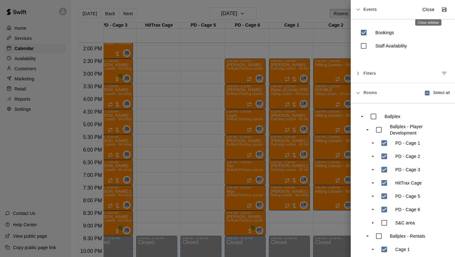
click at [433, 10] on p "Close" at bounding box center [429, 9] width 12 height 7
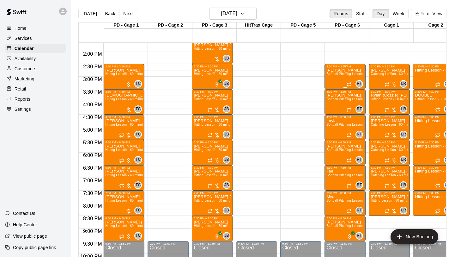
scroll to position [346, 0]
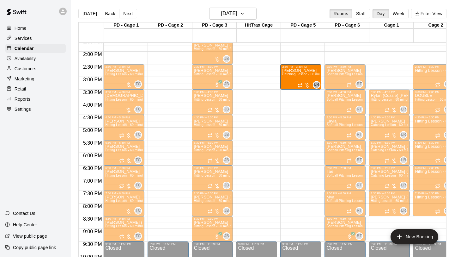
drag, startPoint x: 387, startPoint y: 73, endPoint x: 304, endPoint y: 77, distance: 83.2
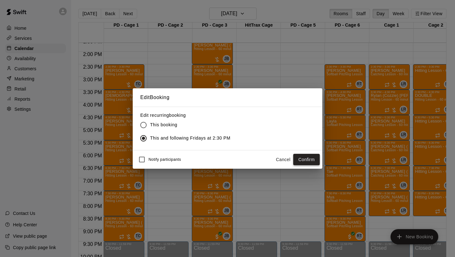
click at [302, 159] on button "Confirm" at bounding box center [306, 160] width 27 height 12
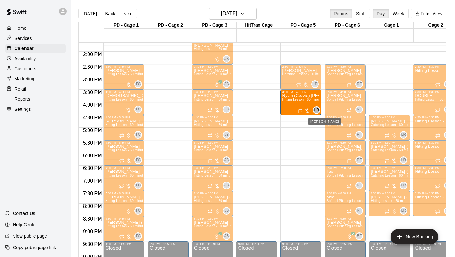
drag, startPoint x: 385, startPoint y: 106, endPoint x: 314, endPoint y: 112, distance: 71.7
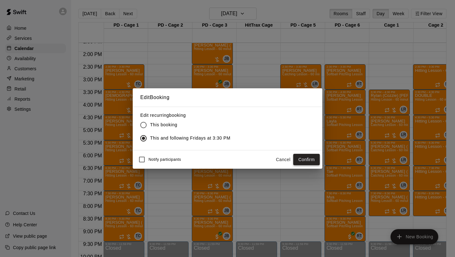
click at [307, 160] on button "Confirm" at bounding box center [306, 160] width 27 height 12
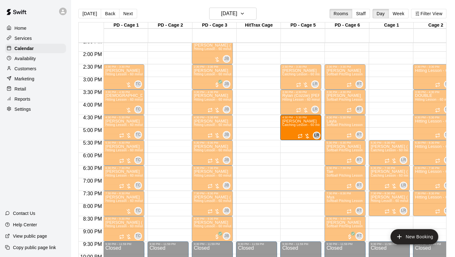
drag, startPoint x: 381, startPoint y: 132, endPoint x: 308, endPoint y: 135, distance: 73.1
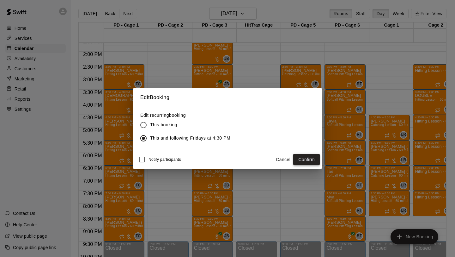
click at [312, 157] on button "Confirm" at bounding box center [306, 160] width 27 height 12
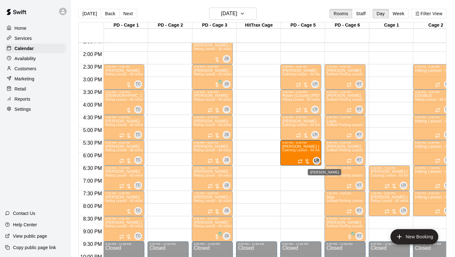
drag, startPoint x: 332, startPoint y: 161, endPoint x: 313, endPoint y: 159, distance: 19.1
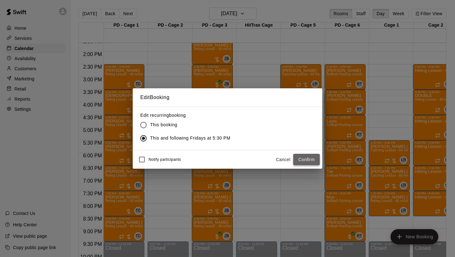
click at [301, 156] on button "Confirm" at bounding box center [306, 160] width 27 height 12
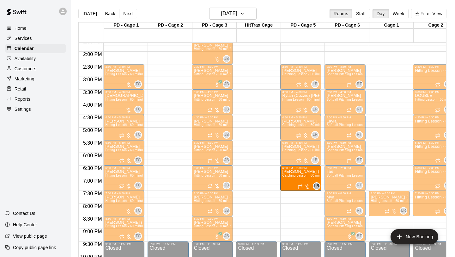
drag, startPoint x: 387, startPoint y: 183, endPoint x: 311, endPoint y: 186, distance: 76.2
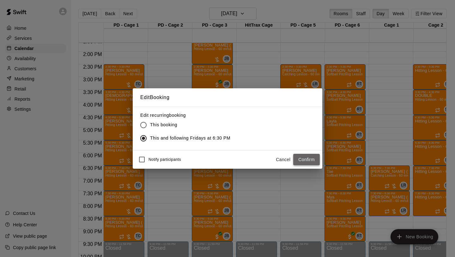
click at [310, 158] on button "Confirm" at bounding box center [306, 160] width 27 height 12
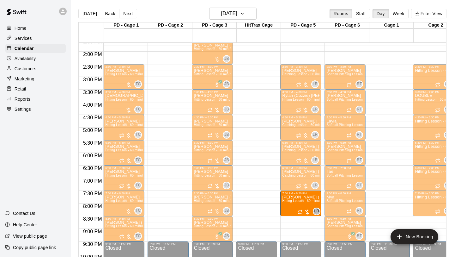
drag, startPoint x: 378, startPoint y: 199, endPoint x: 315, endPoint y: 202, distance: 63.3
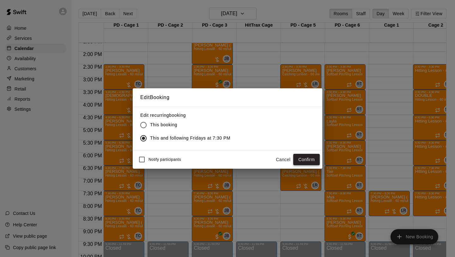
click at [304, 157] on button "Confirm" at bounding box center [306, 160] width 27 height 12
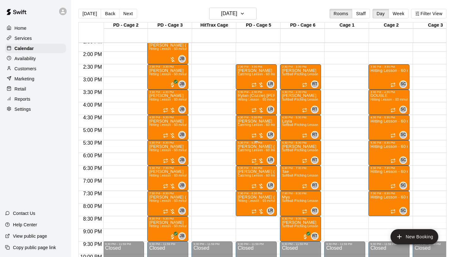
scroll to position [0, 62]
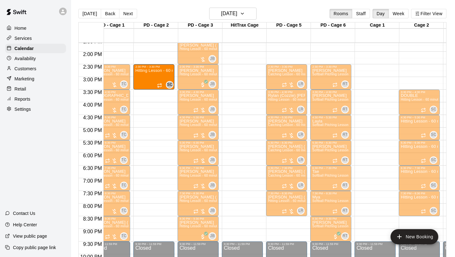
drag, startPoint x: 410, startPoint y: 84, endPoint x: 170, endPoint y: 86, distance: 240.3
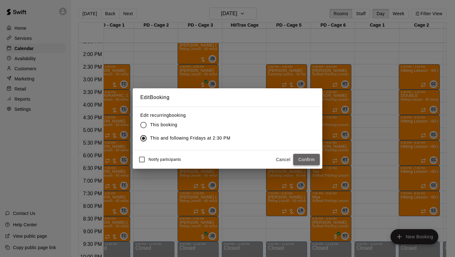
click at [299, 154] on button "Confirm" at bounding box center [306, 160] width 27 height 12
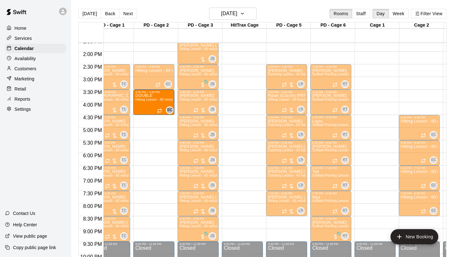
drag, startPoint x: 407, startPoint y: 107, endPoint x: 175, endPoint y: 111, distance: 231.8
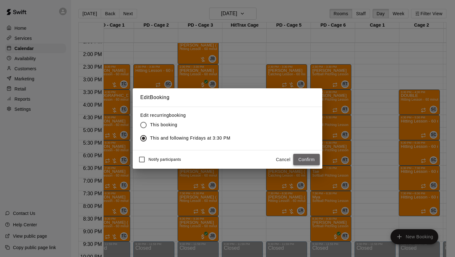
click at [297, 154] on button "Confirm" at bounding box center [306, 160] width 27 height 12
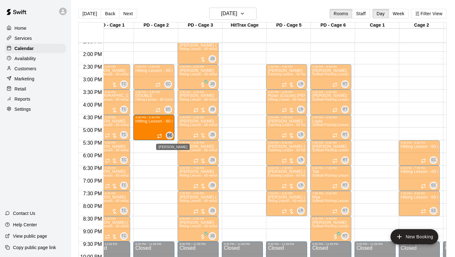
drag, startPoint x: 408, startPoint y: 131, endPoint x: 168, endPoint y: 133, distance: 240.6
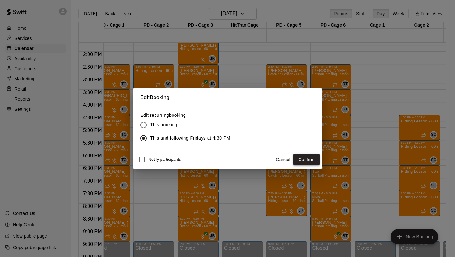
click at [304, 156] on button "Confirm" at bounding box center [306, 160] width 27 height 12
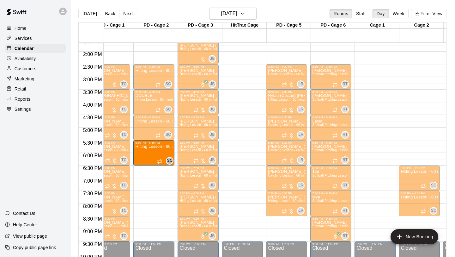
drag, startPoint x: 402, startPoint y: 152, endPoint x: 175, endPoint y: 154, distance: 227.0
click at [175, 154] on div "12:00 AM 12:30 AM 1:00 AM 1:30 AM 2:00 AM 2:30 AM 3:00 AM 3:30 AM 4:00 AM 4:30 …" at bounding box center [263, 153] width 368 height 222
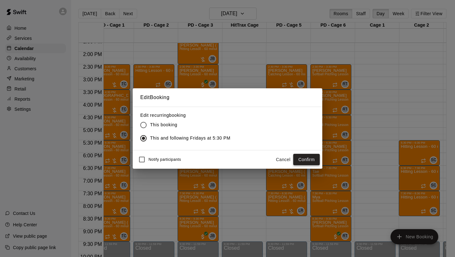
click at [297, 158] on button "Confirm" at bounding box center [306, 160] width 27 height 12
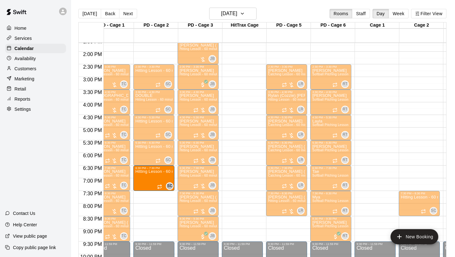
drag, startPoint x: 420, startPoint y: 182, endPoint x: 174, endPoint y: 187, distance: 246.3
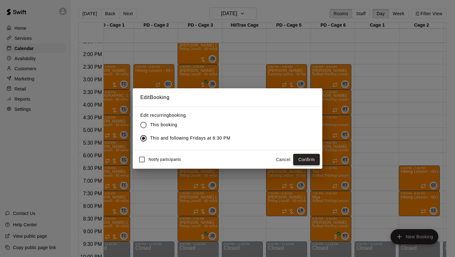
click at [306, 156] on button "Confirm" at bounding box center [306, 160] width 27 height 12
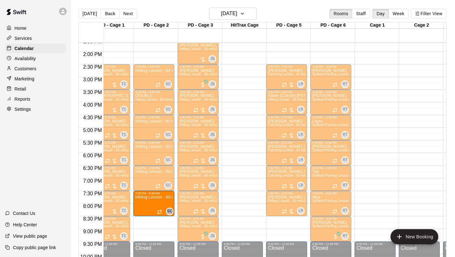
drag, startPoint x: 416, startPoint y: 206, endPoint x: 175, endPoint y: 210, distance: 240.9
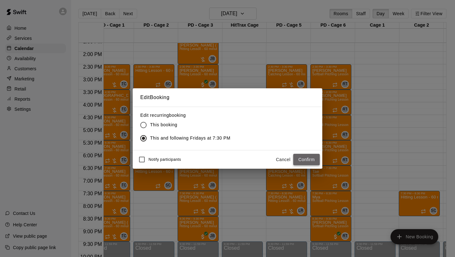
click at [306, 158] on button "Confirm" at bounding box center [306, 160] width 27 height 12
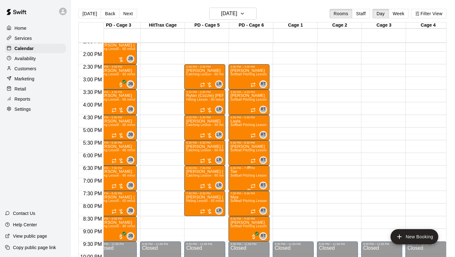
scroll to position [0, 104]
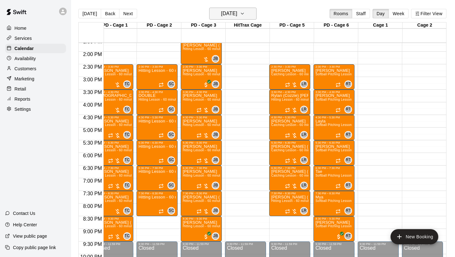
click at [237, 15] on h6 "Friday Sep 19" at bounding box center [229, 13] width 16 height 9
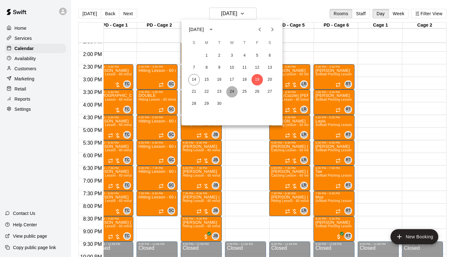
click at [232, 87] on button "24" at bounding box center [231, 91] width 11 height 11
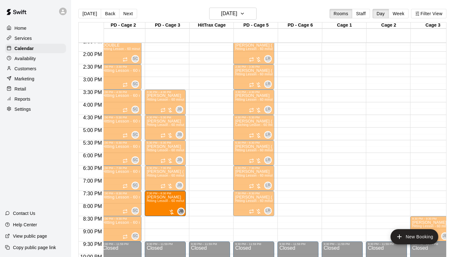
drag, startPoint x: 418, startPoint y: 198, endPoint x: 175, endPoint y: 199, distance: 242.5
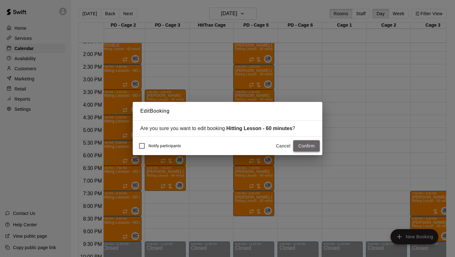
click at [310, 149] on button "Confirm" at bounding box center [306, 146] width 27 height 12
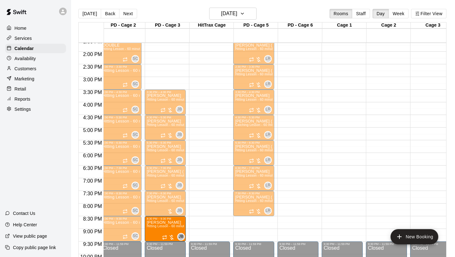
drag, startPoint x: 421, startPoint y: 222, endPoint x: 182, endPoint y: 223, distance: 238.4
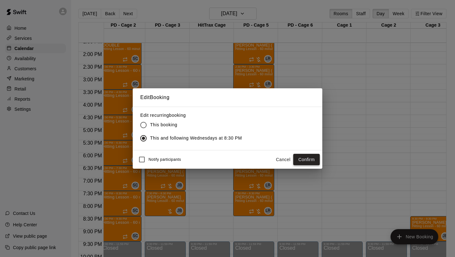
click at [307, 158] on button "Confirm" at bounding box center [306, 160] width 27 height 12
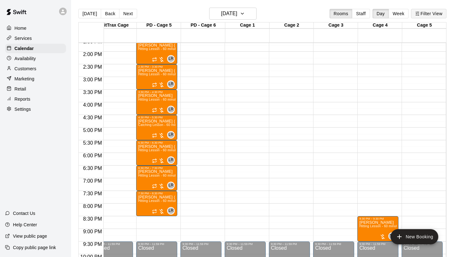
click at [430, 10] on button "Filter View" at bounding box center [428, 13] width 35 height 9
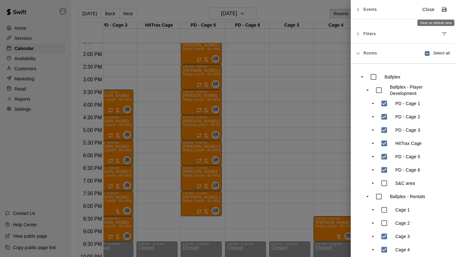
click at [441, 12] on icon "Save as default view" at bounding box center [444, 9] width 6 height 6
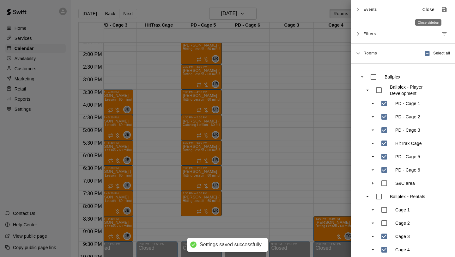
click at [431, 10] on p "Close" at bounding box center [429, 9] width 12 height 7
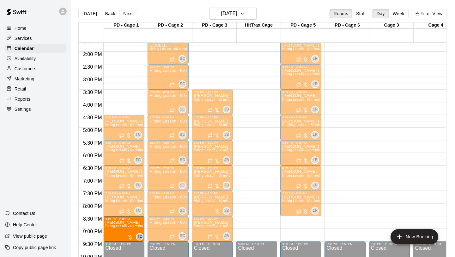
drag, startPoint x: 428, startPoint y: 218, endPoint x: 137, endPoint y: 224, distance: 291.9
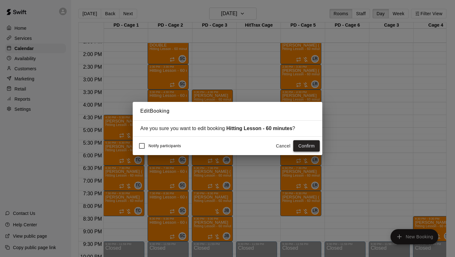
click at [308, 145] on button "Confirm" at bounding box center [306, 146] width 27 height 12
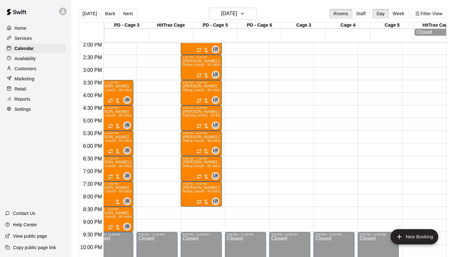
scroll to position [0, 100]
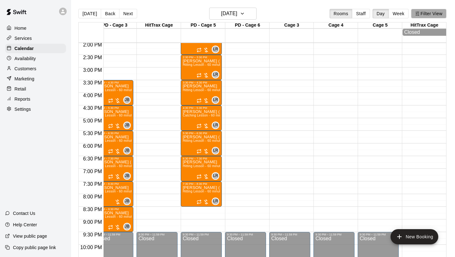
click at [435, 10] on button "Filter View" at bounding box center [428, 13] width 35 height 9
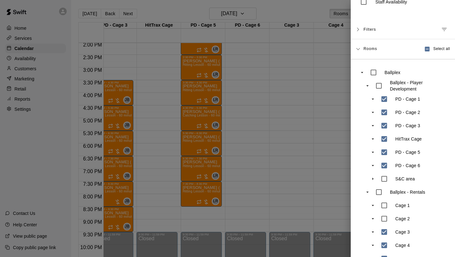
scroll to position [44, 0]
click at [311, 201] on div at bounding box center [227, 128] width 455 height 257
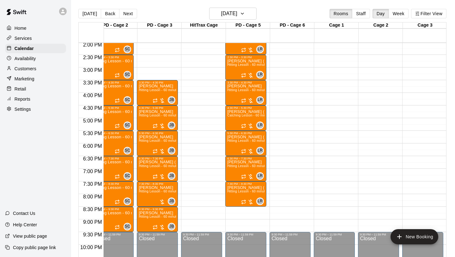
scroll to position [355, 0]
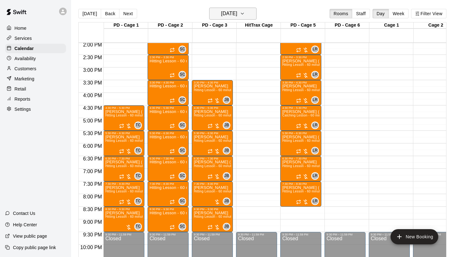
click at [245, 11] on icon "button" at bounding box center [242, 14] width 5 height 8
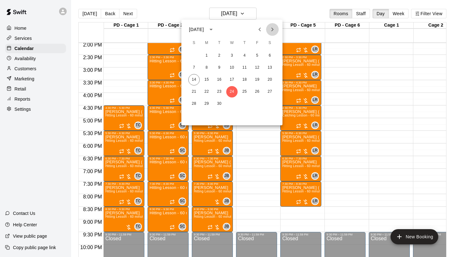
click at [273, 29] on icon "Next month" at bounding box center [273, 30] width 2 height 4
click at [236, 57] on button "1" at bounding box center [231, 55] width 11 height 11
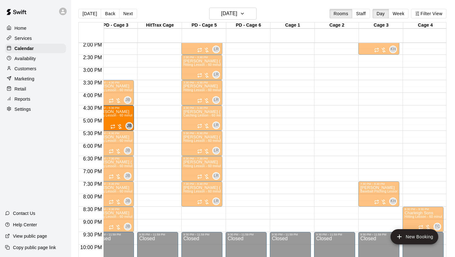
drag, startPoint x: 364, startPoint y: 124, endPoint x: 135, endPoint y: 125, distance: 229.2
click at [135, 125] on div "12:00 AM 12:30 AM 1:00 AM 1:30 AM 2:00 AM 2:30 AM 3:00 AM 3:30 AM 4:00 AM 4:30 …" at bounding box center [263, 153] width 368 height 222
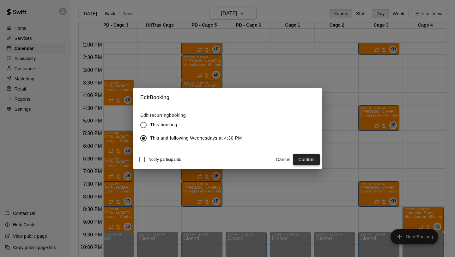
click at [310, 163] on button "Confirm" at bounding box center [306, 160] width 27 height 12
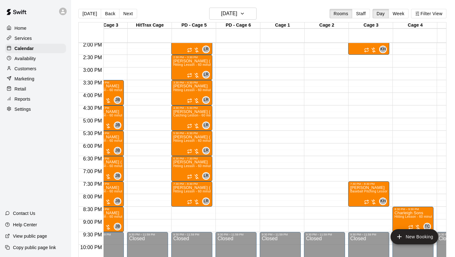
scroll to position [355, 111]
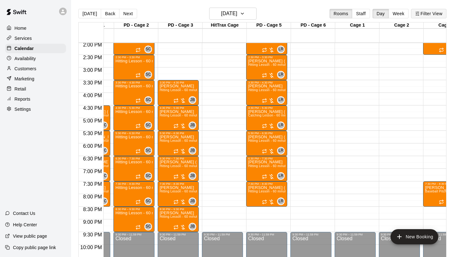
click at [426, 17] on button "Filter View" at bounding box center [428, 13] width 35 height 9
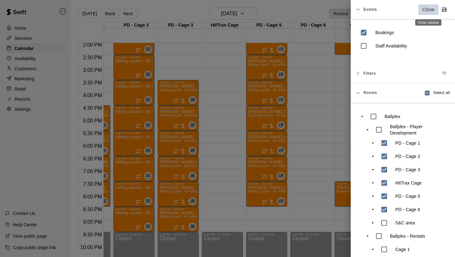
click at [424, 6] on button "Close" at bounding box center [429, 9] width 20 height 10
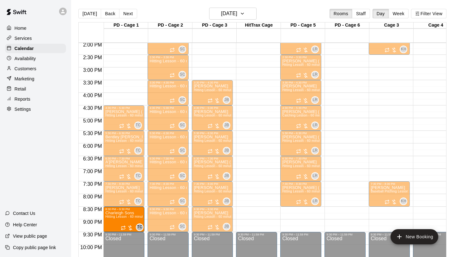
drag, startPoint x: 323, startPoint y: 209, endPoint x: 142, endPoint y: 222, distance: 181.0
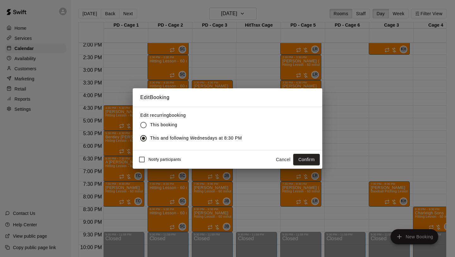
click at [305, 160] on button "Confirm" at bounding box center [306, 160] width 27 height 12
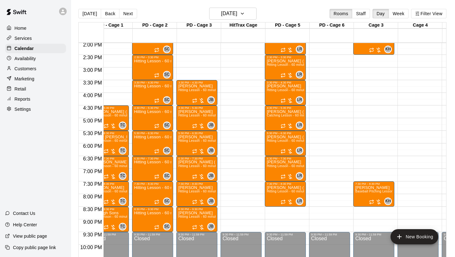
scroll to position [0, 45]
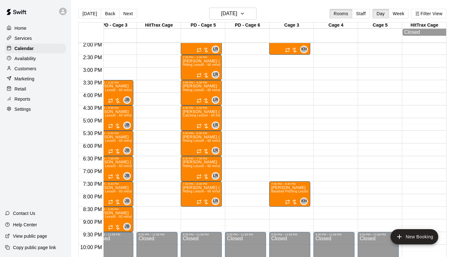
click at [261, 11] on div "Today Back Next Wednesday Oct 01 Rooms Staff Day Week Filter View" at bounding box center [262, 15] width 368 height 15
click at [245, 13] on icon "button" at bounding box center [242, 14] width 5 height 8
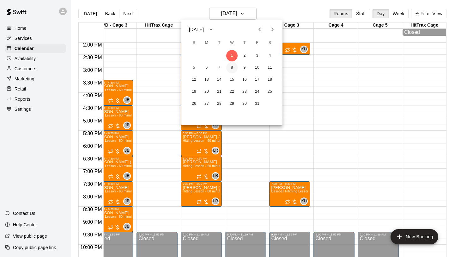
click at [235, 66] on button "8" at bounding box center [231, 67] width 11 height 11
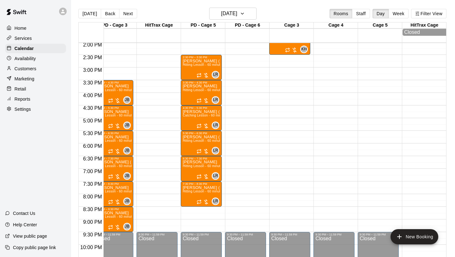
click at [424, 19] on div "Today Back Next Wednesday Oct 08 Rooms Staff Day Week Filter View" at bounding box center [262, 15] width 368 height 15
click at [425, 18] on button "Filter View" at bounding box center [428, 13] width 35 height 9
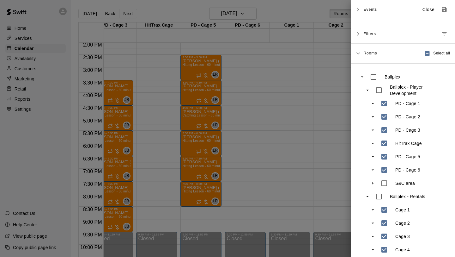
click at [444, 8] on icon "Save as default view" at bounding box center [444, 9] width 6 height 6
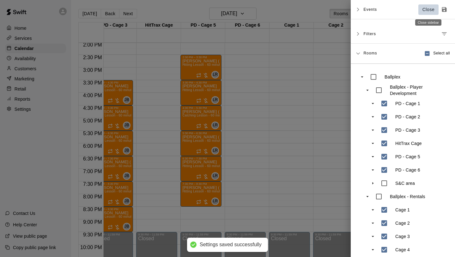
click at [426, 5] on button "Close" at bounding box center [429, 9] width 20 height 10
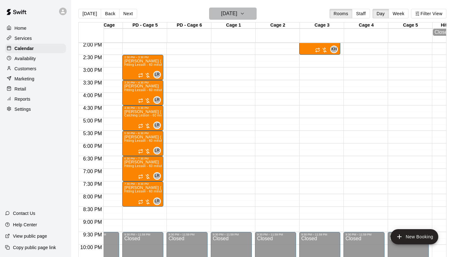
click at [245, 13] on icon "button" at bounding box center [242, 14] width 5 height 8
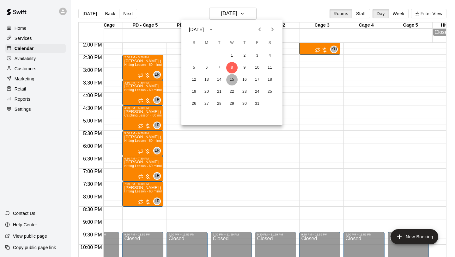
click at [232, 79] on button "15" at bounding box center [231, 79] width 11 height 11
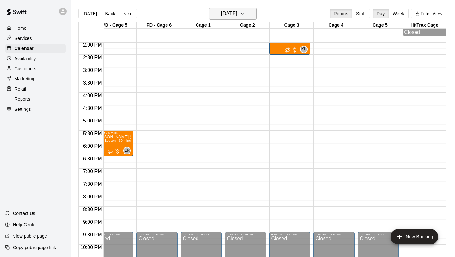
click at [237, 10] on h6 "Wednesday Oct 15" at bounding box center [229, 13] width 16 height 9
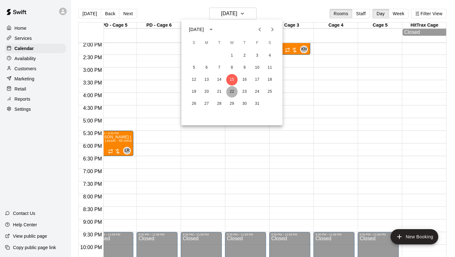
click at [231, 87] on button "22" at bounding box center [231, 91] width 11 height 11
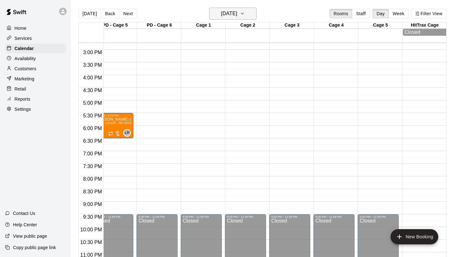
click at [245, 16] on icon "button" at bounding box center [242, 14] width 5 height 8
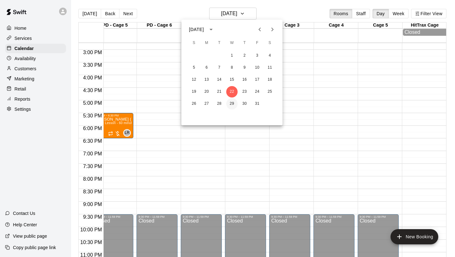
click at [232, 107] on button "29" at bounding box center [231, 103] width 11 height 11
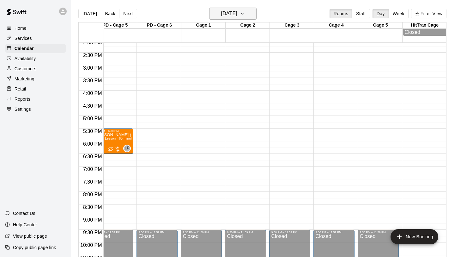
click at [245, 16] on icon "button" at bounding box center [242, 14] width 5 height 8
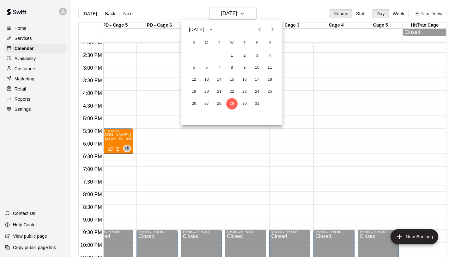
click at [272, 29] on icon "Next month" at bounding box center [273, 30] width 8 height 8
click at [232, 66] on button "5" at bounding box center [231, 67] width 11 height 11
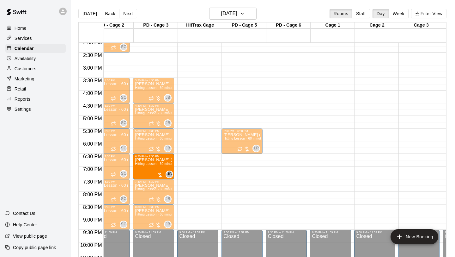
drag, startPoint x: 405, startPoint y: 165, endPoint x: 170, endPoint y: 167, distance: 235.2
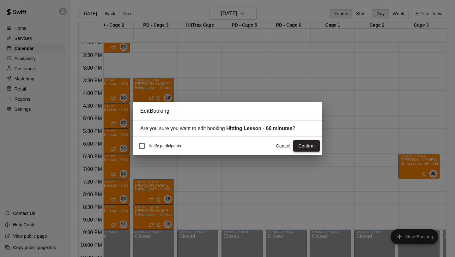
click at [304, 146] on button "Confirm" at bounding box center [306, 146] width 27 height 12
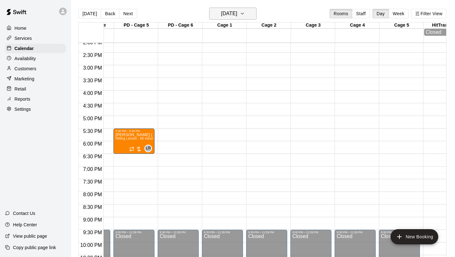
click at [245, 13] on icon "button" at bounding box center [242, 14] width 5 height 8
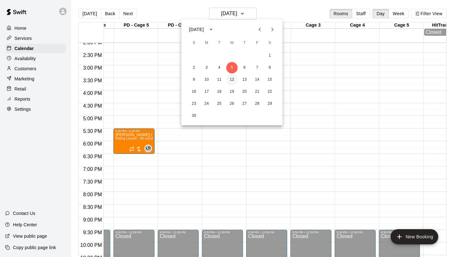
click at [231, 79] on button "12" at bounding box center [231, 79] width 11 height 11
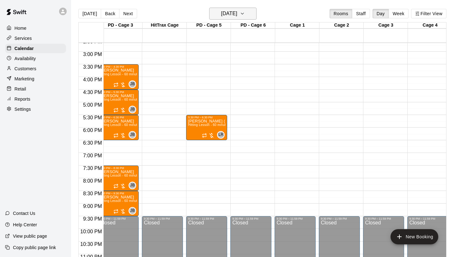
click at [245, 12] on icon "button" at bounding box center [242, 14] width 5 height 8
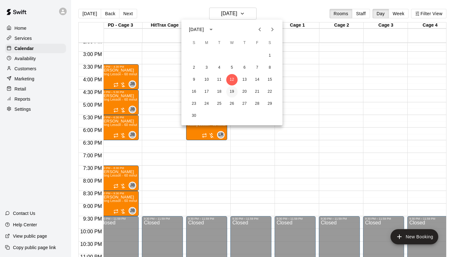
click at [232, 91] on button "19" at bounding box center [231, 91] width 11 height 11
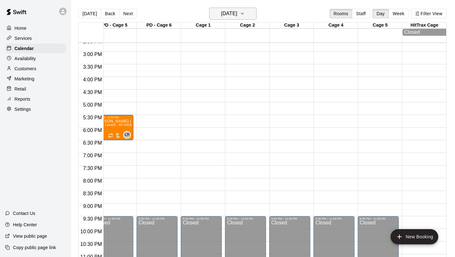
click at [245, 14] on icon "button" at bounding box center [242, 14] width 5 height 8
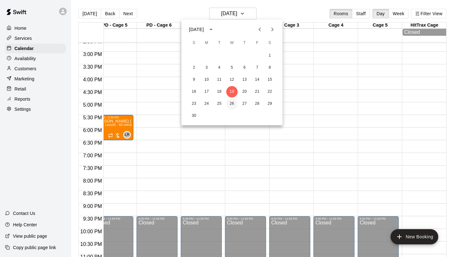
click at [229, 101] on button "26" at bounding box center [231, 103] width 11 height 11
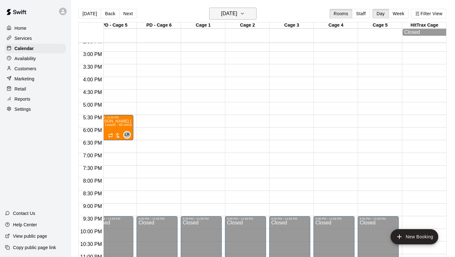
click at [237, 15] on h6 "Wednesday Nov 26" at bounding box center [229, 13] width 16 height 9
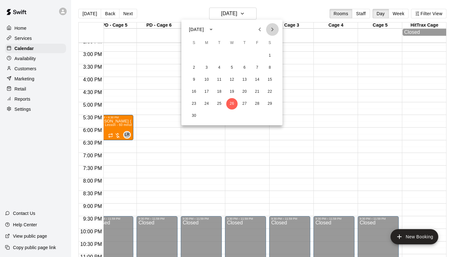
click at [275, 26] on icon "Next month" at bounding box center [273, 30] width 8 height 8
click at [232, 56] on button "3" at bounding box center [231, 55] width 11 height 11
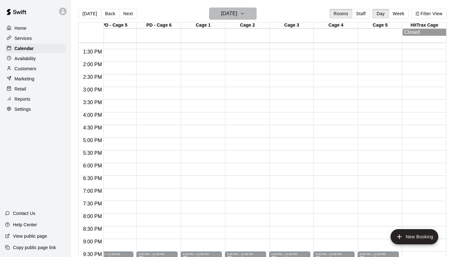
click at [253, 18] on button "Wednesday Dec 03" at bounding box center [232, 14] width 47 height 12
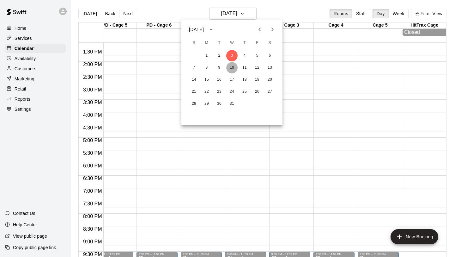
click at [232, 67] on button "10" at bounding box center [231, 67] width 11 height 11
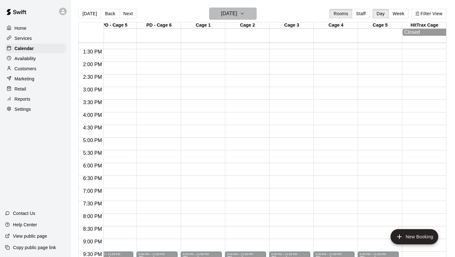
click at [245, 16] on icon "button" at bounding box center [242, 14] width 5 height 8
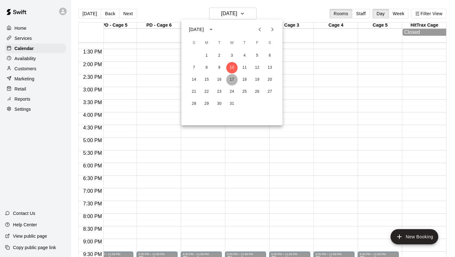
click at [229, 83] on button "17" at bounding box center [231, 79] width 11 height 11
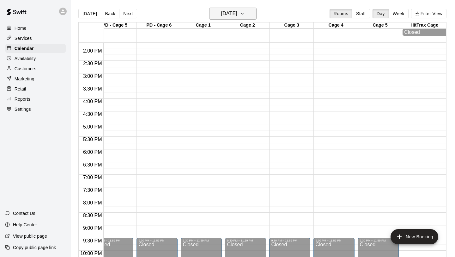
click at [245, 15] on icon "button" at bounding box center [242, 14] width 5 height 8
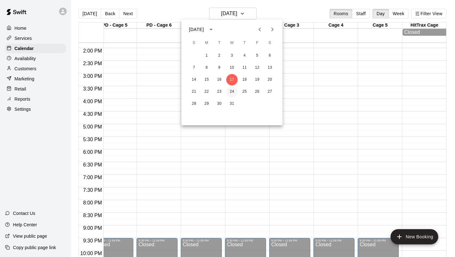
click at [231, 90] on button "24" at bounding box center [231, 91] width 11 height 11
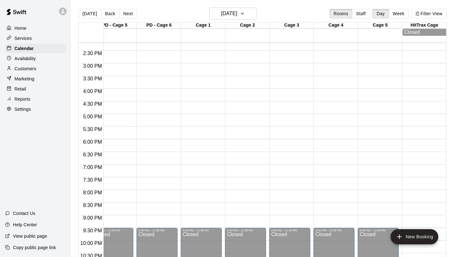
click at [243, 22] on div "PD - Cage 1 24 Wed PD - Cage 2 24 Wed PD - Cage 3 24 Wed HitTrax Cage 24 Wed PD…" at bounding box center [262, 143] width 368 height 242
click at [243, 20] on div "Today Back Next Wednesday Dec 24 Rooms Staff Day Week Filter View" at bounding box center [262, 15] width 368 height 15
click at [237, 16] on h6 "Wednesday Dec 24" at bounding box center [229, 13] width 16 height 9
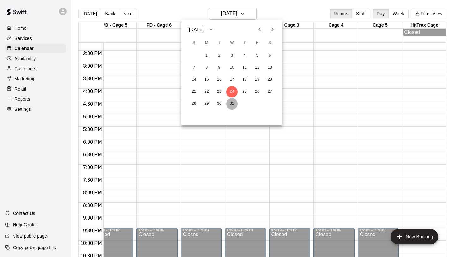
click at [232, 101] on button "31" at bounding box center [231, 103] width 11 height 11
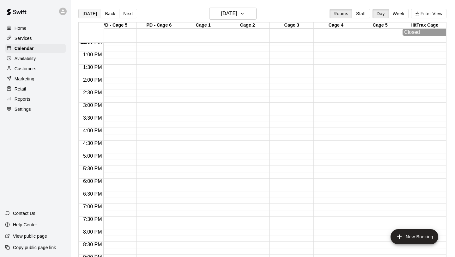
click at [87, 11] on button "[DATE]" at bounding box center [89, 13] width 23 height 9
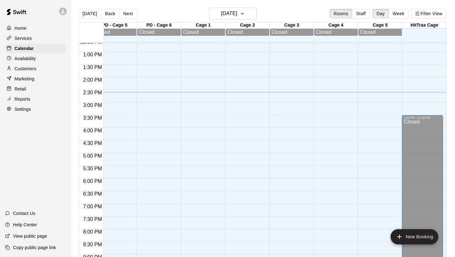
click at [126, 13] on button "Next" at bounding box center [128, 13] width 18 height 9
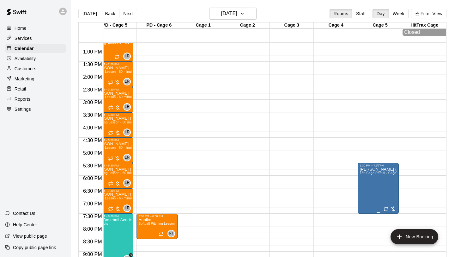
click at [368, 174] on icon "edit" at bounding box center [366, 174] width 8 height 8
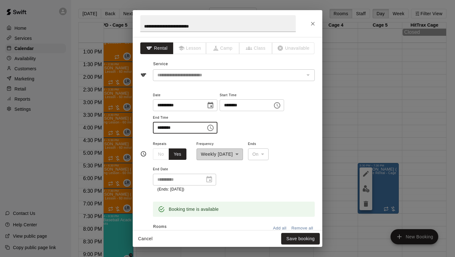
click at [166, 130] on input "********" at bounding box center [177, 128] width 49 height 12
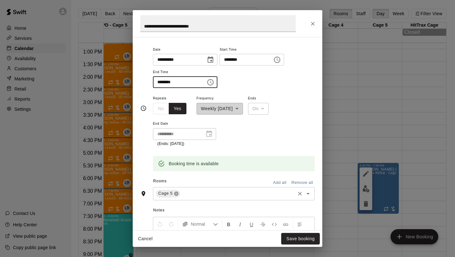
click at [179, 193] on icon at bounding box center [176, 193] width 5 height 5
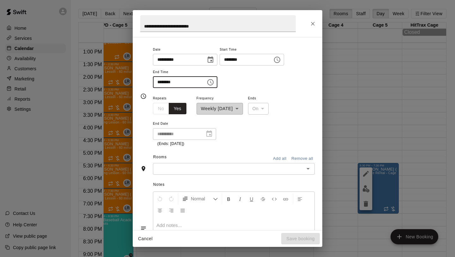
type input "********"
click at [212, 169] on input "text" at bounding box center [229, 169] width 148 height 8
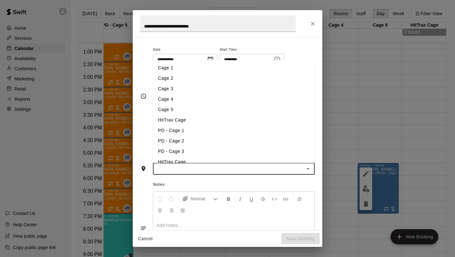
click at [194, 97] on li "Cage 4" at bounding box center [234, 99] width 162 height 10
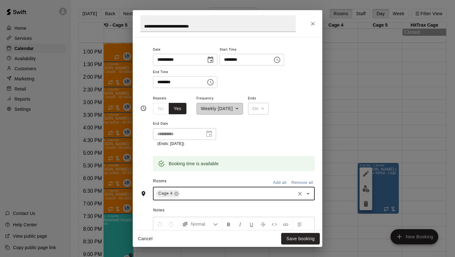
click at [203, 194] on input "text" at bounding box center [237, 193] width 113 height 8
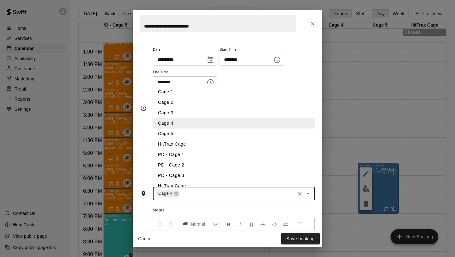
click at [202, 104] on li "Cage 2" at bounding box center [234, 102] width 162 height 10
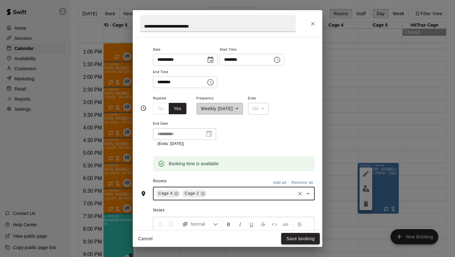
click at [295, 236] on button "Save booking" at bounding box center [300, 239] width 39 height 12
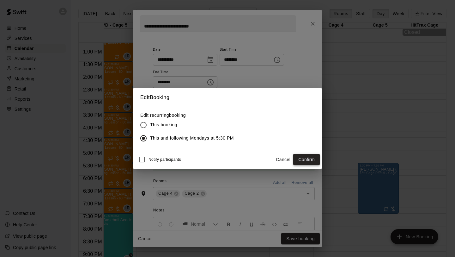
click at [311, 163] on button "Confirm" at bounding box center [306, 160] width 27 height 12
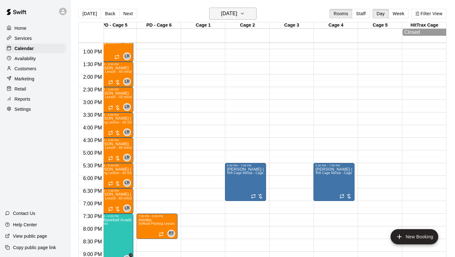
click at [245, 16] on icon "button" at bounding box center [242, 14] width 5 height 8
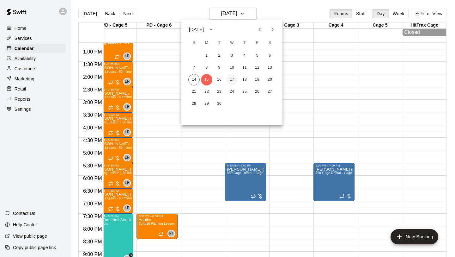
click at [232, 80] on button "17" at bounding box center [231, 79] width 11 height 11
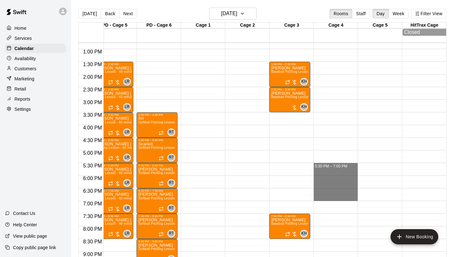
drag, startPoint x: 332, startPoint y: 163, endPoint x: 333, endPoint y: 197, distance: 33.5
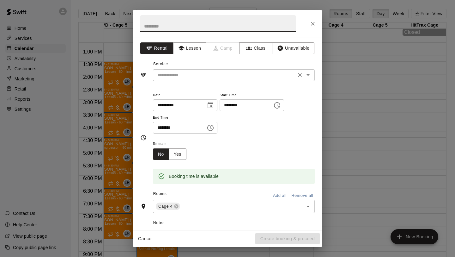
click at [308, 75] on icon "Open" at bounding box center [308, 75] width 3 height 2
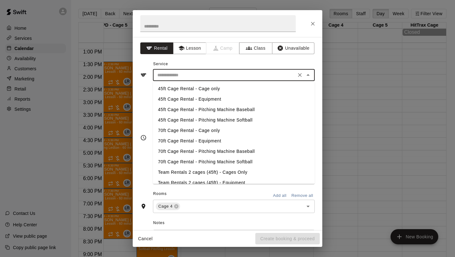
click at [207, 90] on li "45ft Cage Rental - Cage only" at bounding box center [234, 88] width 162 height 10
type input "**********"
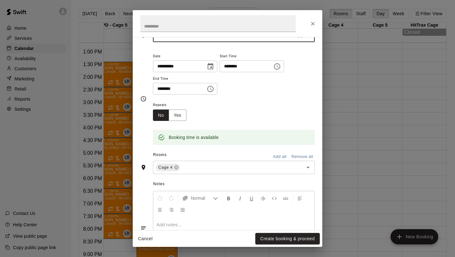
scroll to position [39, 0]
click at [184, 117] on button "Yes" at bounding box center [178, 115] width 18 height 12
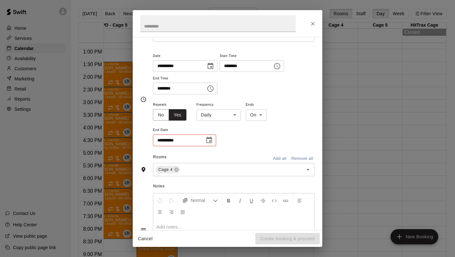
click at [230, 117] on body "Home Services Calendar Availability Customers Marketing Retail Reports Settings…" at bounding box center [227, 133] width 455 height 267
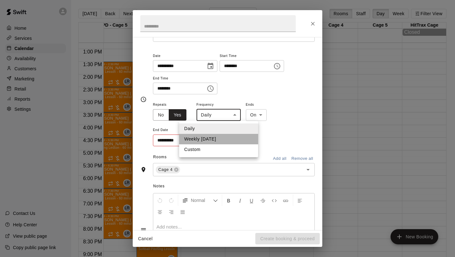
click at [226, 135] on li "Weekly on Wednesday" at bounding box center [218, 139] width 79 height 10
type input "******"
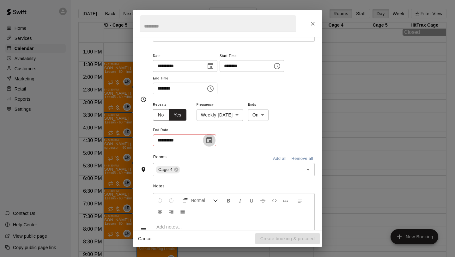
click at [212, 139] on icon "Choose date" at bounding box center [209, 140] width 6 height 6
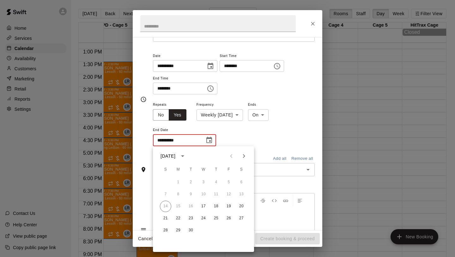
click at [246, 158] on icon "Next month" at bounding box center [244, 156] width 8 height 8
click at [235, 156] on icon "Previous month" at bounding box center [232, 156] width 8 height 8
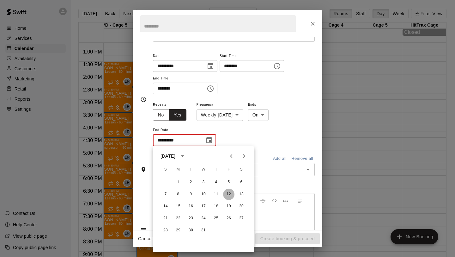
click at [228, 196] on button "12" at bounding box center [228, 193] width 11 height 11
type input "**********"
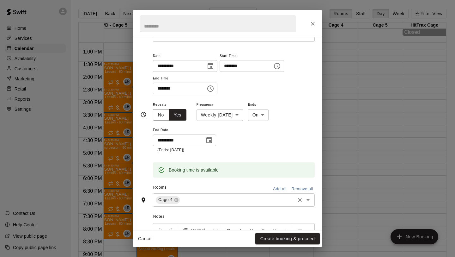
click at [224, 199] on input "text" at bounding box center [237, 200] width 113 height 8
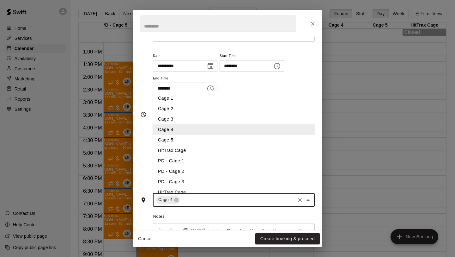
click at [224, 110] on li "Cage 2" at bounding box center [234, 108] width 162 height 10
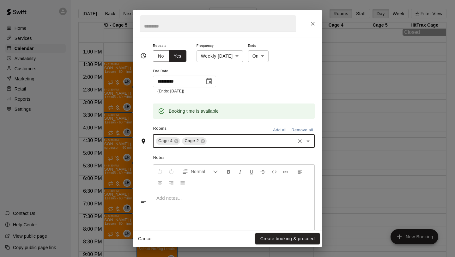
scroll to position [118, 0]
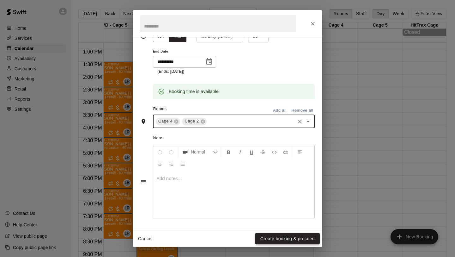
click at [283, 239] on button "Create booking & proceed" at bounding box center [287, 239] width 64 height 12
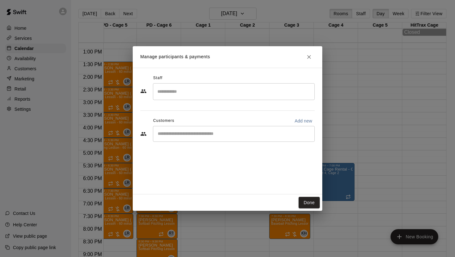
click at [187, 133] on input "Start typing to search customers..." at bounding box center [234, 134] width 156 height 6
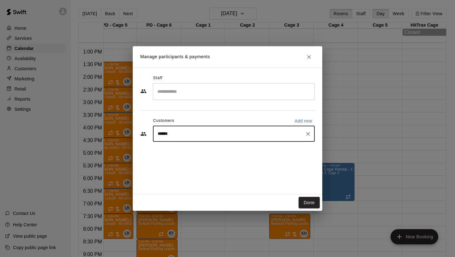
type input "*******"
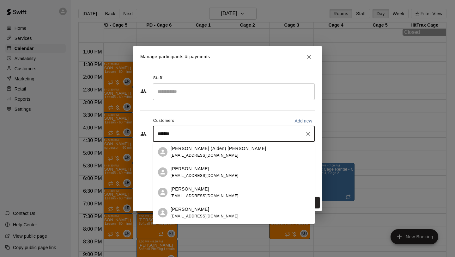
click at [190, 149] on p "[PERSON_NAME] (Aiden) [PERSON_NAME]" at bounding box center [219, 148] width 96 height 7
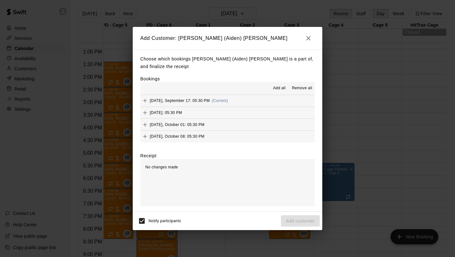
click at [277, 90] on span "Add all" at bounding box center [279, 88] width 13 height 6
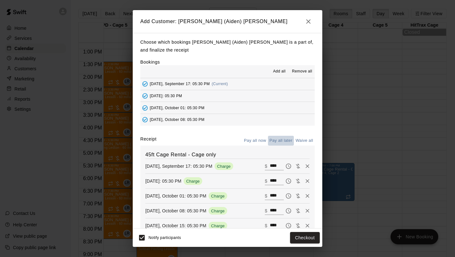
click at [279, 140] on button "Pay all later" at bounding box center [281, 141] width 26 height 10
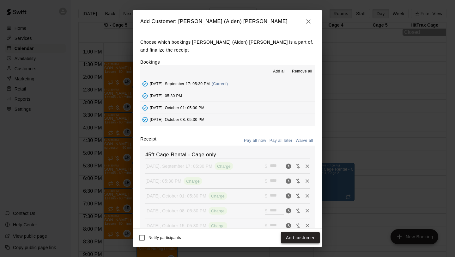
click at [300, 235] on button "Add customer" at bounding box center [300, 238] width 39 height 12
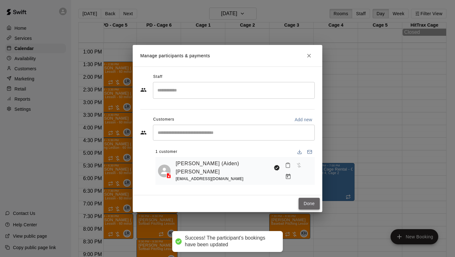
click at [308, 202] on button "Done" at bounding box center [309, 204] width 21 height 12
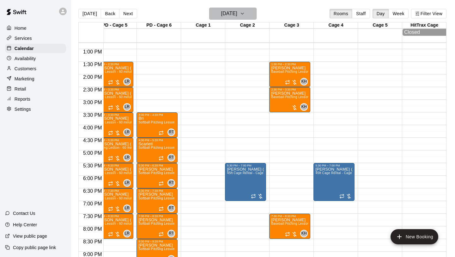
click at [235, 15] on h6 "[DATE]" at bounding box center [229, 13] width 16 height 9
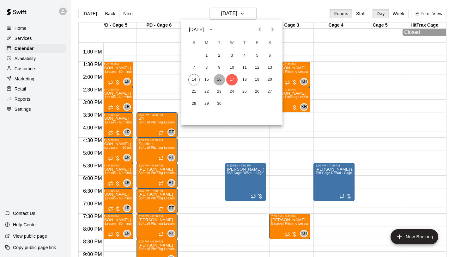
click at [218, 76] on button "16" at bounding box center [219, 79] width 11 height 11
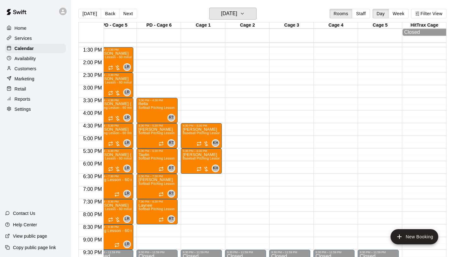
scroll to position [338, 188]
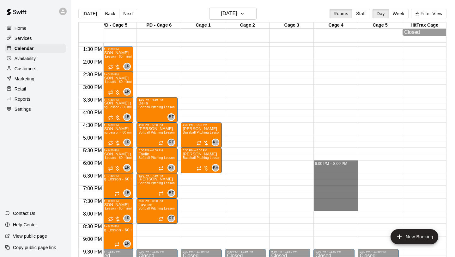
drag, startPoint x: 334, startPoint y: 161, endPoint x: 336, endPoint y: 209, distance: 47.5
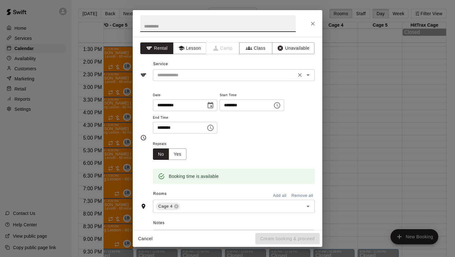
click at [310, 75] on icon "Open" at bounding box center [308, 75] width 8 height 8
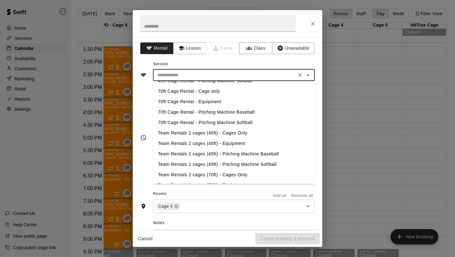
scroll to position [41, 0]
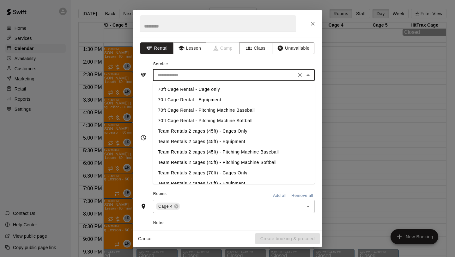
click at [225, 130] on li "Team Rentals 2 cages (45ft) - Cages Only" at bounding box center [234, 131] width 162 height 10
type input "**********"
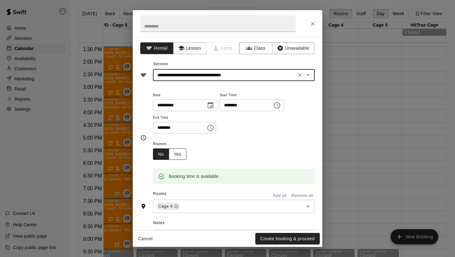
click at [181, 150] on button "Yes" at bounding box center [178, 154] width 18 height 12
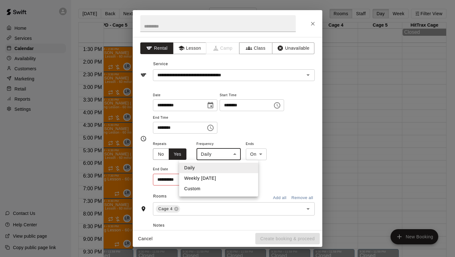
click at [231, 153] on body "Home Services Calendar Availability Customers Marketing Retail Reports Settings…" at bounding box center [227, 133] width 455 height 267
click at [223, 177] on li "Weekly [DATE]" at bounding box center [218, 178] width 79 height 10
type input "******"
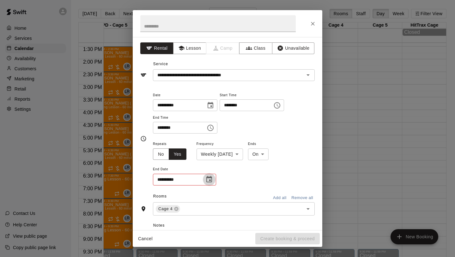
click at [211, 180] on icon "Choose date" at bounding box center [209, 179] width 8 height 8
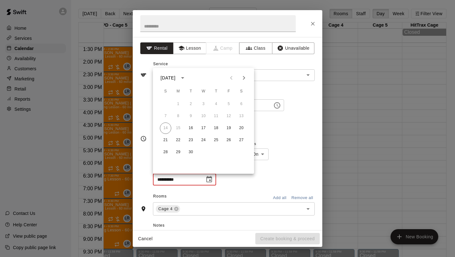
click at [243, 80] on icon "Next month" at bounding box center [244, 78] width 8 height 8
click at [202, 150] on button "31" at bounding box center [203, 151] width 11 height 11
type input "**********"
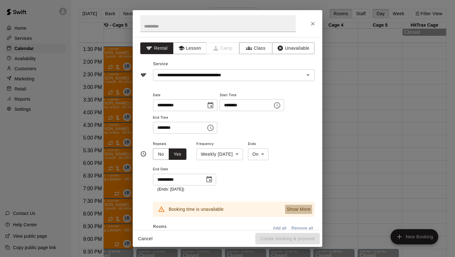
click at [301, 211] on p "Show More" at bounding box center [299, 209] width 24 height 7
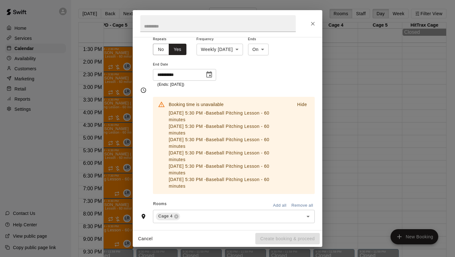
scroll to position [87, 0]
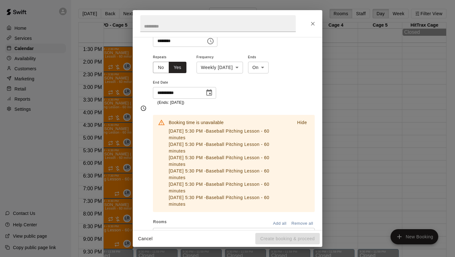
click at [304, 124] on p "Hide" at bounding box center [302, 122] width 10 height 7
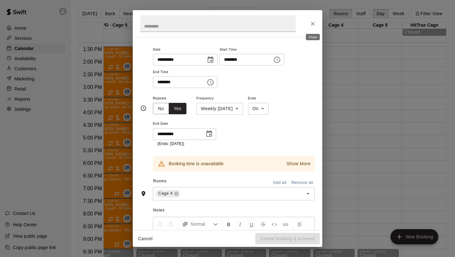
click at [311, 26] on icon "Close" at bounding box center [313, 24] width 6 height 6
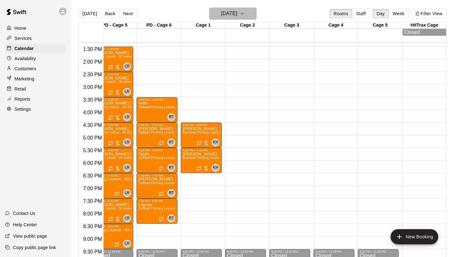
click at [248, 17] on button "[DATE]" at bounding box center [232, 14] width 47 height 12
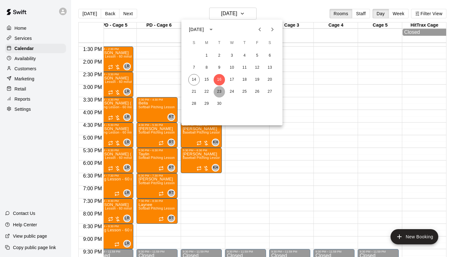
click at [219, 91] on button "23" at bounding box center [219, 91] width 11 height 11
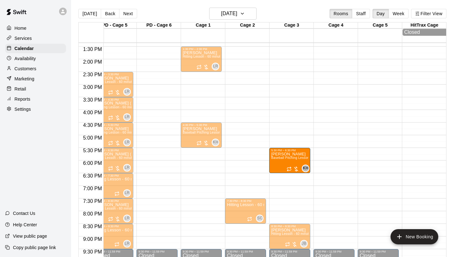
drag, startPoint x: 322, startPoint y: 160, endPoint x: 306, endPoint y: 161, distance: 15.6
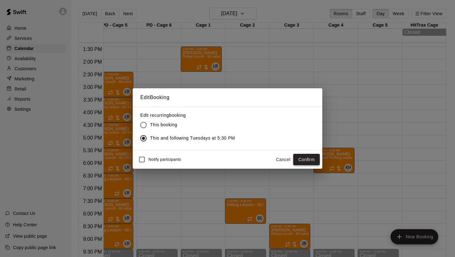
click at [298, 156] on button "Confirm" at bounding box center [306, 160] width 27 height 12
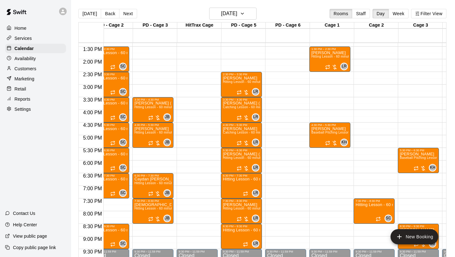
scroll to position [0, 61]
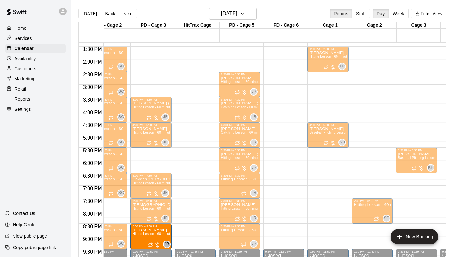
drag, startPoint x: 402, startPoint y: 246, endPoint x: 172, endPoint y: 247, distance: 230.2
click at [172, 247] on div "12:00 AM 12:30 AM 1:00 AM 1:30 AM 2:00 AM 2:30 AM 3:00 AM 3:30 AM 4:00 AM 4:30 …" at bounding box center [263, 153] width 368 height 222
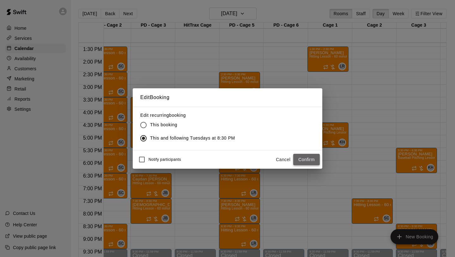
click at [305, 159] on button "Confirm" at bounding box center [306, 160] width 27 height 12
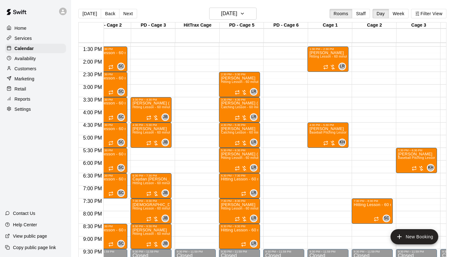
scroll to position [0, 80]
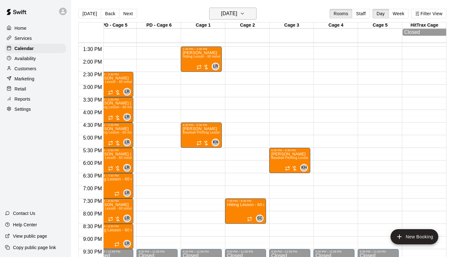
click at [245, 12] on icon "button" at bounding box center [242, 14] width 5 height 8
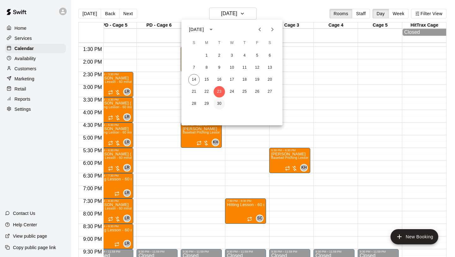
click at [219, 102] on button "30" at bounding box center [219, 103] width 11 height 11
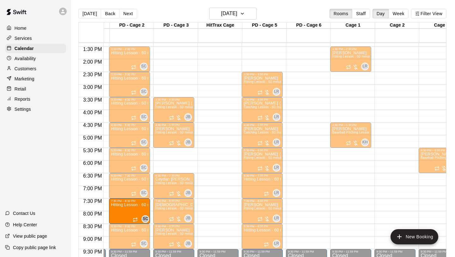
drag, startPoint x: 385, startPoint y: 212, endPoint x: 150, endPoint y: 214, distance: 234.6
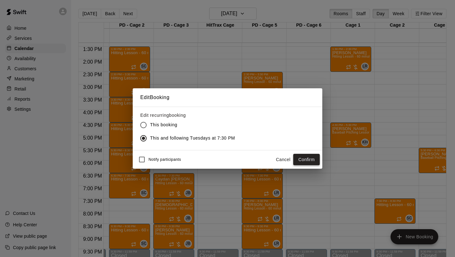
click at [297, 159] on button "Confirm" at bounding box center [306, 160] width 27 height 12
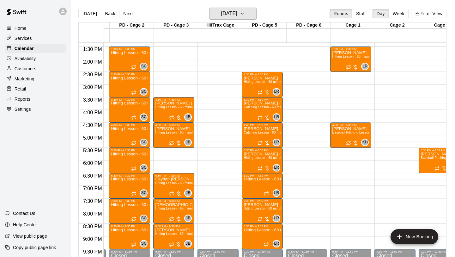
click at [248, 17] on button "Tuesday Sep 30" at bounding box center [232, 14] width 47 height 12
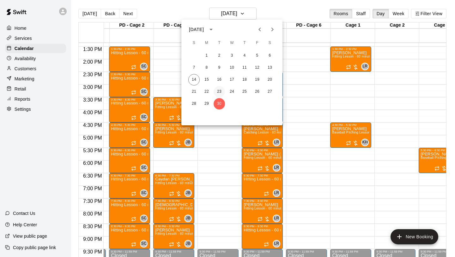
click at [220, 90] on button "23" at bounding box center [219, 91] width 11 height 11
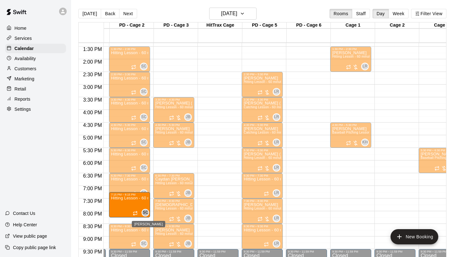
drag, startPoint x: 379, startPoint y: 212, endPoint x: 144, endPoint y: 212, distance: 234.9
drag, startPoint x: 382, startPoint y: 208, endPoint x: 143, endPoint y: 214, distance: 238.4
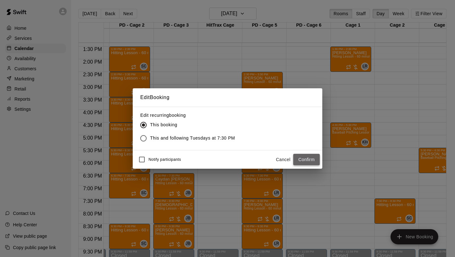
click at [308, 160] on button "Confirm" at bounding box center [306, 160] width 27 height 12
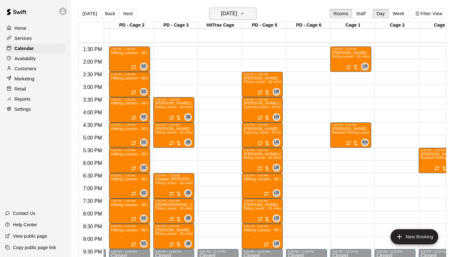
click at [245, 15] on icon "button" at bounding box center [242, 14] width 5 height 8
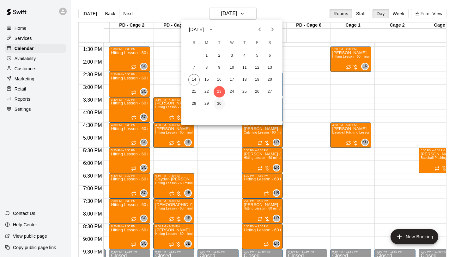
click at [220, 103] on button "30" at bounding box center [219, 103] width 11 height 11
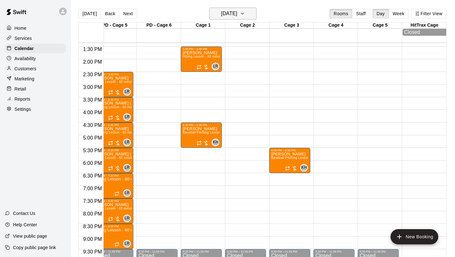
click at [236, 17] on h6 "Tuesday Sep 30" at bounding box center [229, 13] width 16 height 9
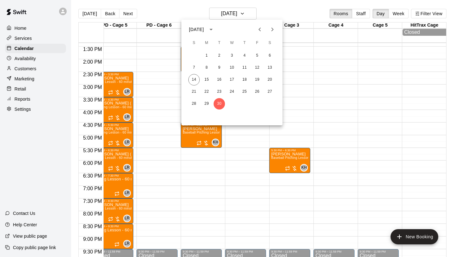
click at [271, 28] on icon "Next month" at bounding box center [273, 30] width 8 height 8
click at [210, 66] on button "6" at bounding box center [206, 67] width 11 height 11
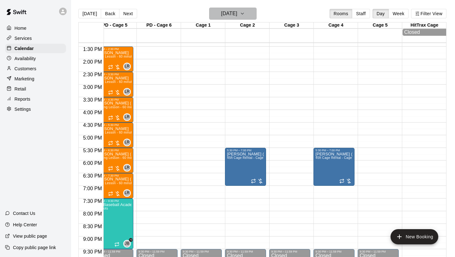
click at [237, 10] on h6 "[DATE]" at bounding box center [229, 13] width 16 height 9
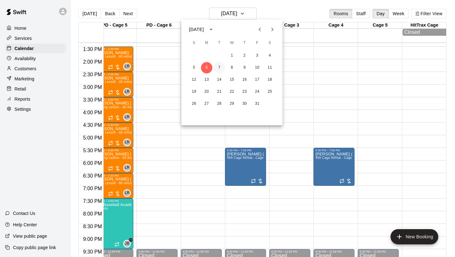
click at [218, 70] on button "7" at bounding box center [219, 67] width 11 height 11
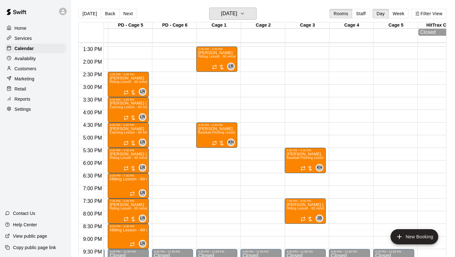
scroll to position [0, 154]
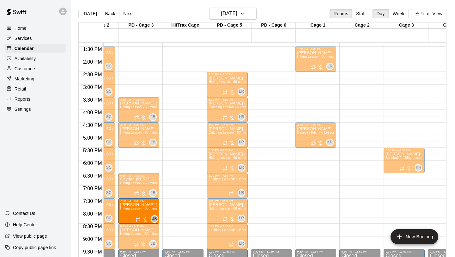
drag, startPoint x: 390, startPoint y: 210, endPoint x: 163, endPoint y: 212, distance: 227.6
click at [163, 212] on div "12:00 AM 12:30 AM 1:00 AM 1:30 AM 2:00 AM 2:30 AM 3:00 AM 3:30 AM 4:00 AM 4:30 …" at bounding box center [263, 153] width 368 height 222
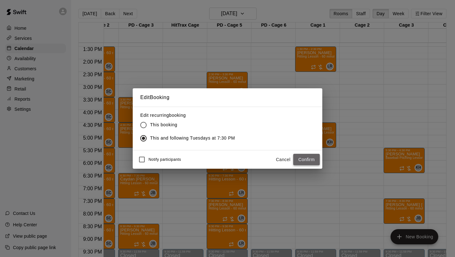
click at [311, 160] on button "Confirm" at bounding box center [306, 160] width 27 height 12
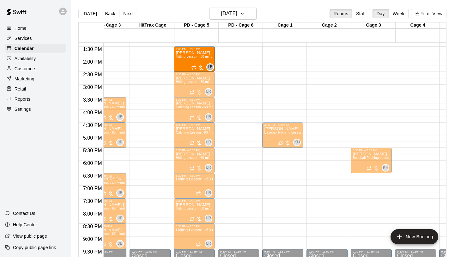
drag, startPoint x: 277, startPoint y: 58, endPoint x: 212, endPoint y: 60, distance: 65.5
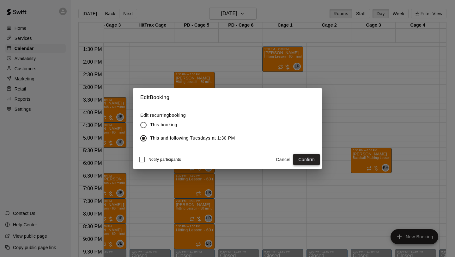
click at [312, 162] on button "Confirm" at bounding box center [306, 160] width 27 height 12
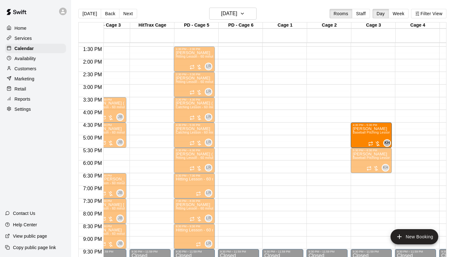
drag, startPoint x: 288, startPoint y: 135, endPoint x: 355, endPoint y: 139, distance: 67.2
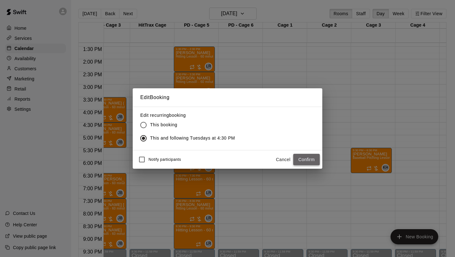
click at [298, 154] on button "Confirm" at bounding box center [306, 160] width 27 height 12
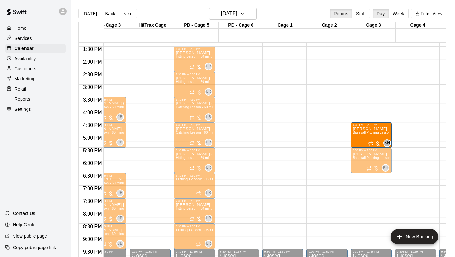
drag, startPoint x: 279, startPoint y: 135, endPoint x: 355, endPoint y: 138, distance: 76.5
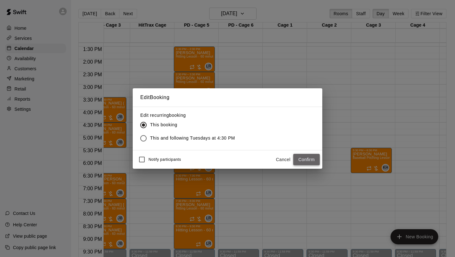
click at [297, 156] on button "Confirm" at bounding box center [306, 160] width 27 height 12
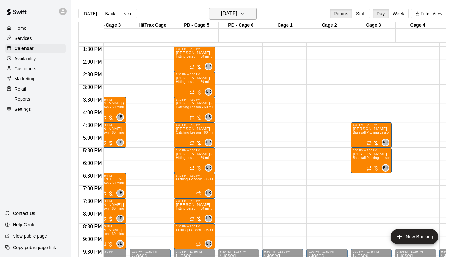
click at [248, 15] on button "Tuesday Oct 07" at bounding box center [232, 14] width 47 height 12
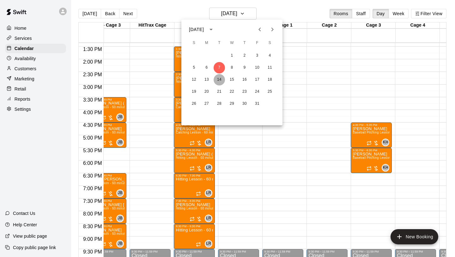
click at [220, 83] on button "14" at bounding box center [219, 79] width 11 height 11
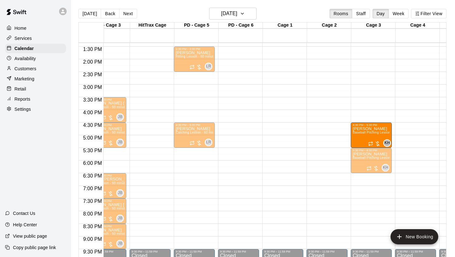
drag, startPoint x: 286, startPoint y: 133, endPoint x: 356, endPoint y: 138, distance: 70.0
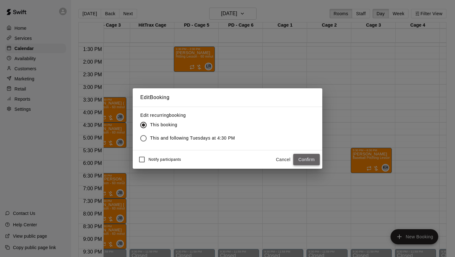
click at [299, 157] on button "Confirm" at bounding box center [306, 160] width 27 height 12
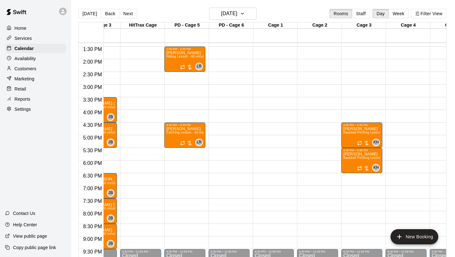
scroll to position [0, 120]
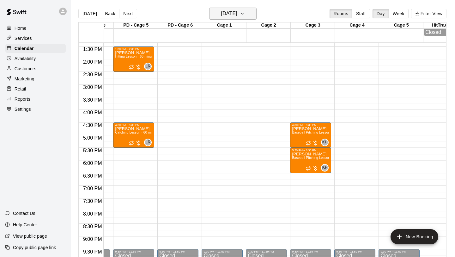
click at [245, 15] on icon "button" at bounding box center [242, 14] width 5 height 8
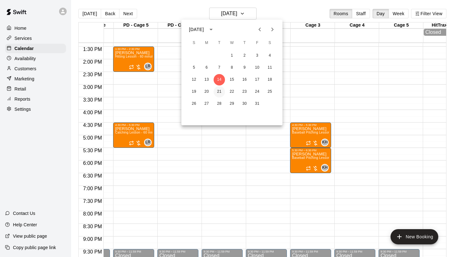
click at [220, 90] on button "21" at bounding box center [219, 91] width 11 height 11
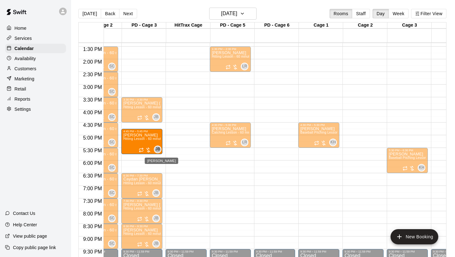
drag, startPoint x: 392, startPoint y: 139, endPoint x: 159, endPoint y: 146, distance: 233.1
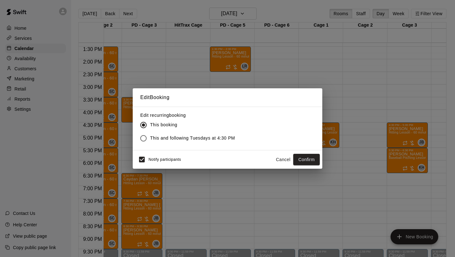
click at [159, 146] on div "Edit recurring booking This booking This and following Tuesdays at 4:30 PM" at bounding box center [228, 129] width 190 height 44
click at [279, 158] on button "Cancel" at bounding box center [283, 160] width 20 height 12
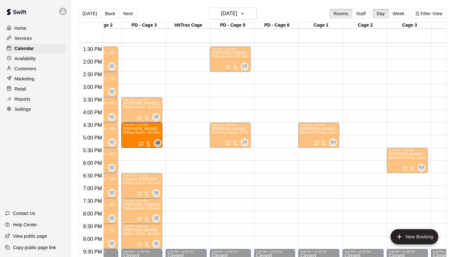
drag, startPoint x: 392, startPoint y: 137, endPoint x: 159, endPoint y: 139, distance: 232.7
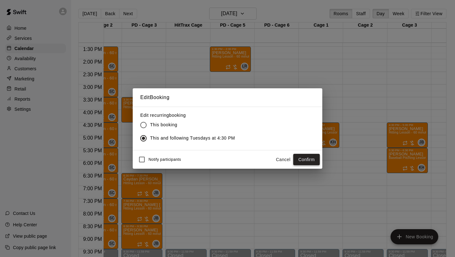
click at [311, 161] on button "Confirm" at bounding box center [306, 160] width 27 height 12
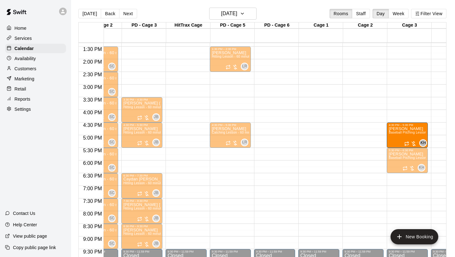
drag, startPoint x: 318, startPoint y: 135, endPoint x: 396, endPoint y: 138, distance: 77.8
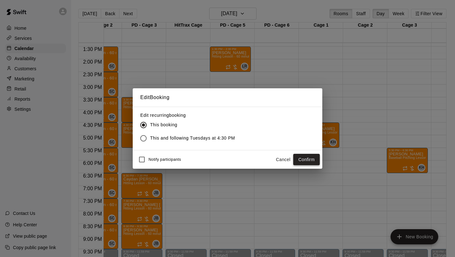
click at [299, 157] on button "Confirm" at bounding box center [306, 160] width 27 height 12
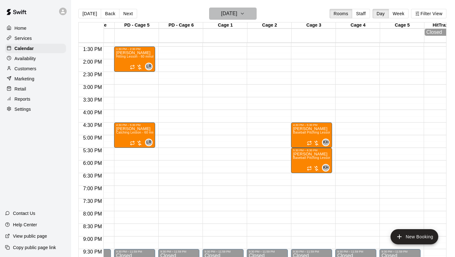
click at [248, 15] on button "Tuesday Oct 21" at bounding box center [232, 14] width 47 height 12
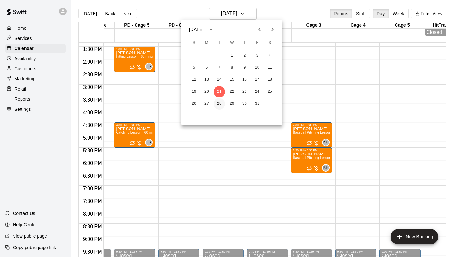
click at [220, 102] on button "28" at bounding box center [219, 103] width 11 height 11
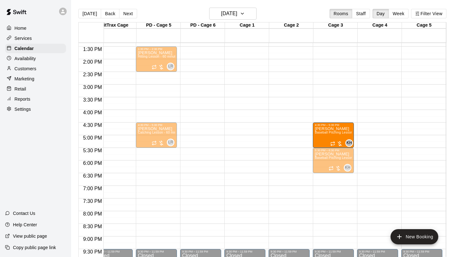
drag, startPoint x: 243, startPoint y: 133, endPoint x: 318, endPoint y: 138, distance: 75.1
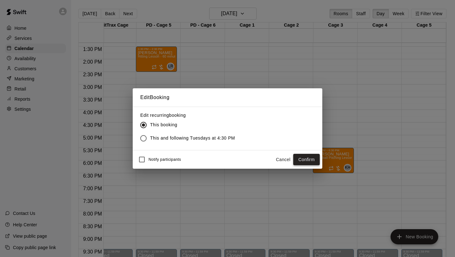
click at [310, 156] on button "Confirm" at bounding box center [306, 160] width 27 height 12
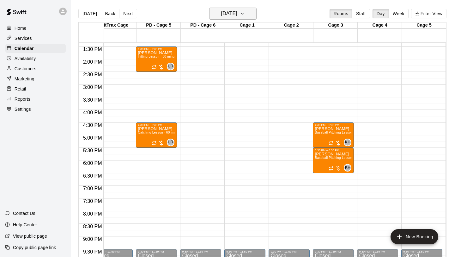
click at [237, 17] on h6 "Tuesday Oct 28" at bounding box center [229, 13] width 16 height 9
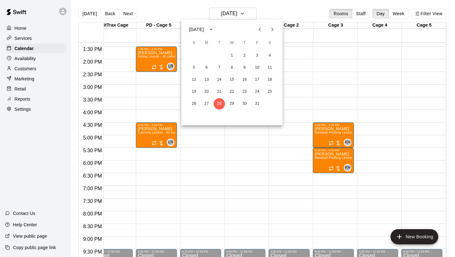
click at [276, 29] on button "Next month" at bounding box center [272, 29] width 13 height 13
click at [219, 66] on button "4" at bounding box center [219, 67] width 11 height 11
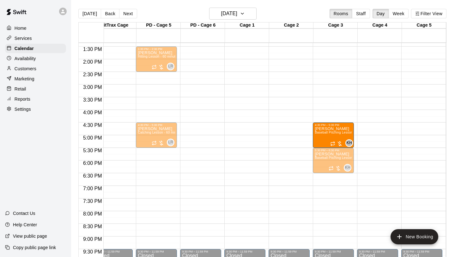
drag, startPoint x: 247, startPoint y: 133, endPoint x: 319, endPoint y: 138, distance: 71.6
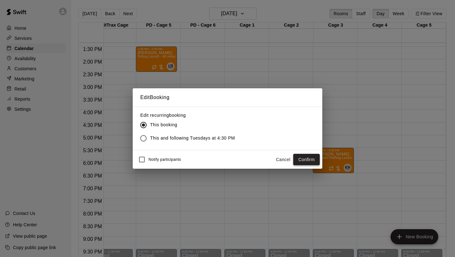
click at [304, 154] on button "Confirm" at bounding box center [306, 160] width 27 height 12
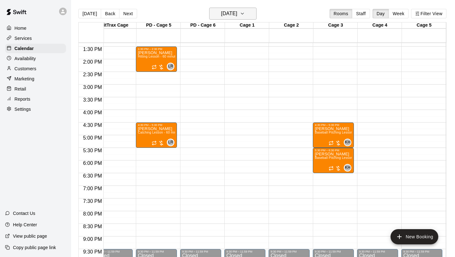
click at [237, 14] on h6 "[DATE]" at bounding box center [229, 13] width 16 height 9
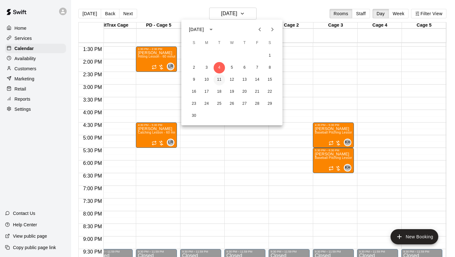
click at [218, 80] on button "11" at bounding box center [219, 79] width 11 height 11
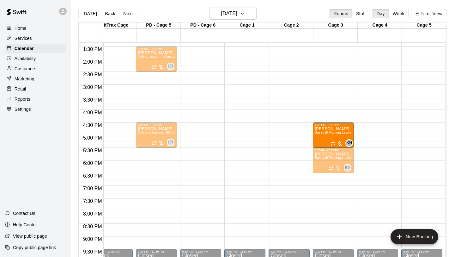
drag, startPoint x: 240, startPoint y: 135, endPoint x: 314, endPoint y: 139, distance: 73.5
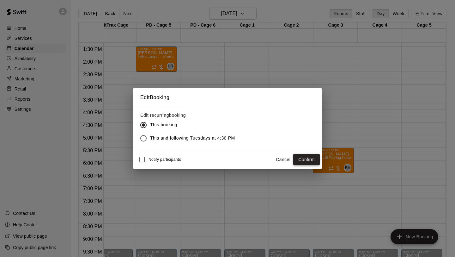
click at [308, 158] on button "Confirm" at bounding box center [306, 160] width 27 height 12
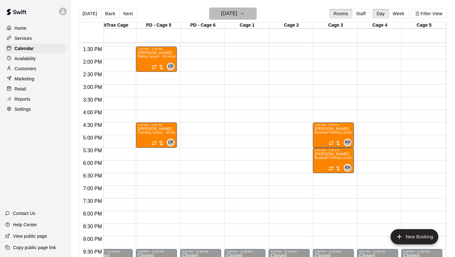
click at [233, 16] on h6 "Tuesday Nov 11" at bounding box center [229, 13] width 16 height 9
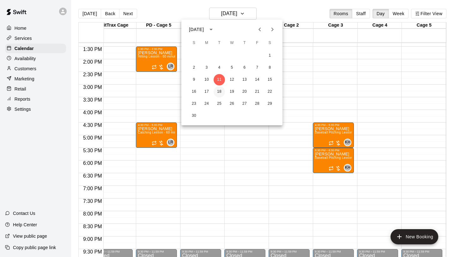
click at [218, 92] on button "18" at bounding box center [219, 91] width 11 height 11
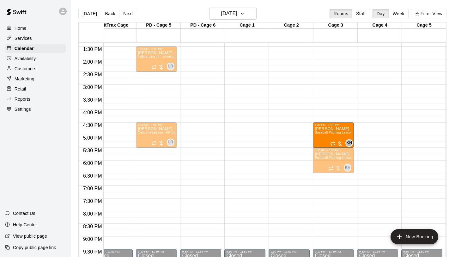
drag, startPoint x: 242, startPoint y: 135, endPoint x: 318, endPoint y: 138, distance: 75.3
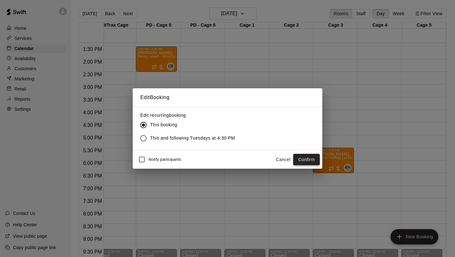
click at [308, 161] on button "Confirm" at bounding box center [306, 160] width 27 height 12
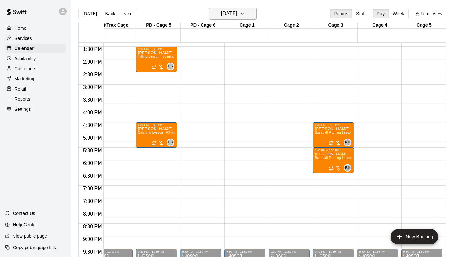
click at [237, 16] on h6 "Tuesday Nov 18" at bounding box center [229, 13] width 16 height 9
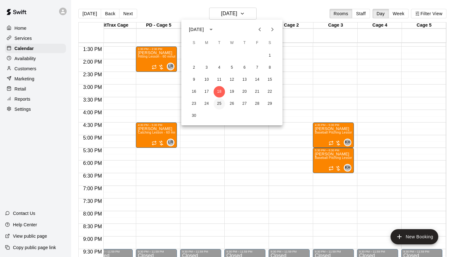
click at [220, 99] on button "25" at bounding box center [219, 103] width 11 height 11
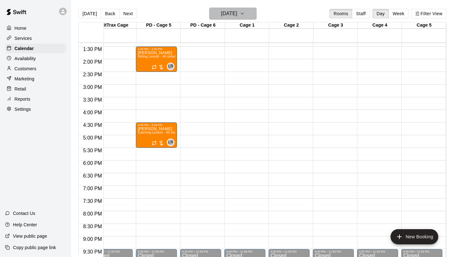
click at [237, 15] on h6 "Tuesday Nov 25" at bounding box center [229, 13] width 16 height 9
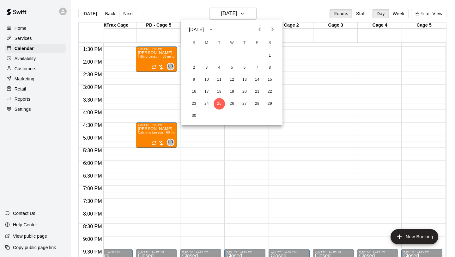
click at [276, 29] on icon "Next month" at bounding box center [273, 30] width 8 height 8
click at [221, 54] on button "2" at bounding box center [219, 55] width 11 height 11
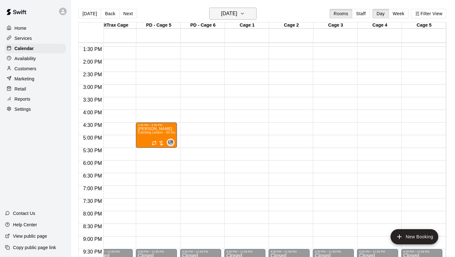
click at [235, 14] on h6 "Tuesday Dec 02" at bounding box center [229, 13] width 16 height 9
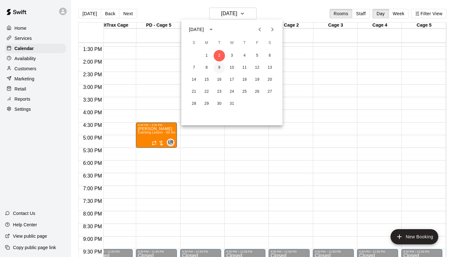
click at [222, 67] on button "9" at bounding box center [219, 67] width 11 height 11
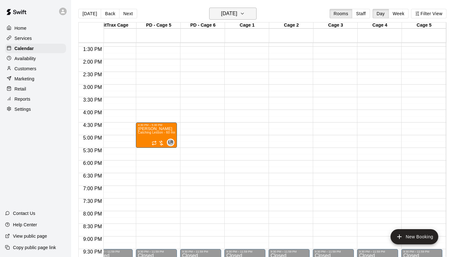
click at [245, 15] on icon "button" at bounding box center [242, 14] width 5 height 8
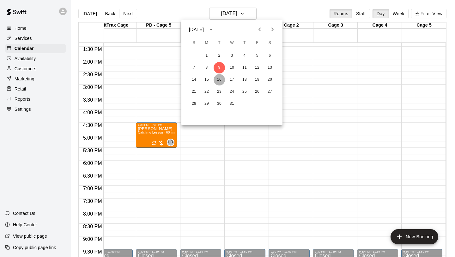
click at [218, 82] on button "16" at bounding box center [219, 79] width 11 height 11
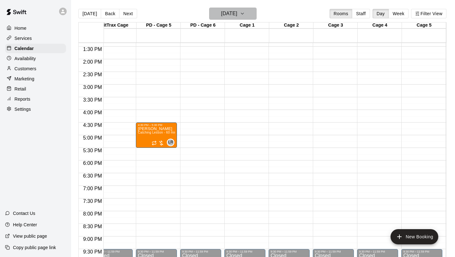
click at [245, 18] on button "Tuesday Dec 16" at bounding box center [232, 14] width 47 height 12
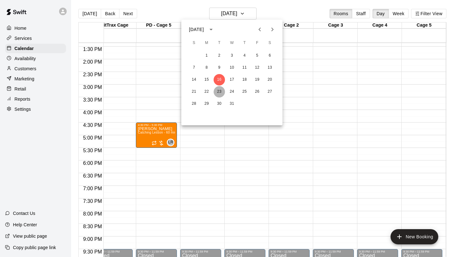
click at [220, 91] on button "23" at bounding box center [219, 91] width 11 height 11
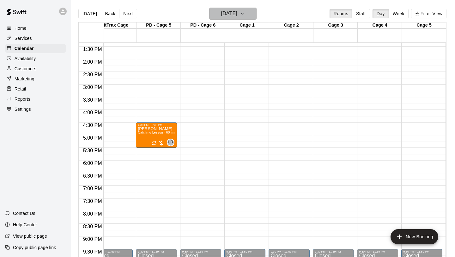
click at [237, 17] on h6 "Tuesday Dec 23" at bounding box center [229, 13] width 16 height 9
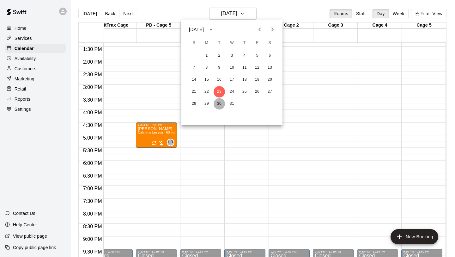
click at [219, 104] on button "30" at bounding box center [219, 103] width 11 height 11
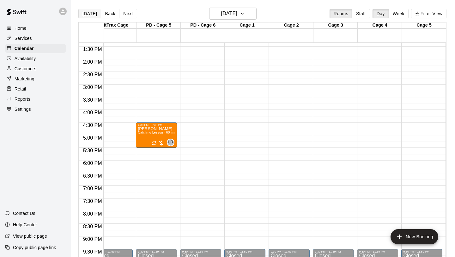
click at [83, 11] on button "[DATE]" at bounding box center [89, 13] width 23 height 9
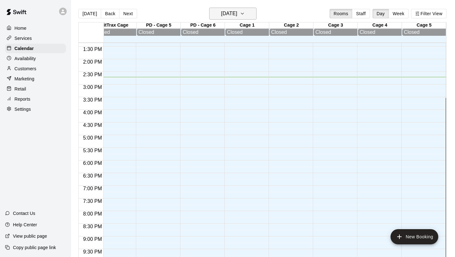
click at [248, 14] on button "[DATE]" at bounding box center [232, 14] width 47 height 12
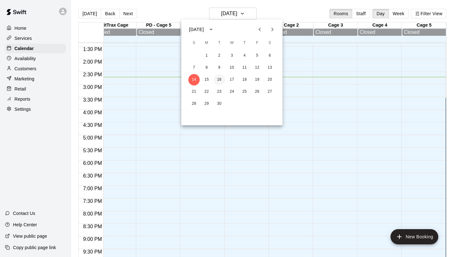
click at [217, 81] on button "16" at bounding box center [219, 79] width 11 height 11
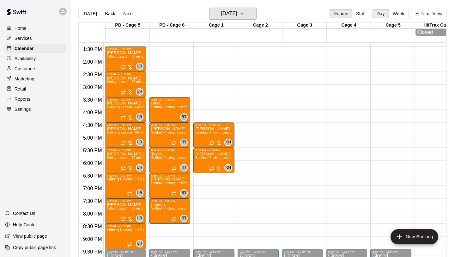
scroll to position [0, 176]
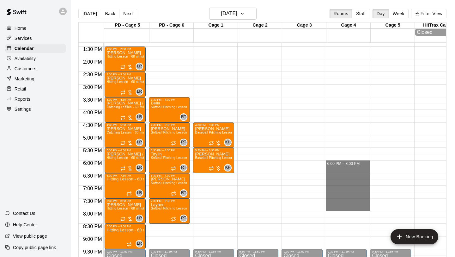
drag, startPoint x: 341, startPoint y: 162, endPoint x: 340, endPoint y: 207, distance: 45.5
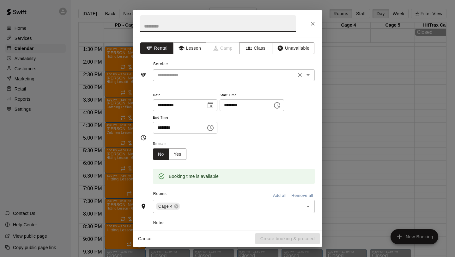
click at [306, 73] on icon "Open" at bounding box center [308, 75] width 8 height 8
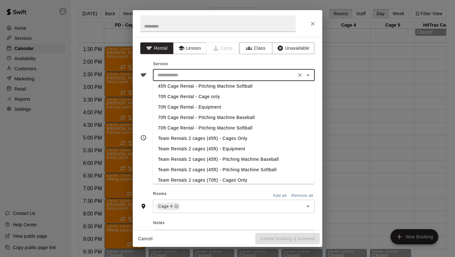
scroll to position [35, 0]
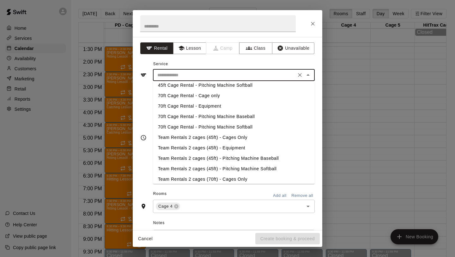
click at [213, 137] on li "Team Rentals 2 cages (45ft) - Cages Only" at bounding box center [234, 137] width 162 height 10
type input "**********"
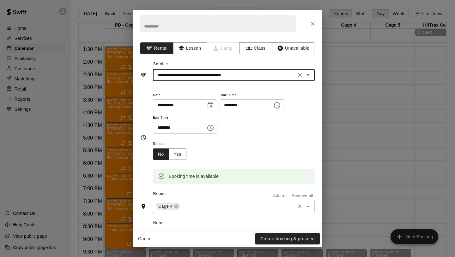
click at [275, 207] on input "text" at bounding box center [237, 206] width 113 height 8
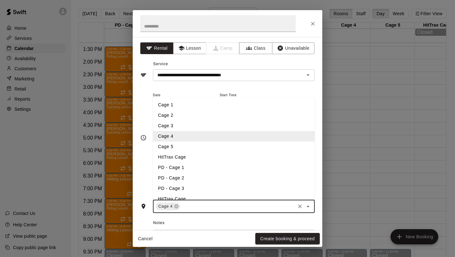
click at [242, 147] on li "Cage 5" at bounding box center [234, 146] width 162 height 10
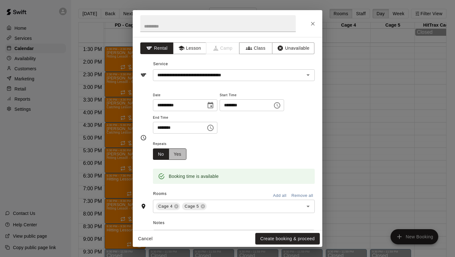
click at [179, 150] on button "Yes" at bounding box center [178, 154] width 18 height 12
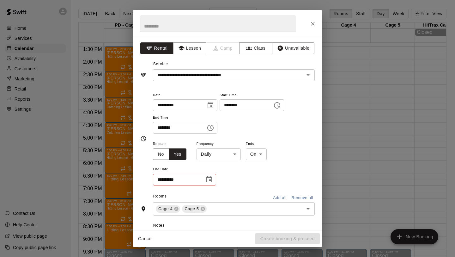
click at [237, 153] on body "Home Services Calendar Availability Customers Marketing Retail Reports Settings…" at bounding box center [227, 133] width 455 height 267
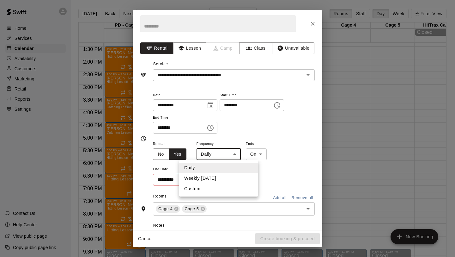
click at [212, 179] on li "Weekly [DATE]" at bounding box center [218, 178] width 79 height 10
type input "******"
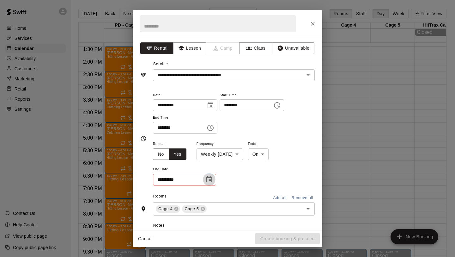
click at [204, 179] on button "Choose date" at bounding box center [209, 179] width 13 height 13
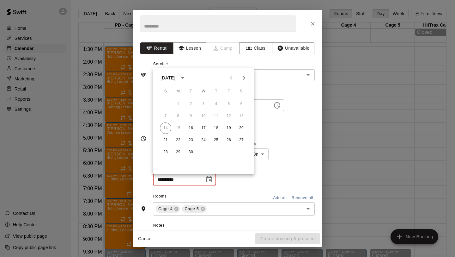
click at [245, 77] on icon "Next month" at bounding box center [244, 78] width 8 height 8
click at [204, 149] on button "31" at bounding box center [203, 151] width 11 height 11
type input "**********"
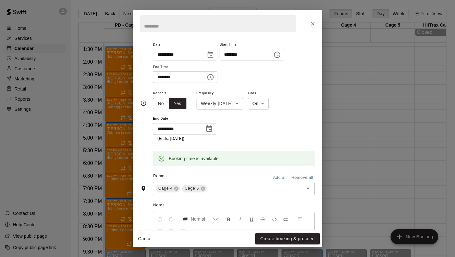
scroll to position [53, 0]
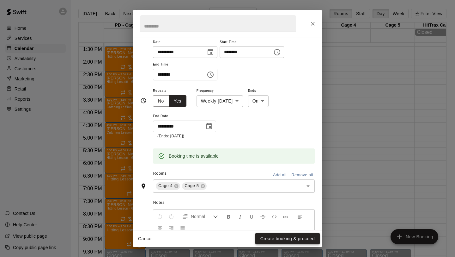
click at [287, 241] on button "Create booking & proceed" at bounding box center [287, 239] width 64 height 12
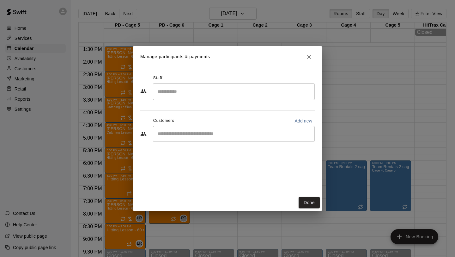
click at [236, 137] on div "​" at bounding box center [234, 134] width 162 height 16
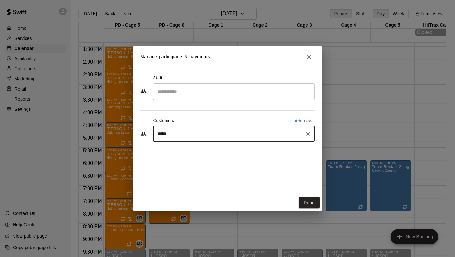
type input "******"
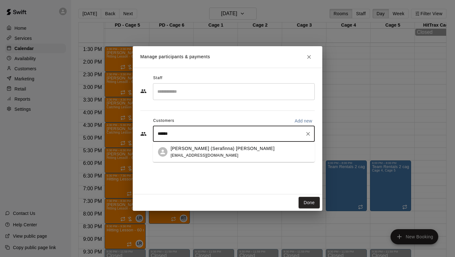
click at [200, 150] on p "Mike (Serafinna) Worden" at bounding box center [223, 148] width 104 height 7
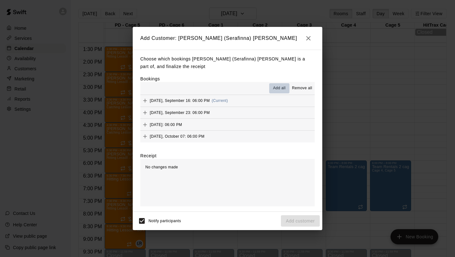
click at [280, 89] on span "Add all" at bounding box center [279, 88] width 13 height 6
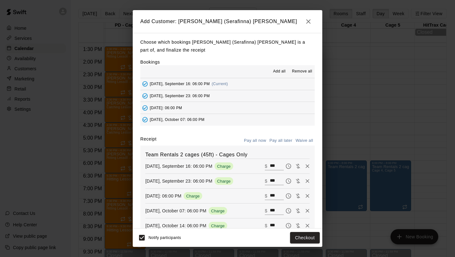
click at [280, 138] on button "Pay all later" at bounding box center [281, 141] width 26 height 10
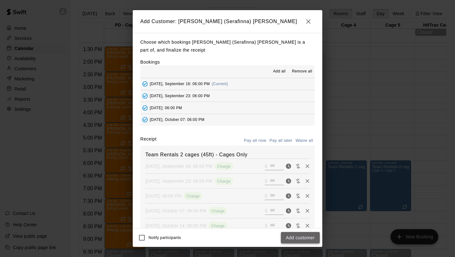
click at [303, 237] on button "Add customer" at bounding box center [300, 238] width 39 height 12
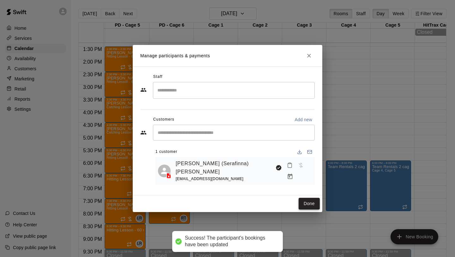
click at [314, 199] on button "Done" at bounding box center [309, 204] width 21 height 12
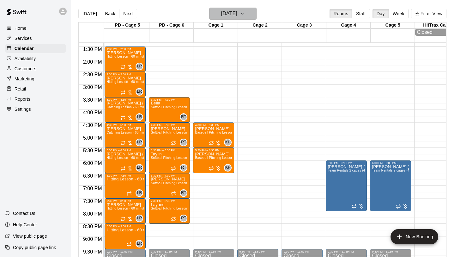
click at [237, 11] on h6 "[DATE]" at bounding box center [229, 13] width 16 height 9
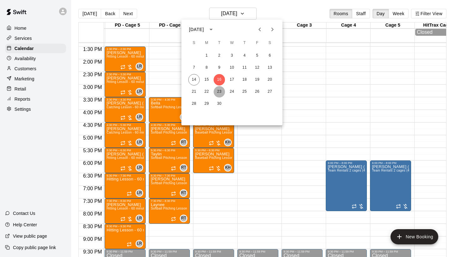
click at [218, 93] on button "23" at bounding box center [219, 91] width 11 height 11
